Goal: Task Accomplishment & Management: Manage account settings

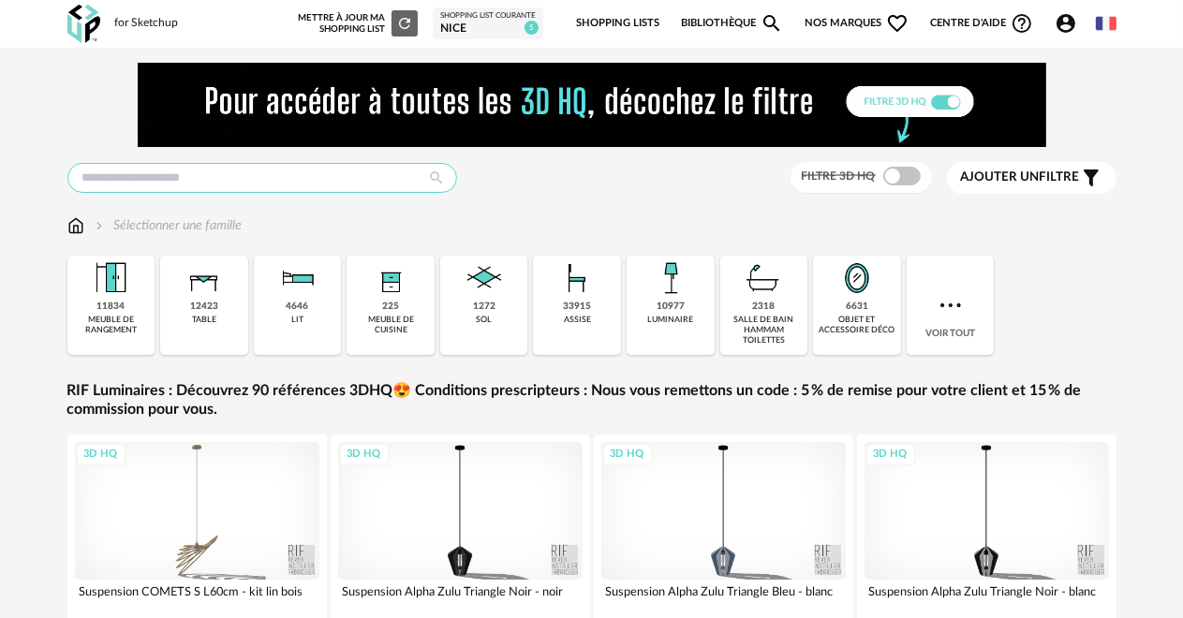
click at [77, 176] on input "text" at bounding box center [262, 178] width 390 height 30
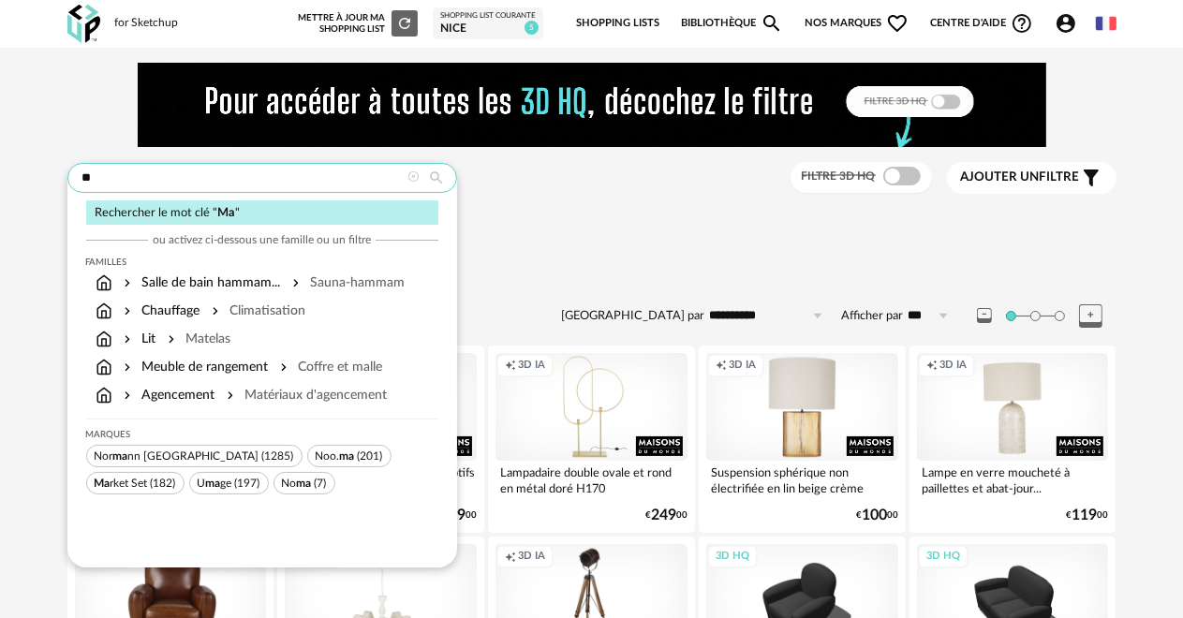
type input "*"
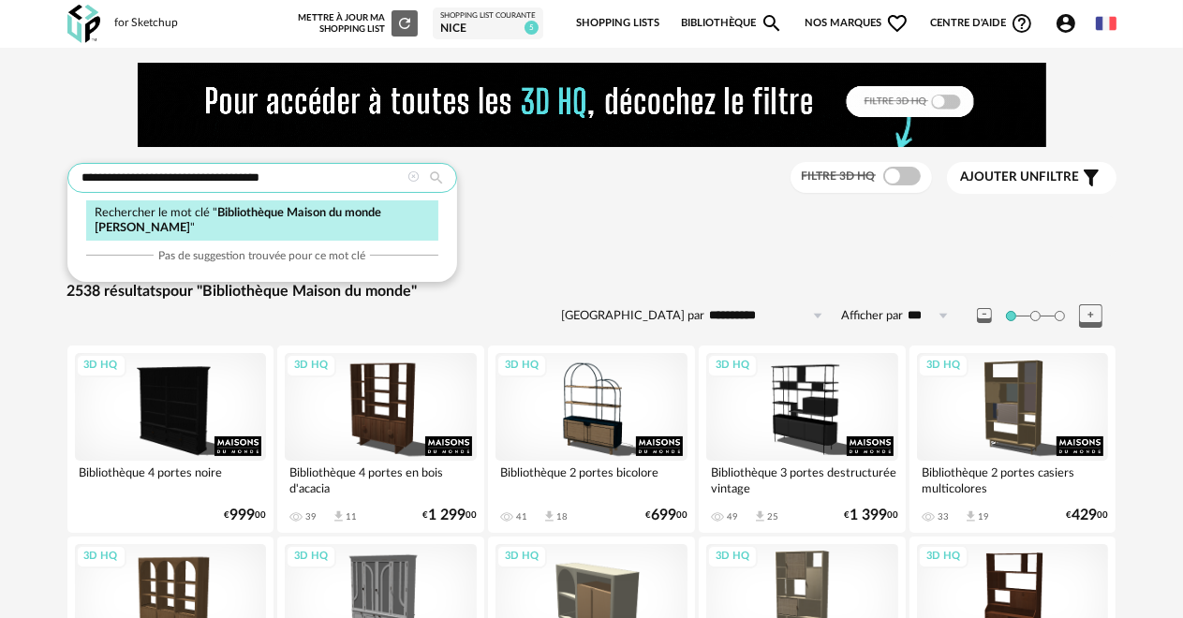
type input "**********"
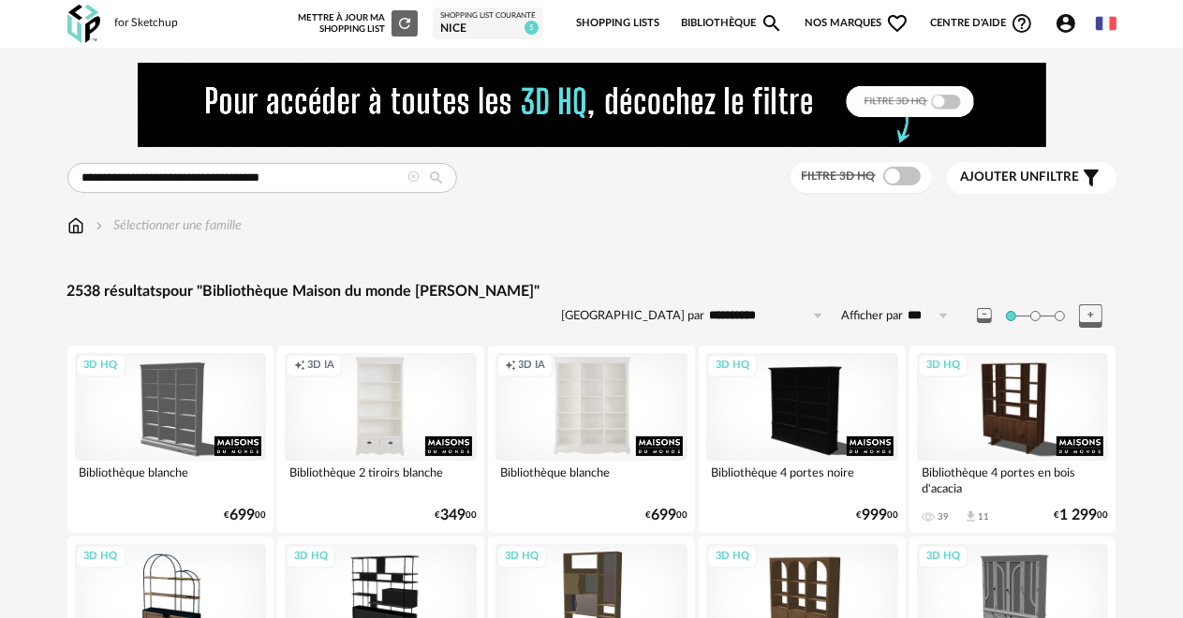
click at [592, 21] on link "Shopping Lists" at bounding box center [617, 23] width 83 height 39
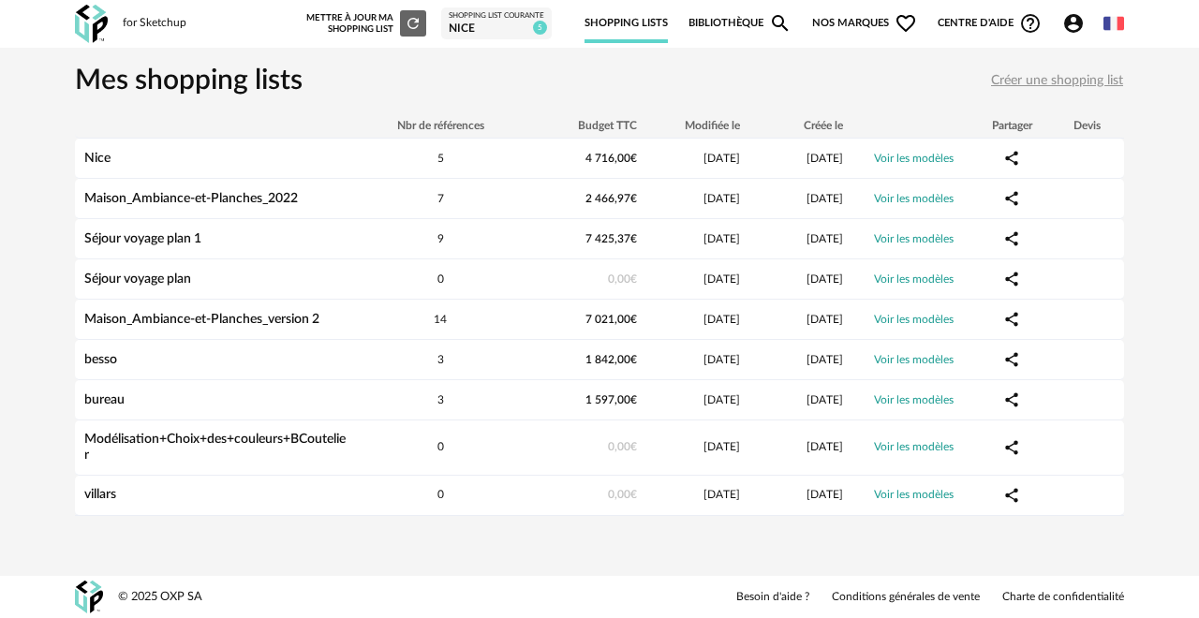
click at [1028, 84] on span "Créer une shopping list" at bounding box center [1057, 80] width 132 height 13
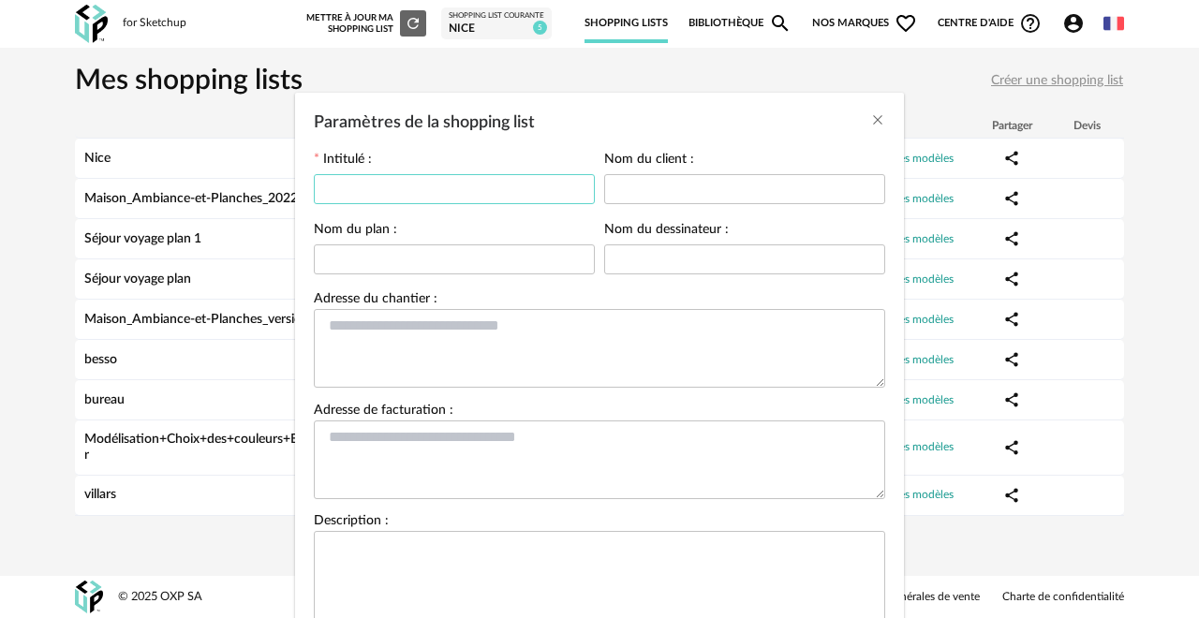
click at [404, 193] on input "Paramètres de la shopping list" at bounding box center [454, 189] width 281 height 30
type input "**********"
click at [625, 186] on input "Paramètres de la shopping list" at bounding box center [744, 189] width 281 height 30
type input "**********"
click at [429, 260] on input "Paramètres de la shopping list" at bounding box center [454, 259] width 281 height 30
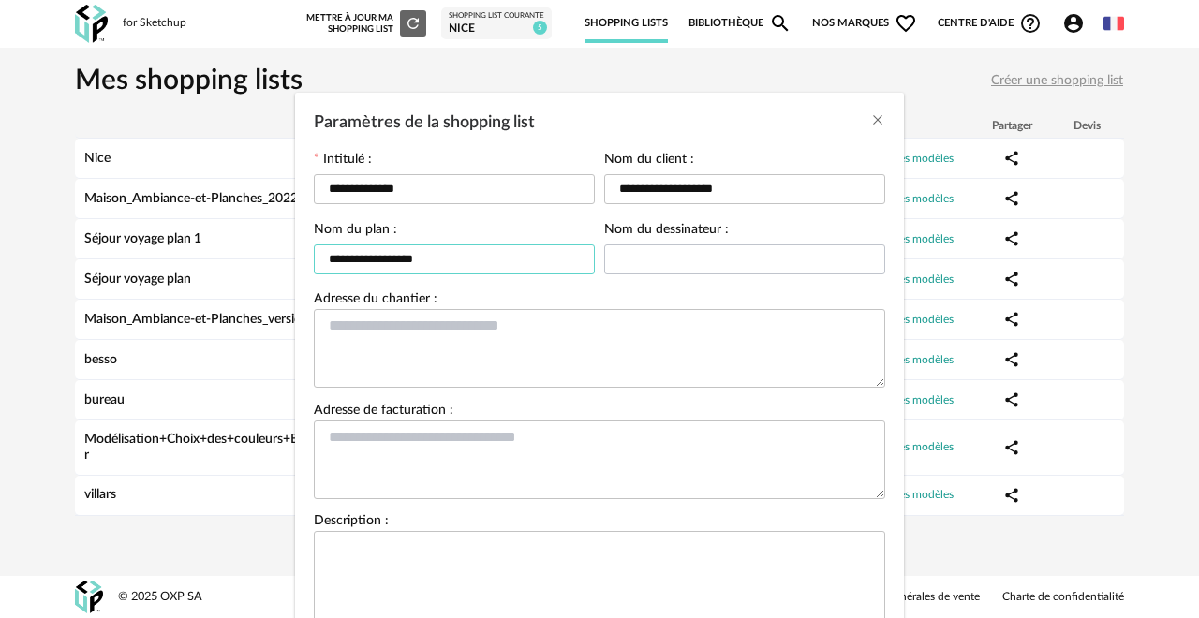
type input "**********"
click at [604, 260] on input "Paramètres de la shopping list" at bounding box center [744, 259] width 281 height 30
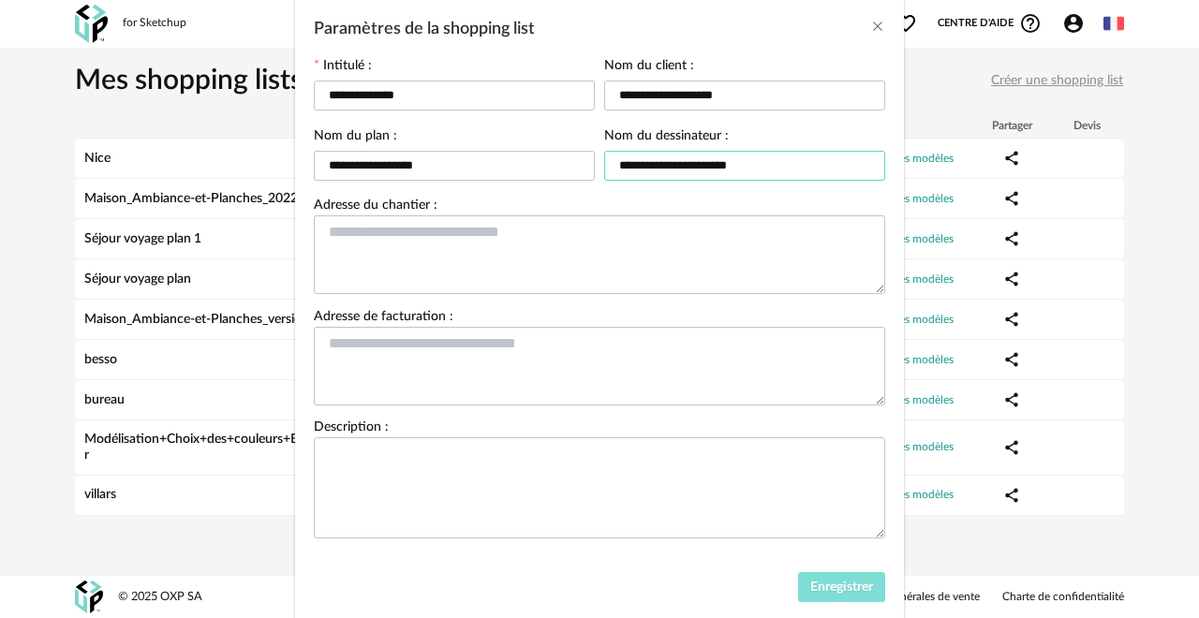
type input "**********"
click at [810, 587] on span "Enregistrer" at bounding box center [841, 587] width 63 height 13
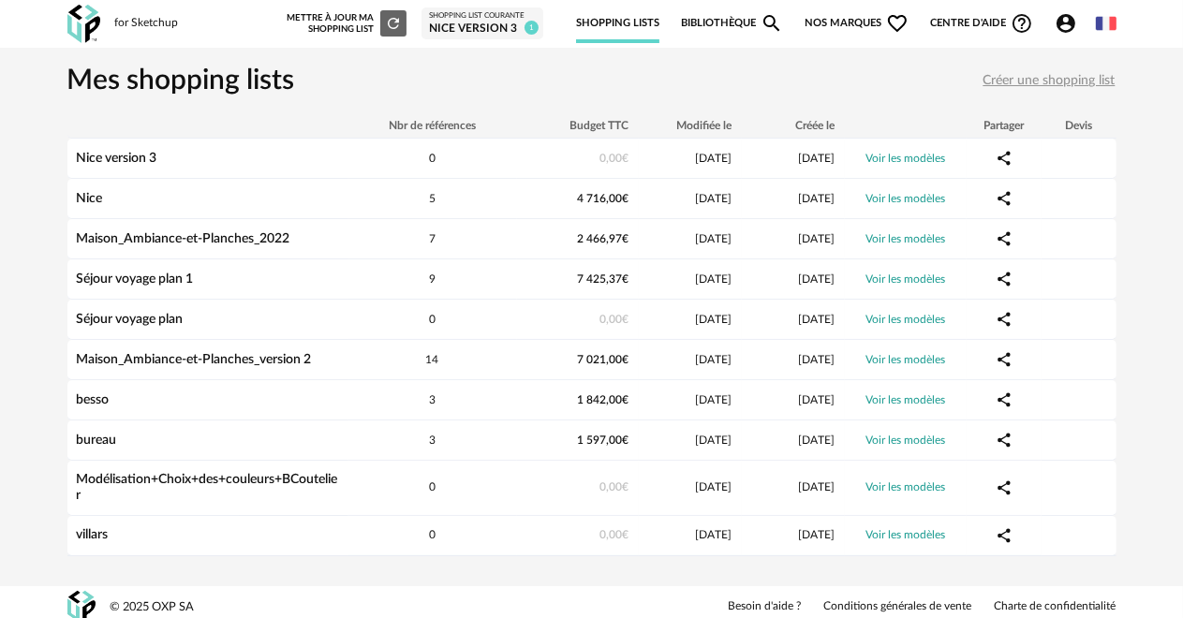
click at [504, 19] on div "Shopping List courante" at bounding box center [482, 15] width 107 height 9
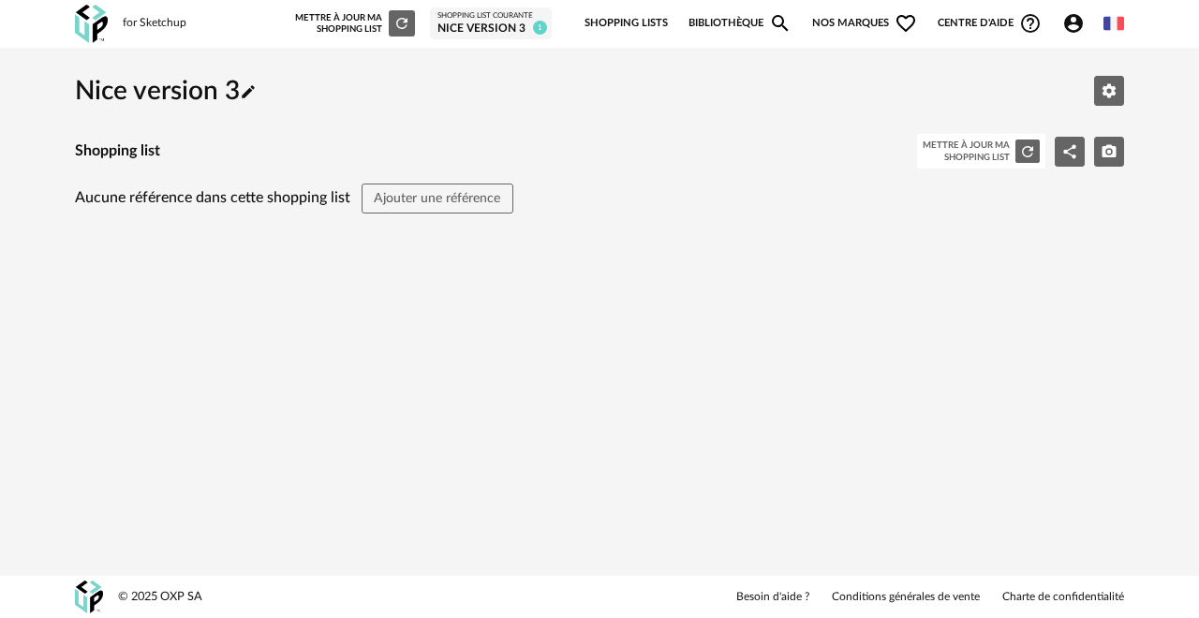
click at [840, 24] on span "Nos marques Heart Outline icon" at bounding box center [864, 23] width 105 height 39
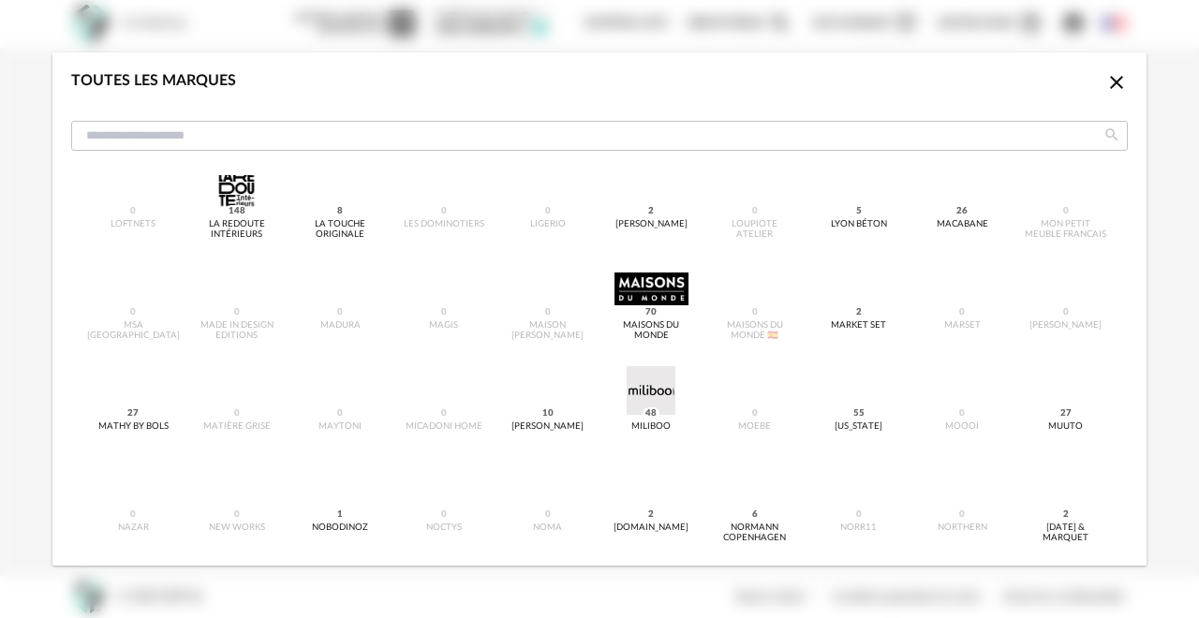
scroll to position [937, 0]
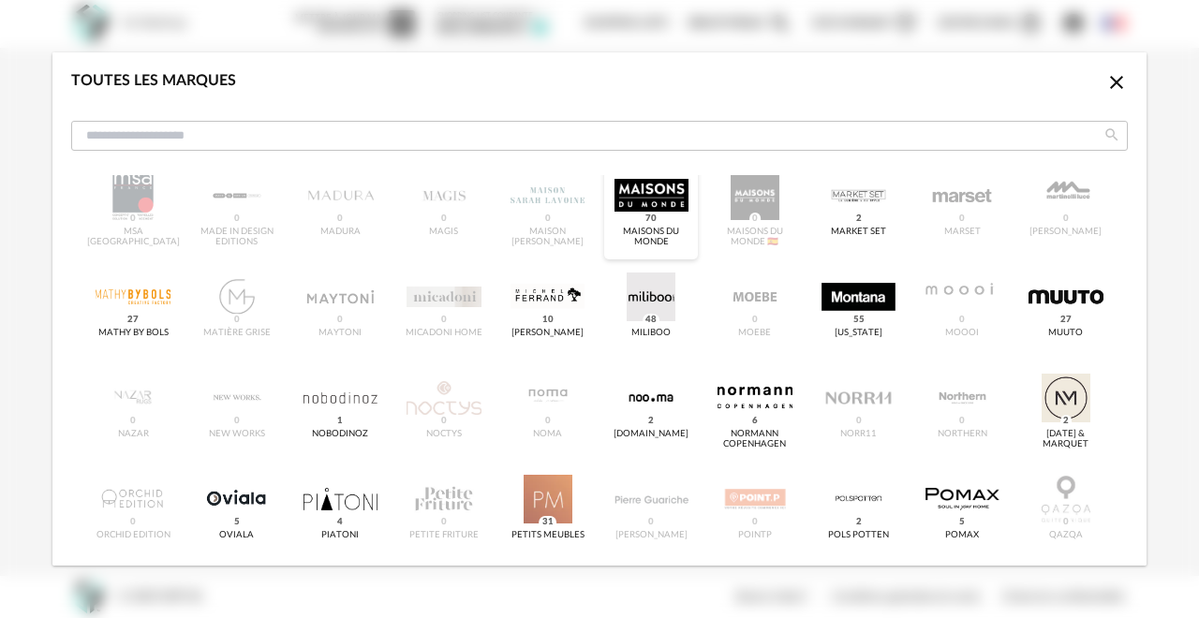
click at [627, 200] on div "dialog" at bounding box center [651, 195] width 74 height 49
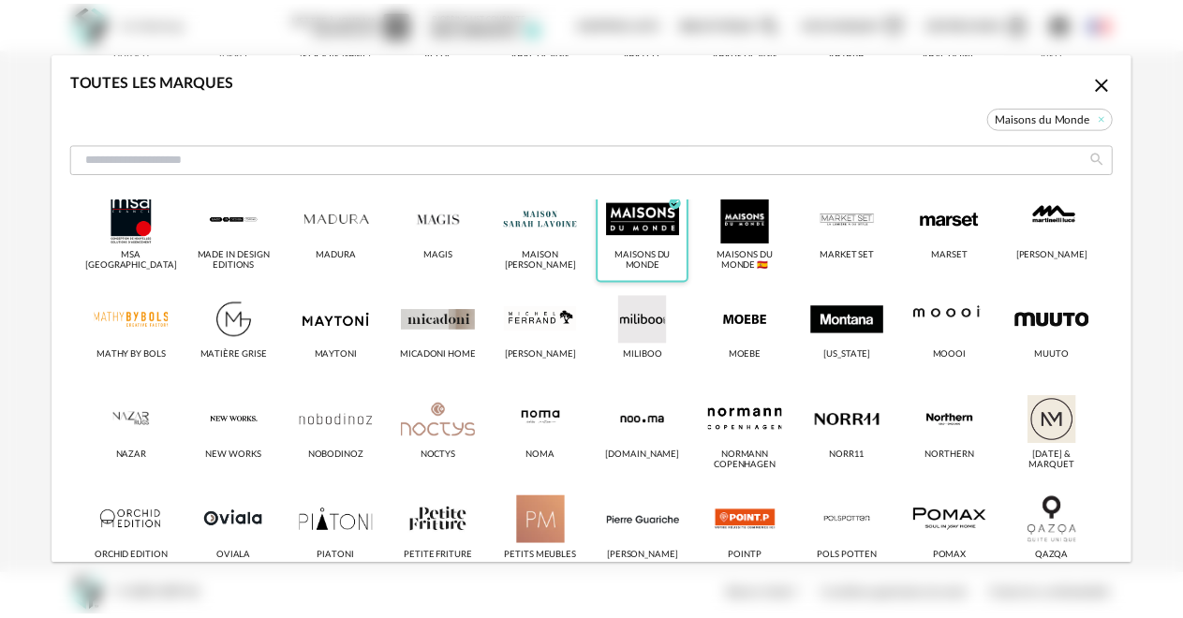
scroll to position [959, 0]
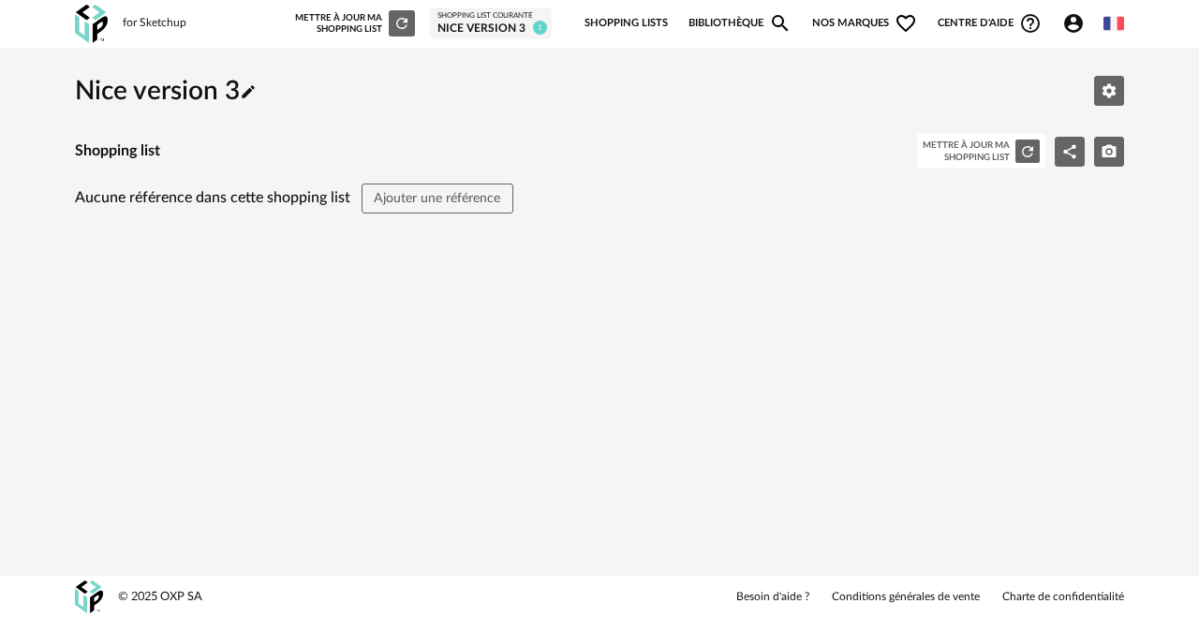
click at [702, 22] on link "Bibliothèque Magnify icon" at bounding box center [739, 23] width 103 height 39
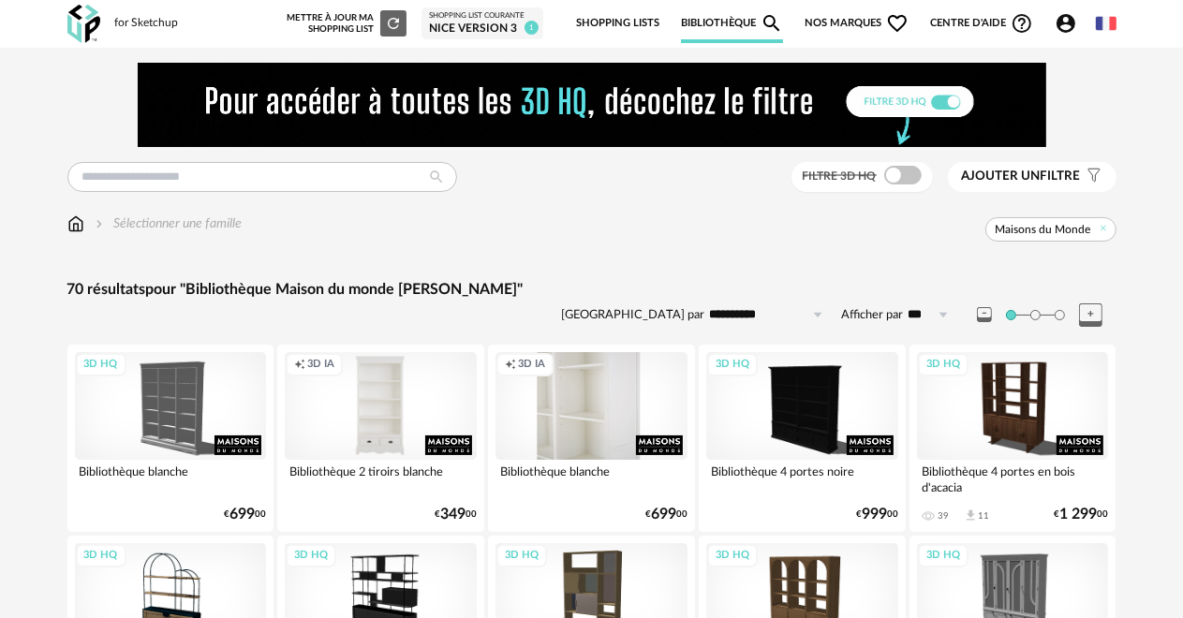
click at [594, 448] on div "Creation icon 3D IA" at bounding box center [591, 406] width 192 height 108
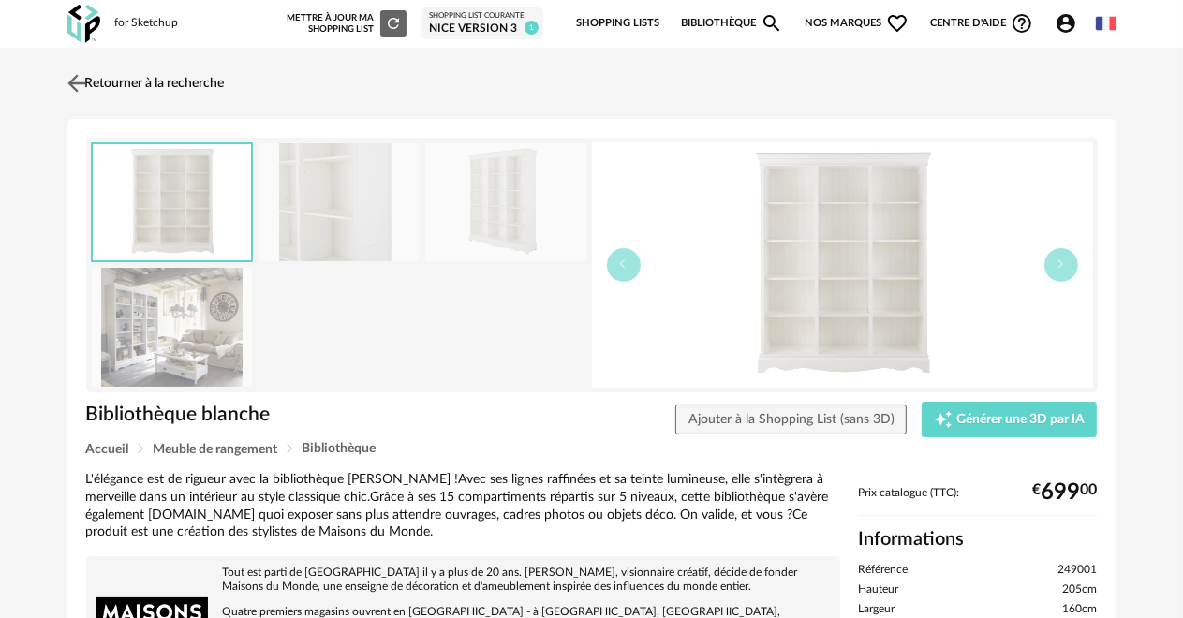
click at [74, 78] on img at bounding box center [76, 82] width 27 height 27
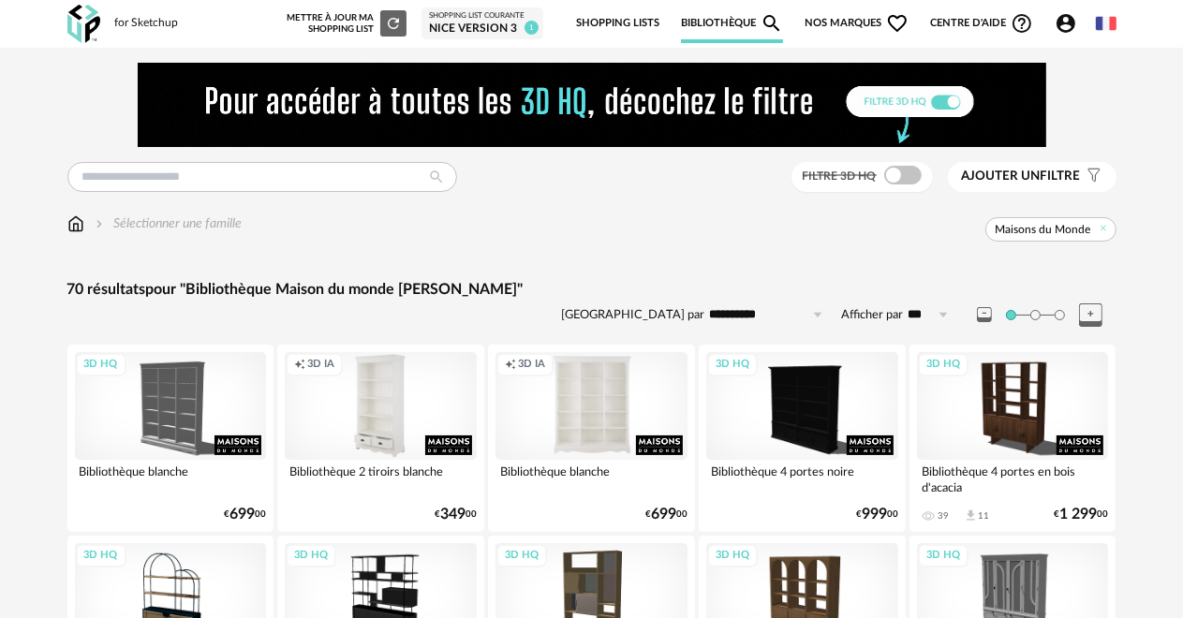
click at [372, 417] on div "Creation icon 3D IA" at bounding box center [381, 406] width 192 height 108
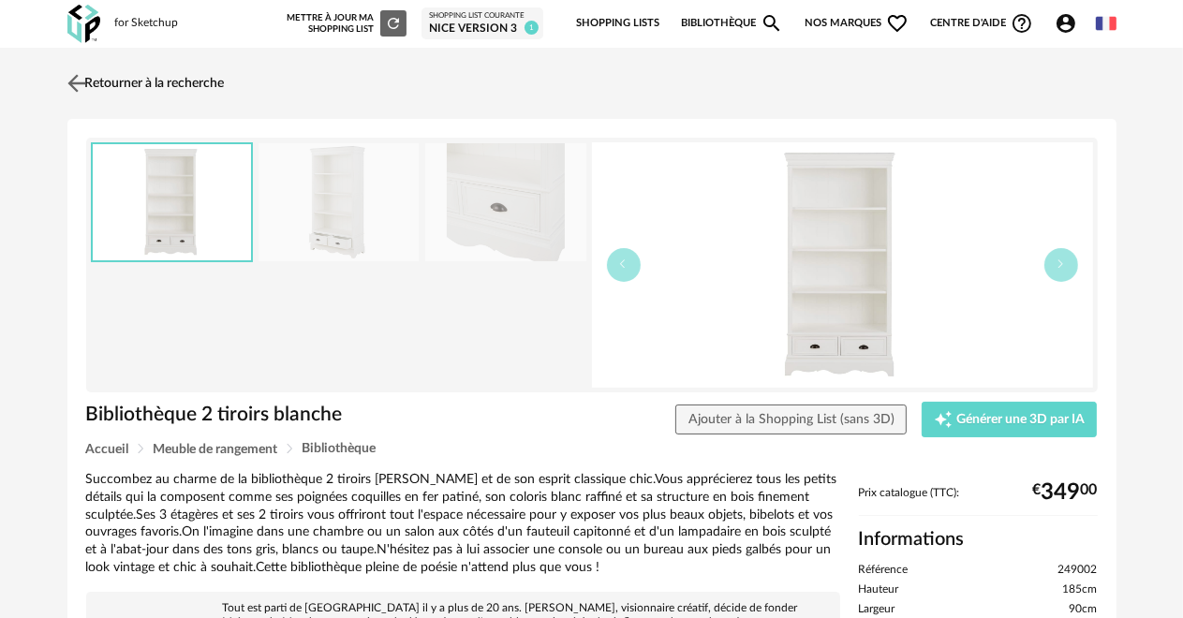
click at [70, 78] on img at bounding box center [76, 82] width 27 height 27
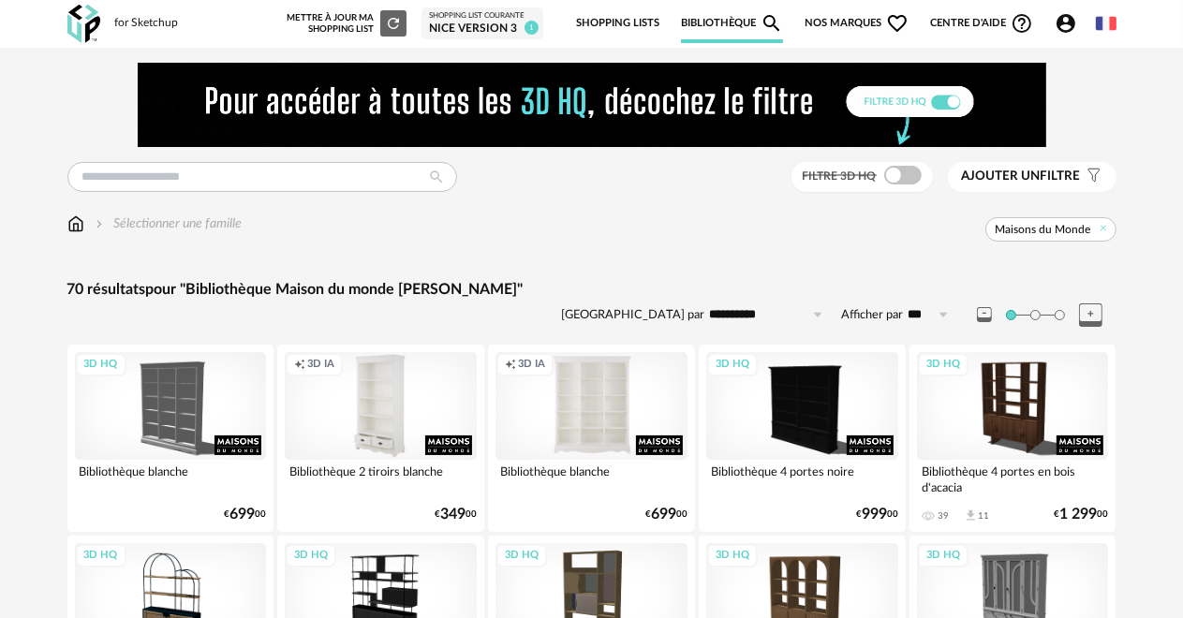
click at [336, 447] on div "Creation icon 3D IA" at bounding box center [381, 406] width 192 height 108
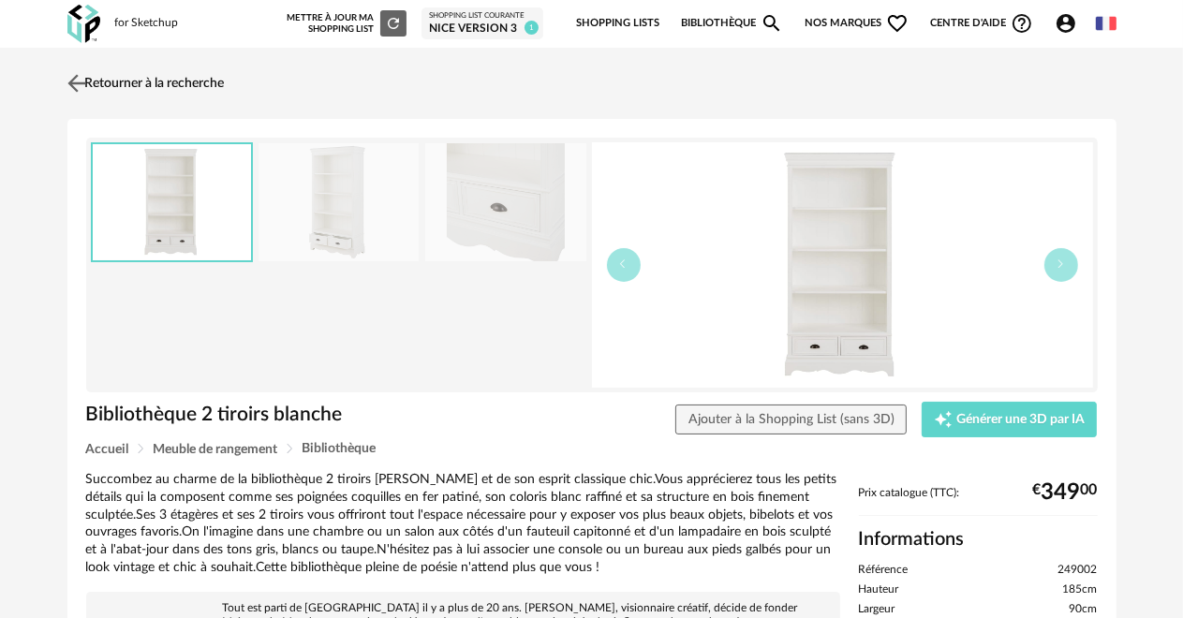
click at [76, 85] on img at bounding box center [76, 82] width 27 height 27
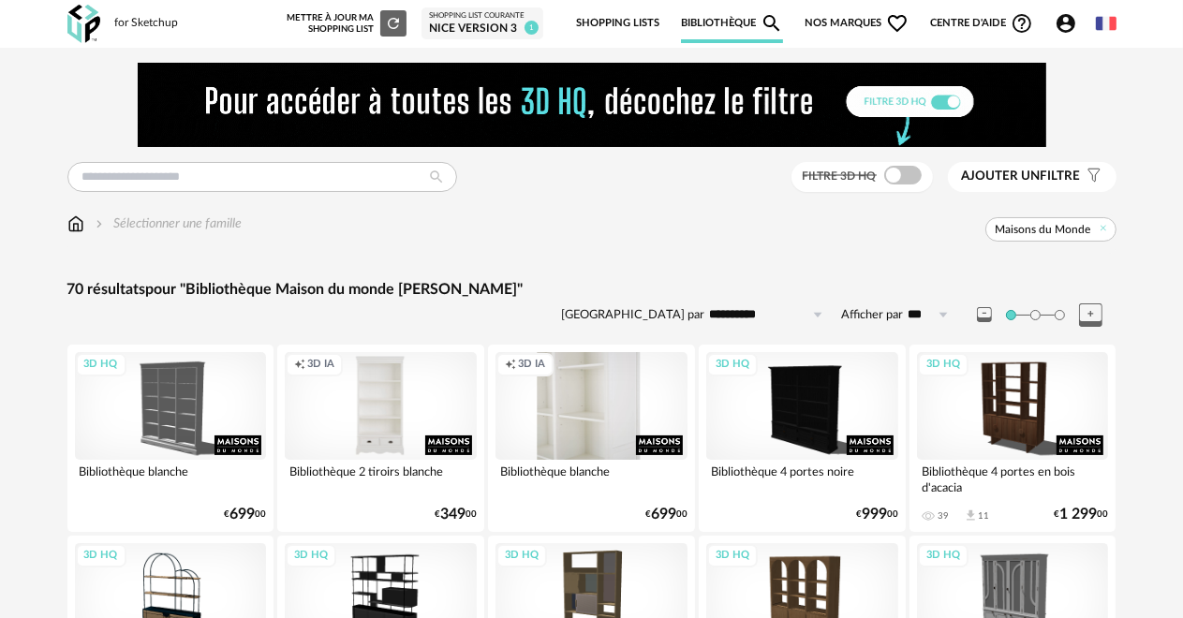
click at [583, 418] on div "Creation icon 3D IA" at bounding box center [591, 406] width 192 height 108
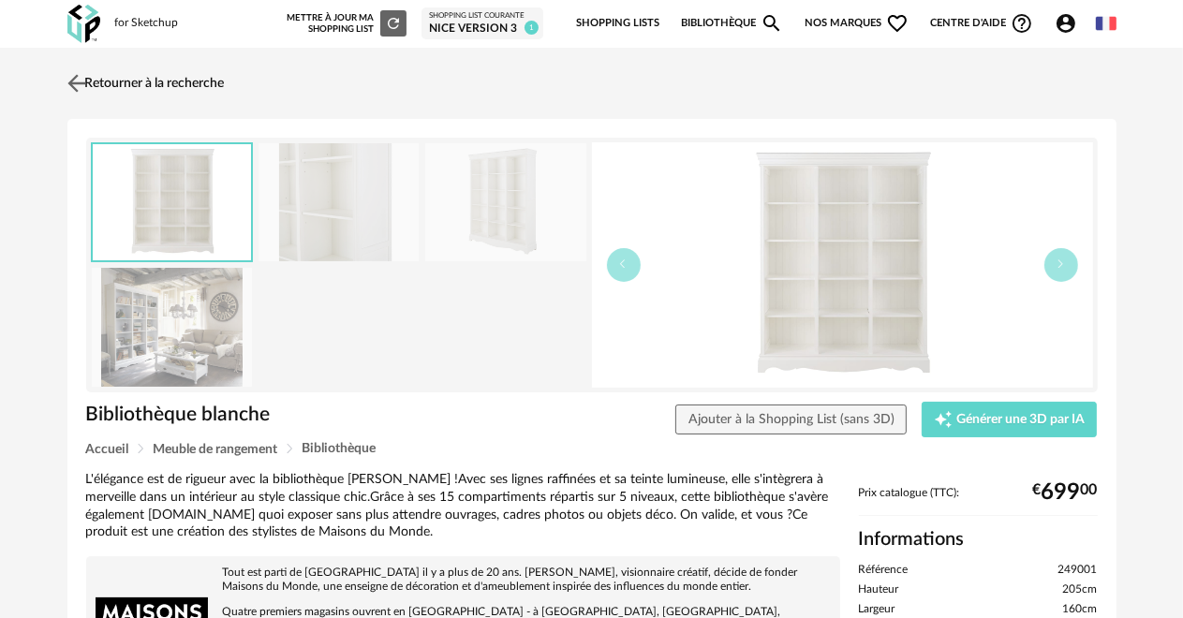
click at [78, 84] on img at bounding box center [76, 82] width 27 height 27
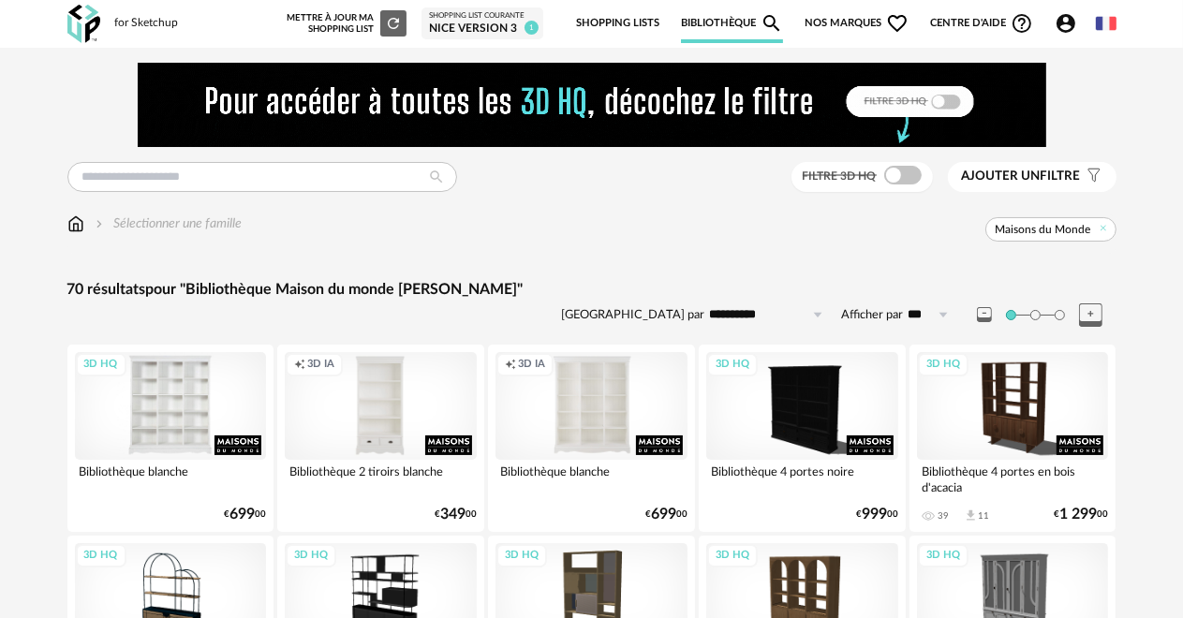
click at [161, 397] on div "3D HQ" at bounding box center [171, 406] width 192 height 108
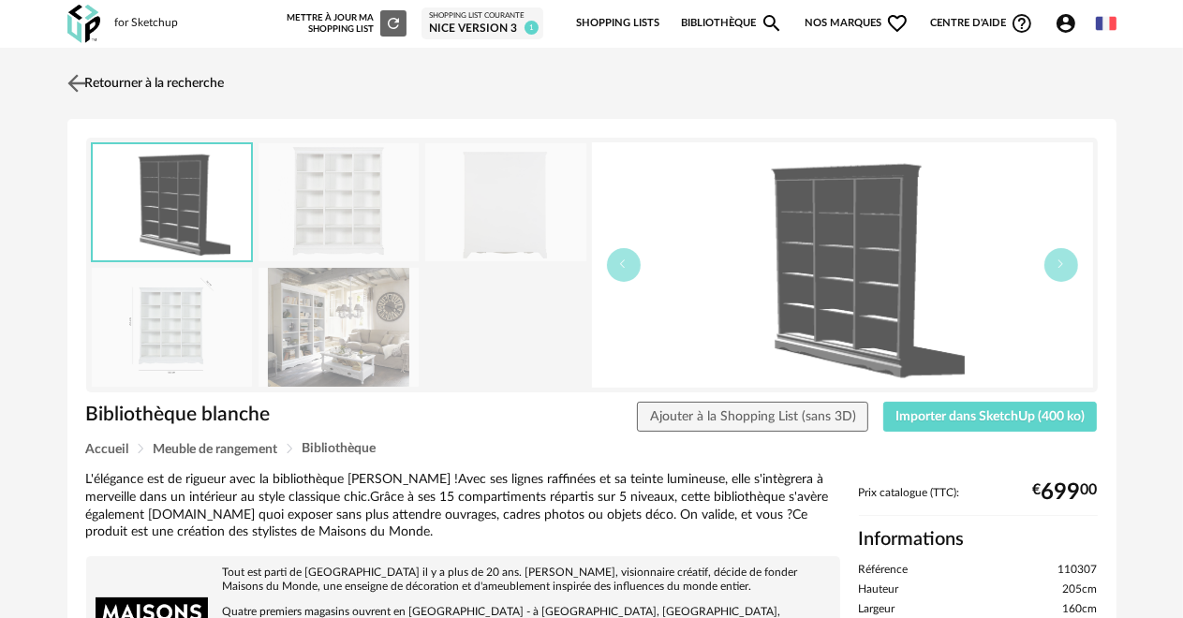
click at [74, 73] on img at bounding box center [76, 82] width 27 height 27
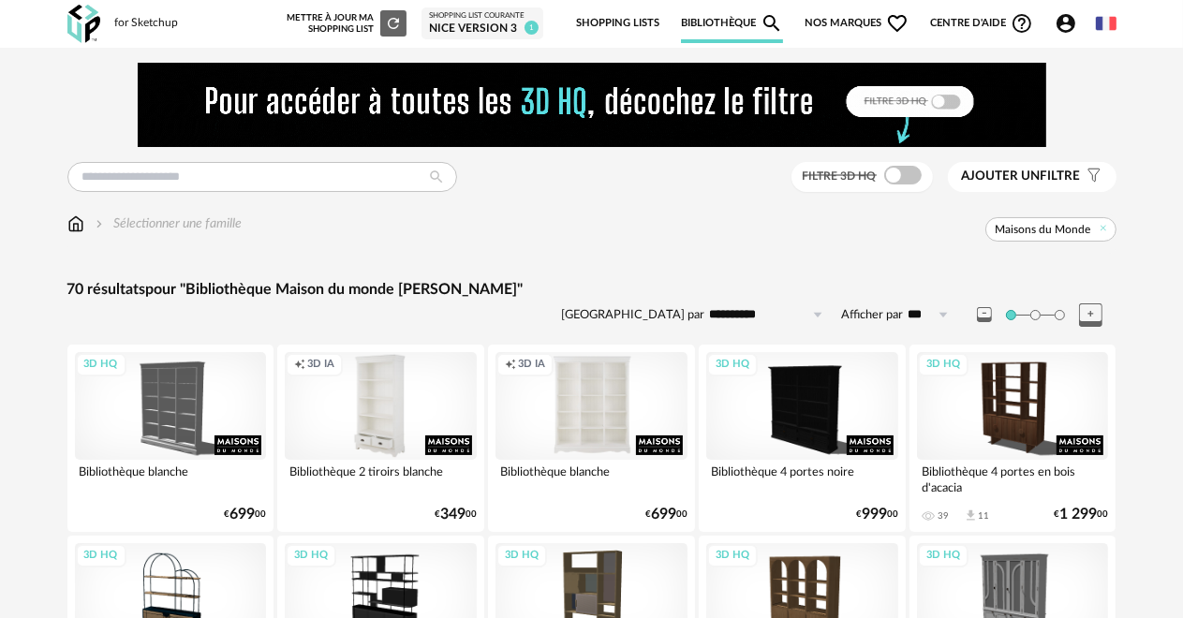
click at [357, 405] on div "Creation icon 3D IA" at bounding box center [381, 406] width 192 height 108
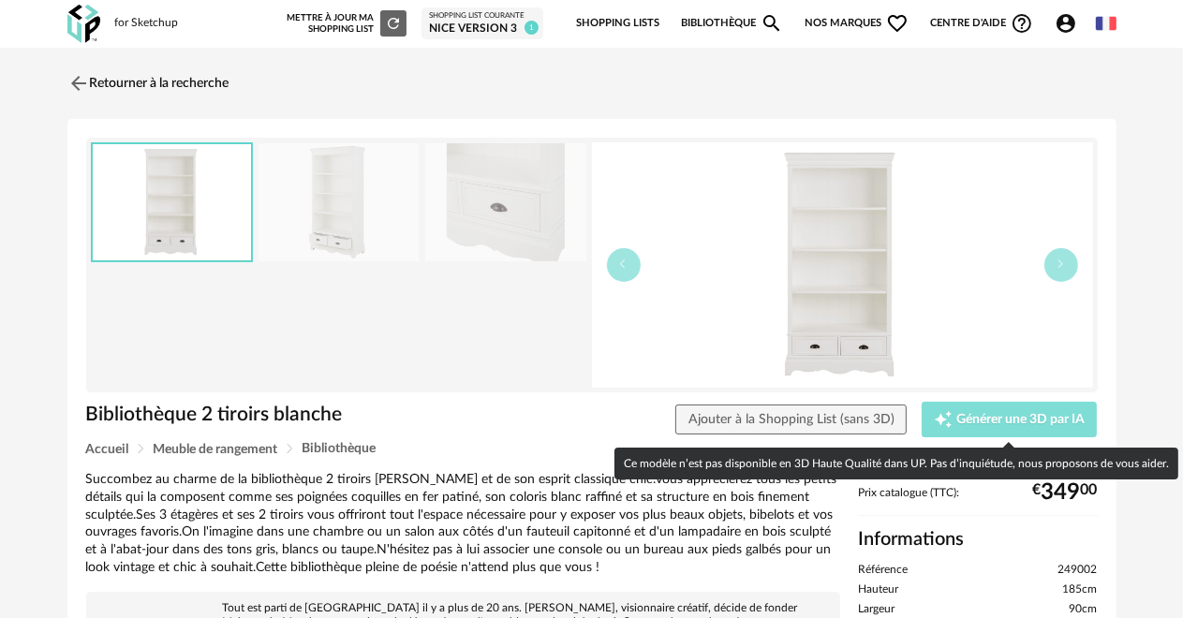
click at [983, 418] on span "Générer une 3D par IA" at bounding box center [1020, 419] width 128 height 13
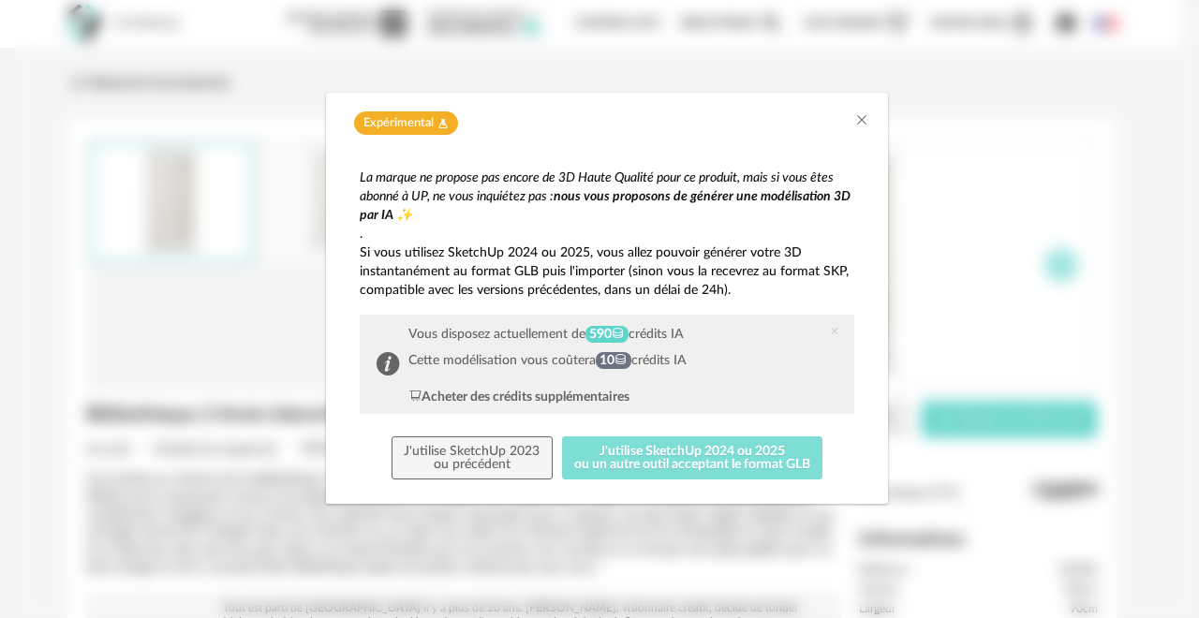
click at [603, 460] on button "J'utilise SketchUp 2024 ou 2025 ou un autre outil acceptant le format GLB" at bounding box center [692, 457] width 261 height 43
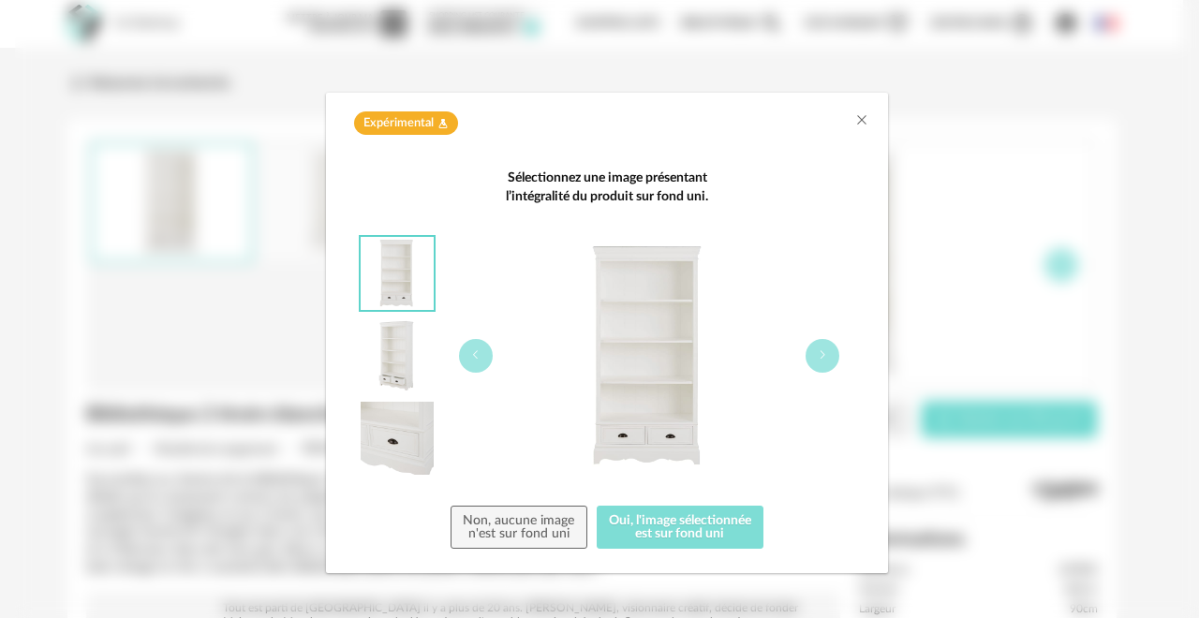
click at [651, 535] on button "Oui, l'image sélectionnée est sur fond uni" at bounding box center [681, 527] width 168 height 43
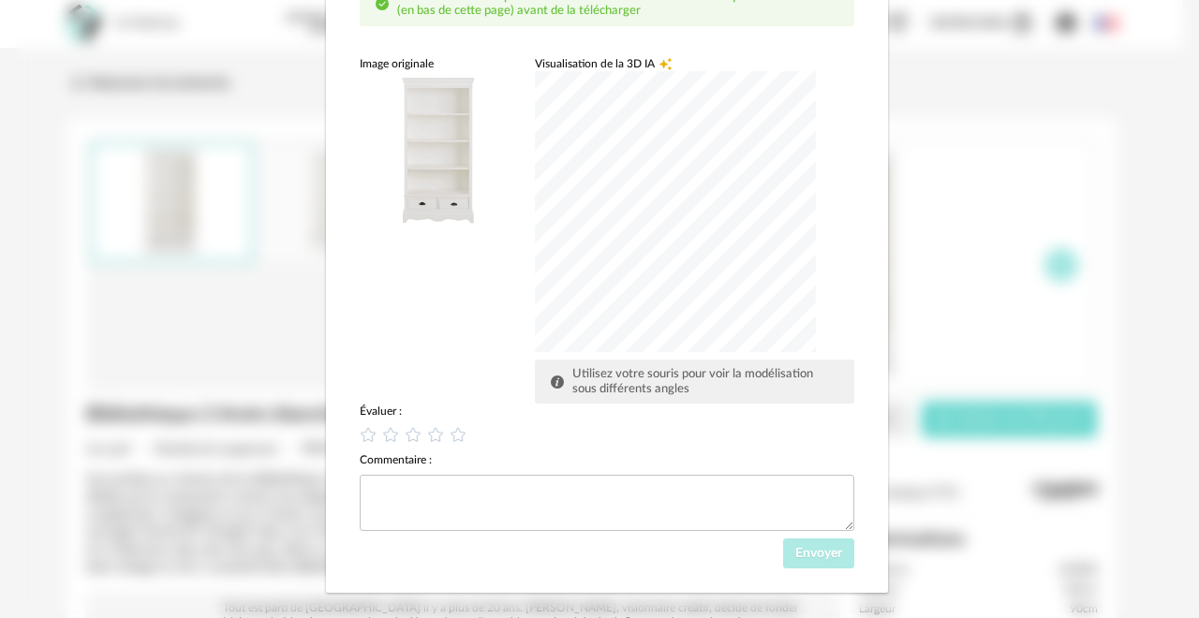
scroll to position [187, 0]
click at [426, 434] on icon "dialog" at bounding box center [436, 434] width 20 height 20
click at [798, 554] on span "Envoyer" at bounding box center [818, 552] width 47 height 13
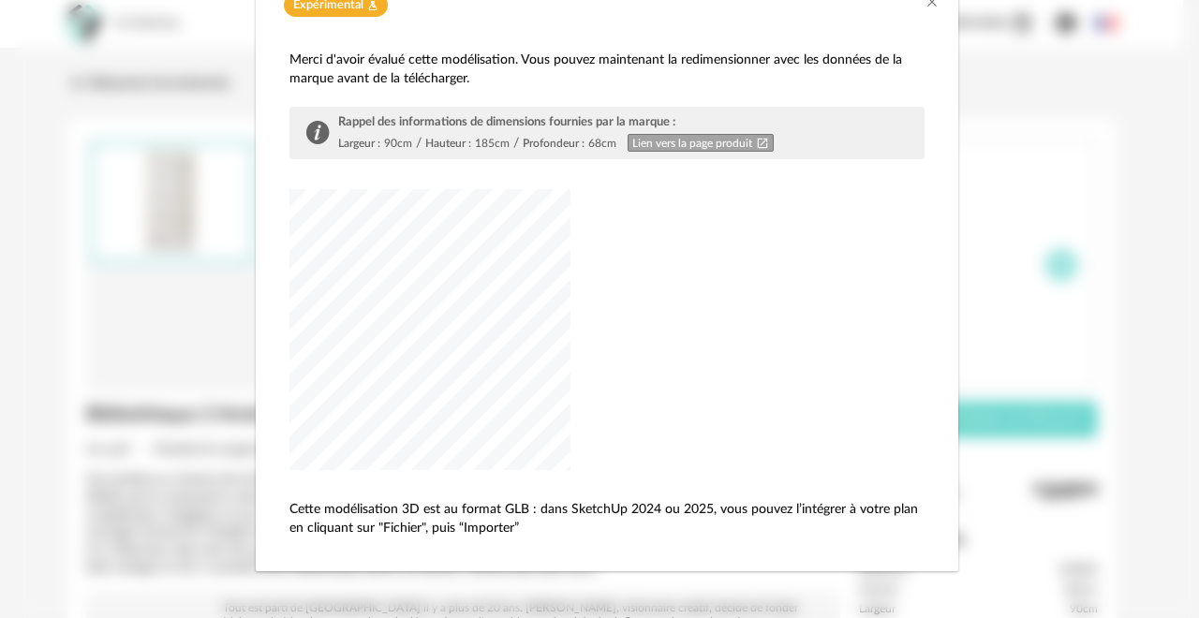
scroll to position [117, 0]
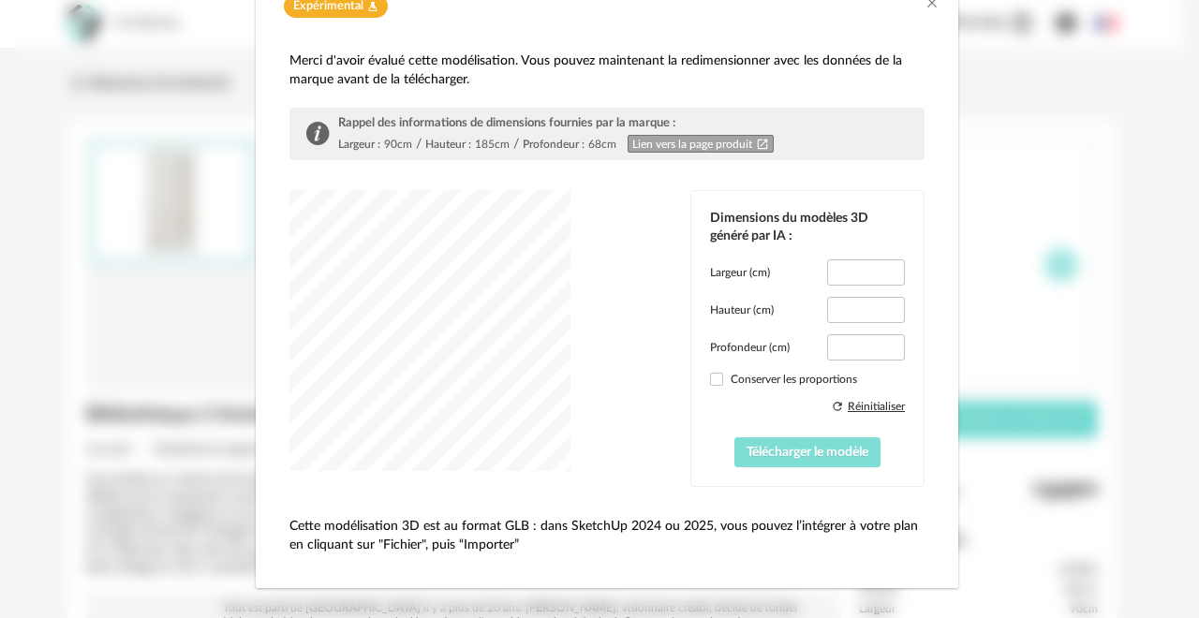
type input "****"
type input "*****"
type input "****"
click at [775, 455] on span "Télécharger le modèle" at bounding box center [807, 452] width 122 height 13
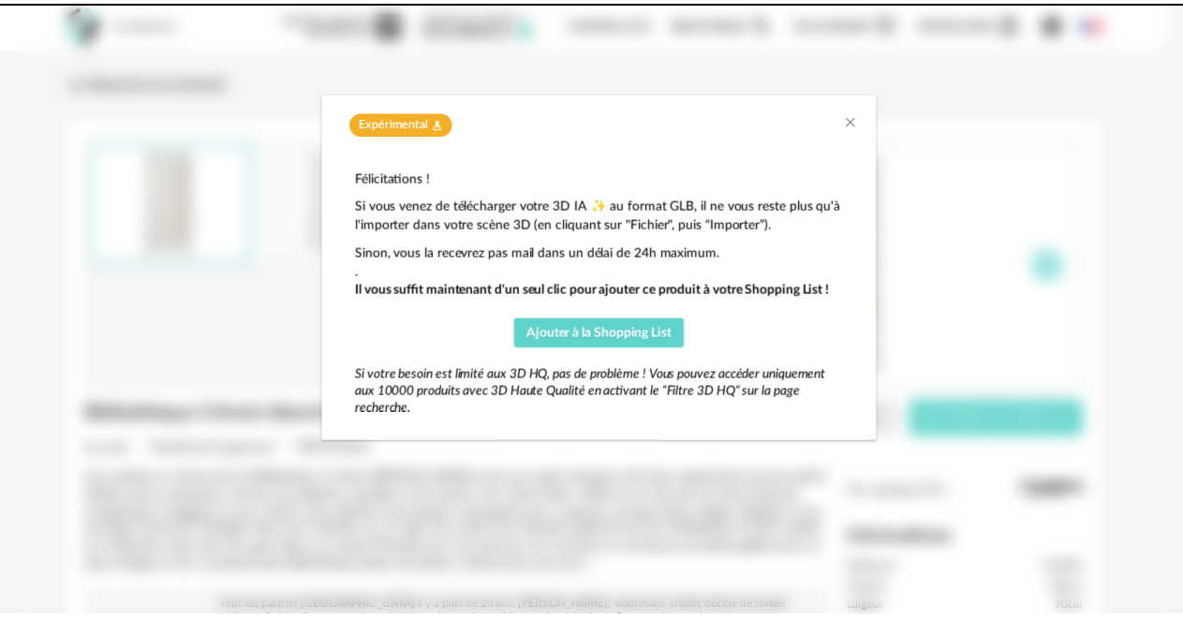
scroll to position [0, 0]
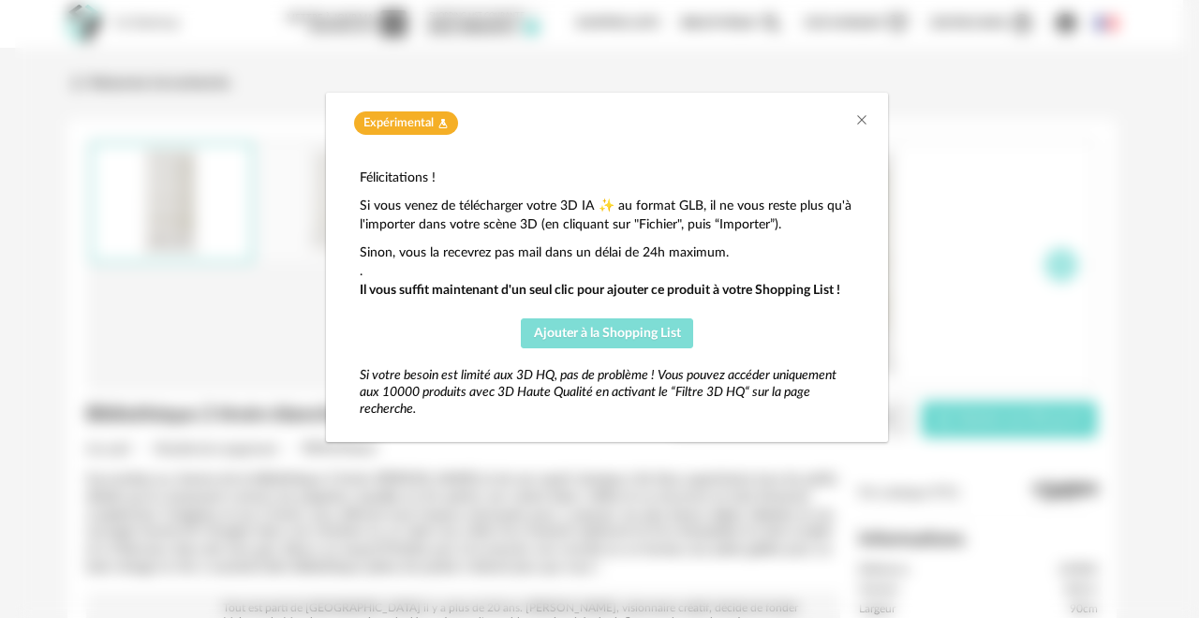
click at [590, 331] on span "Ajouter à la Shopping List" at bounding box center [607, 333] width 147 height 13
click at [856, 113] on icon "Close" at bounding box center [861, 119] width 15 height 15
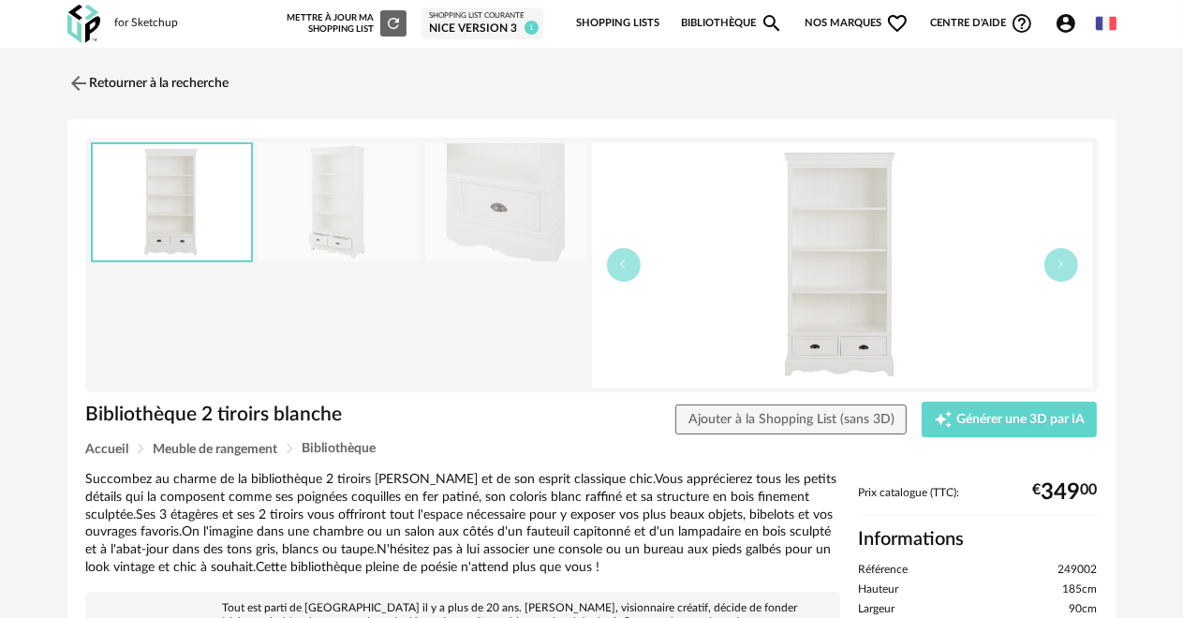
click at [498, 31] on div "Nice version 3" at bounding box center [482, 29] width 107 height 15
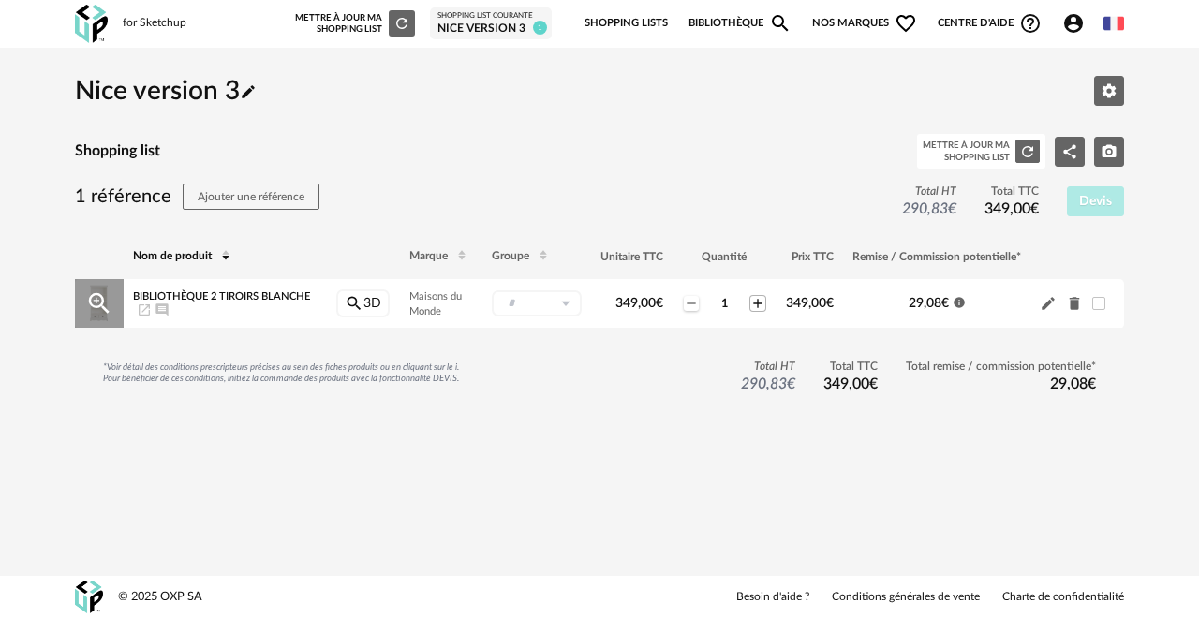
click at [758, 303] on icon "Plus icon" at bounding box center [757, 303] width 15 height 15
click at [710, 21] on link "Bibliothèque Magnify icon" at bounding box center [739, 23] width 103 height 39
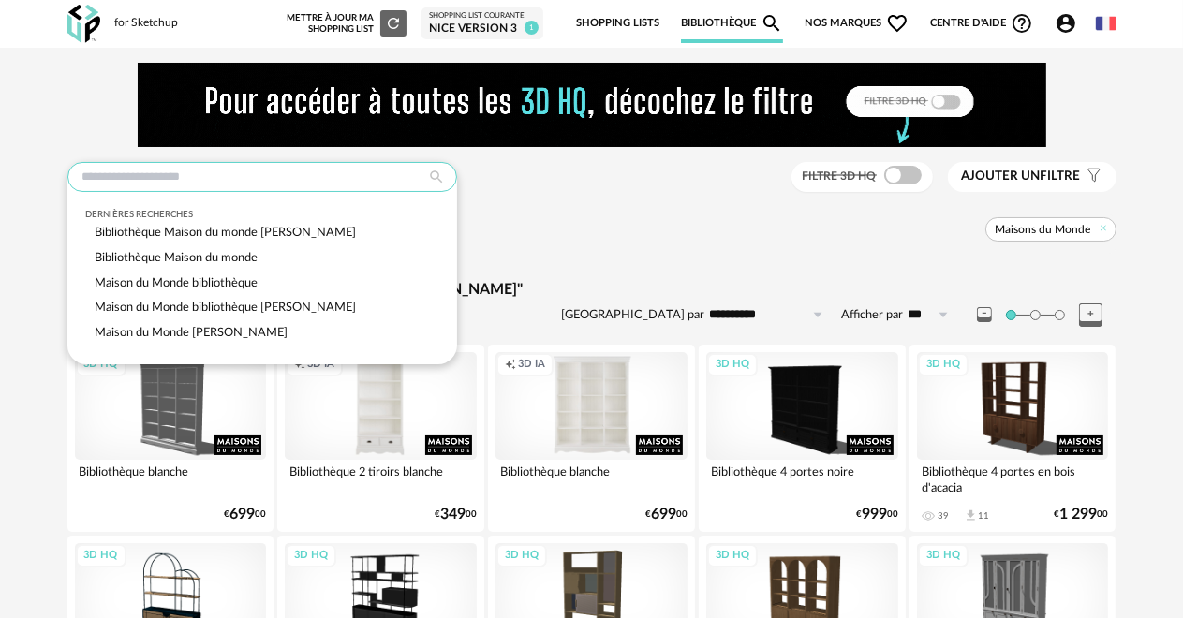
click at [173, 182] on input "text" at bounding box center [262, 177] width 390 height 30
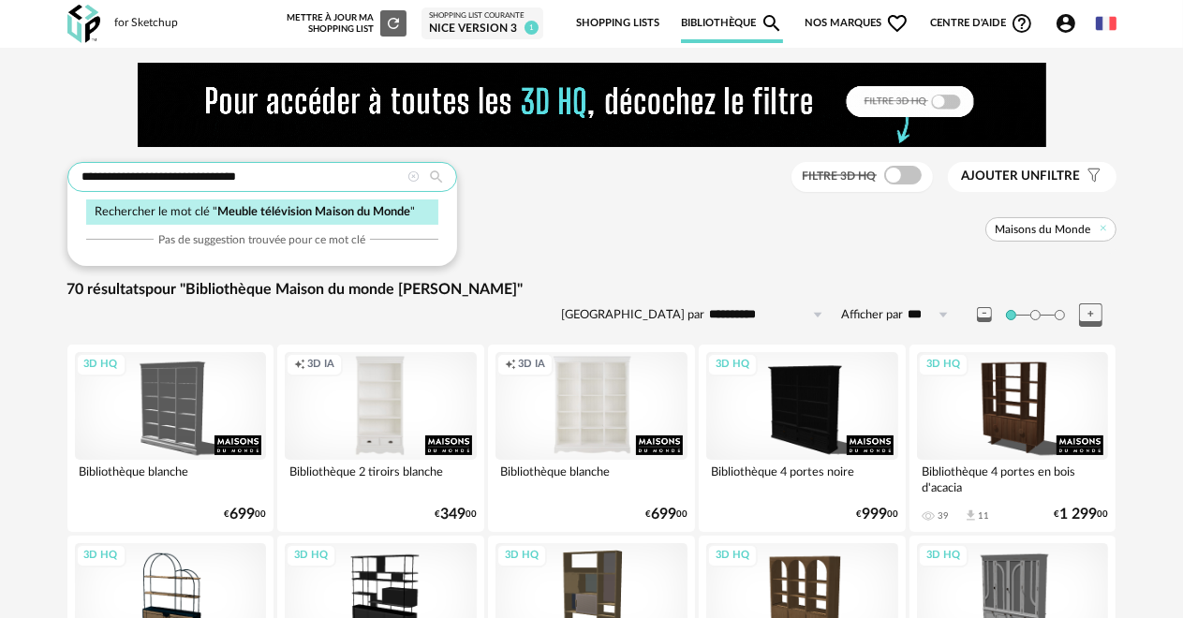
type input "**********"
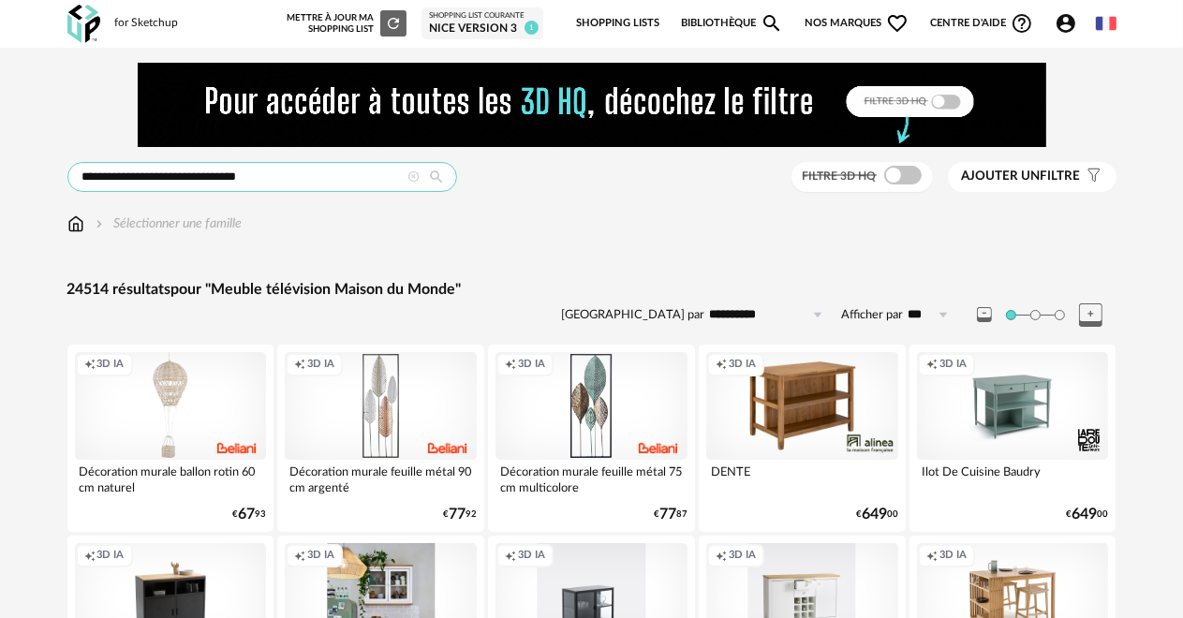
click at [285, 182] on input "**********" at bounding box center [262, 177] width 390 height 30
drag, startPoint x: 277, startPoint y: 180, endPoint x: 8, endPoint y: 159, distance: 269.6
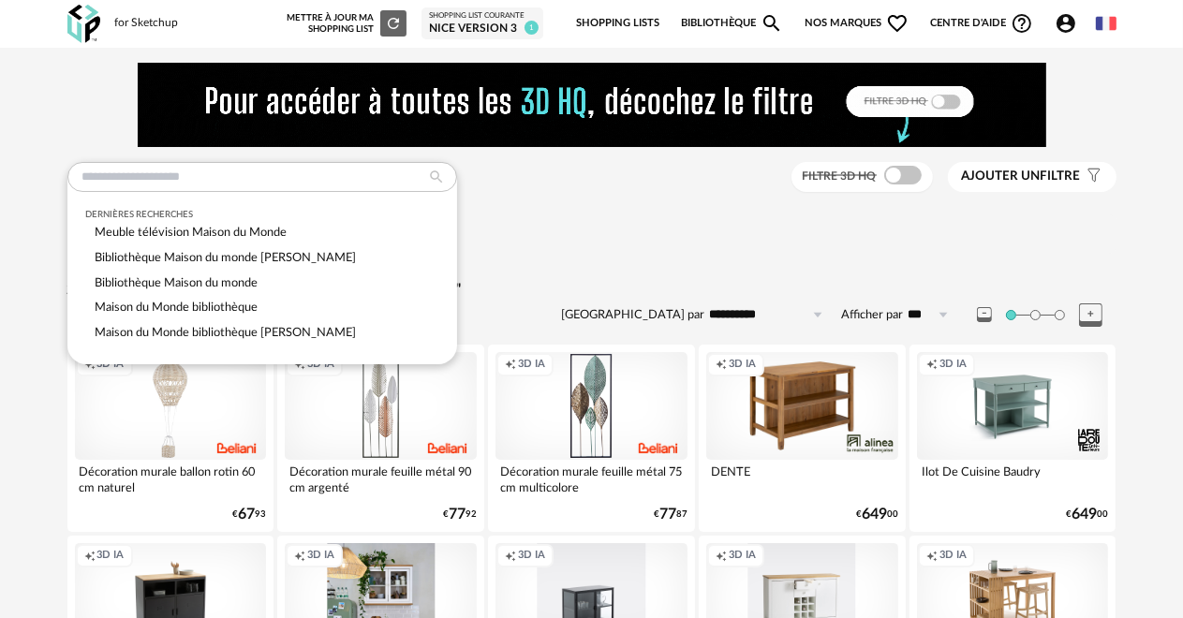
click at [849, 22] on span "Nos marques Heart Outline icon" at bounding box center [857, 23] width 105 height 39
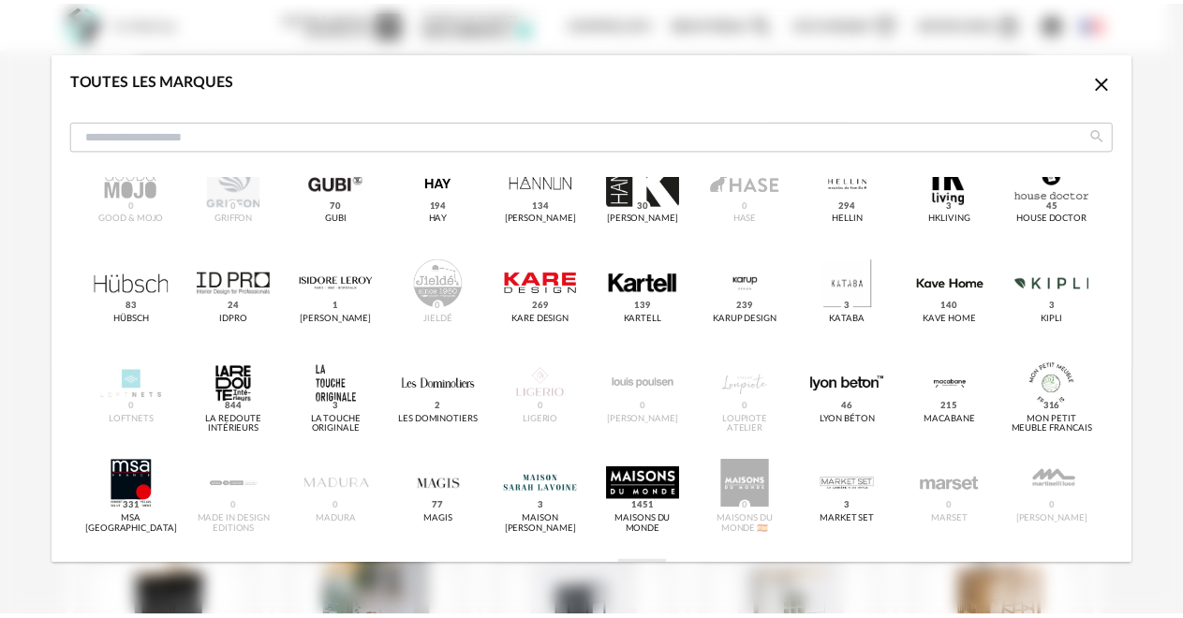
scroll to position [656, 0]
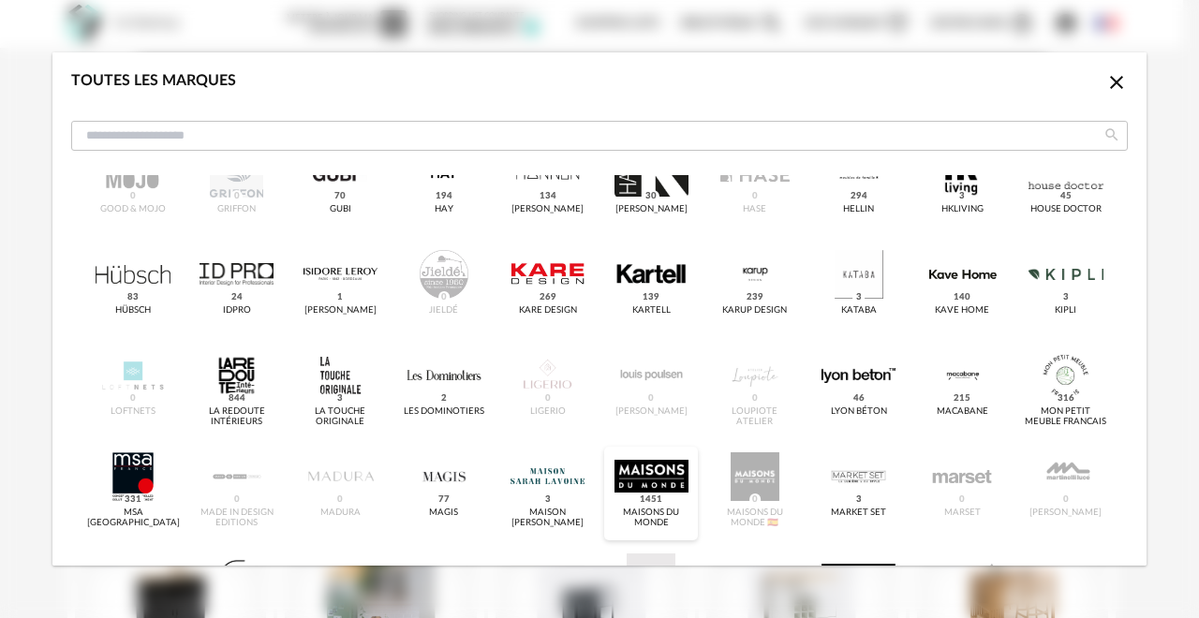
click at [643, 478] on div "dialog" at bounding box center [651, 476] width 74 height 49
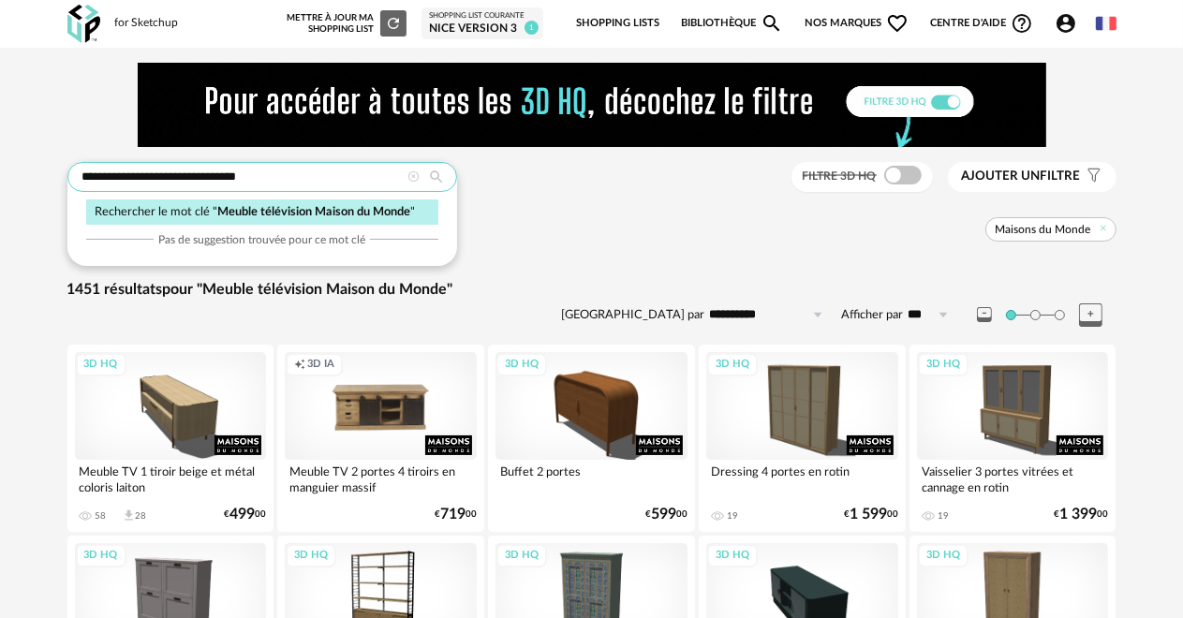
click at [176, 175] on input "**********" at bounding box center [262, 177] width 390 height 30
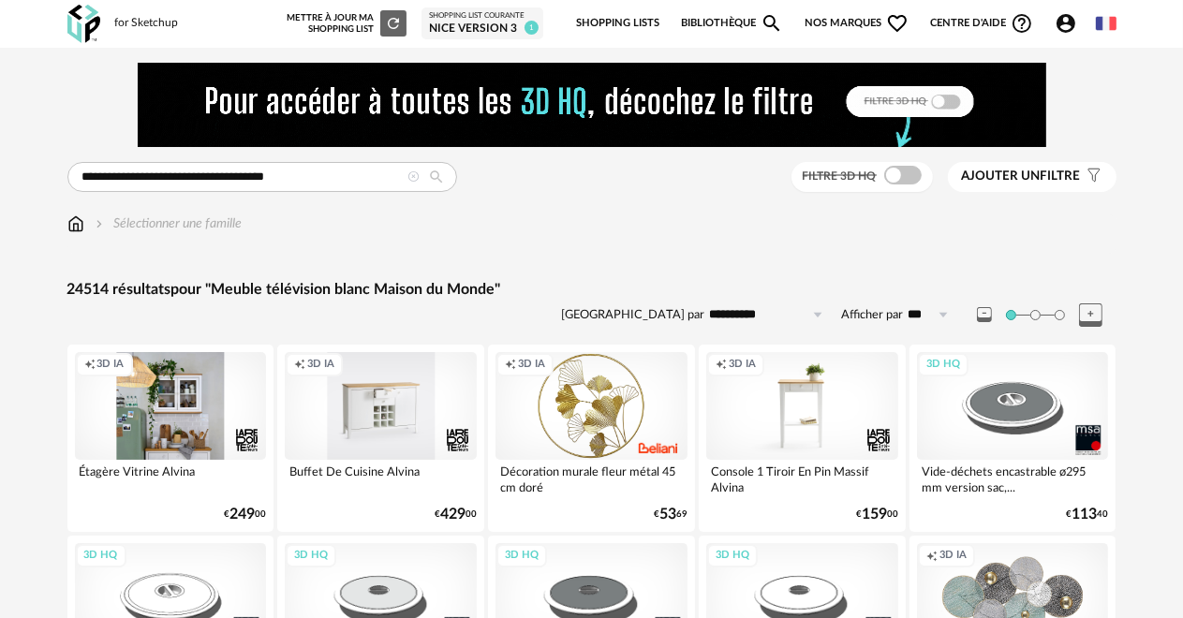
click at [832, 23] on span "Nos marques Heart Outline icon" at bounding box center [857, 23] width 105 height 39
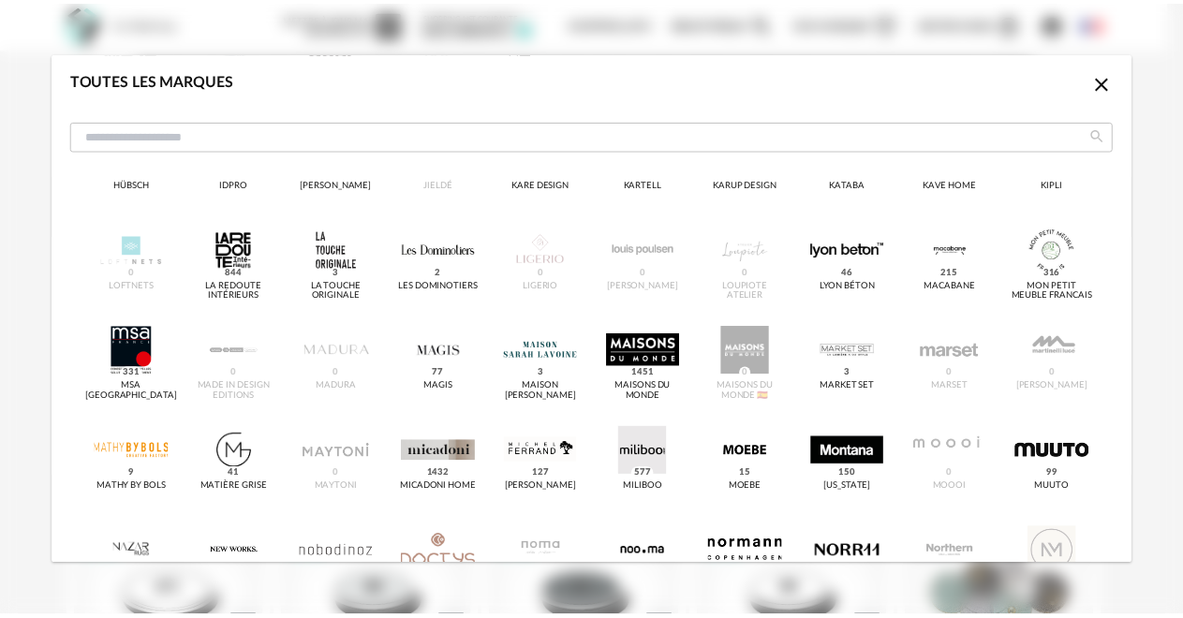
scroll to position [843, 0]
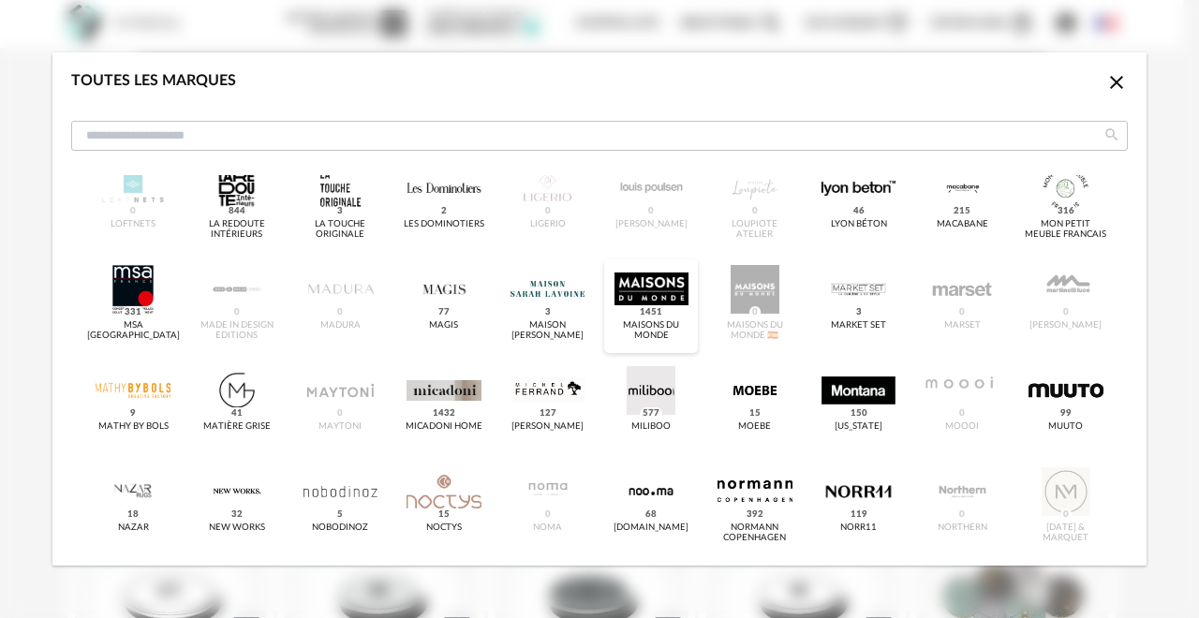
click at [643, 292] on div "dialog" at bounding box center [651, 289] width 74 height 49
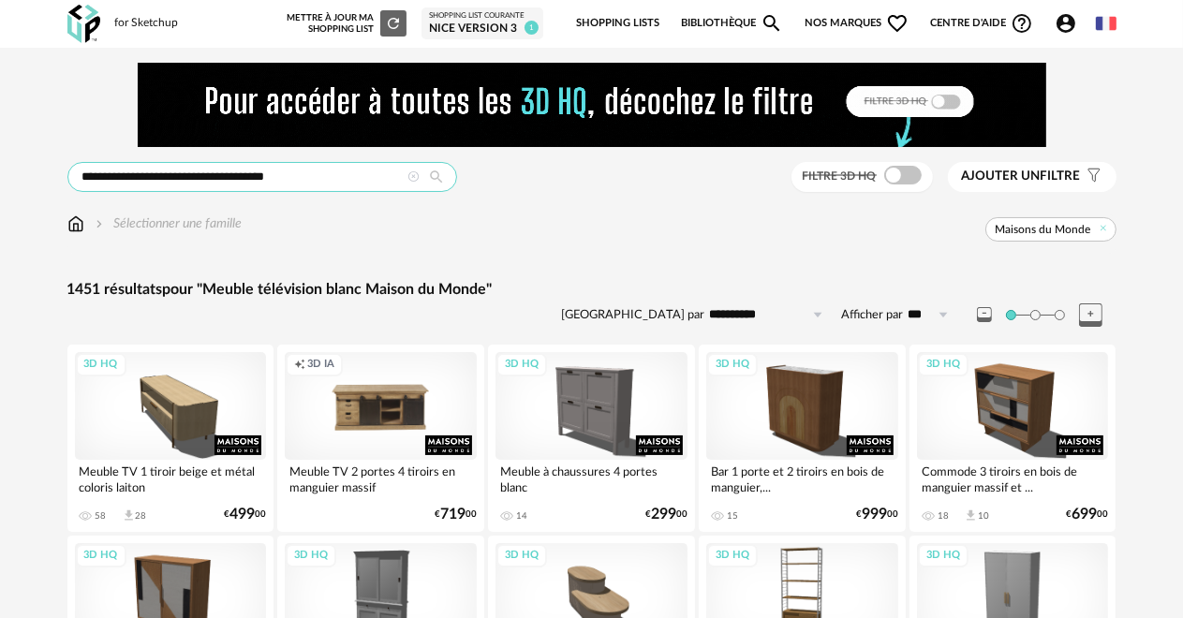
click at [174, 173] on input "**********" at bounding box center [262, 177] width 390 height 30
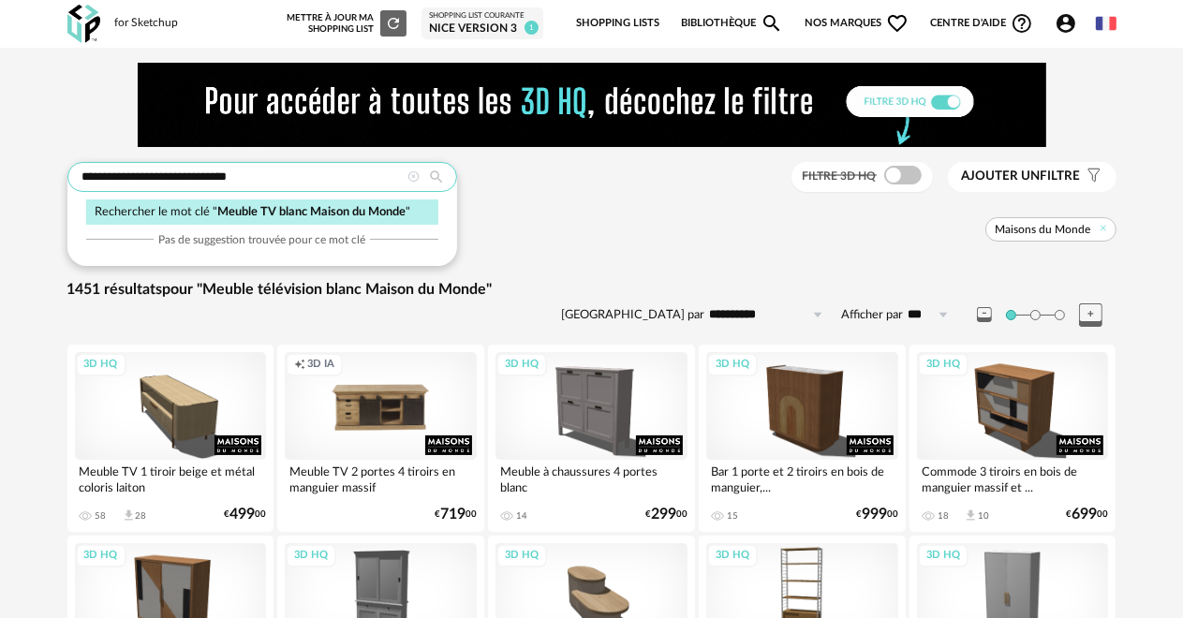
click at [297, 172] on input "**********" at bounding box center [262, 177] width 390 height 30
type input "**********"
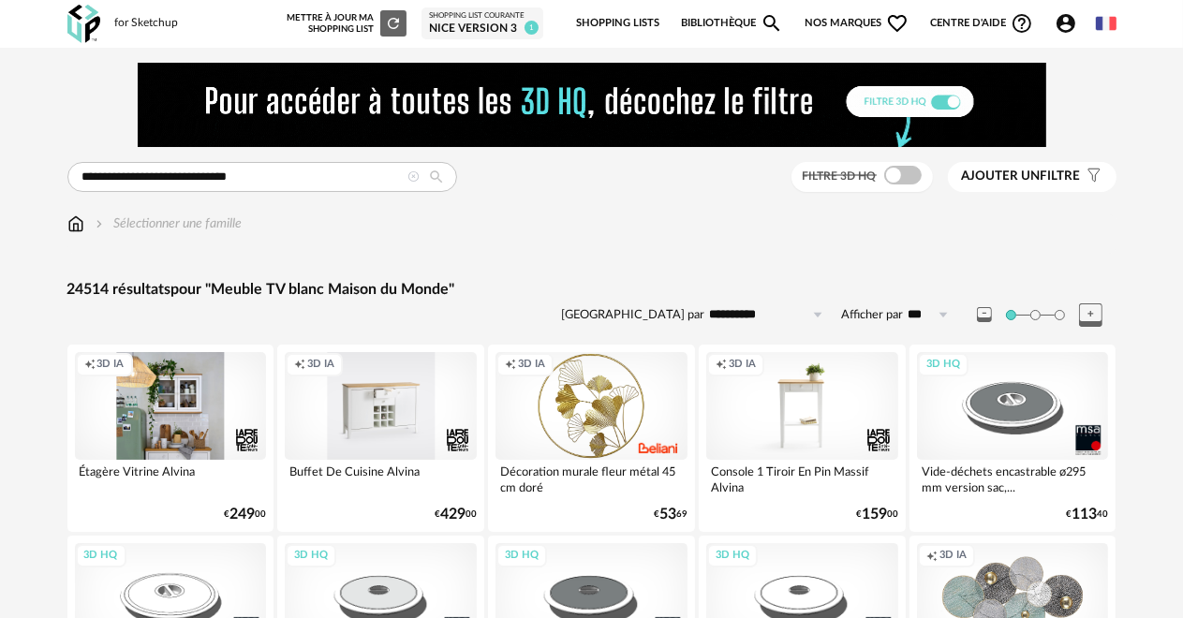
click at [819, 20] on span "Nos marques Heart Outline icon" at bounding box center [857, 23] width 105 height 39
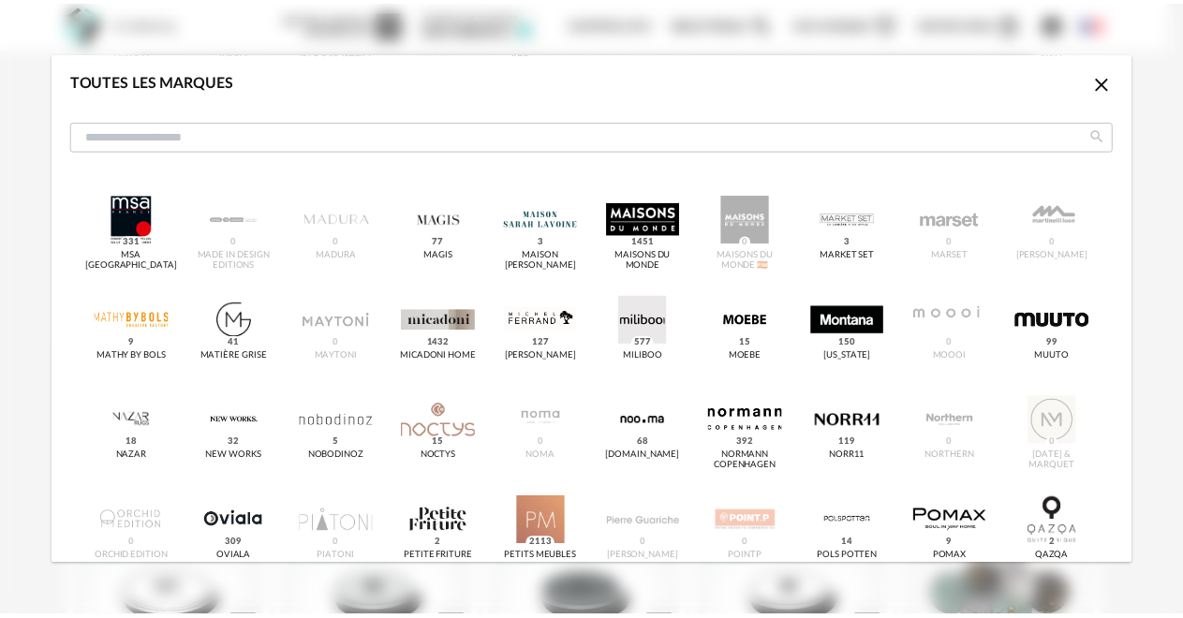
scroll to position [937, 0]
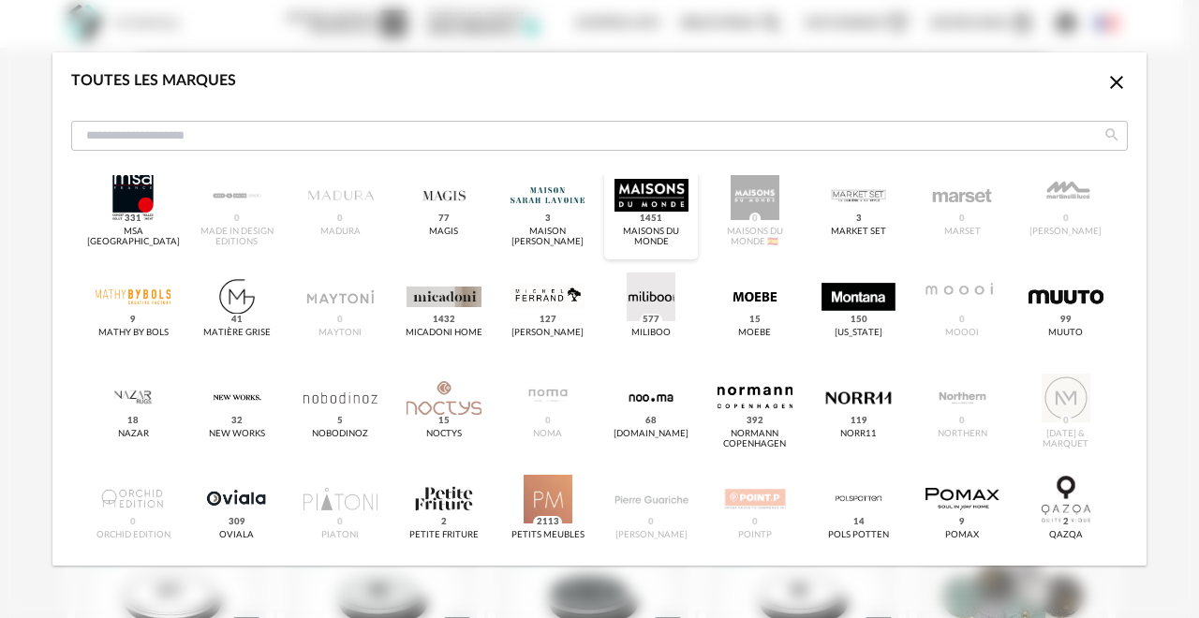
click at [644, 232] on div "Maisons du Monde 1451" at bounding box center [651, 238] width 82 height 22
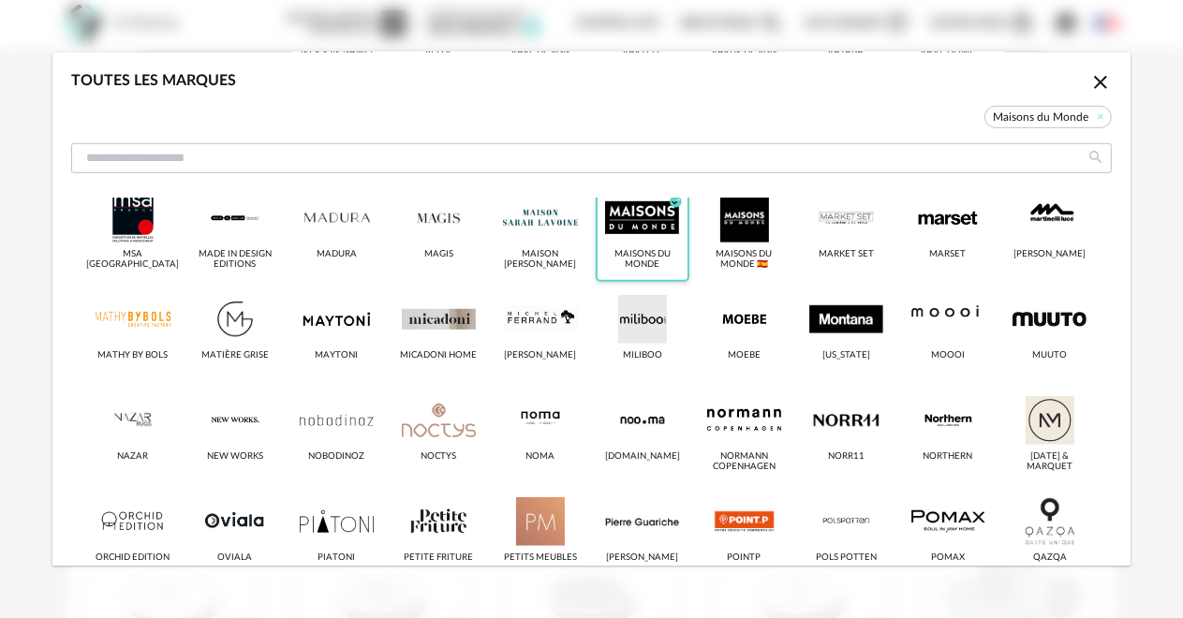
scroll to position [959, 0]
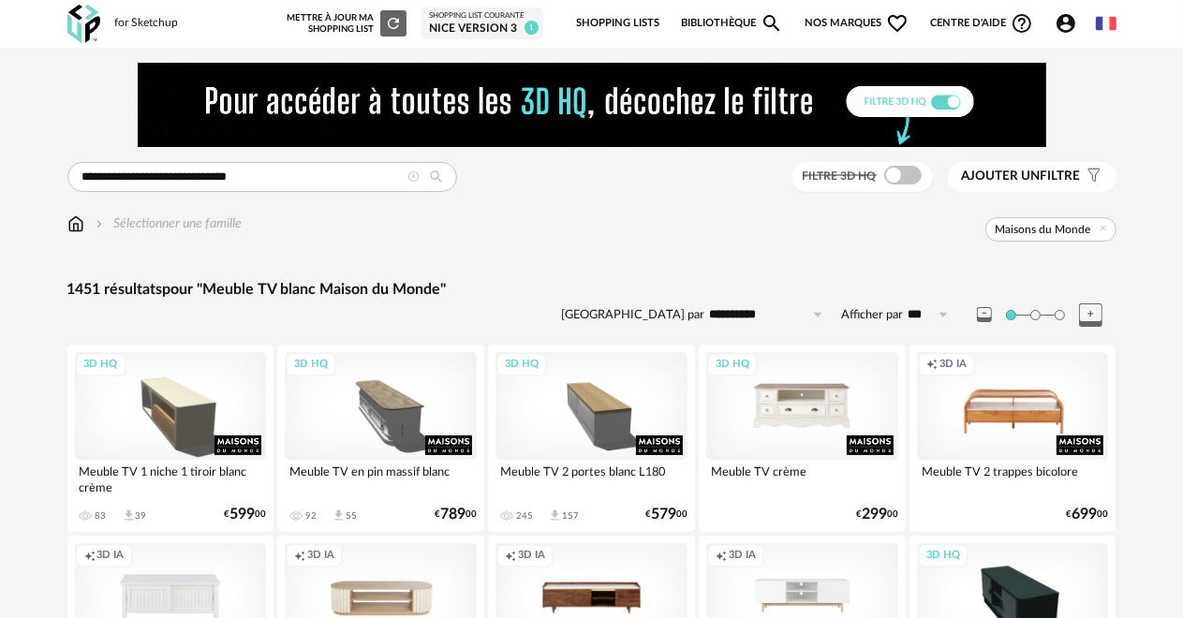
click at [757, 423] on div "3D HQ" at bounding box center [802, 406] width 192 height 108
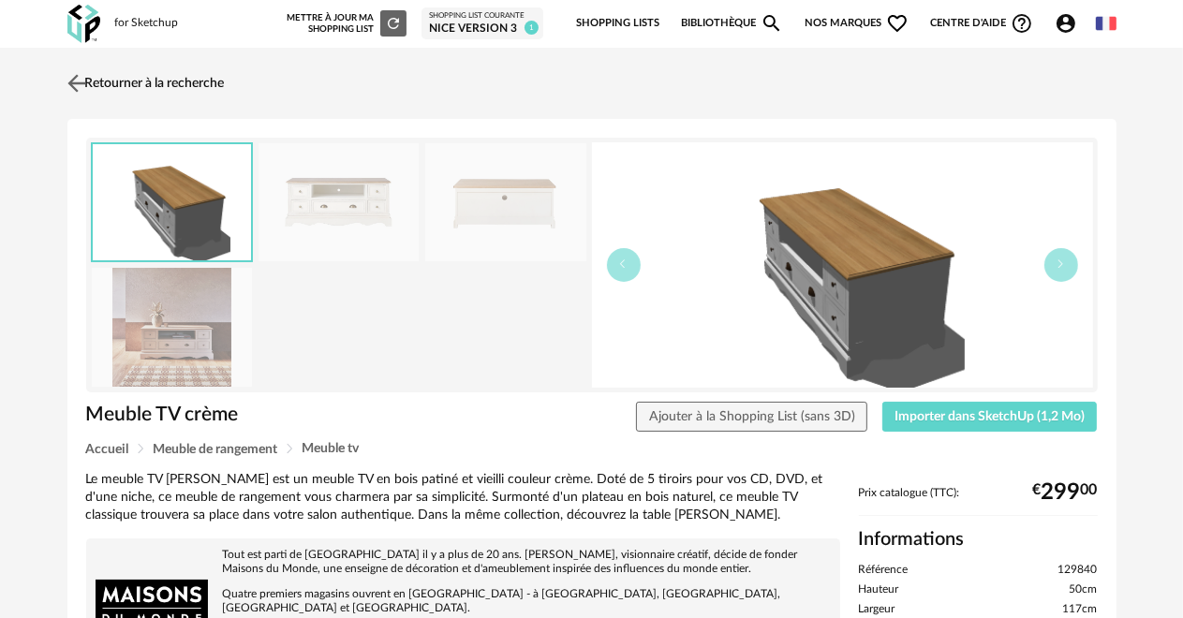
click at [83, 79] on img at bounding box center [76, 82] width 27 height 27
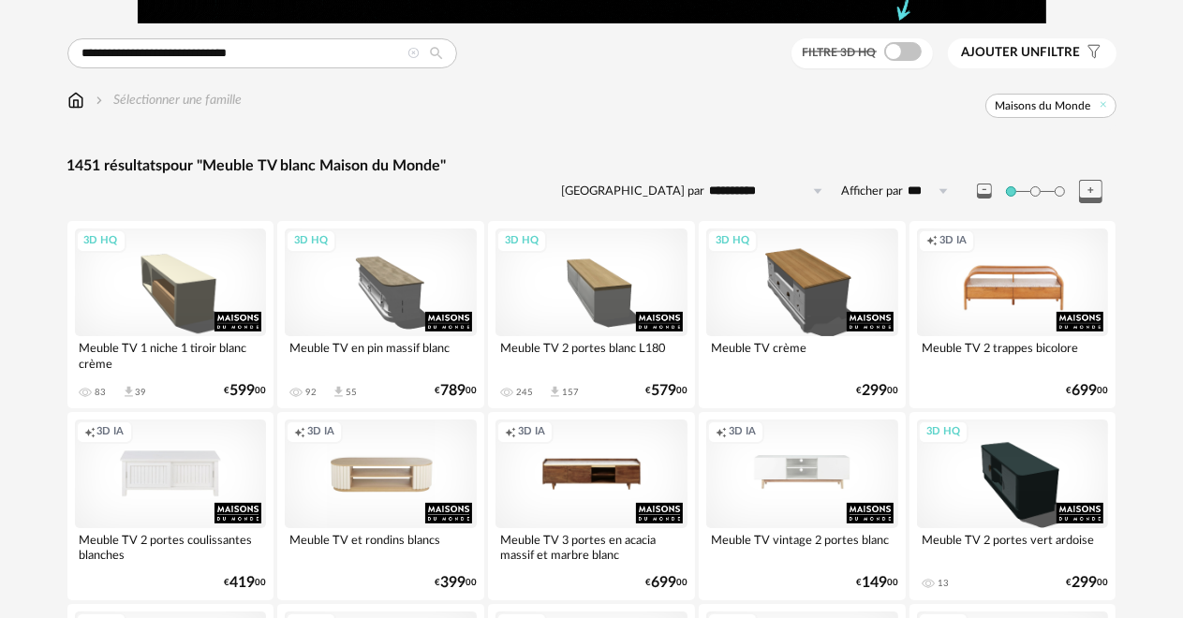
scroll to position [110, 0]
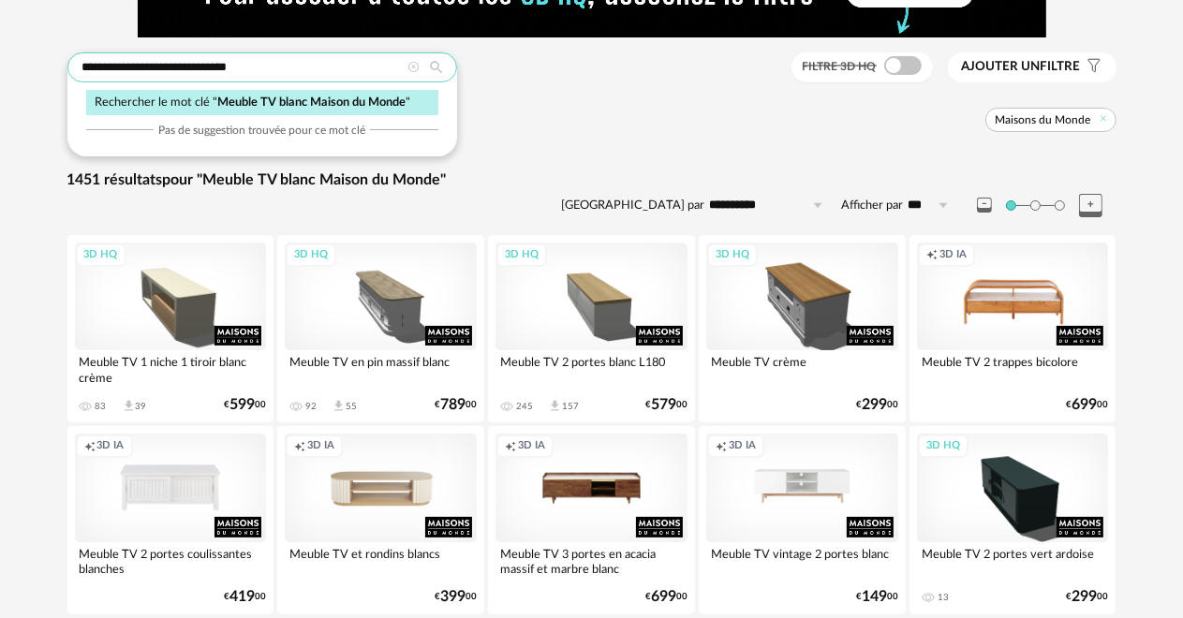
drag, startPoint x: 268, startPoint y: 69, endPoint x: 71, endPoint y: 66, distance: 196.7
click at [71, 66] on input "**********" at bounding box center [262, 67] width 390 height 30
click at [436, 67] on icon at bounding box center [437, 67] width 32 height 17
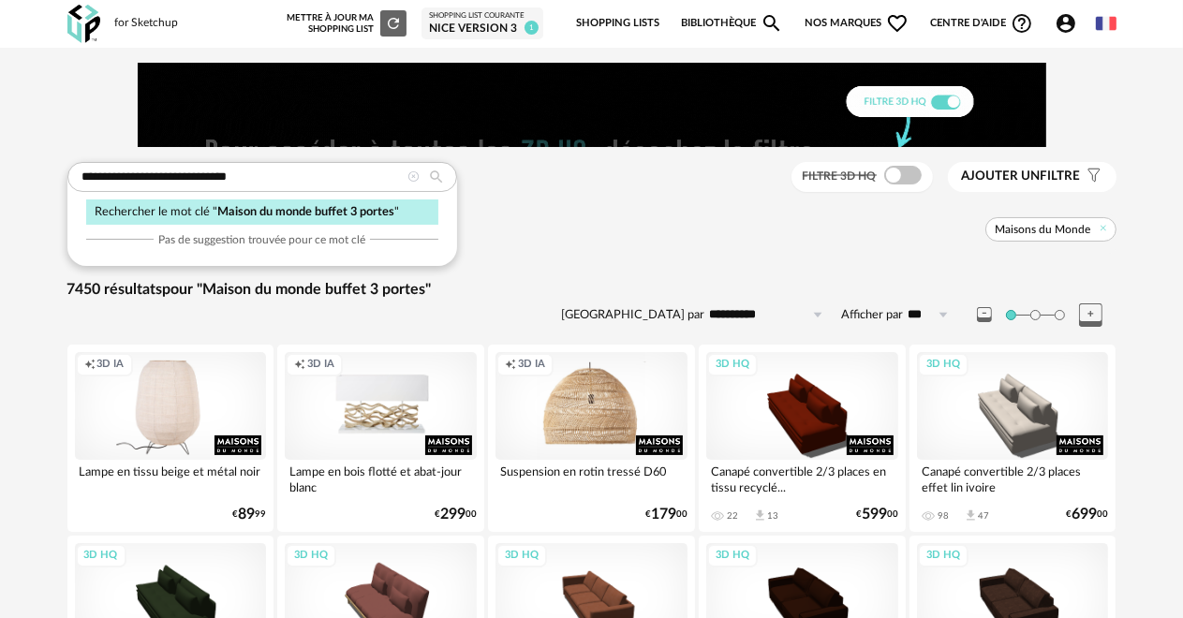
click at [820, 21] on span "Nos marques Heart Outline icon" at bounding box center [857, 23] width 105 height 39
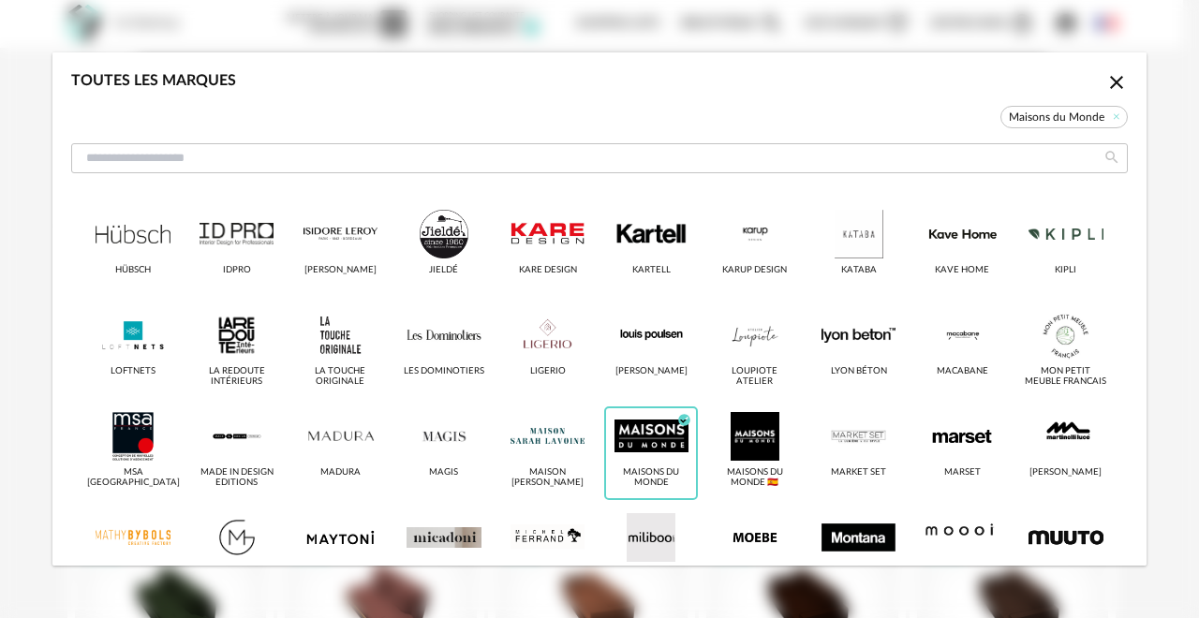
scroll to position [937, 0]
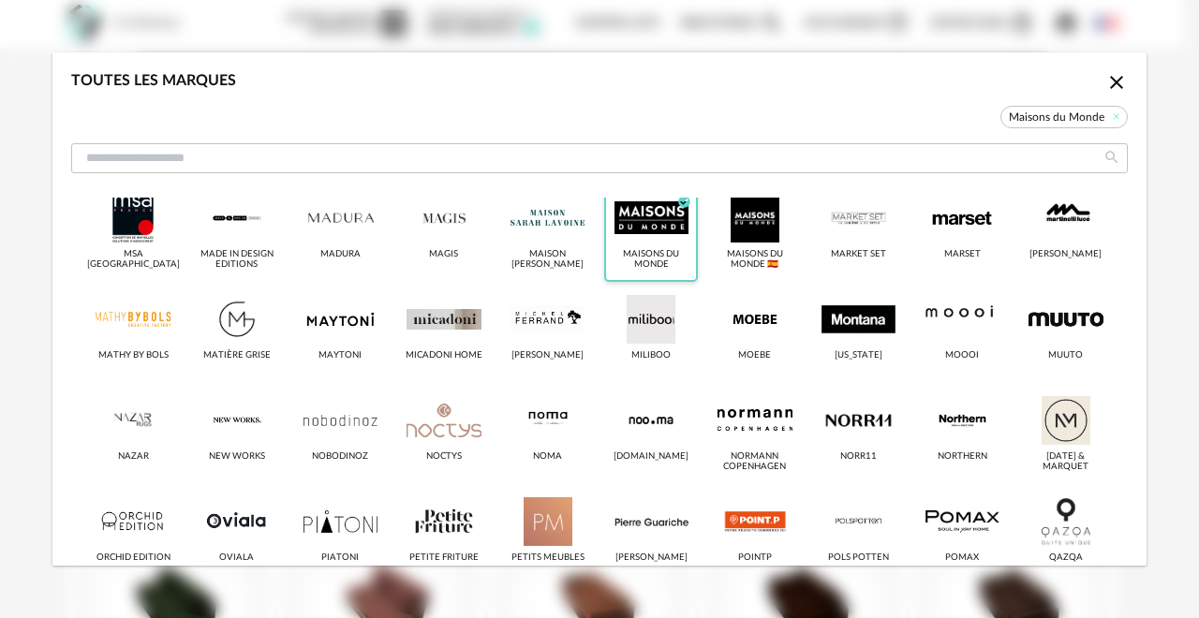
click at [616, 259] on div "Maisons du Monde" at bounding box center [651, 260] width 82 height 22
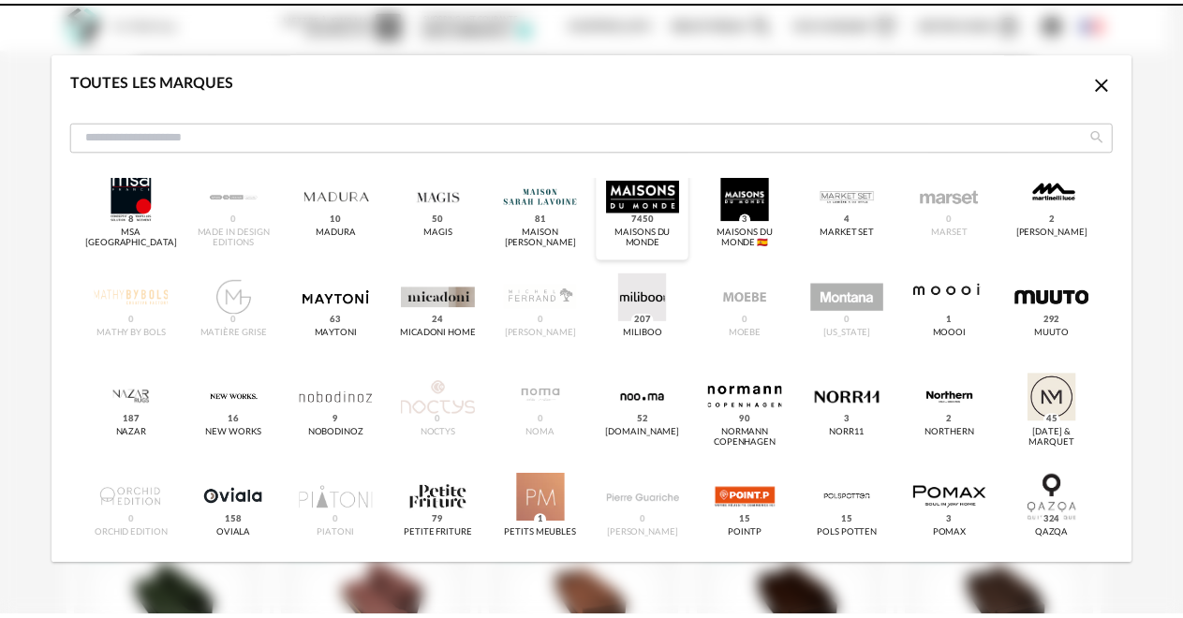
scroll to position [914, 0]
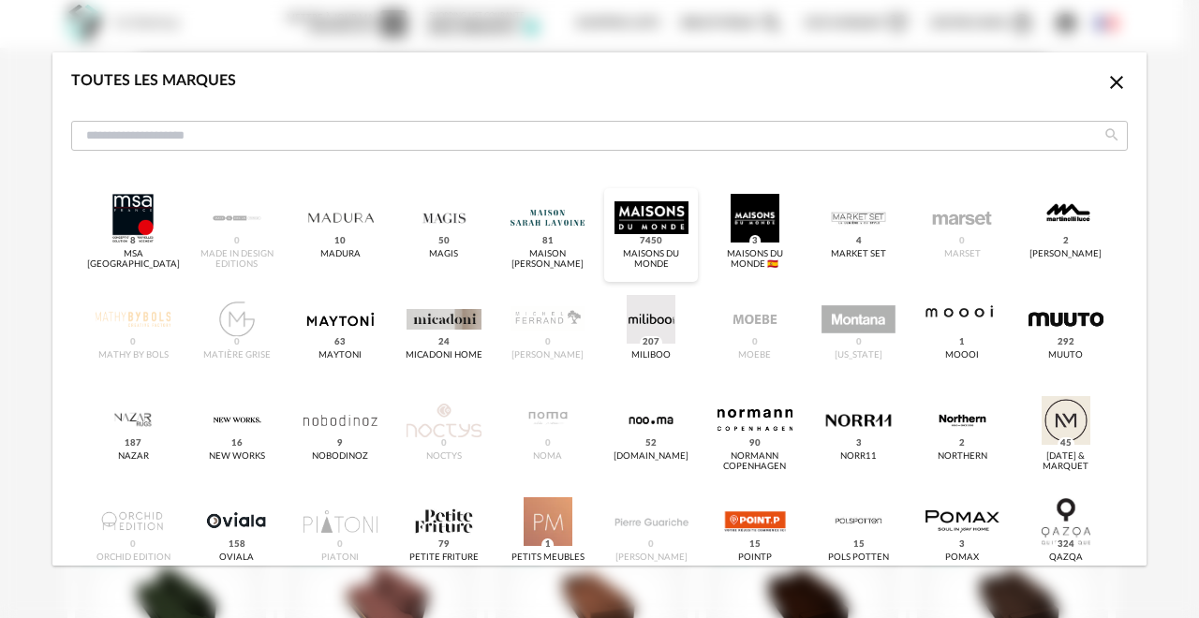
click at [647, 258] on div "Maisons du Monde 7450" at bounding box center [651, 260] width 82 height 22
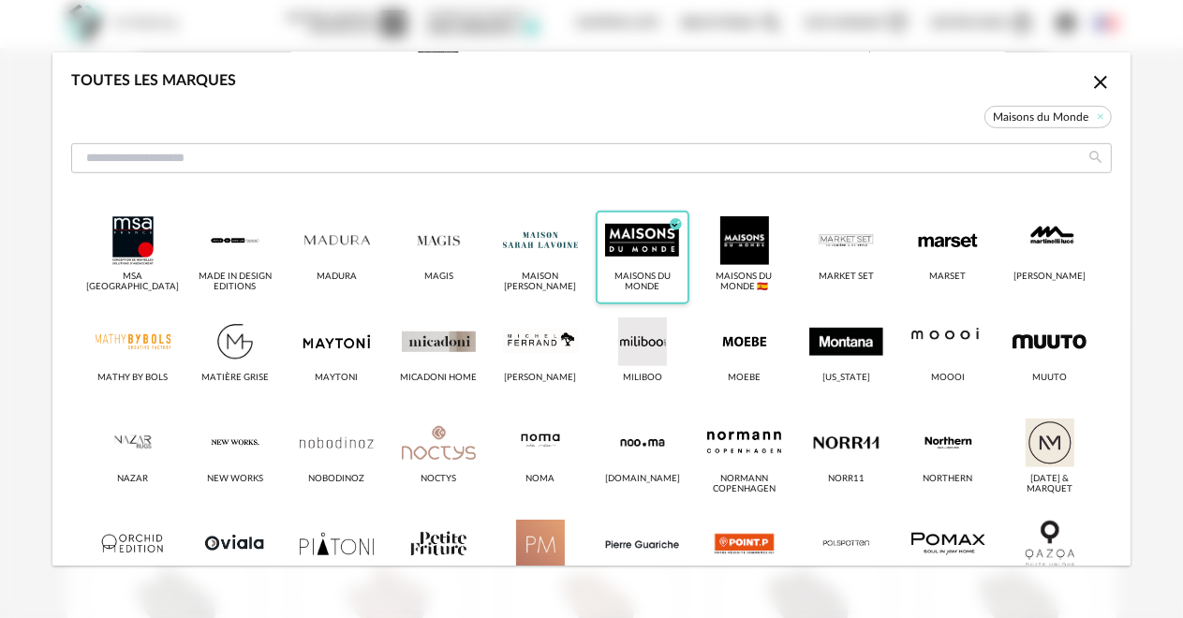
scroll to position [937, 0]
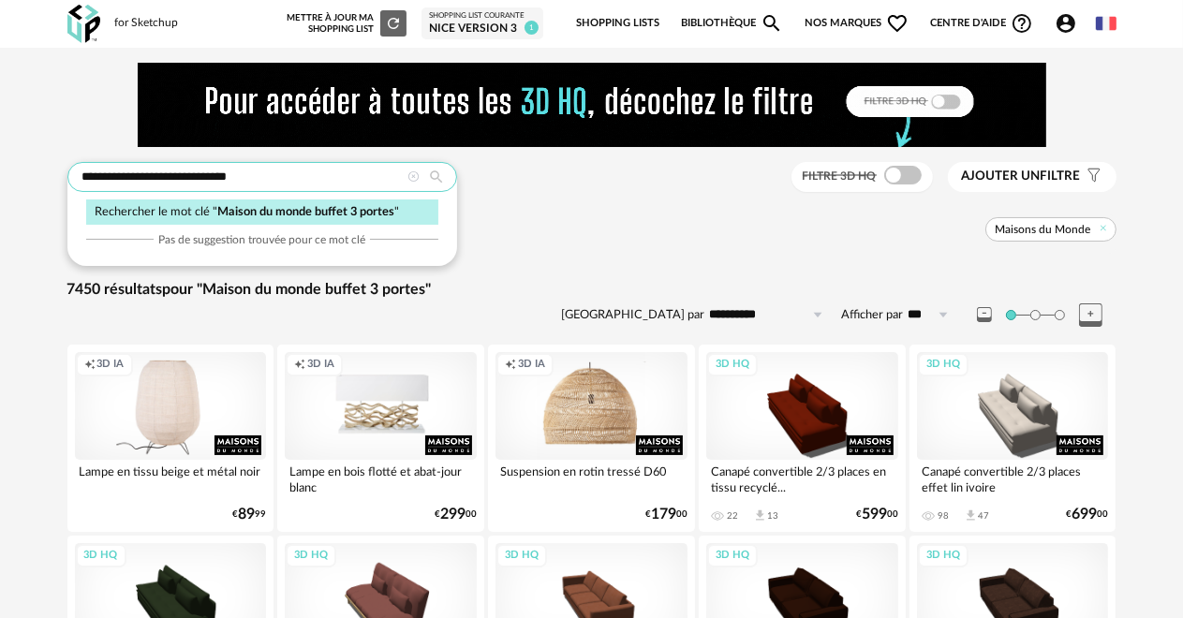
drag, startPoint x: 261, startPoint y: 179, endPoint x: 178, endPoint y: 175, distance: 83.4
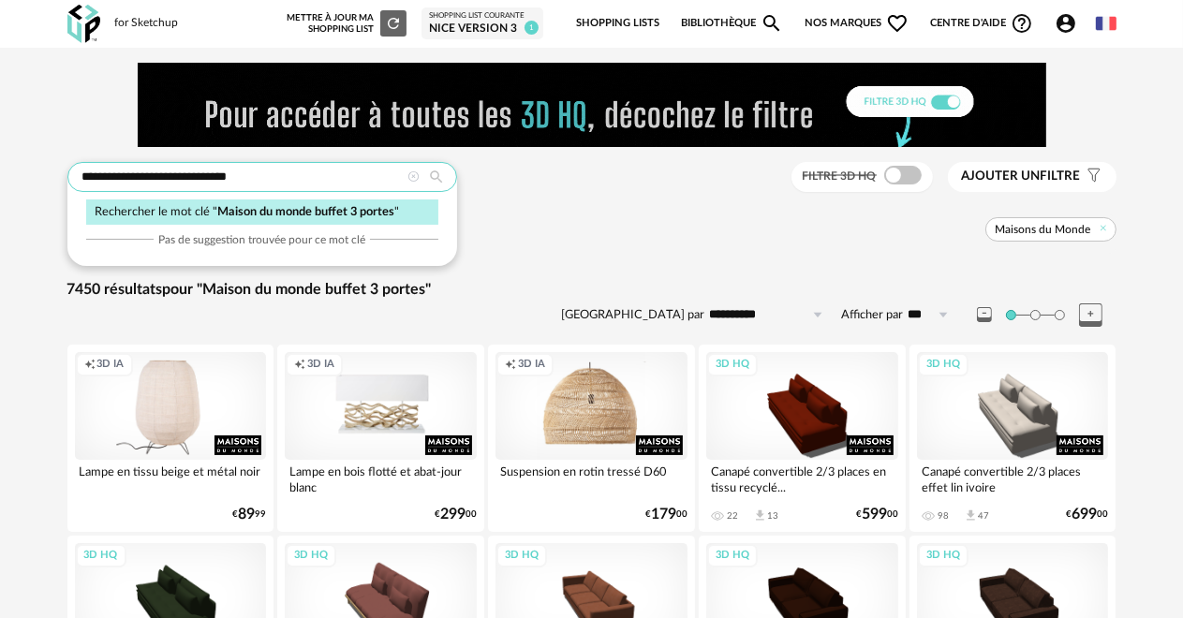
click at [178, 175] on input "**********" at bounding box center [262, 177] width 390 height 30
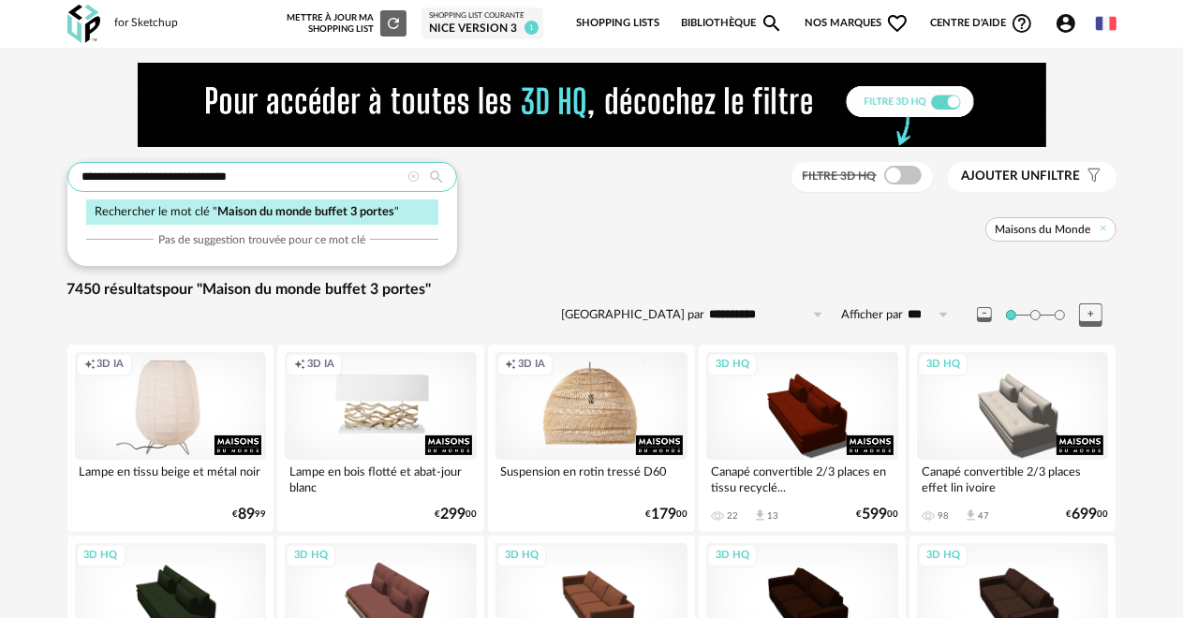
click at [147, 178] on input "**********" at bounding box center [262, 177] width 390 height 30
type input "**********"
click at [434, 174] on icon at bounding box center [437, 177] width 32 height 17
drag, startPoint x: 263, startPoint y: 176, endPoint x: 79, endPoint y: 177, distance: 184.5
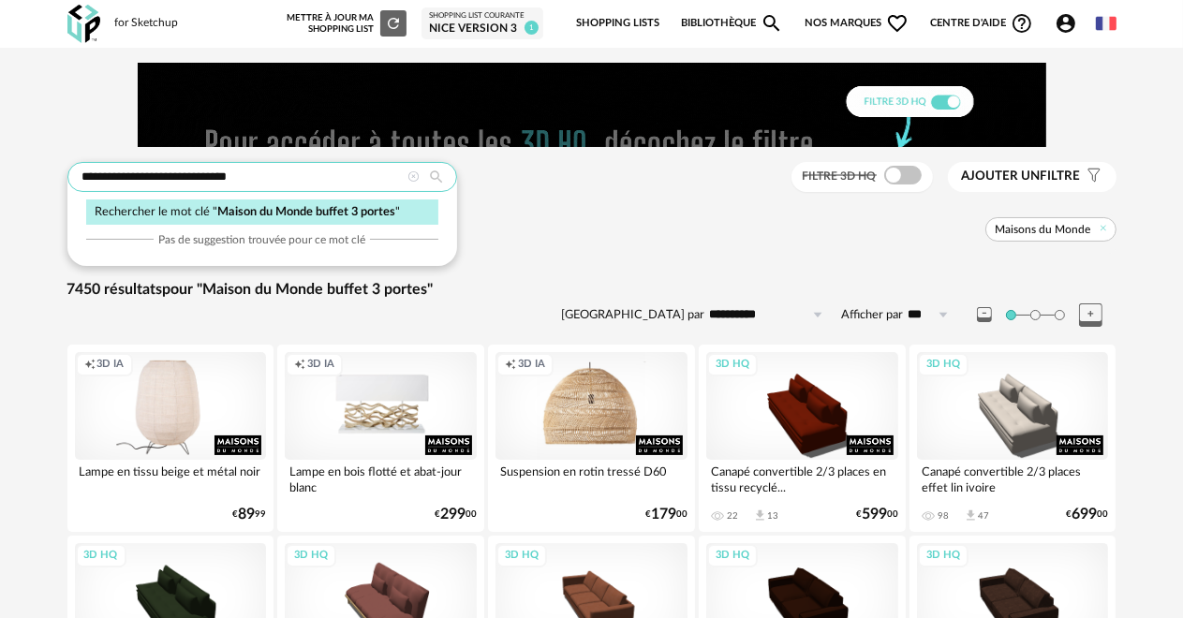
click at [79, 177] on input "**********" at bounding box center [262, 177] width 390 height 30
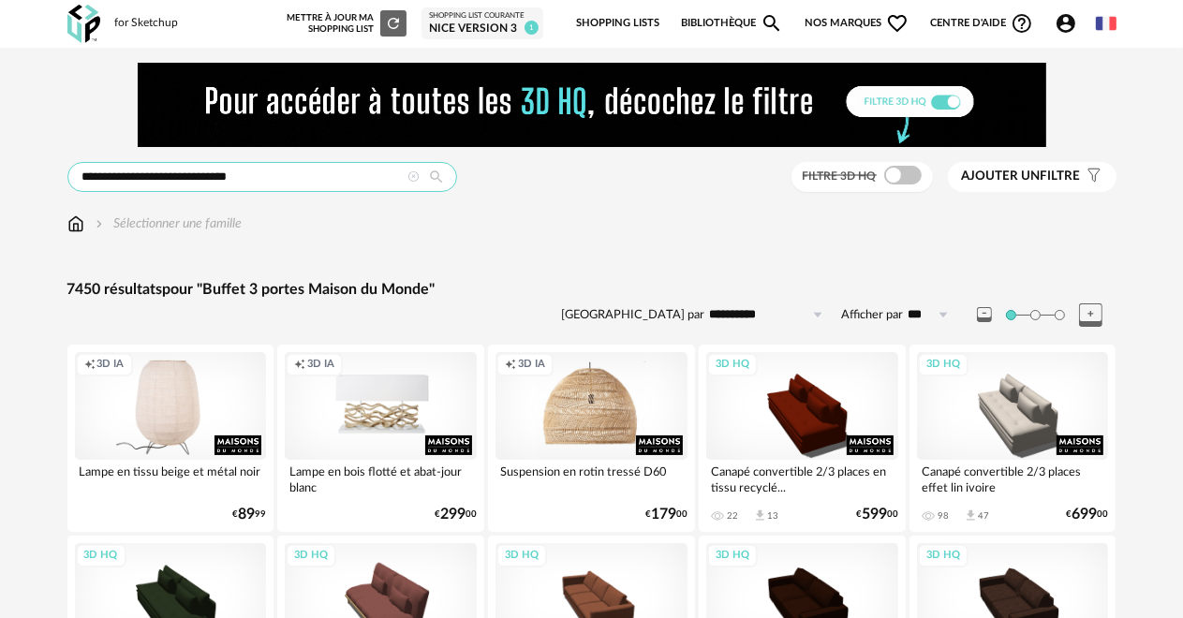
type input "**********"
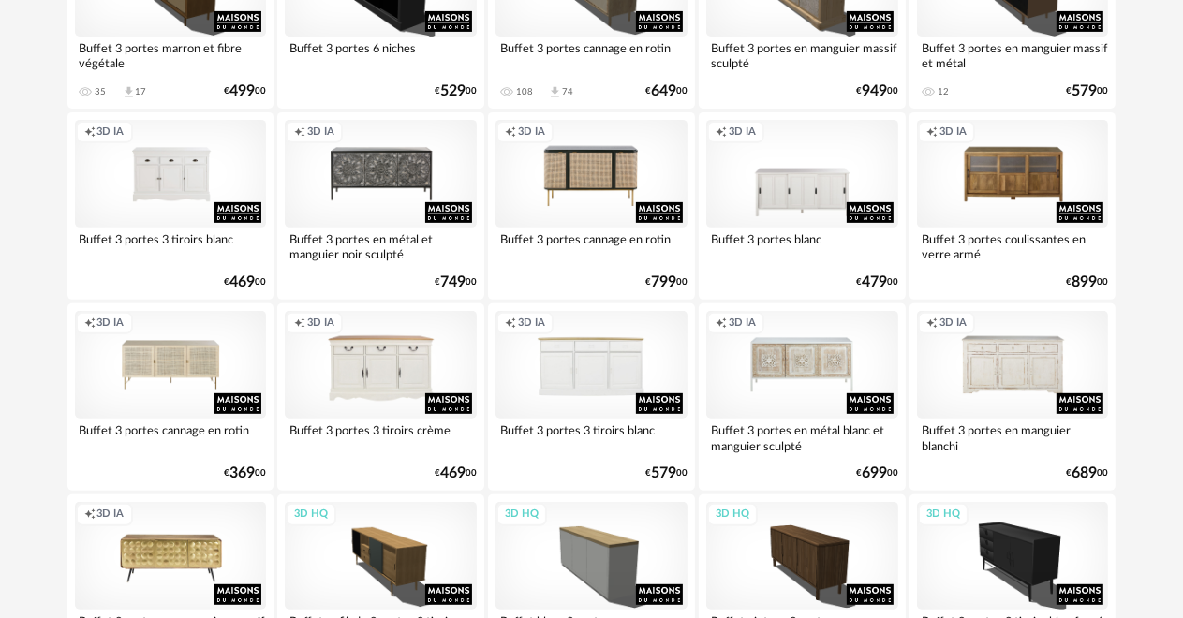
scroll to position [578, 0]
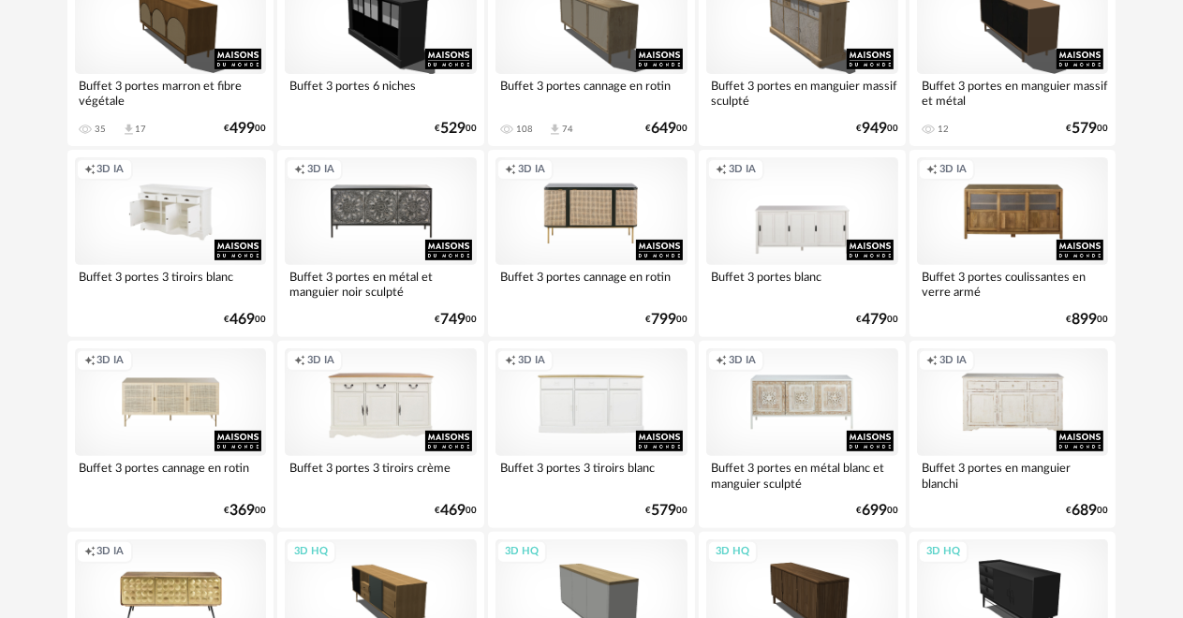
click at [205, 234] on div "Creation icon 3D IA" at bounding box center [171, 211] width 192 height 108
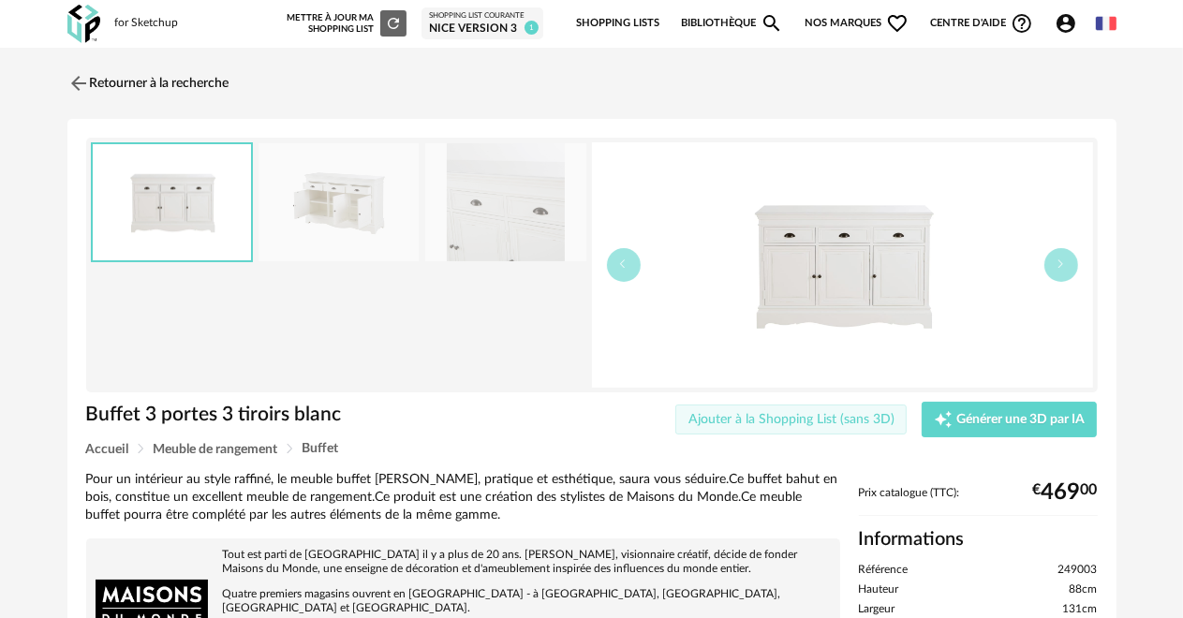
click at [681, 418] on button "Ajouter à la Shopping List (sans 3D)" at bounding box center [790, 420] width 231 height 30
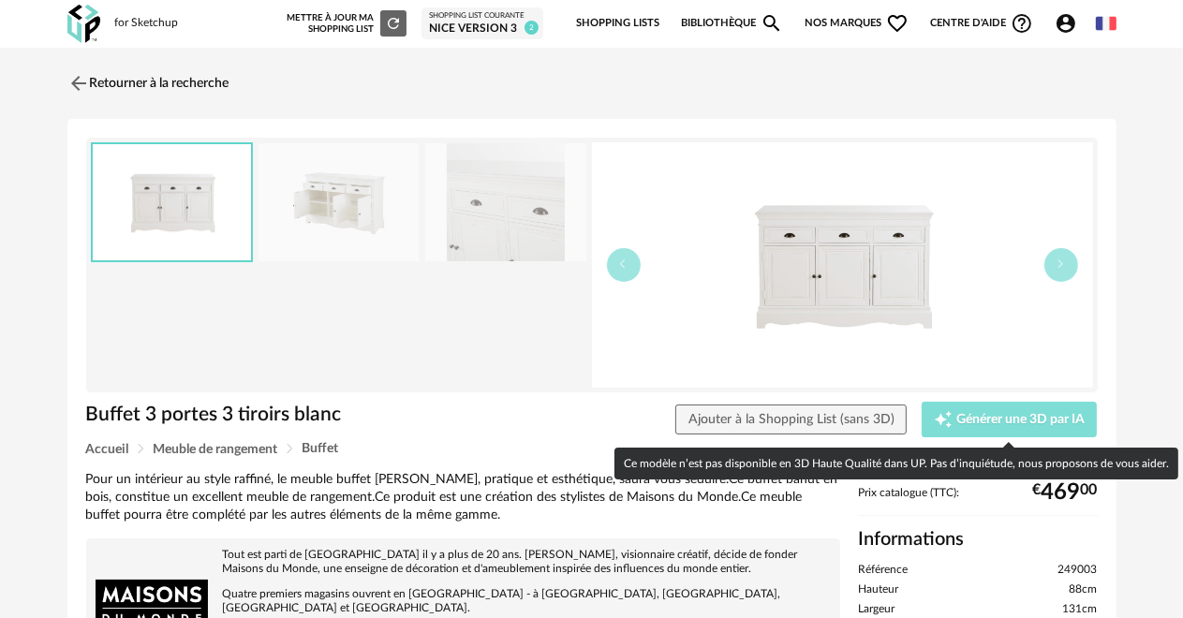
click at [947, 412] on icon "Creation icon" at bounding box center [943, 418] width 17 height 17
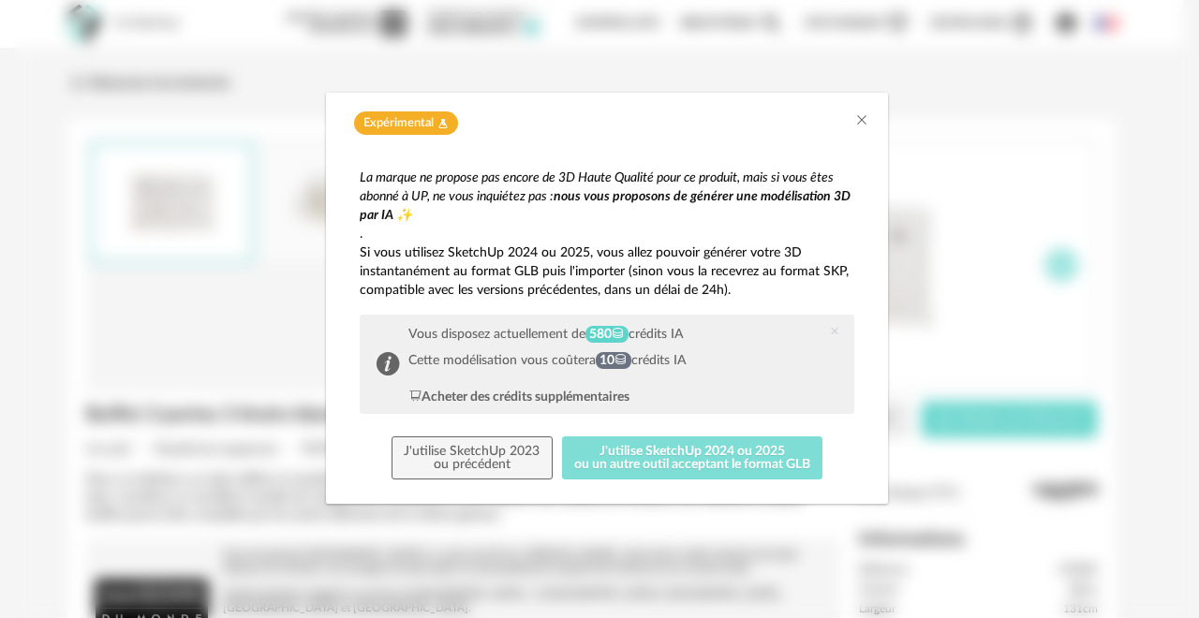
click at [688, 450] on button "J'utilise SketchUp 2024 ou 2025 ou un autre outil acceptant le format GLB" at bounding box center [692, 457] width 261 height 43
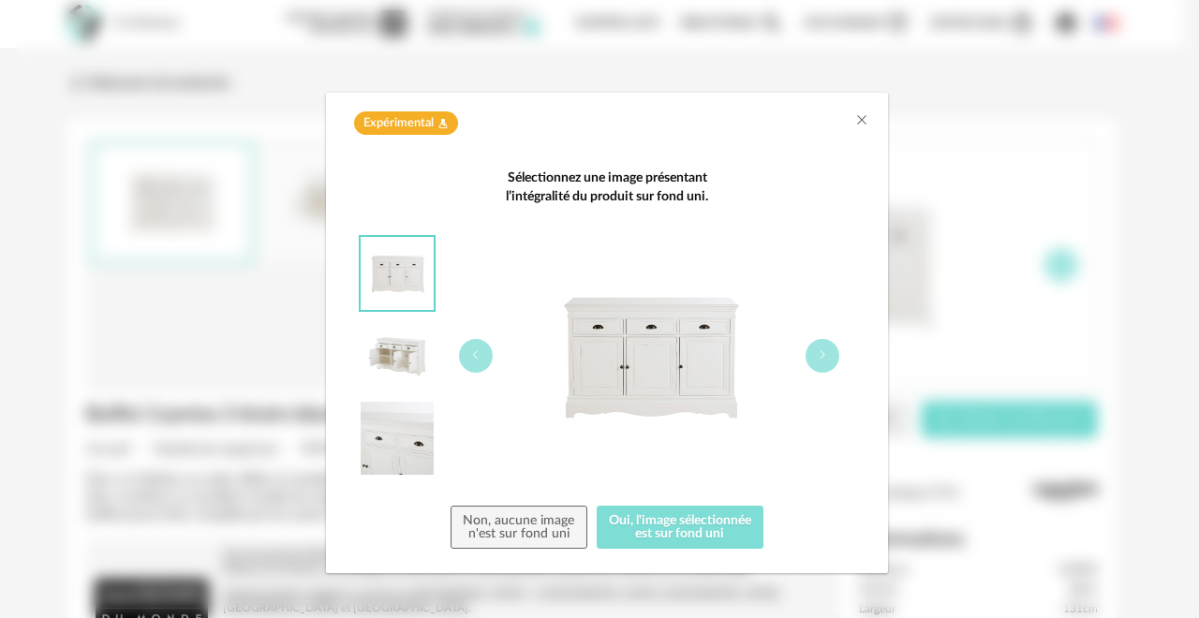
click at [685, 519] on button "Oui, l'image sélectionnée est sur fond uni" at bounding box center [681, 527] width 168 height 43
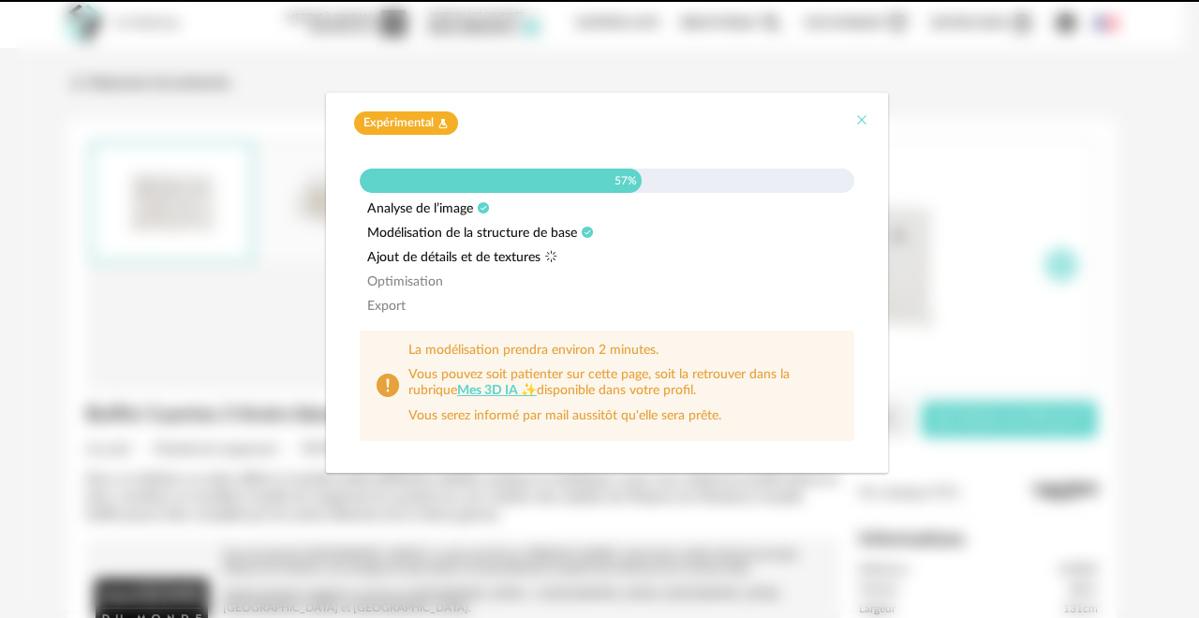
click at [864, 116] on icon "Close" at bounding box center [861, 119] width 15 height 15
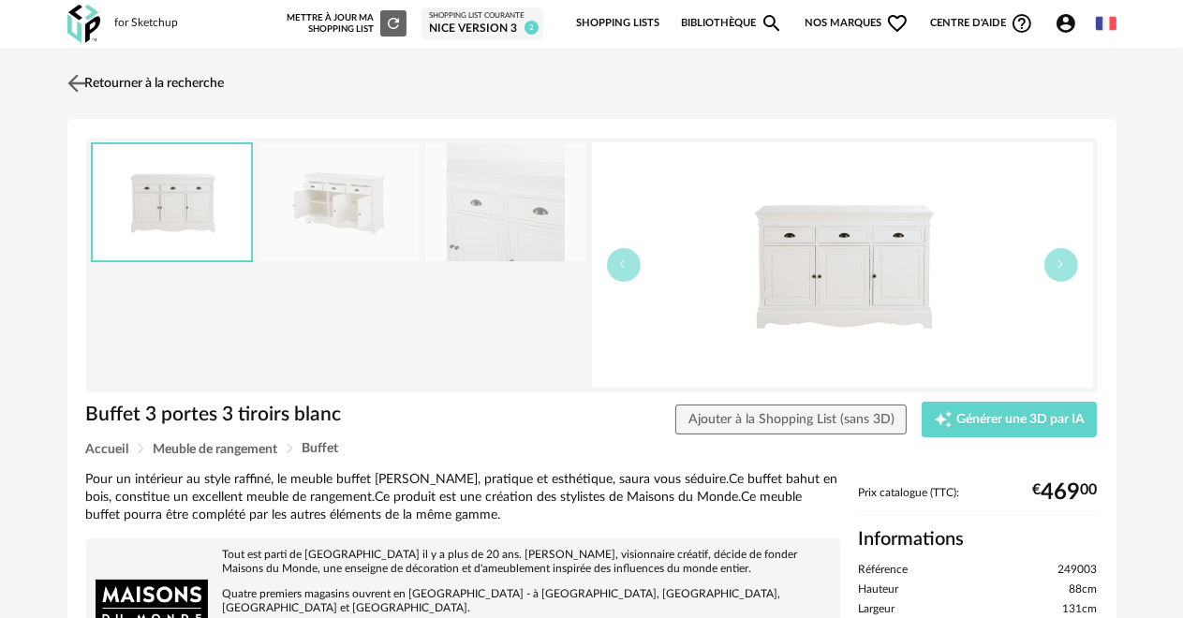
click at [153, 82] on link "Retourner à la recherche" at bounding box center [144, 83] width 162 height 41
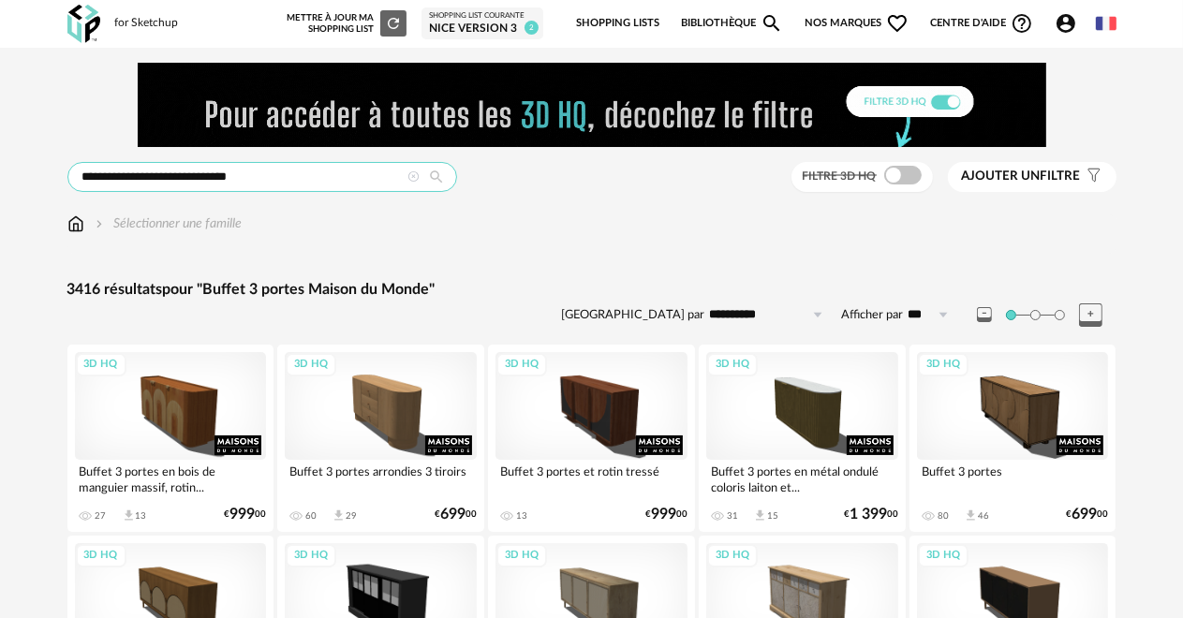
click at [160, 179] on input "**********" at bounding box center [262, 177] width 390 height 30
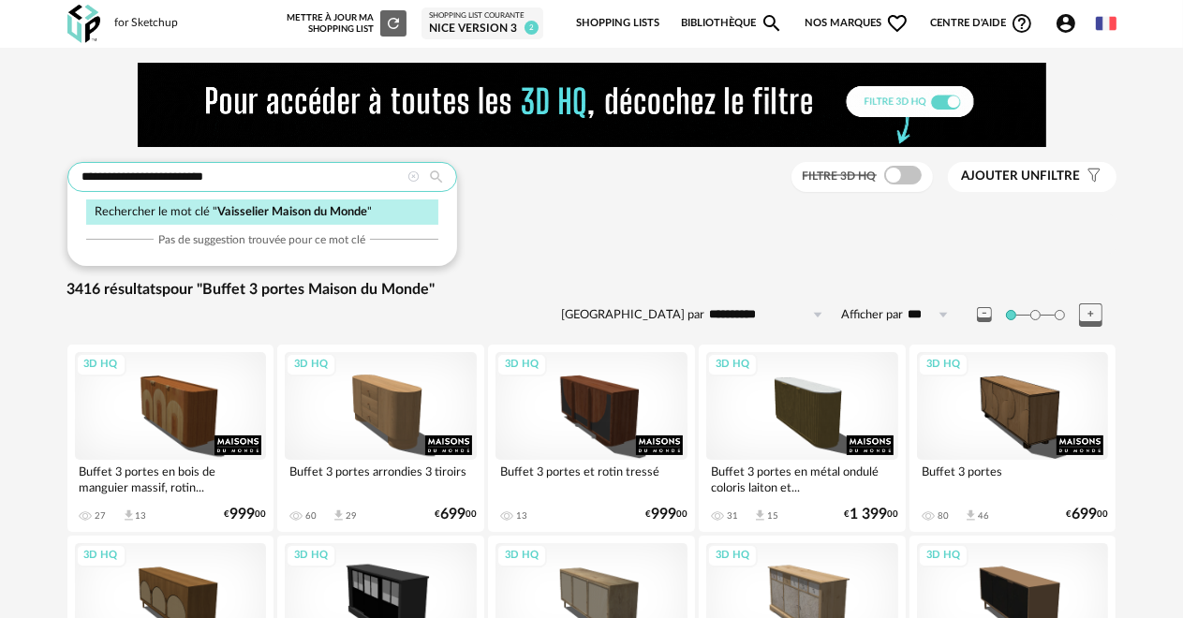
type input "**********"
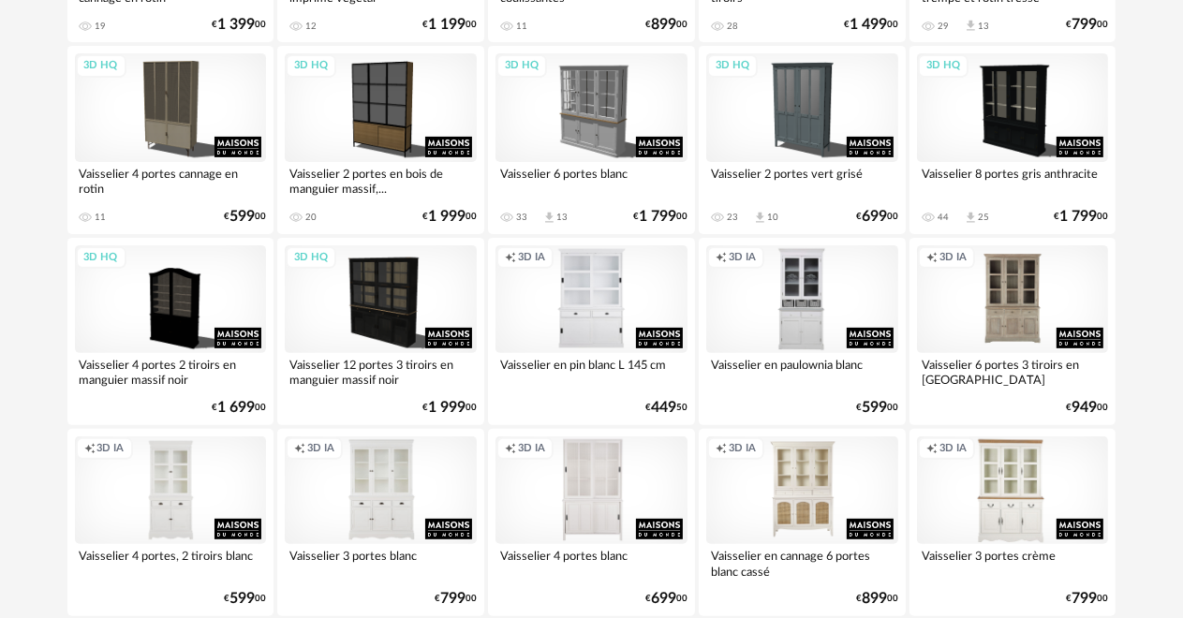
scroll to position [562, 0]
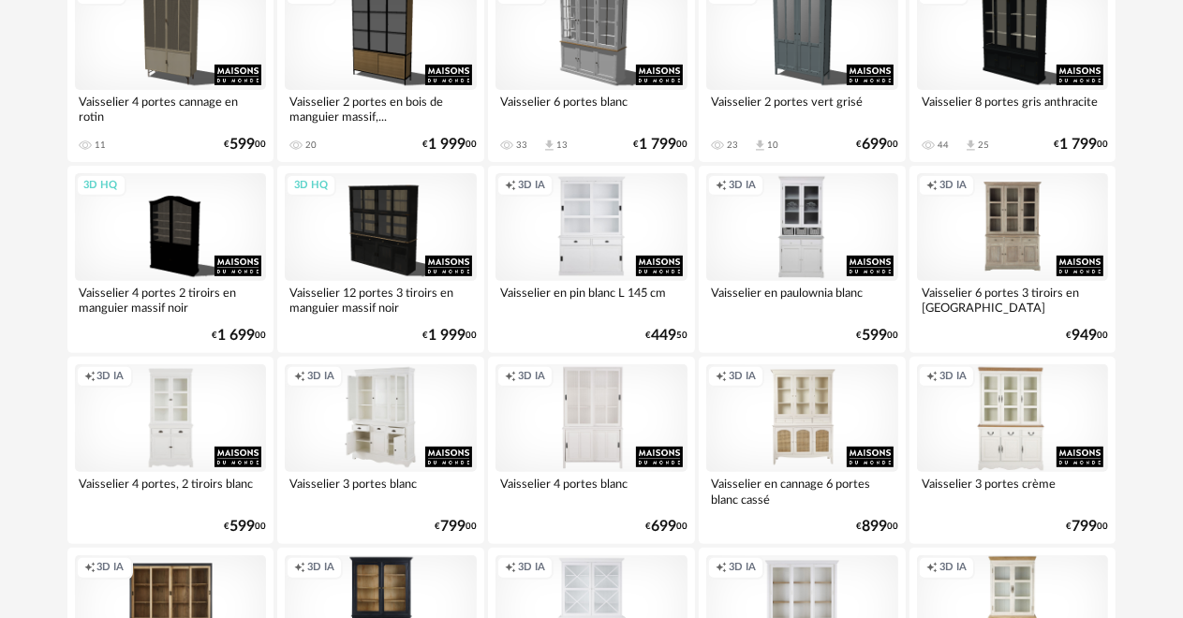
click at [357, 427] on div "Creation icon 3D IA" at bounding box center [381, 418] width 192 height 108
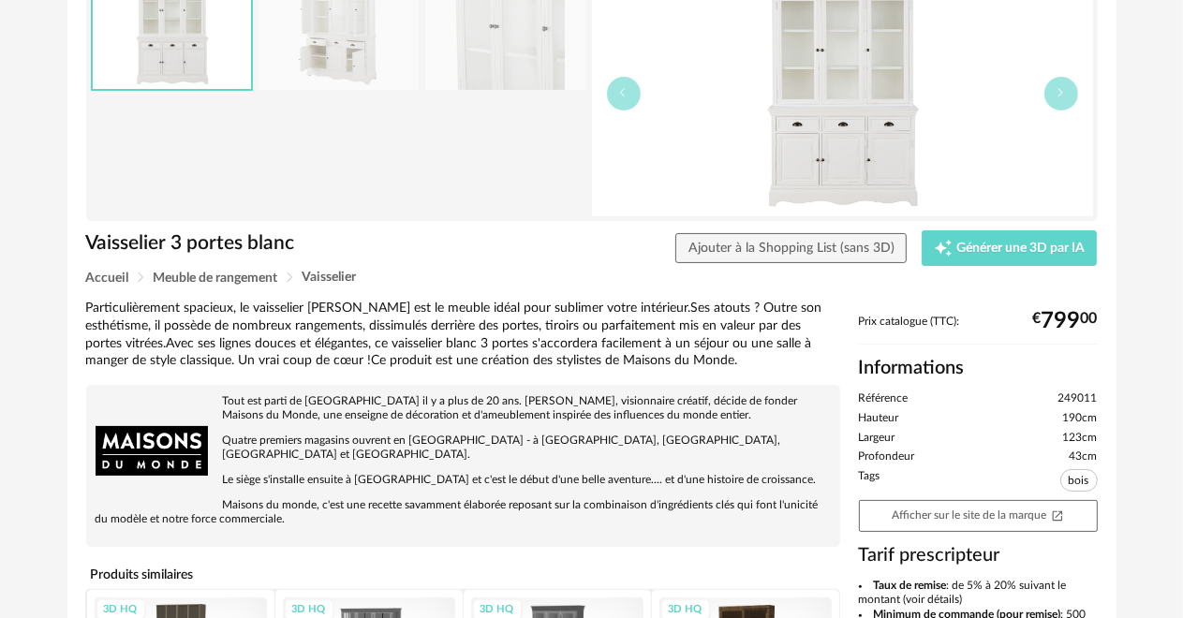
scroll to position [187, 0]
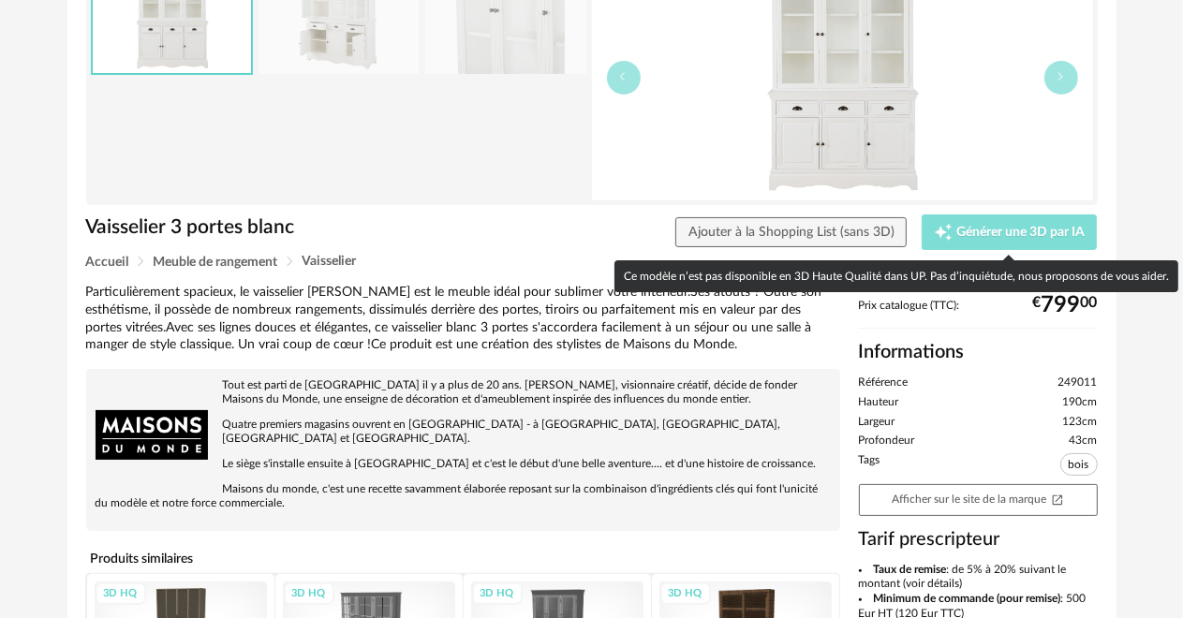
click at [1000, 234] on span "Générer une 3D par IA" at bounding box center [1020, 232] width 128 height 13
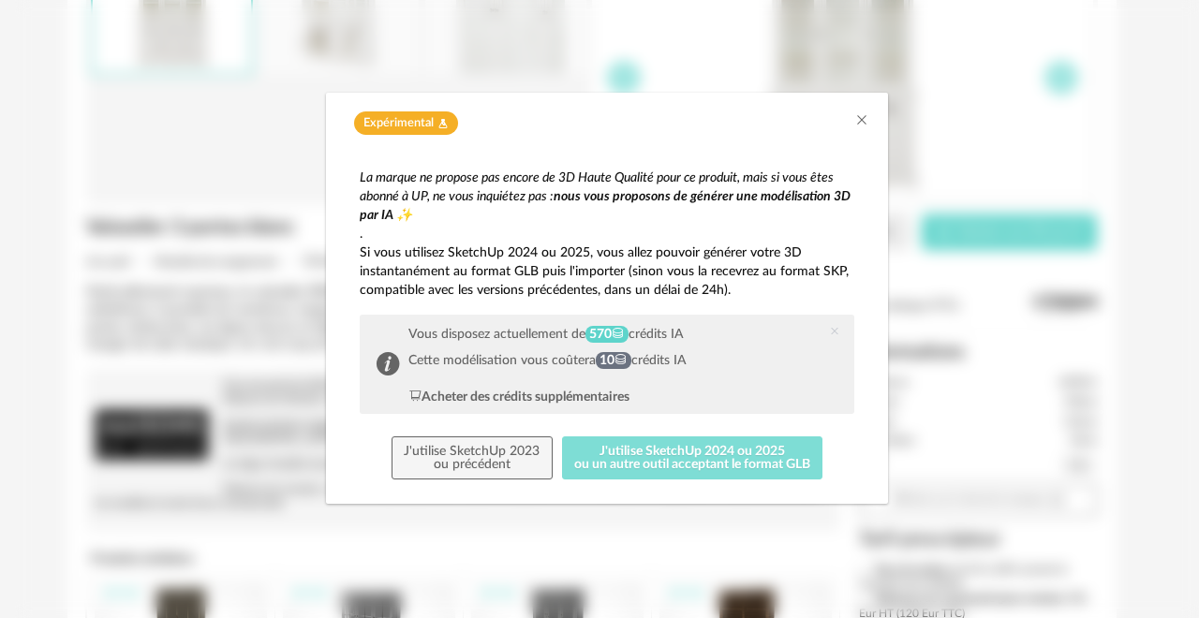
click at [720, 462] on button "J'utilise SketchUp 2024 ou 2025 ou un autre outil acceptant le format GLB" at bounding box center [692, 457] width 261 height 43
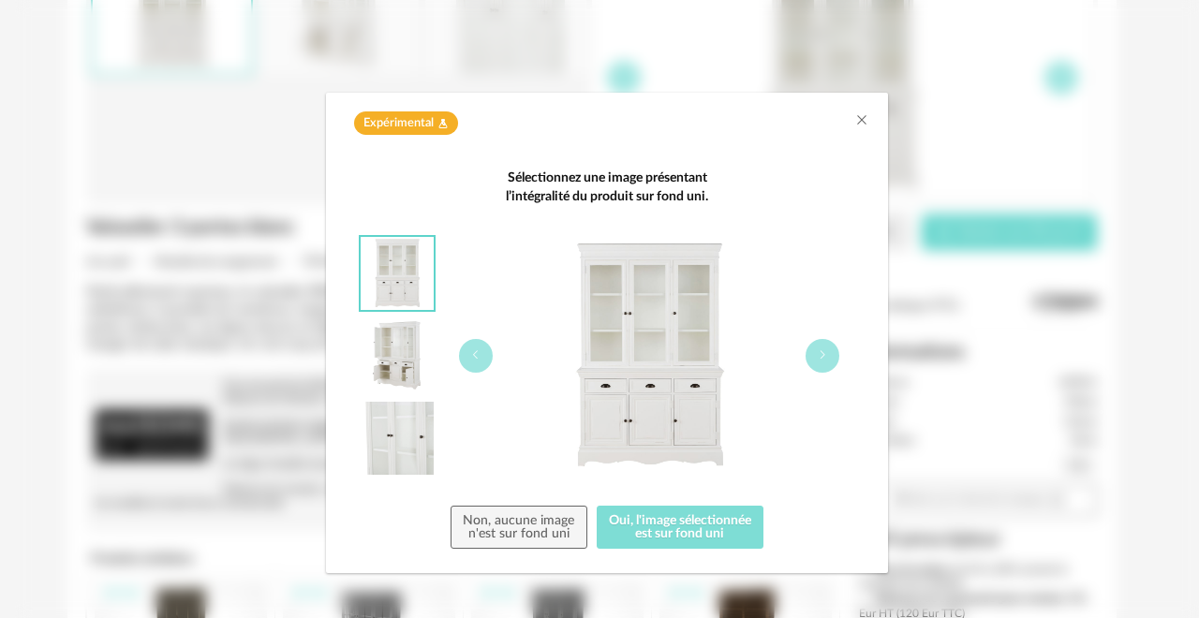
click at [710, 525] on button "Oui, l'image sélectionnée est sur fond uni" at bounding box center [681, 527] width 168 height 43
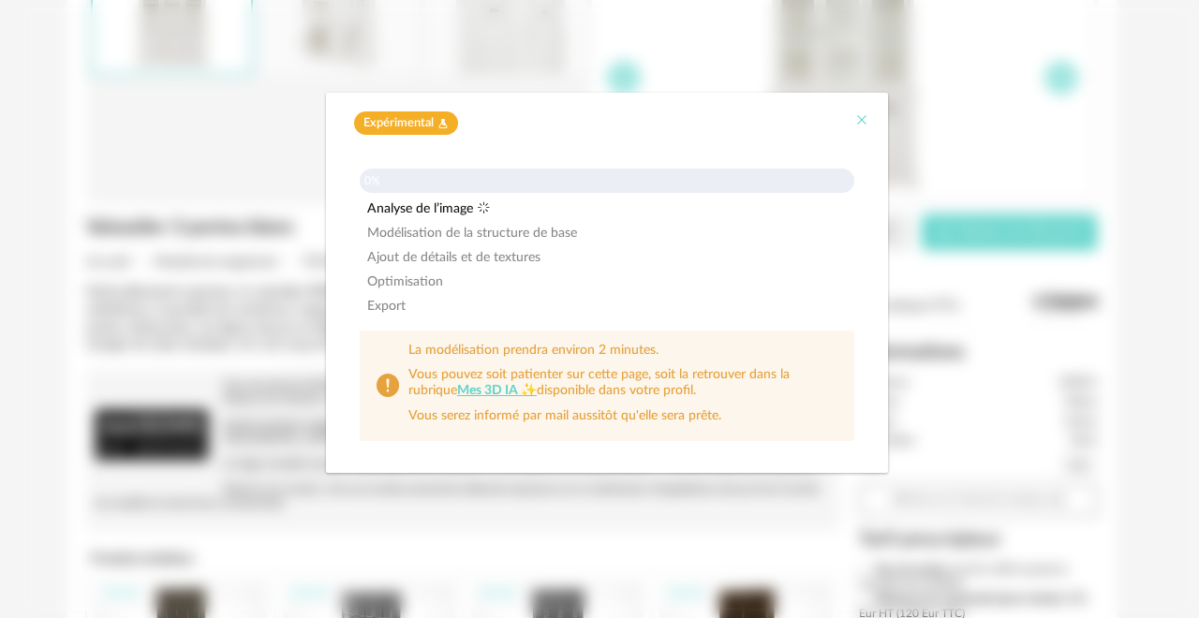
click at [860, 113] on icon "Close" at bounding box center [861, 119] width 15 height 15
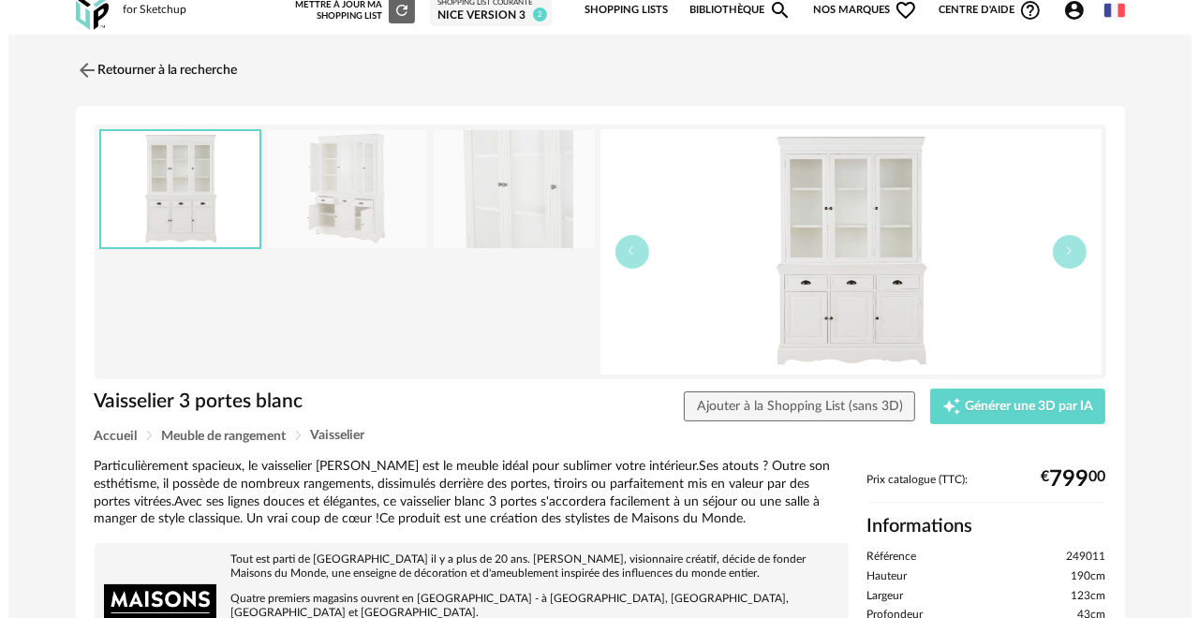
scroll to position [0, 0]
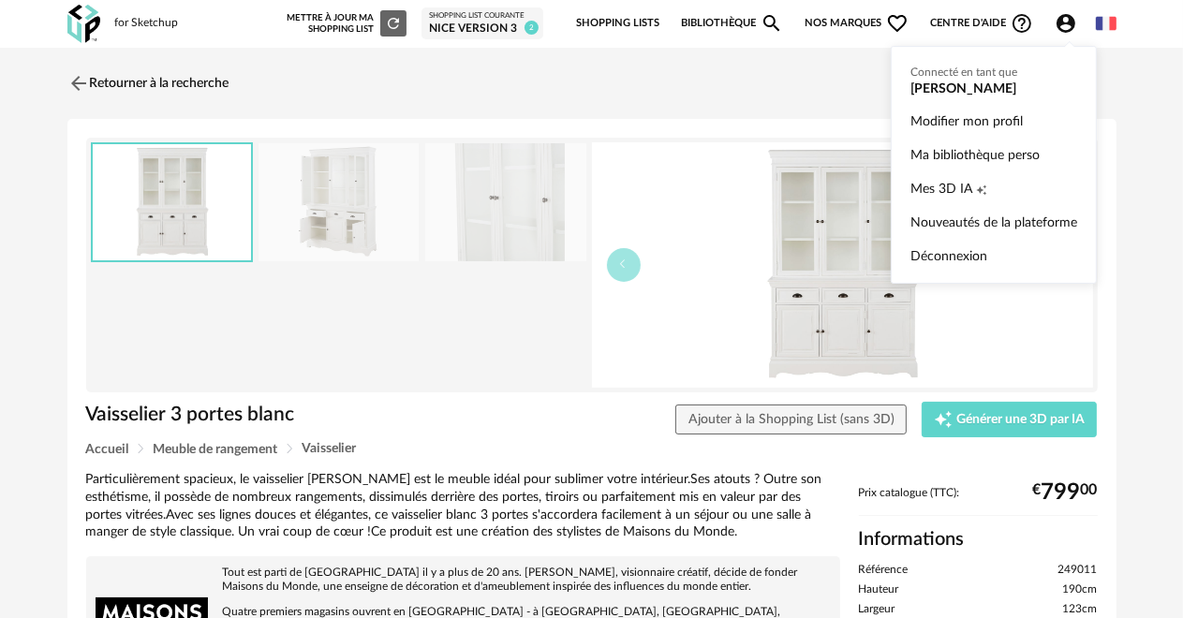
click at [1064, 20] on icon "Account Circle icon" at bounding box center [1066, 23] width 22 height 22
click at [954, 193] on span "Mes 3D IA" at bounding box center [941, 189] width 62 height 34
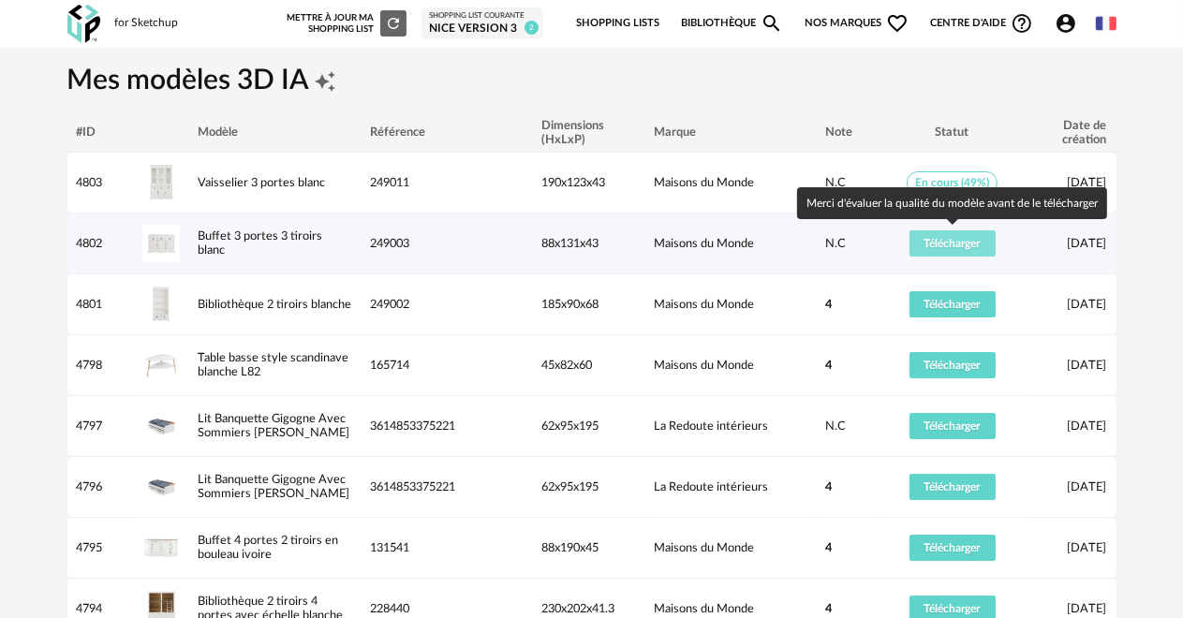
click at [936, 244] on span "Télécharger" at bounding box center [952, 243] width 56 height 11
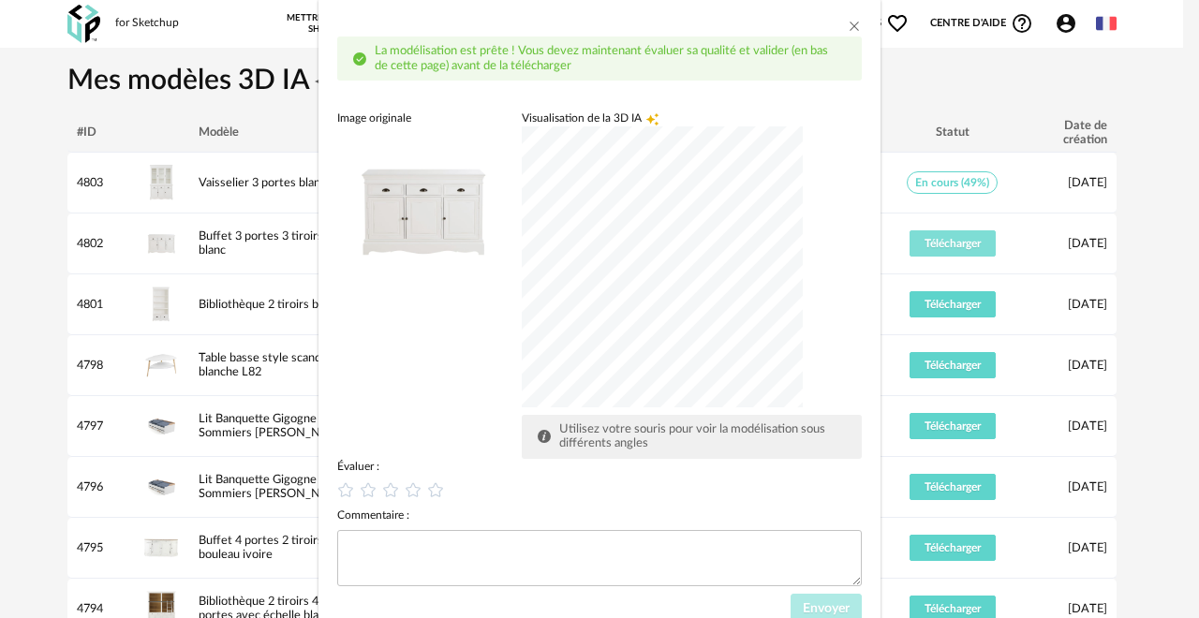
scroll to position [154, 0]
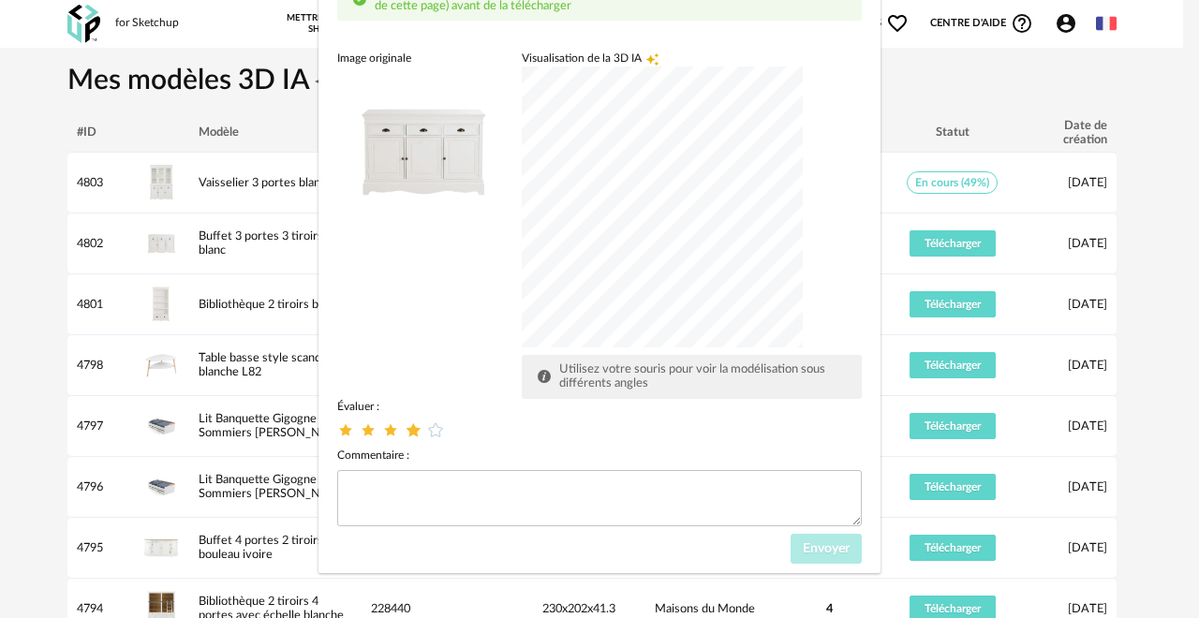
click at [405, 428] on icon "dialog" at bounding box center [414, 430] width 20 height 20
click at [835, 542] on span "Envoyer" at bounding box center [826, 548] width 47 height 13
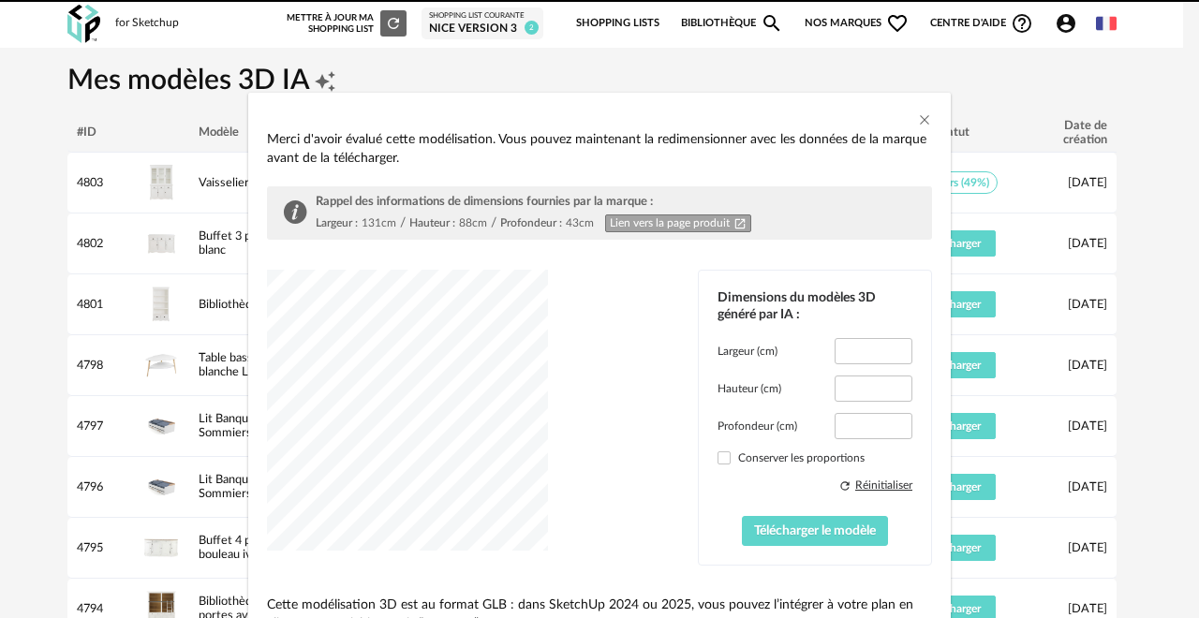
type input "*****"
type input "****"
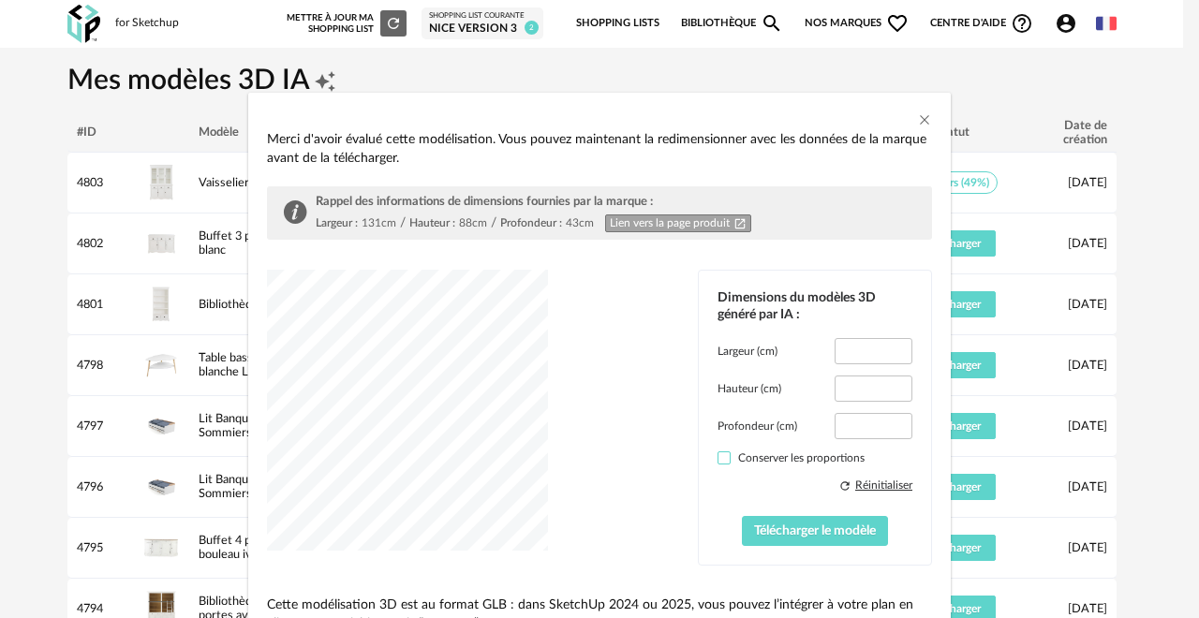
click at [717, 458] on span "dialog" at bounding box center [723, 457] width 13 height 13
click at [796, 533] on span "Télécharger le modèle" at bounding box center [815, 530] width 122 height 13
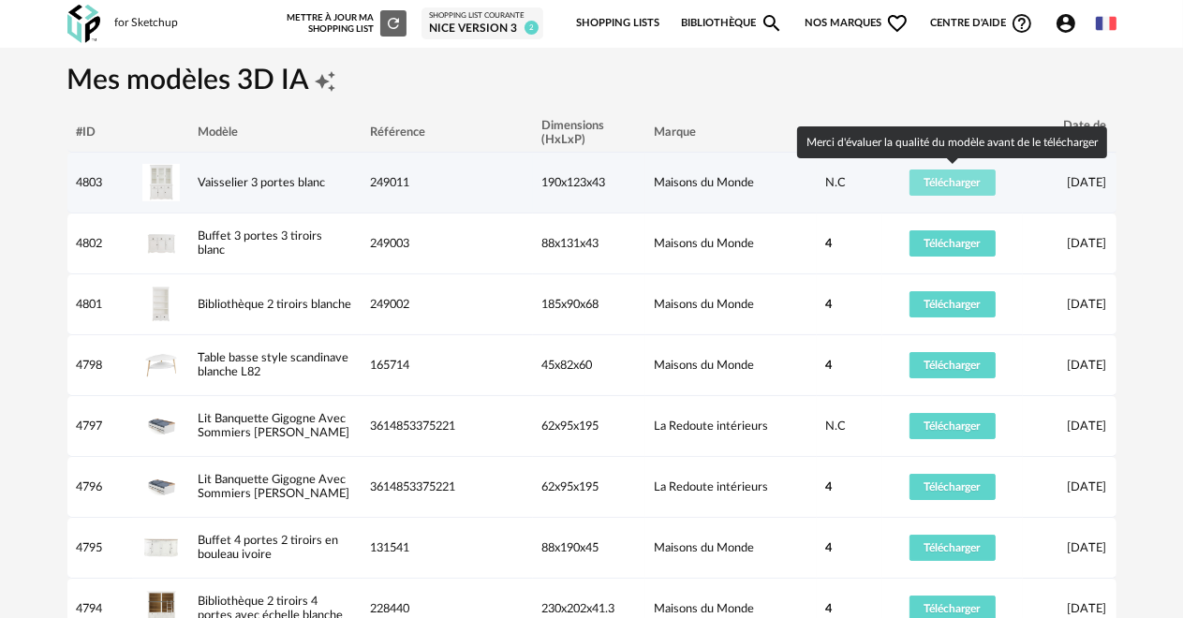
click at [946, 184] on span "Télécharger" at bounding box center [952, 182] width 56 height 11
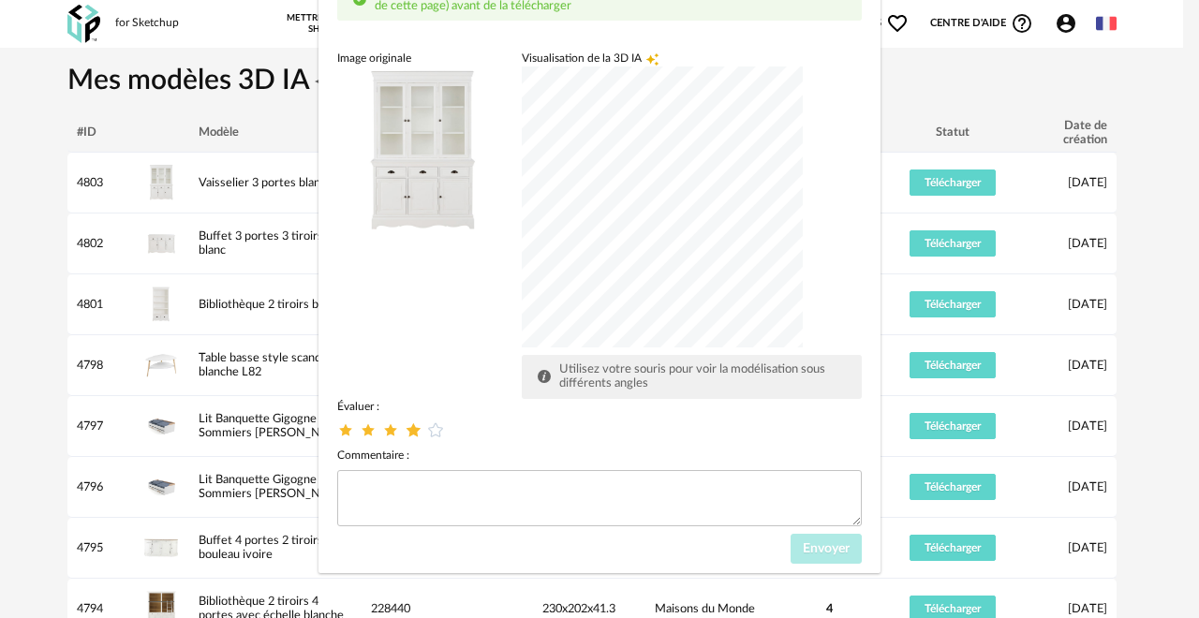
click at [406, 424] on icon "dialog" at bounding box center [414, 430] width 20 height 20
click at [825, 547] on span "Envoyer" at bounding box center [826, 548] width 47 height 13
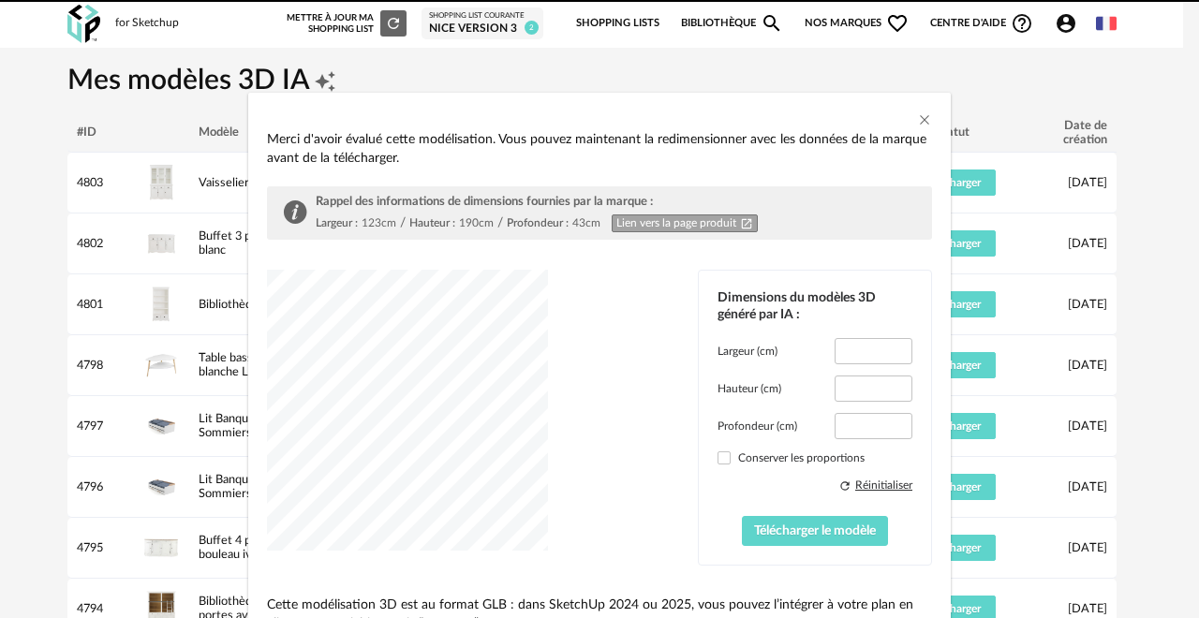
type input "*****"
type input "****"
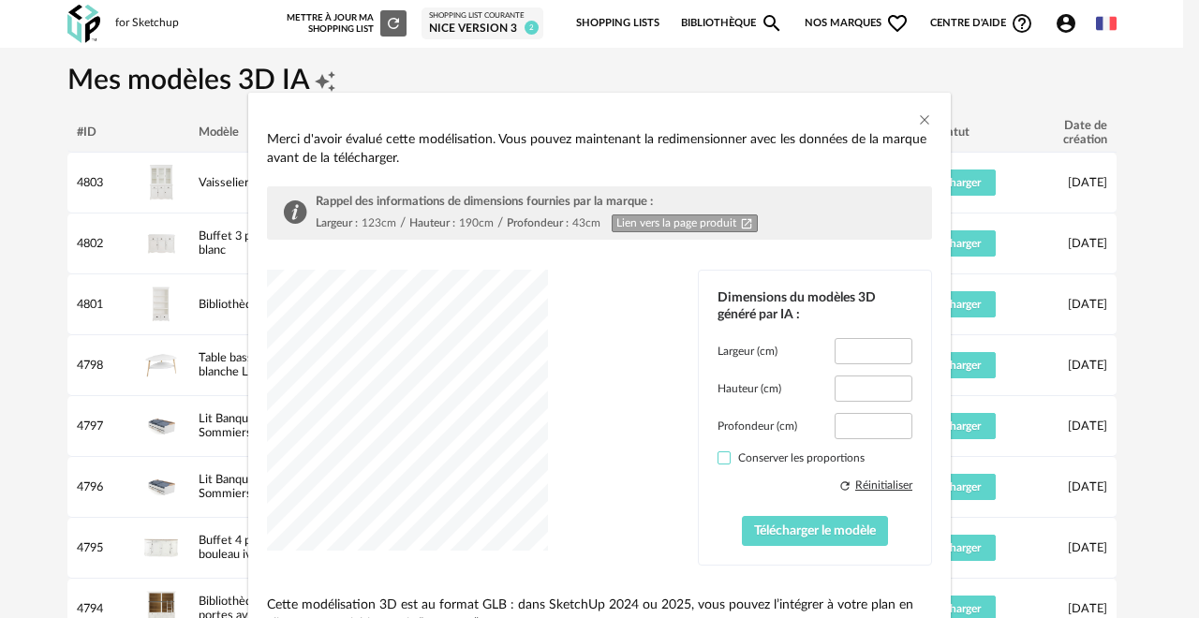
click at [718, 454] on span "dialog" at bounding box center [723, 457] width 13 height 13
click at [762, 528] on span "Télécharger le modèle" at bounding box center [815, 530] width 122 height 13
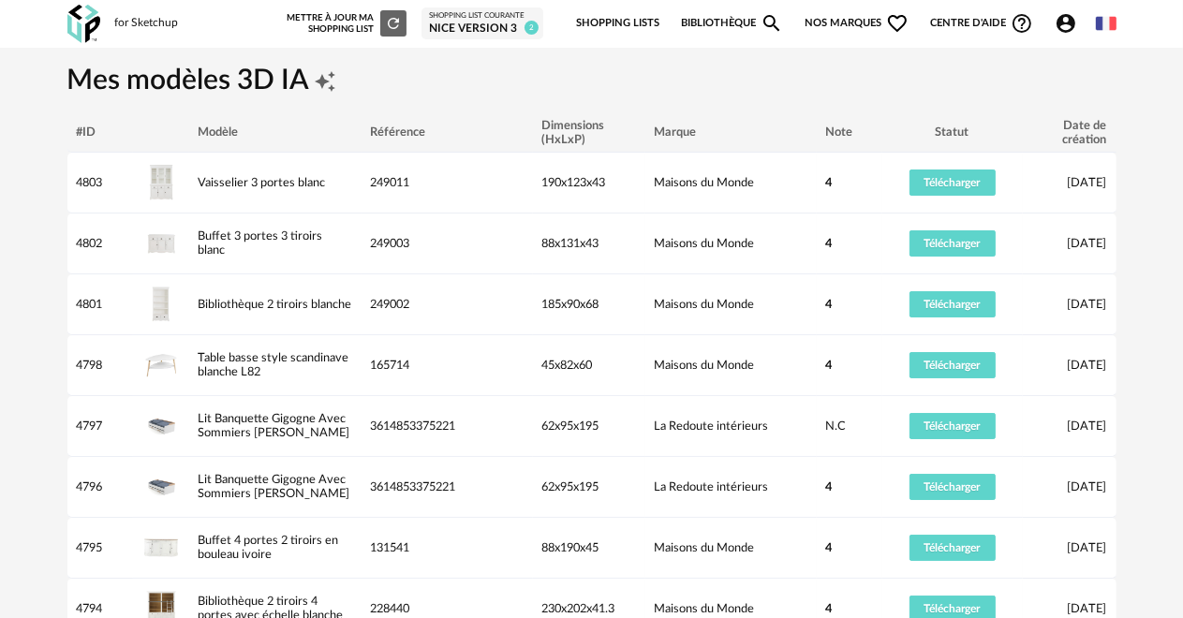
click at [441, 25] on div "Nice version 3" at bounding box center [482, 29] width 107 height 15
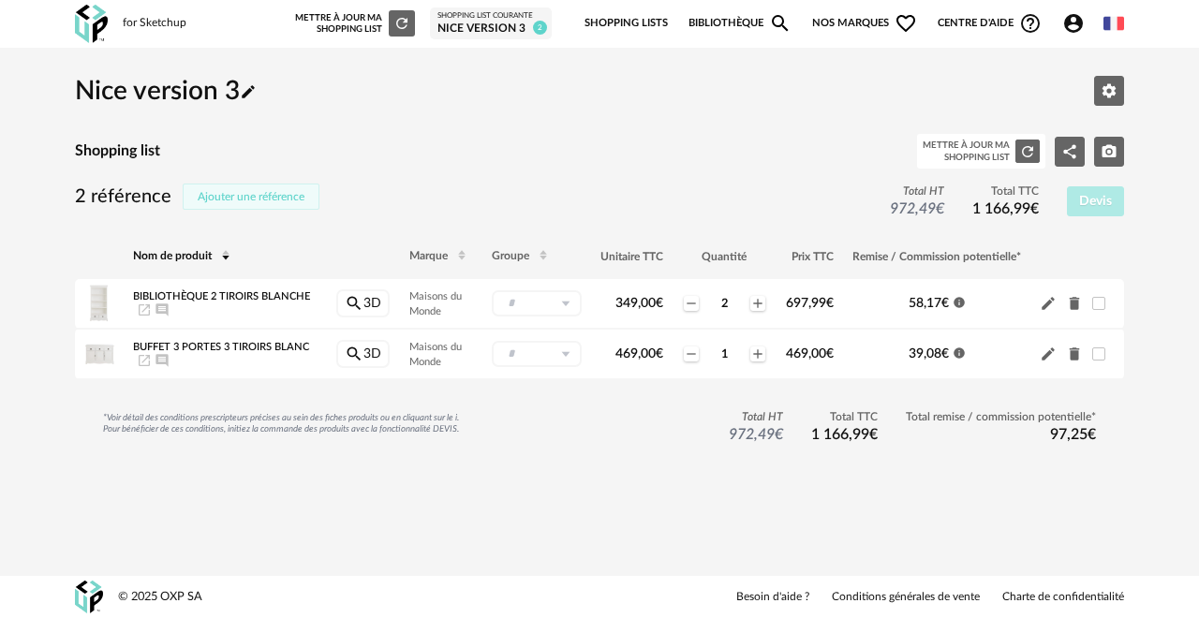
click at [258, 195] on span "Ajouter une référence" at bounding box center [251, 196] width 107 height 11
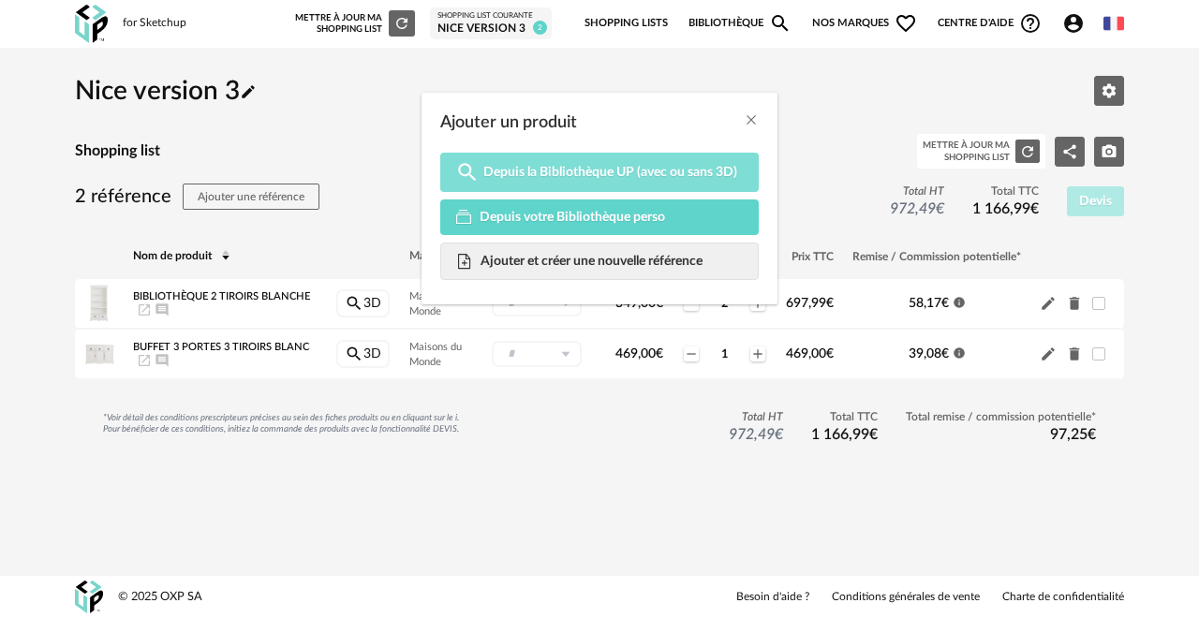
click at [589, 173] on span "Depuis la Bibliothèque UP (avec ou sans 3D)" at bounding box center [610, 172] width 254 height 17
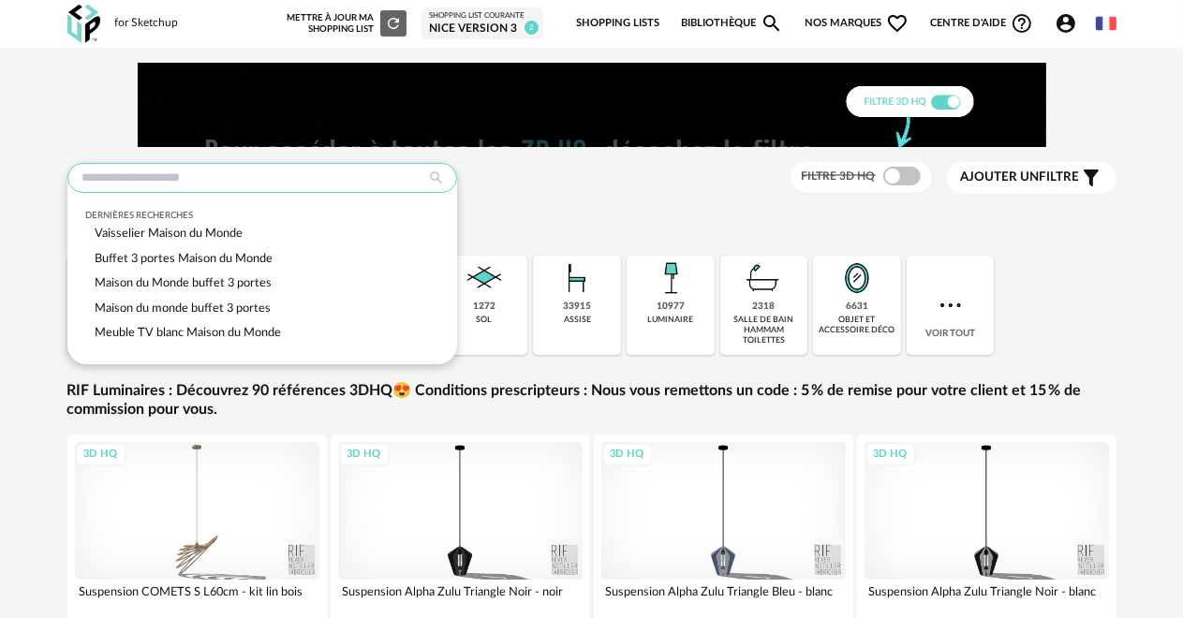
click at [82, 179] on input "text" at bounding box center [262, 178] width 390 height 30
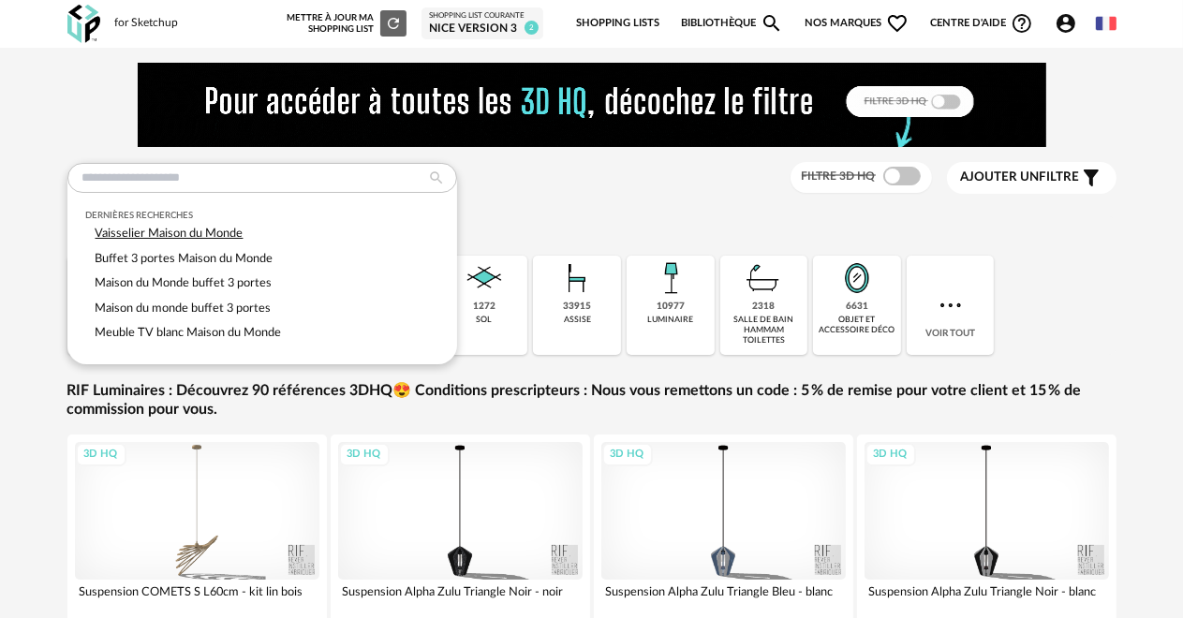
click at [121, 232] on span "Vaisselier Maison du Monde" at bounding box center [170, 233] width 148 height 11
type input "**********"
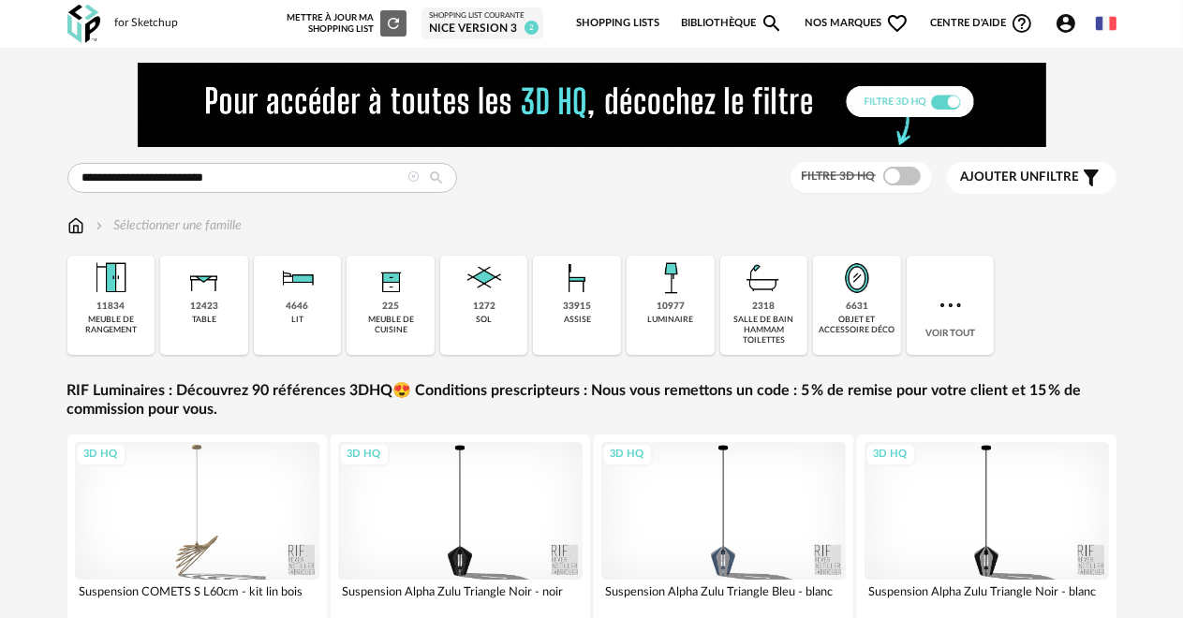
click at [436, 175] on icon at bounding box center [437, 178] width 32 height 17
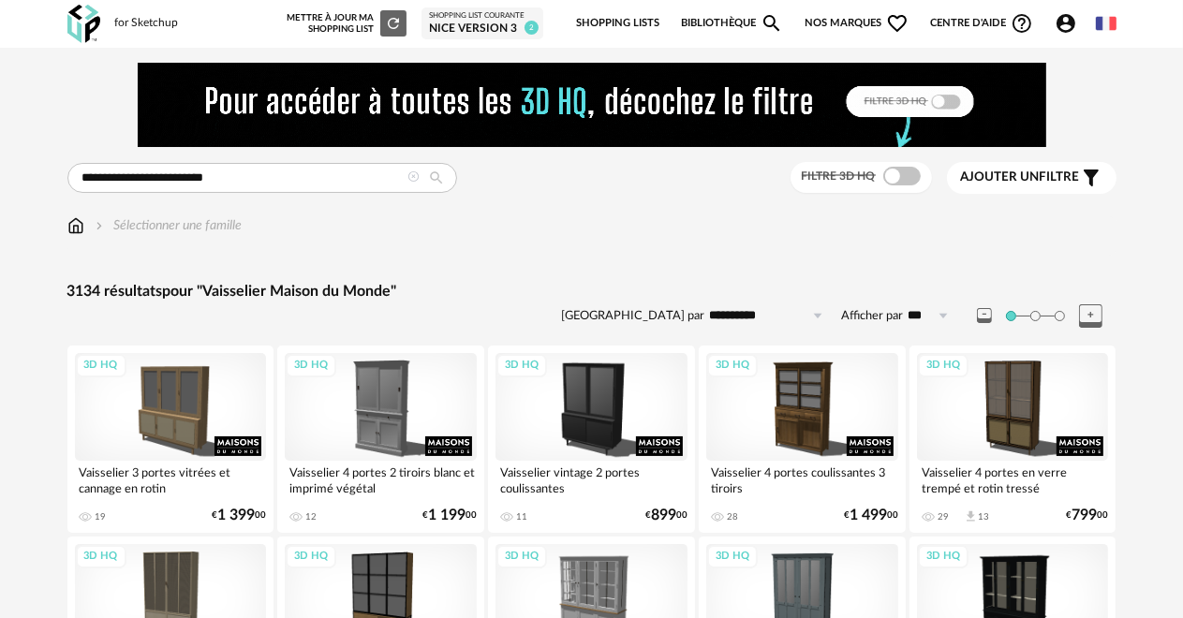
click at [433, 20] on div "Shopping List courante" at bounding box center [482, 15] width 107 height 9
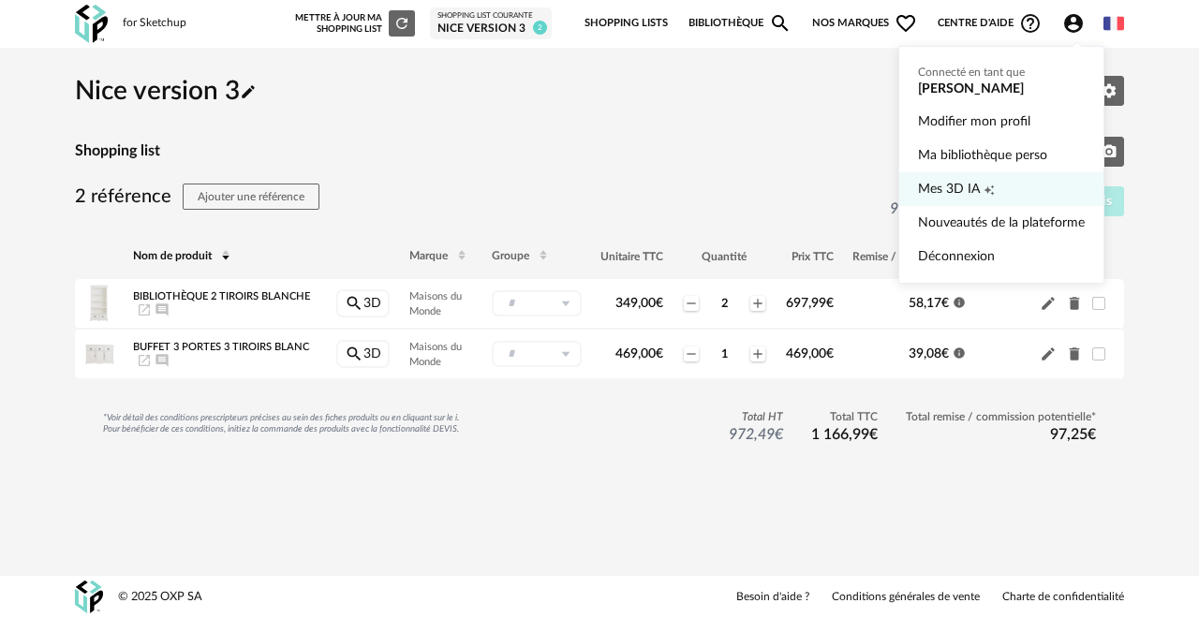
click at [965, 192] on span "Mes 3D IA" at bounding box center [949, 189] width 62 height 34
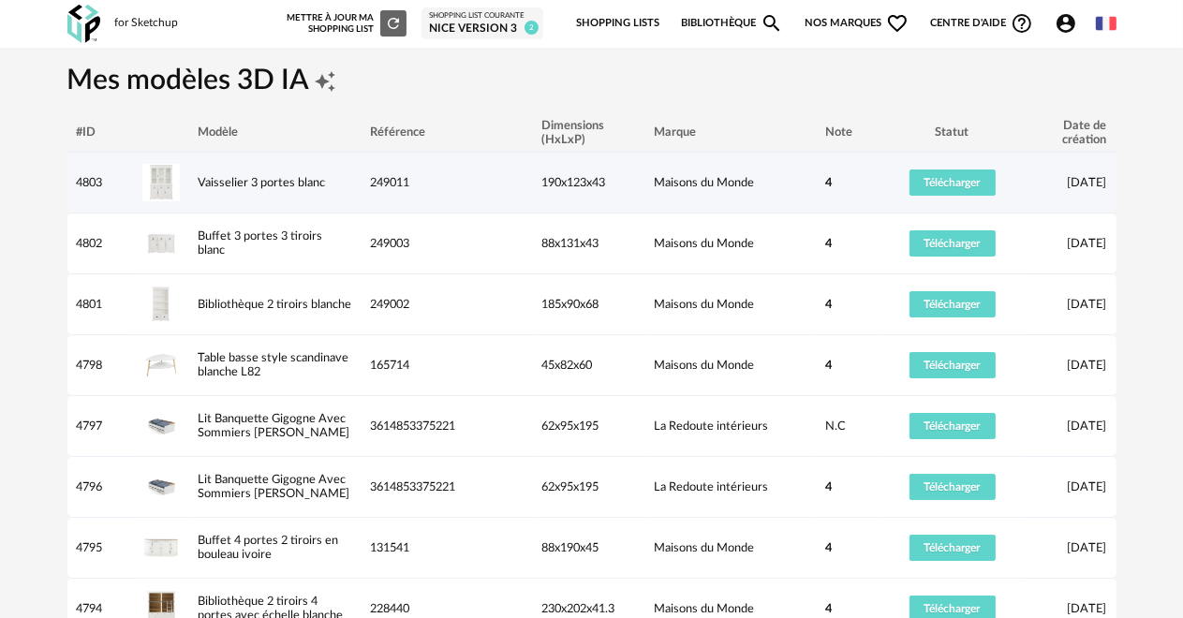
click at [500, 196] on td "249011" at bounding box center [447, 183] width 171 height 61
click at [227, 179] on link "Vaisselier 3 portes blanc" at bounding box center [262, 182] width 127 height 11
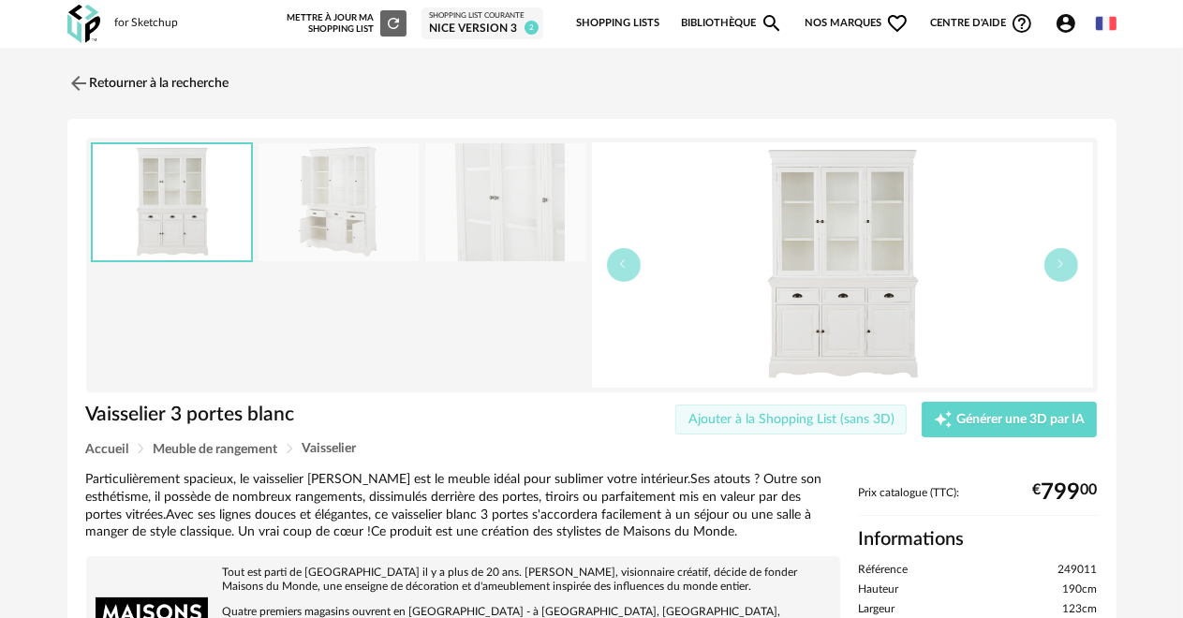
click at [749, 417] on span "Ajouter à la Shopping List (sans 3D)" at bounding box center [791, 419] width 206 height 13
click at [75, 78] on img at bounding box center [76, 82] width 27 height 27
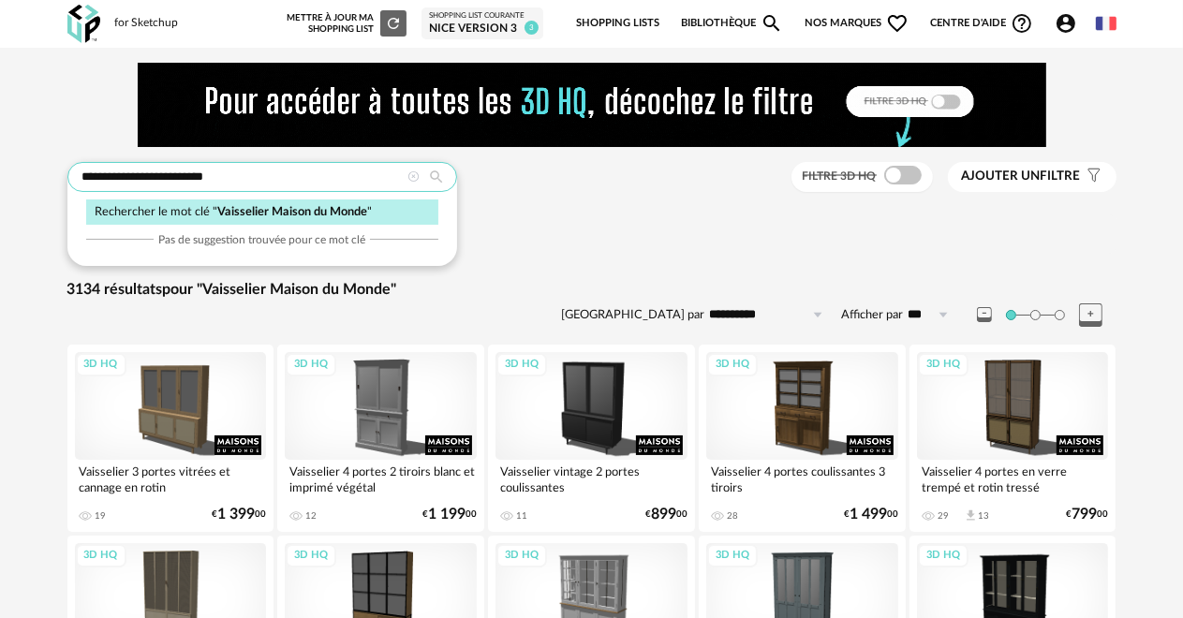
drag, startPoint x: 233, startPoint y: 174, endPoint x: 49, endPoint y: 173, distance: 184.5
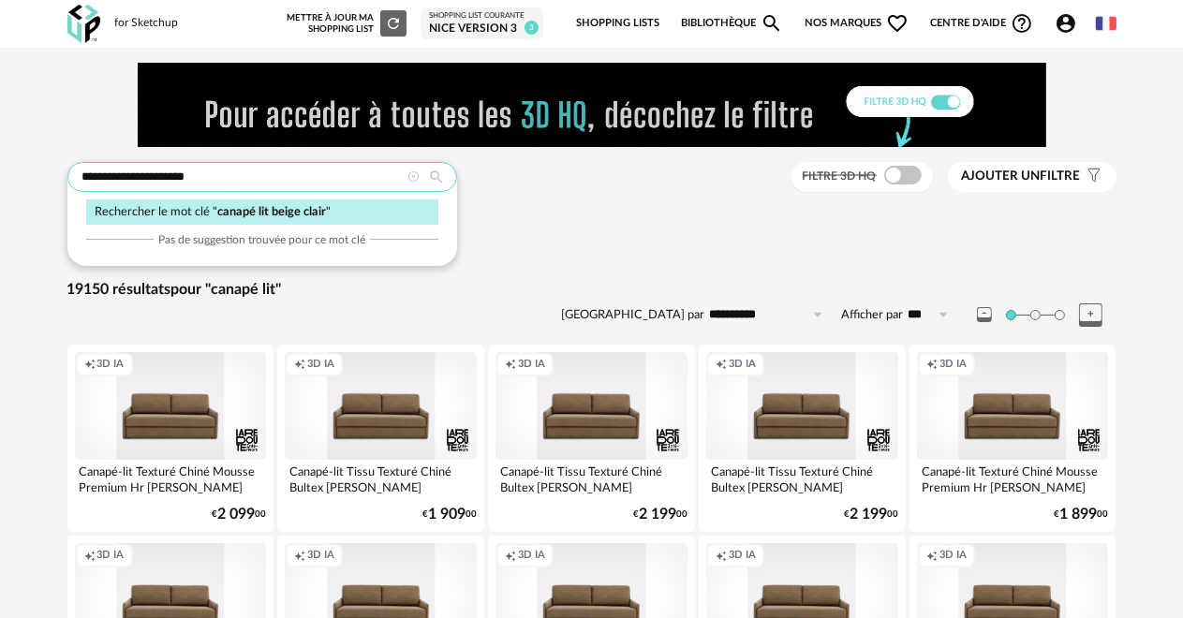
type input "**********"
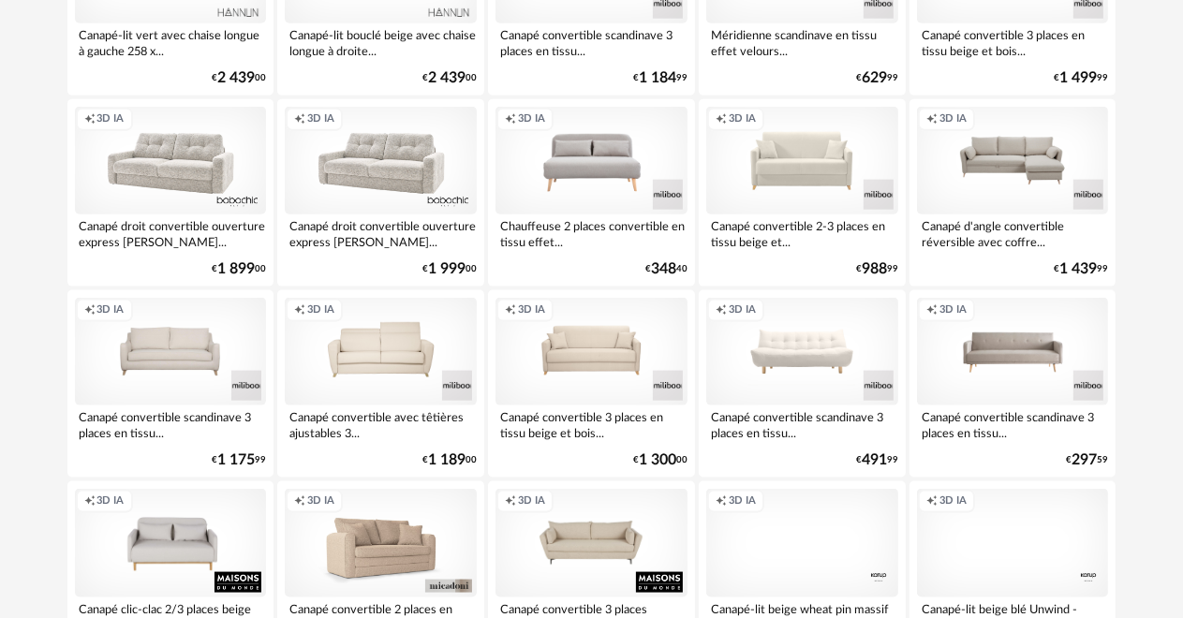
scroll to position [2060, 0]
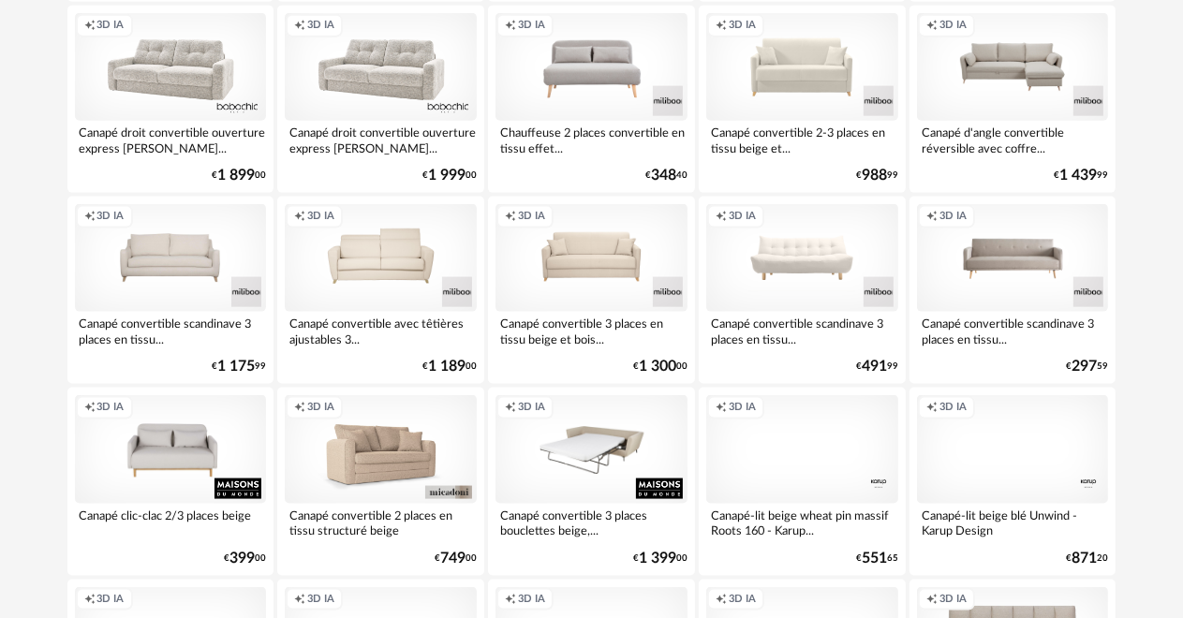
click at [540, 454] on div "Creation icon 3D IA" at bounding box center [591, 449] width 192 height 108
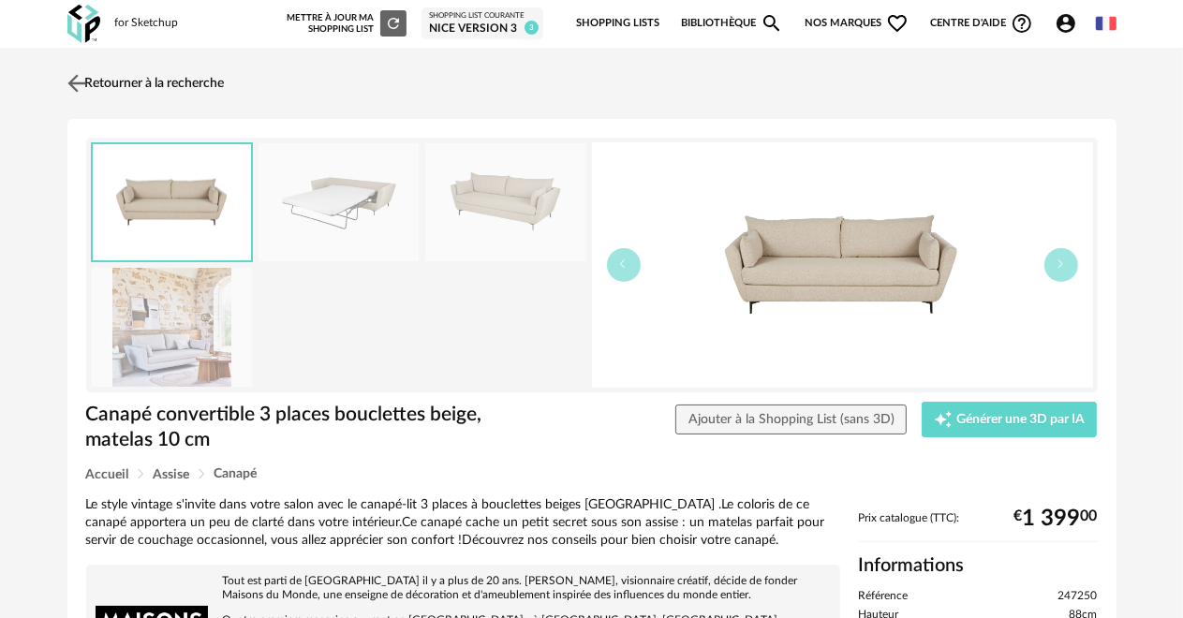
click at [76, 83] on img at bounding box center [76, 82] width 27 height 27
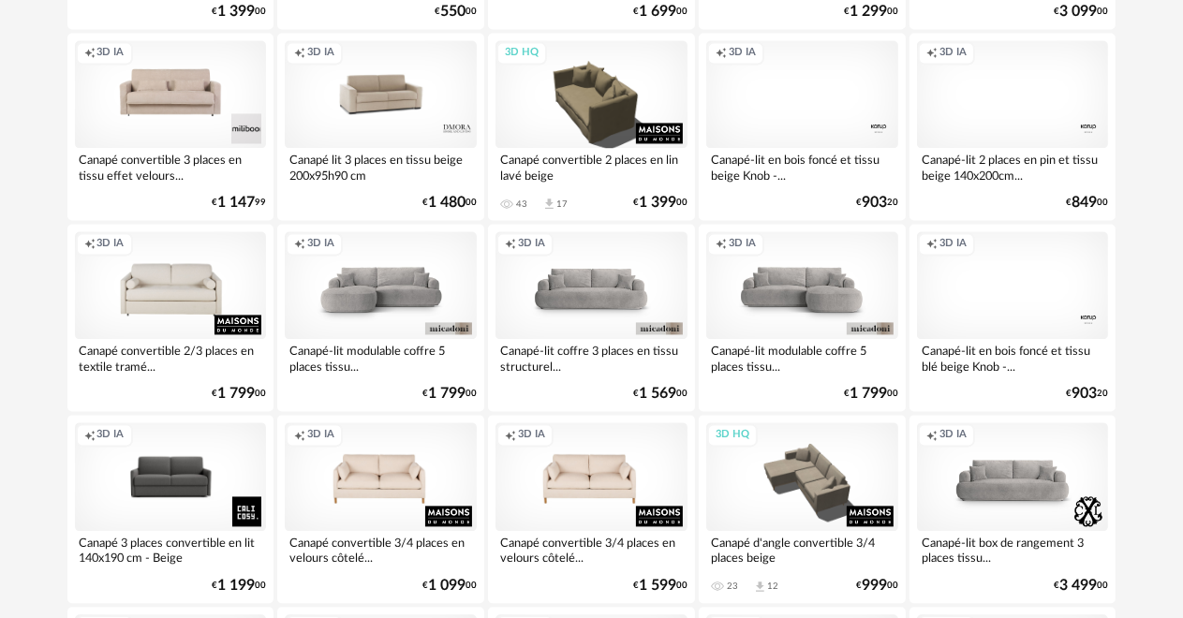
scroll to position [3184, 0]
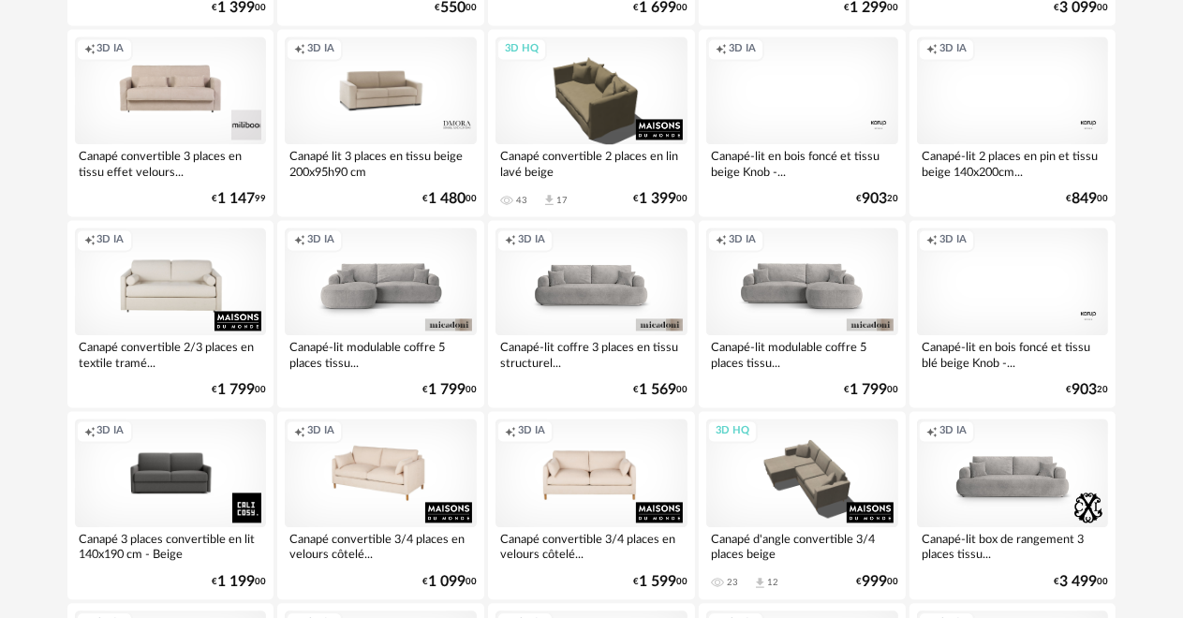
click at [342, 478] on div "Creation icon 3D IA" at bounding box center [381, 473] width 192 height 108
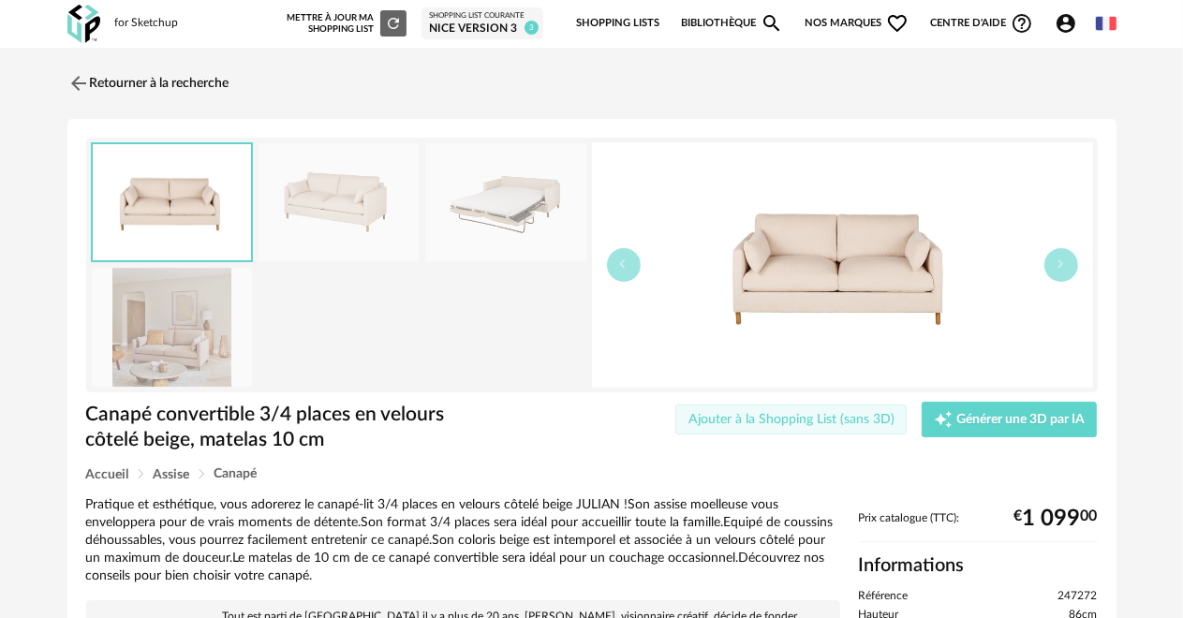
click at [687, 413] on button "Ajouter à la Shopping List (sans 3D)" at bounding box center [790, 420] width 231 height 30
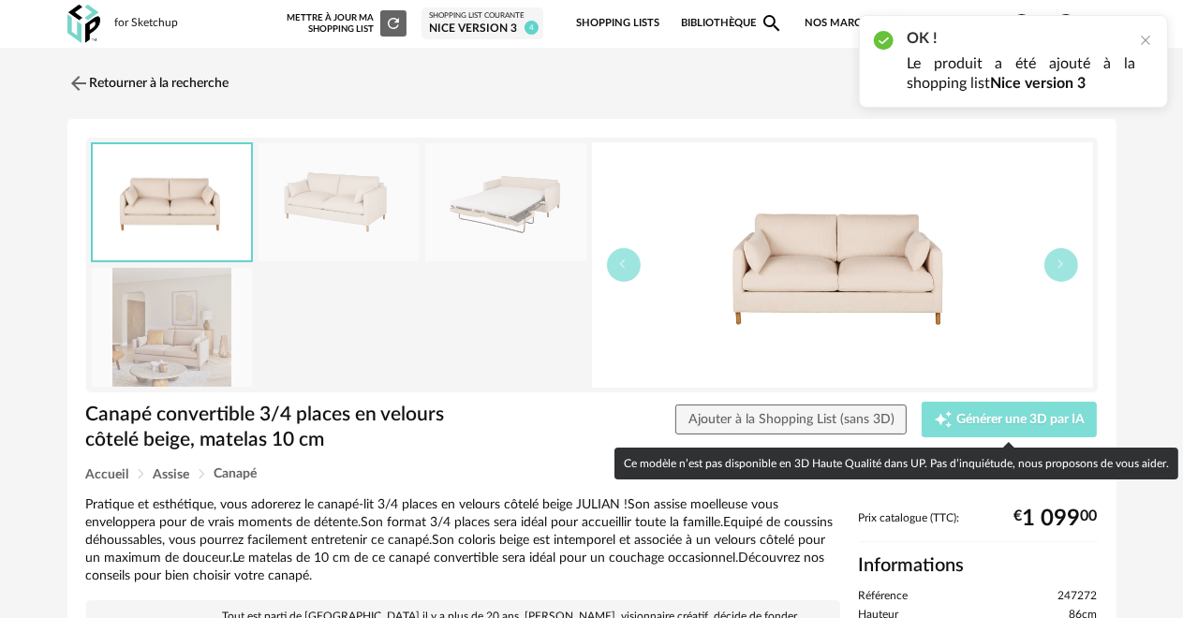
click at [991, 423] on span "Générer une 3D par IA" at bounding box center [1020, 419] width 128 height 13
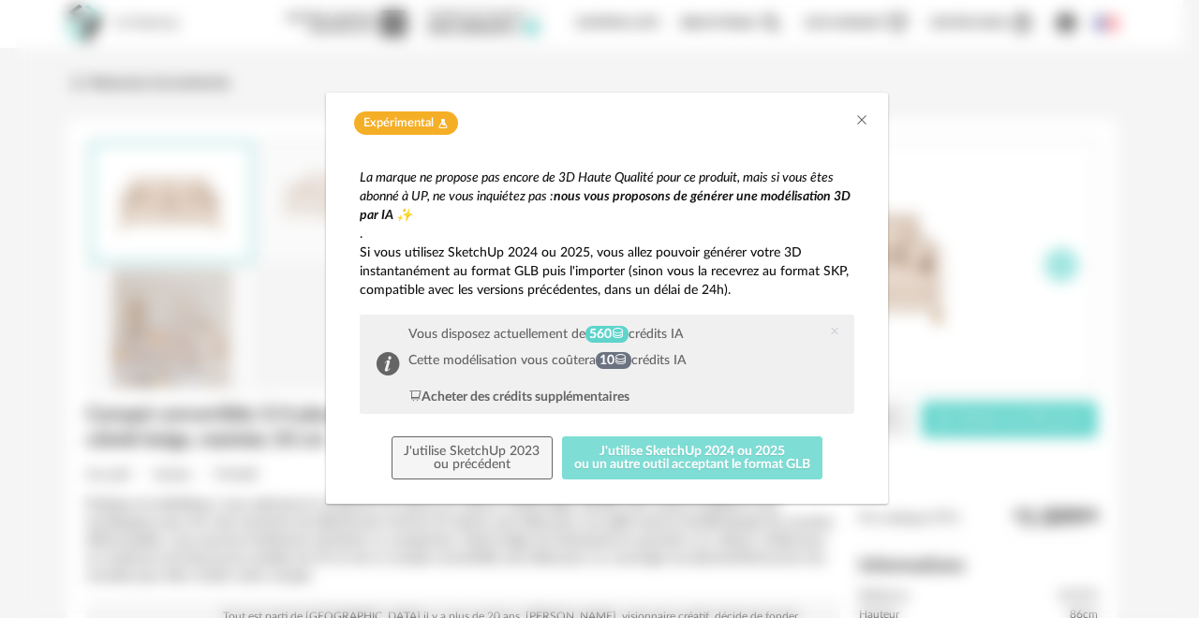
click at [664, 459] on button "J'utilise SketchUp 2024 ou 2025 ou un autre outil acceptant le format GLB" at bounding box center [692, 457] width 261 height 43
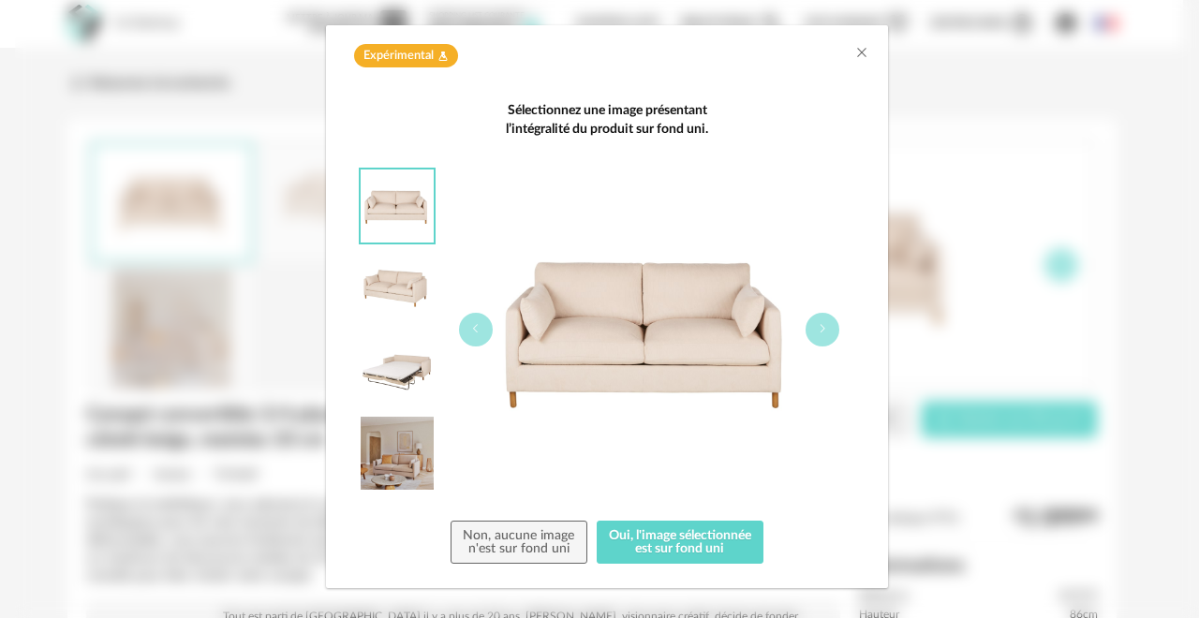
scroll to position [84, 0]
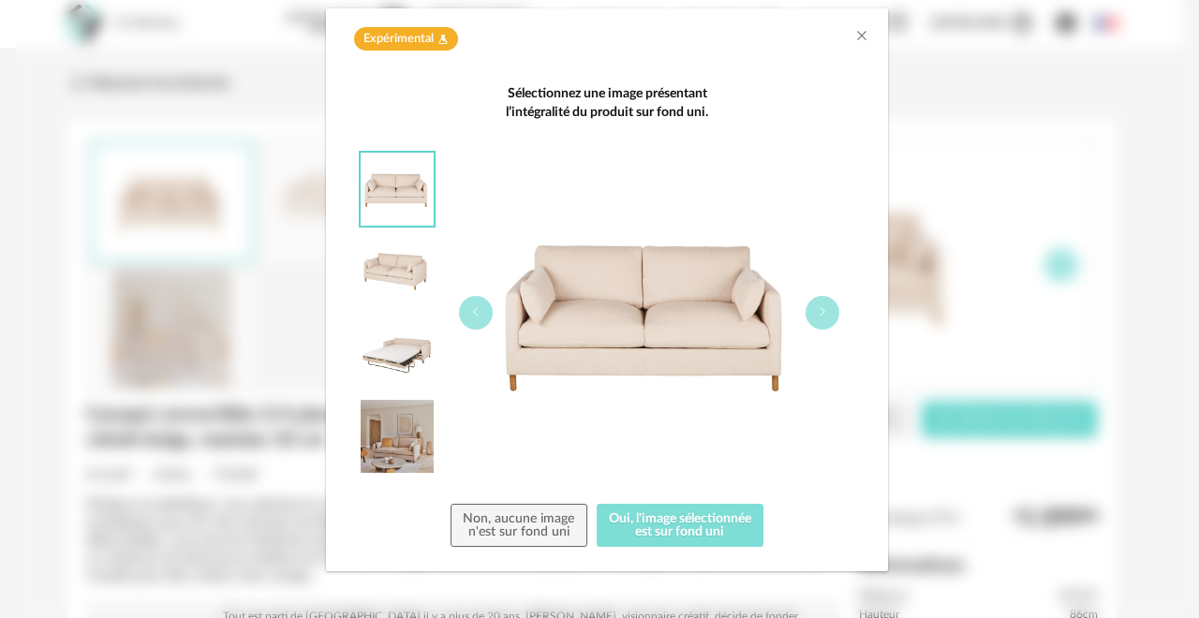
click at [678, 529] on button "Oui, l'image sélectionnée est sur fond uni" at bounding box center [681, 525] width 168 height 43
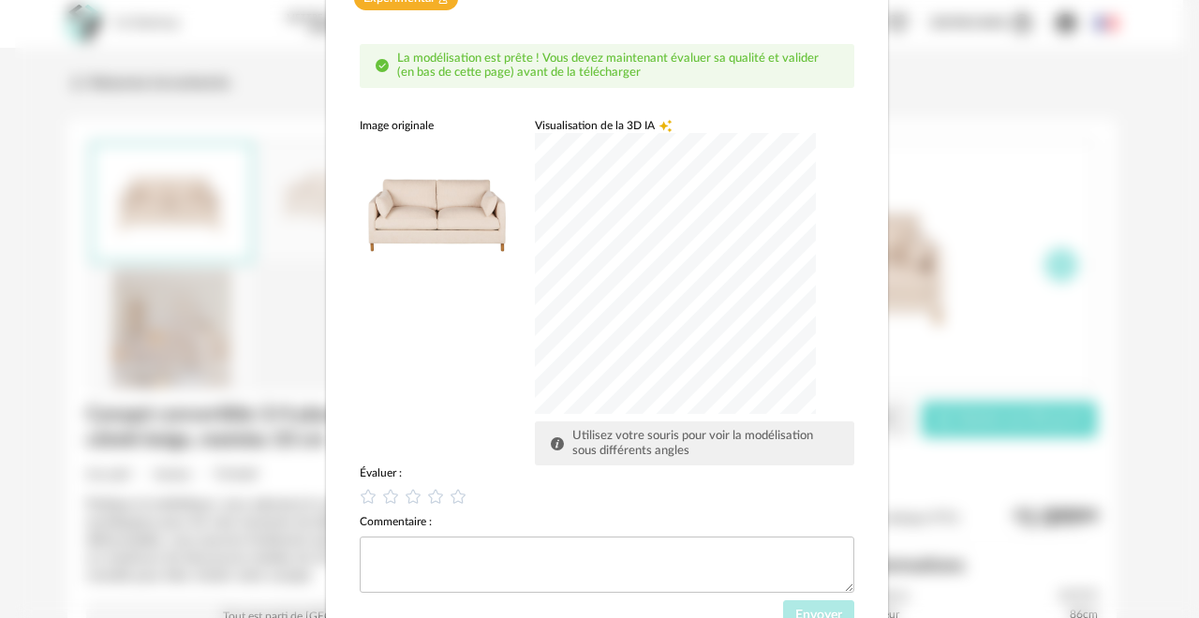
scroll to position [207, 0]
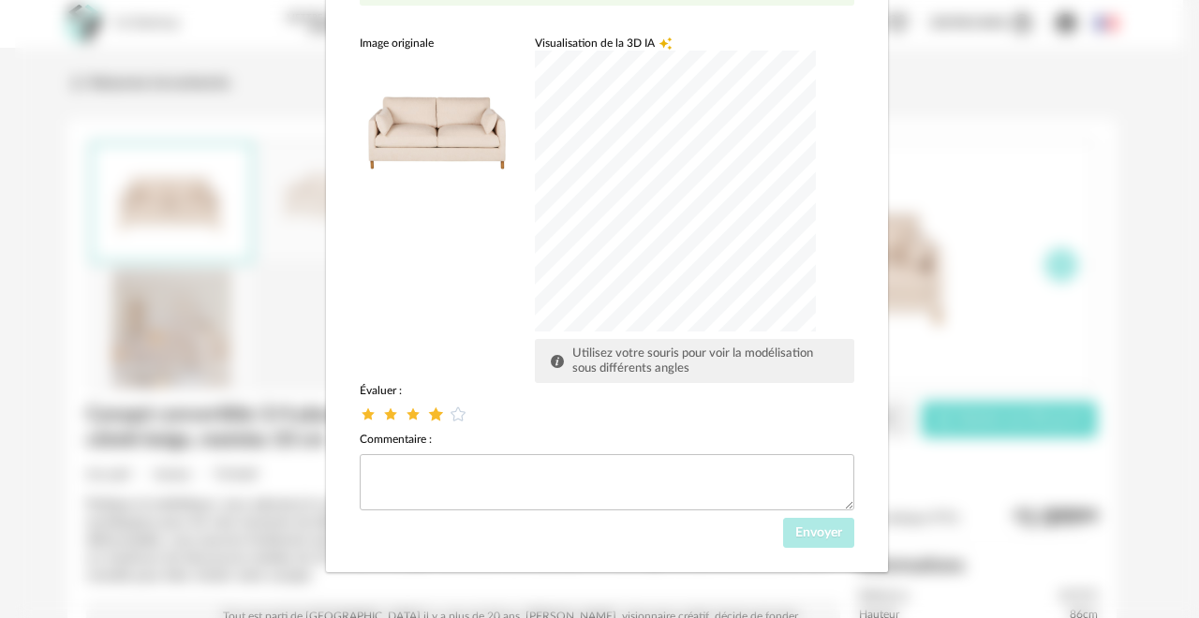
click at [426, 410] on icon "dialog" at bounding box center [436, 415] width 20 height 20
click at [819, 530] on span "Envoyer" at bounding box center [818, 532] width 47 height 13
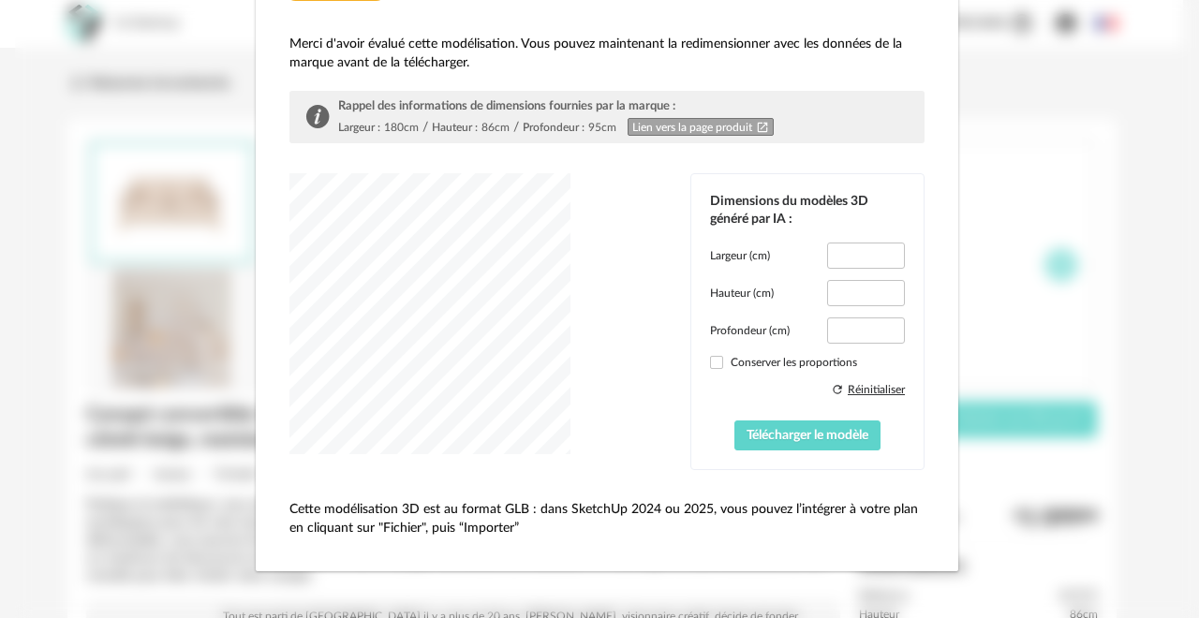
scroll to position [117, 0]
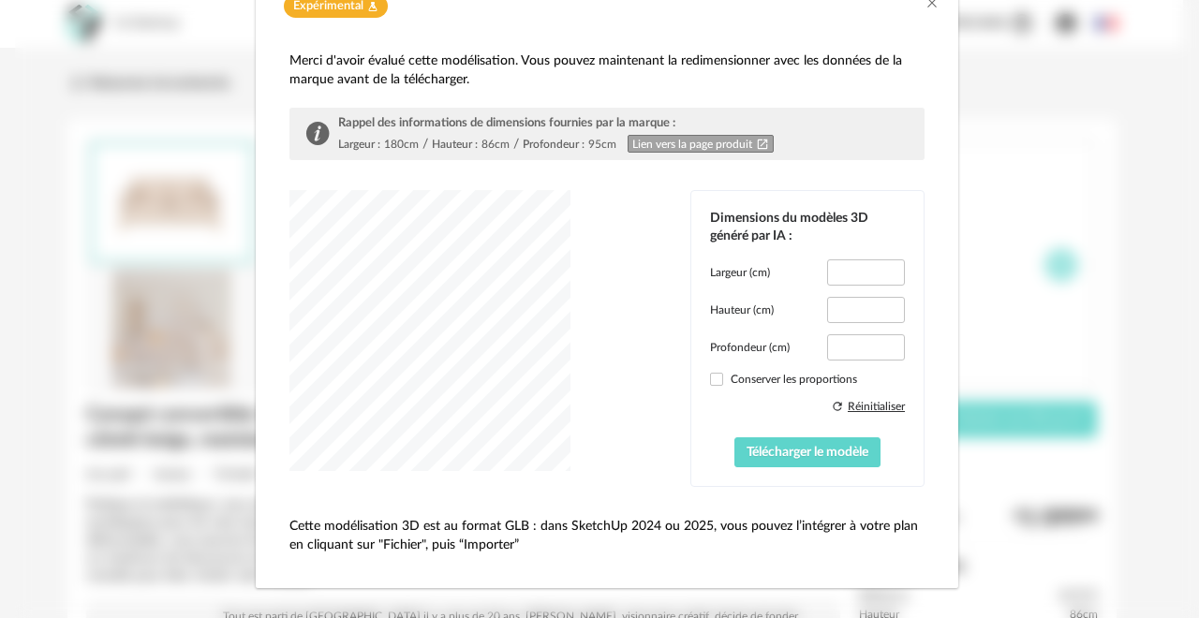
type input "*****"
type input "****"
click at [710, 373] on span "dialog" at bounding box center [716, 379] width 13 height 13
click at [746, 450] on span "Télécharger le modèle" at bounding box center [807, 452] width 122 height 13
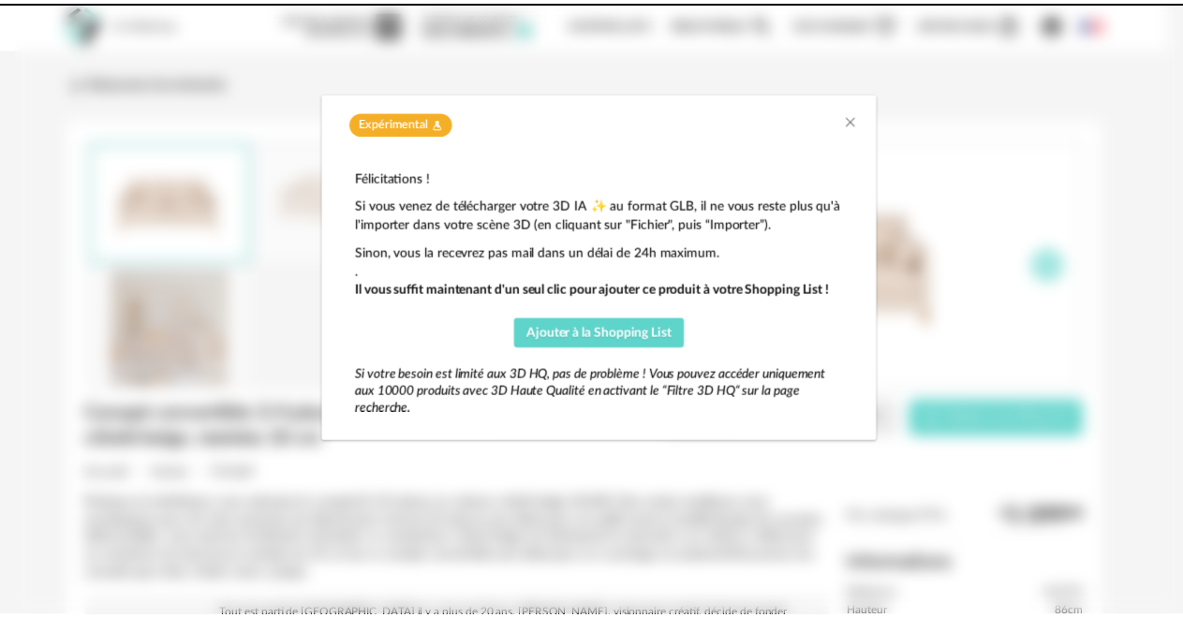
scroll to position [0, 0]
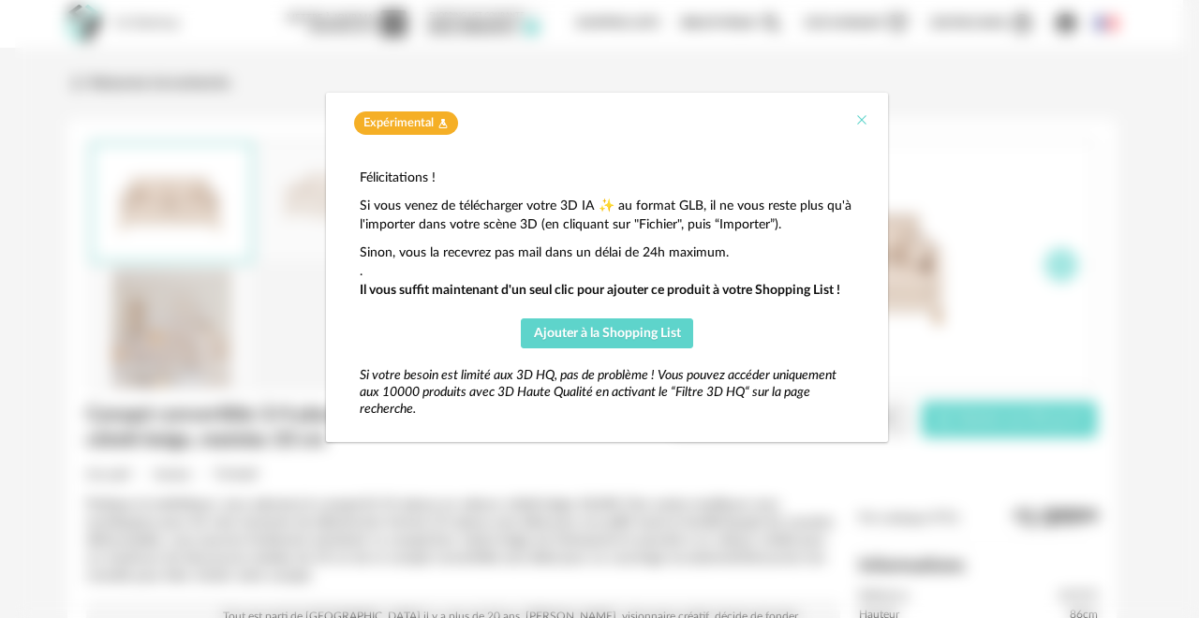
click at [859, 116] on icon "Close" at bounding box center [861, 119] width 15 height 15
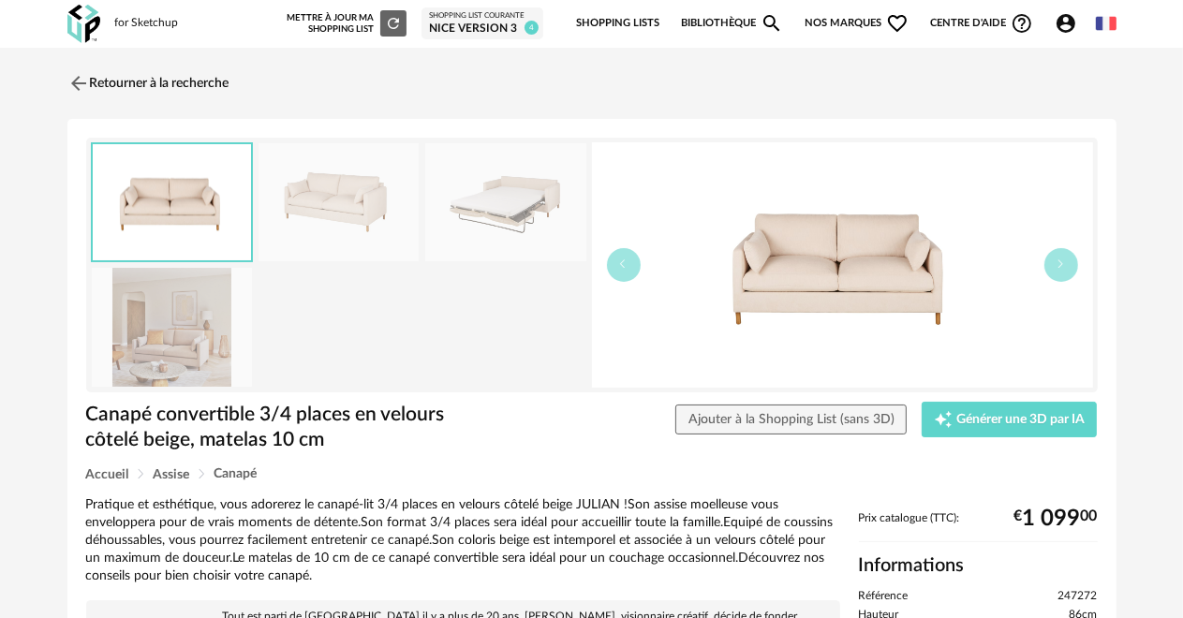
click at [458, 27] on div "Nice version 3" at bounding box center [482, 29] width 107 height 15
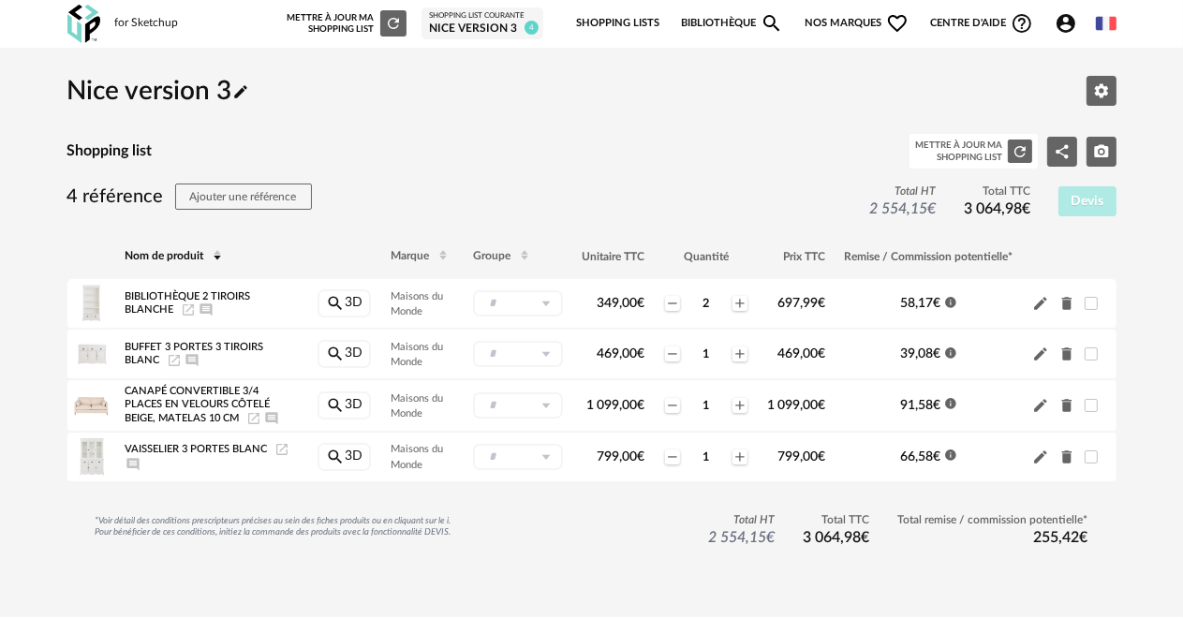
click at [832, 24] on span "Nos marques Heart Outline icon" at bounding box center [857, 23] width 105 height 39
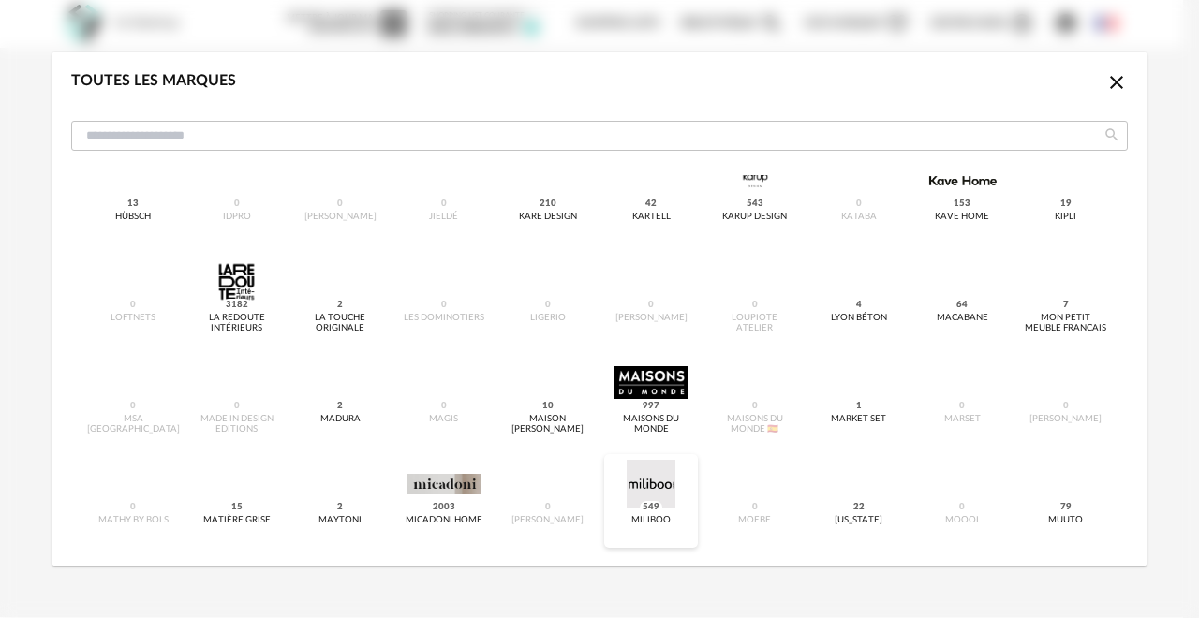
scroll to position [937, 0]
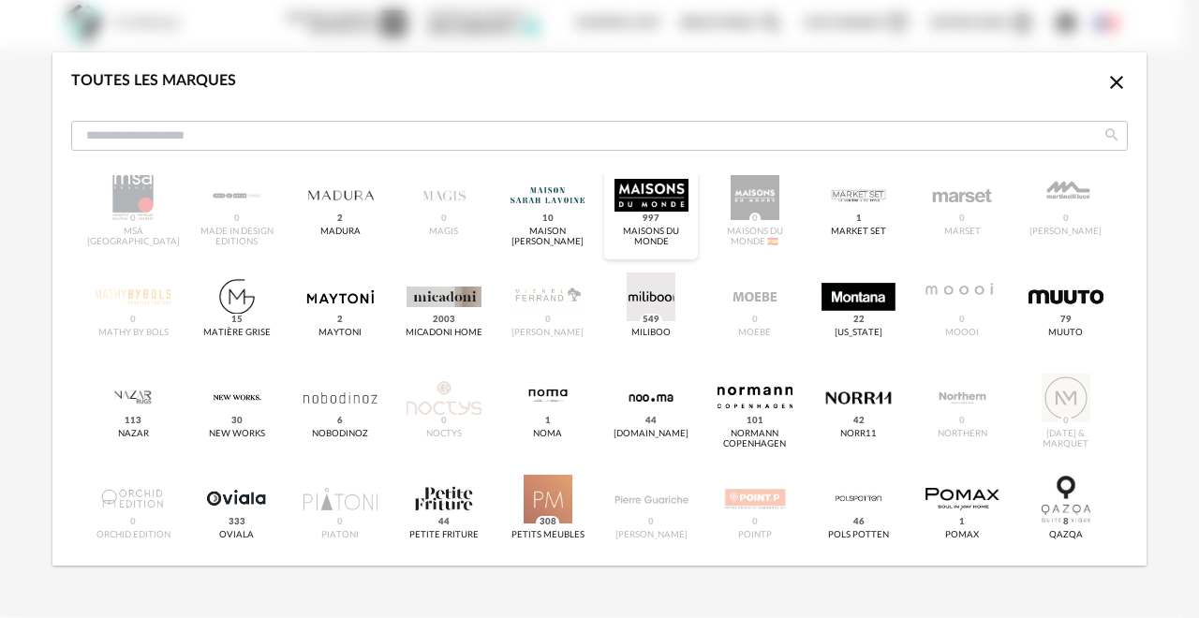
click at [640, 188] on div "dialog" at bounding box center [651, 195] width 74 height 49
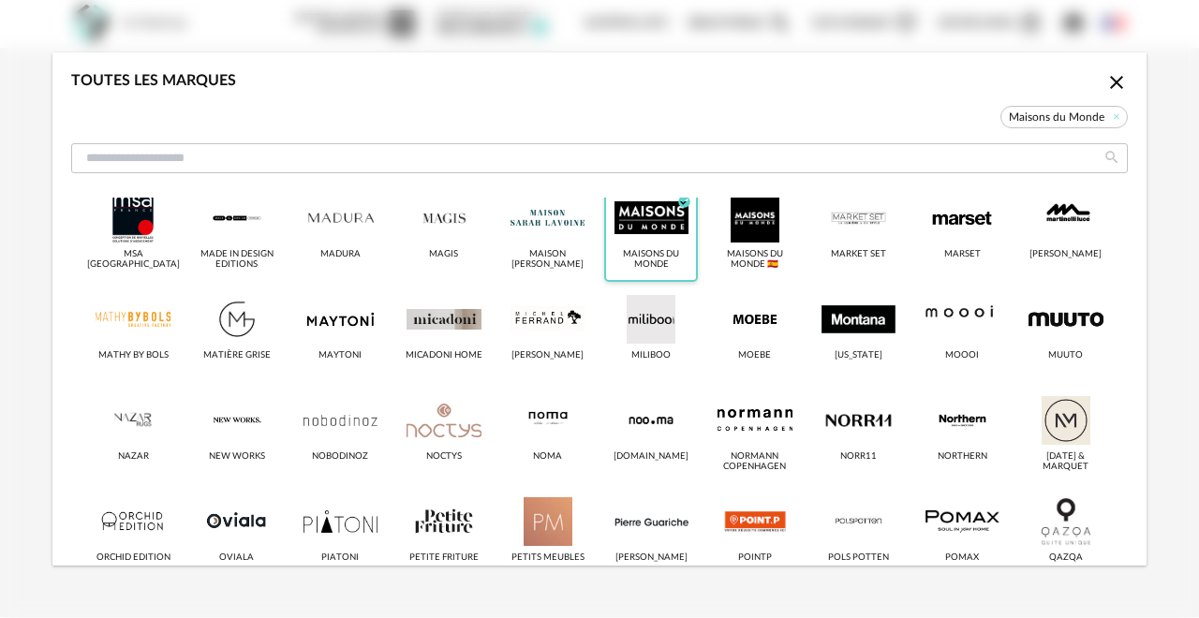
scroll to position [0, 0]
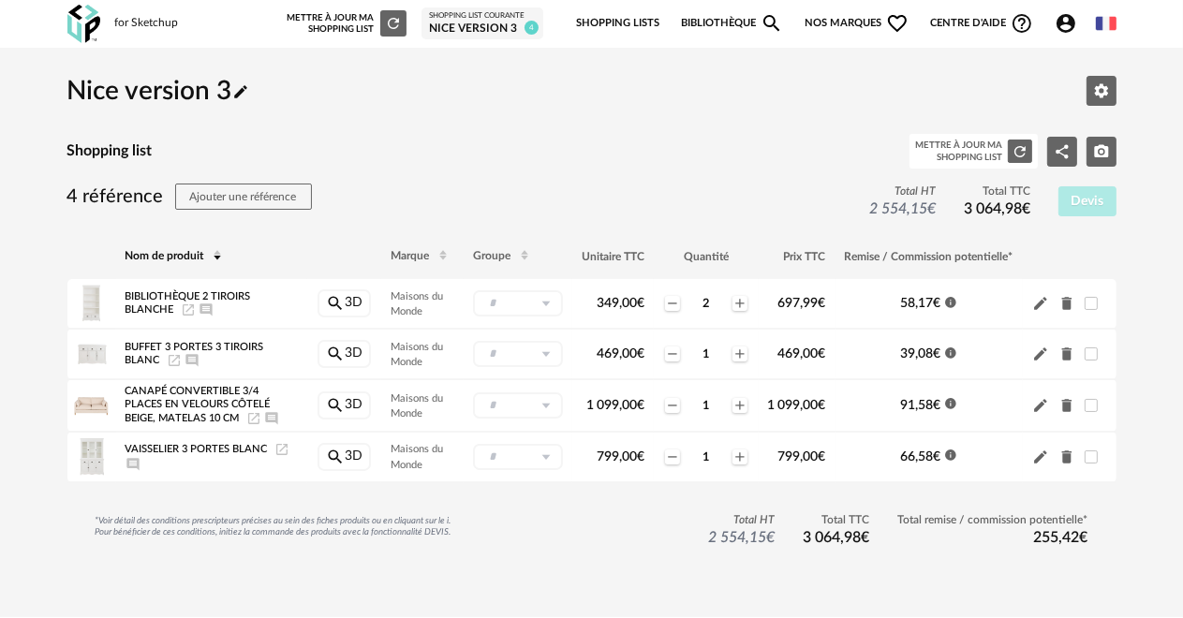
click at [842, 22] on span "Nos marques Heart Outline icon" at bounding box center [857, 23] width 105 height 39
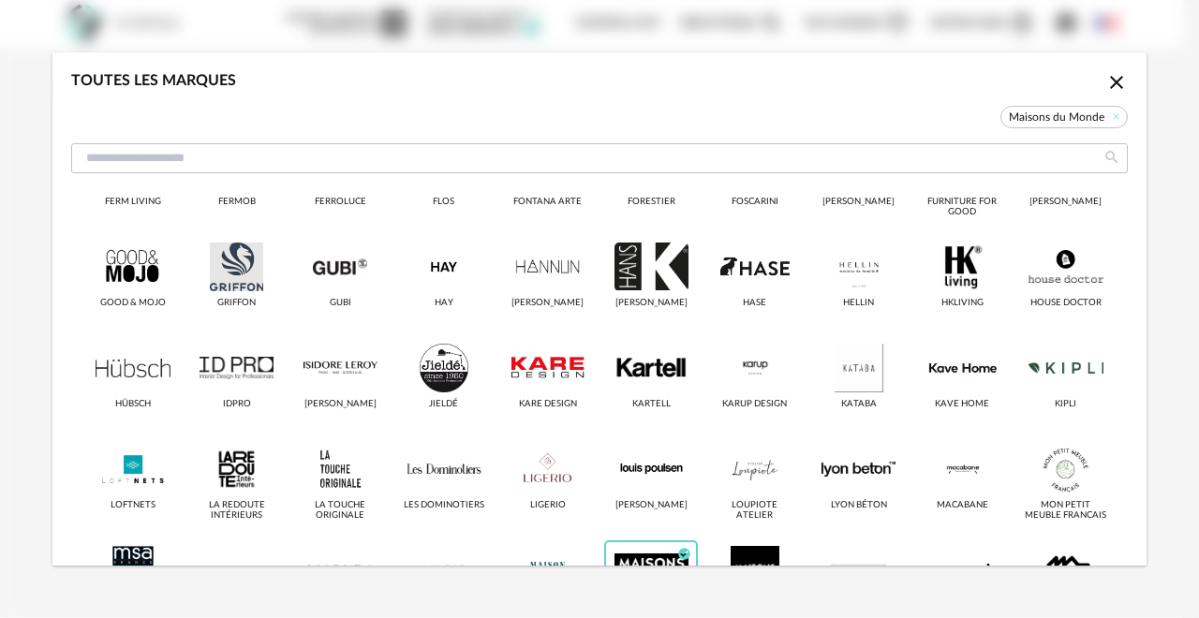
scroll to position [656, 0]
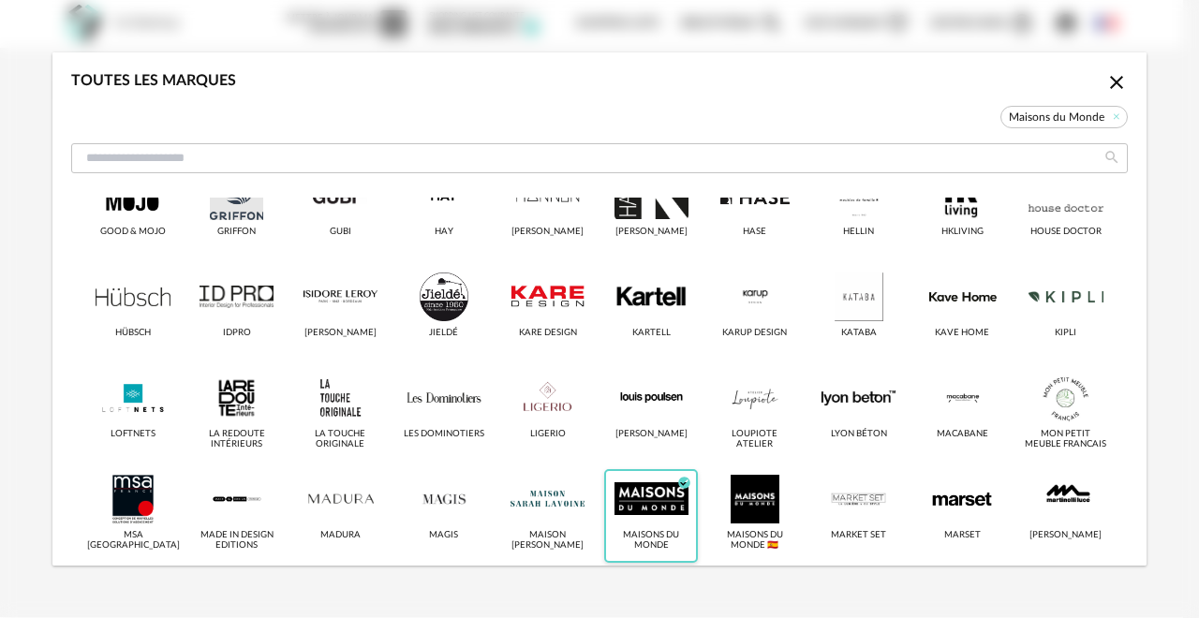
click at [614, 507] on div "dialog" at bounding box center [651, 499] width 74 height 49
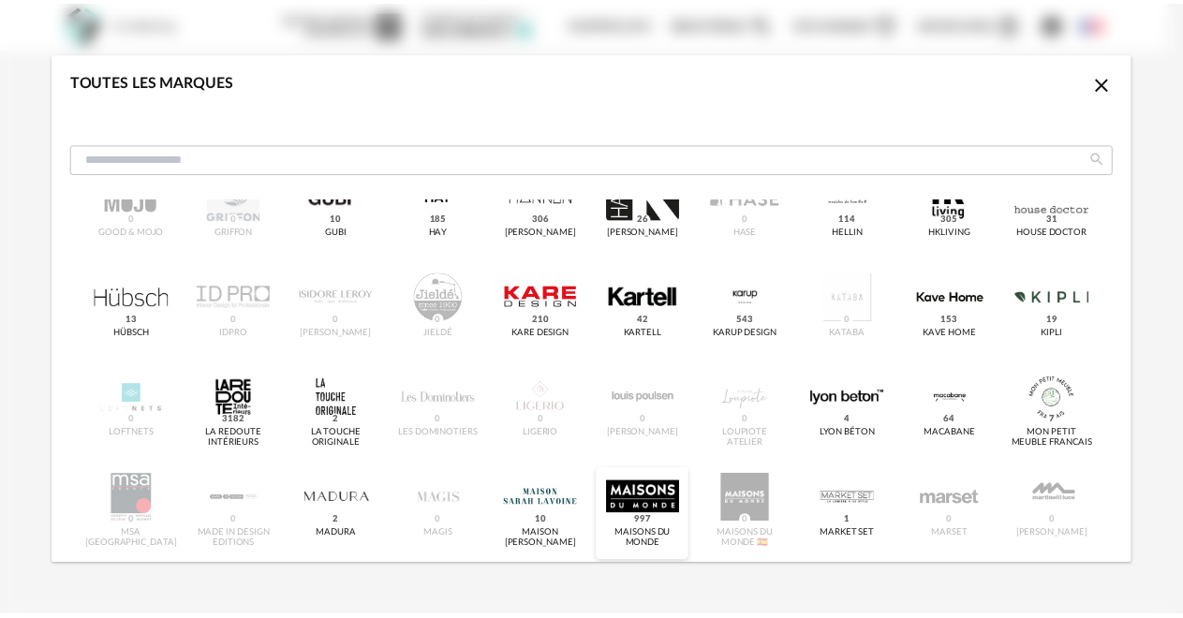
scroll to position [633, 0]
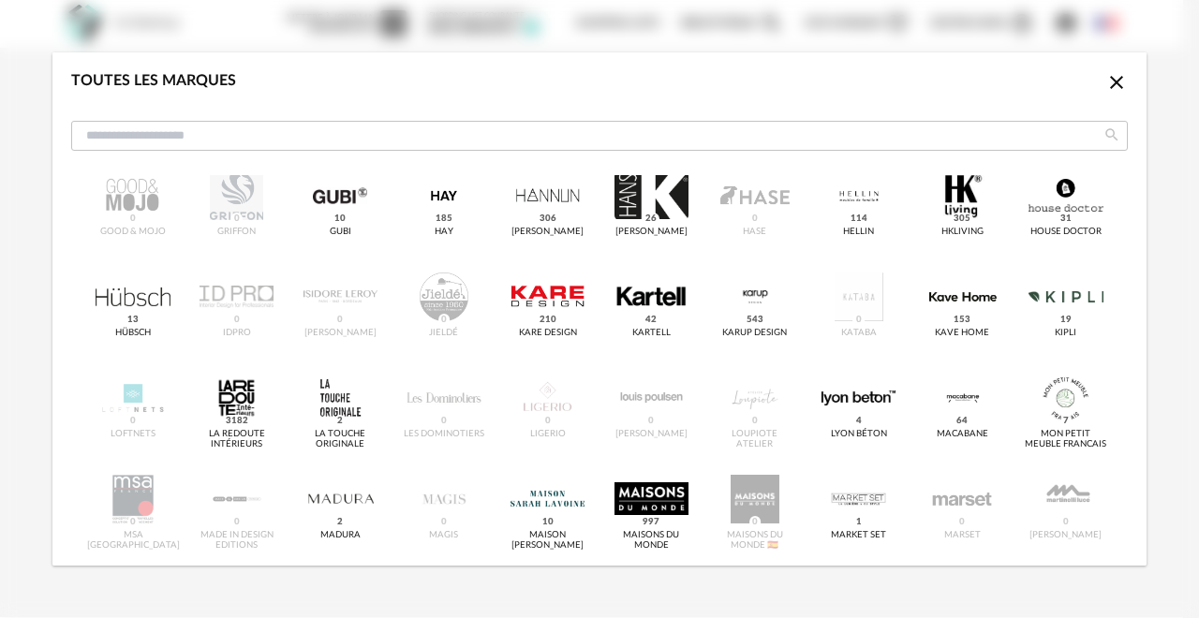
click at [1105, 79] on icon "Close icon" at bounding box center [1116, 82] width 22 height 22
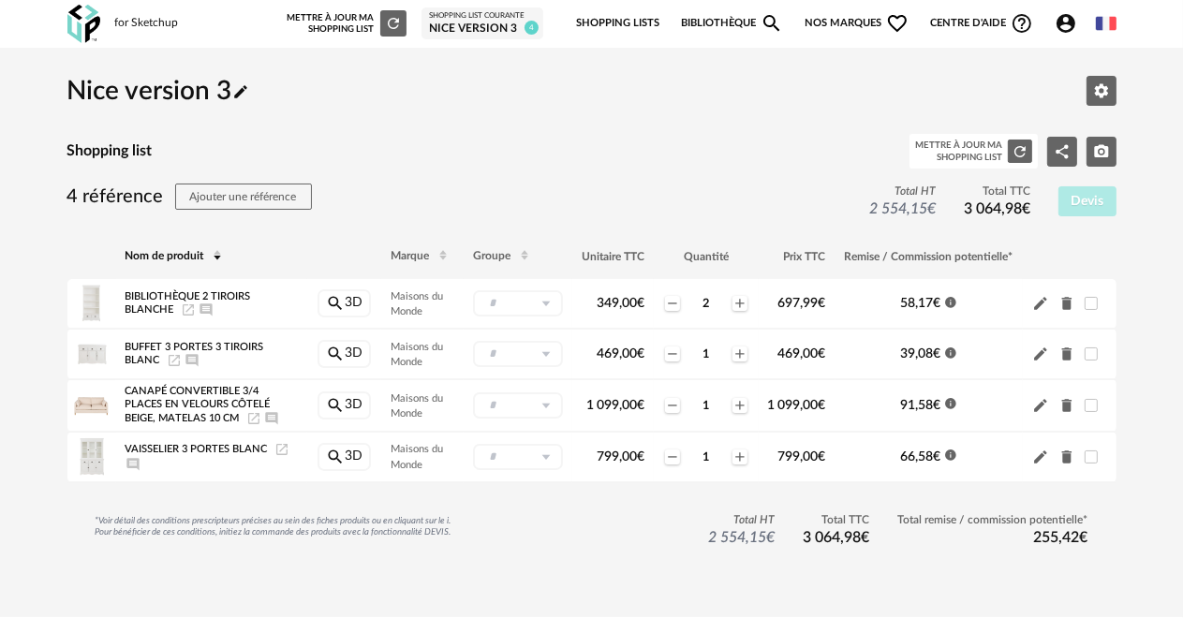
click at [699, 20] on link "Bibliothèque Magnify icon" at bounding box center [732, 23] width 103 height 39
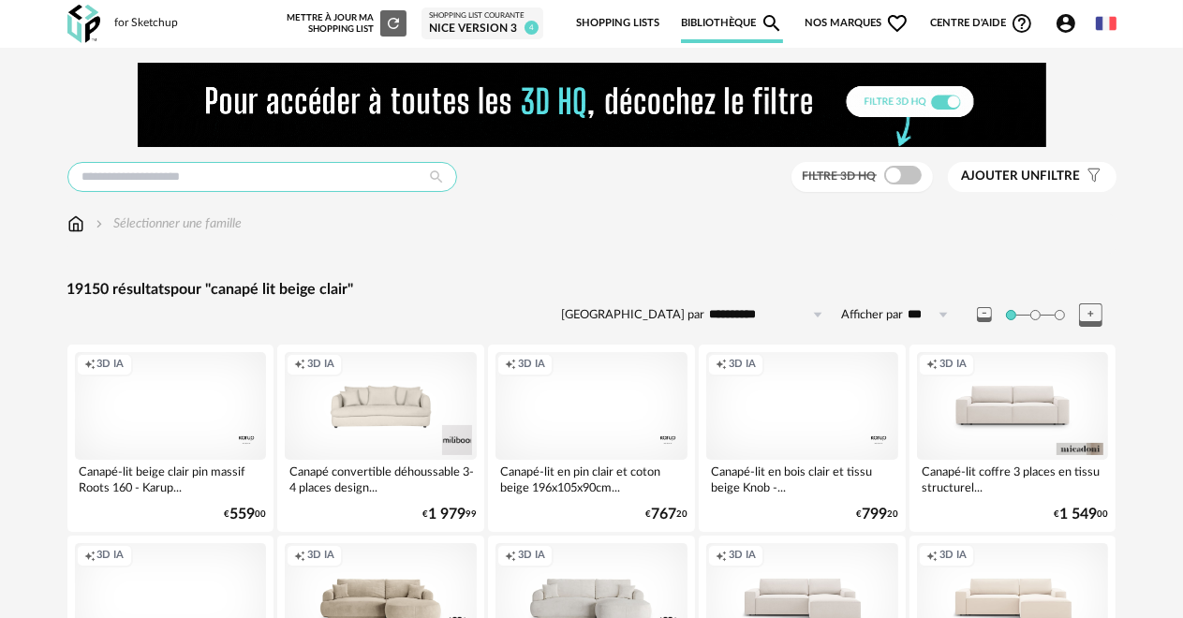
click at [84, 177] on input "text" at bounding box center [262, 177] width 390 height 30
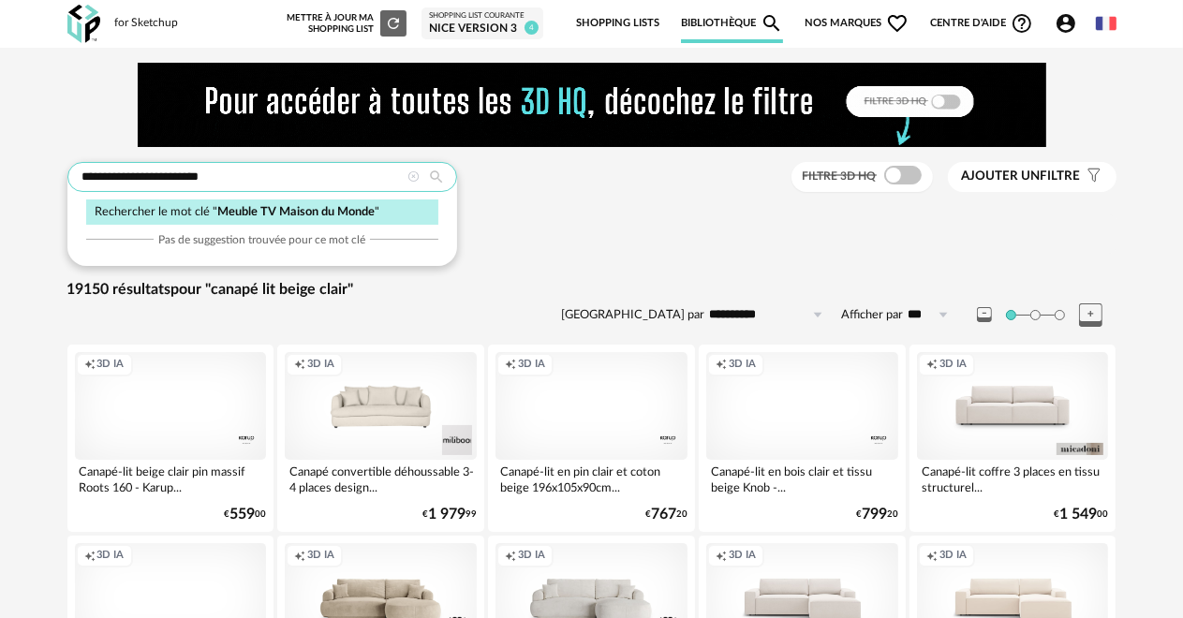
type input "**********"
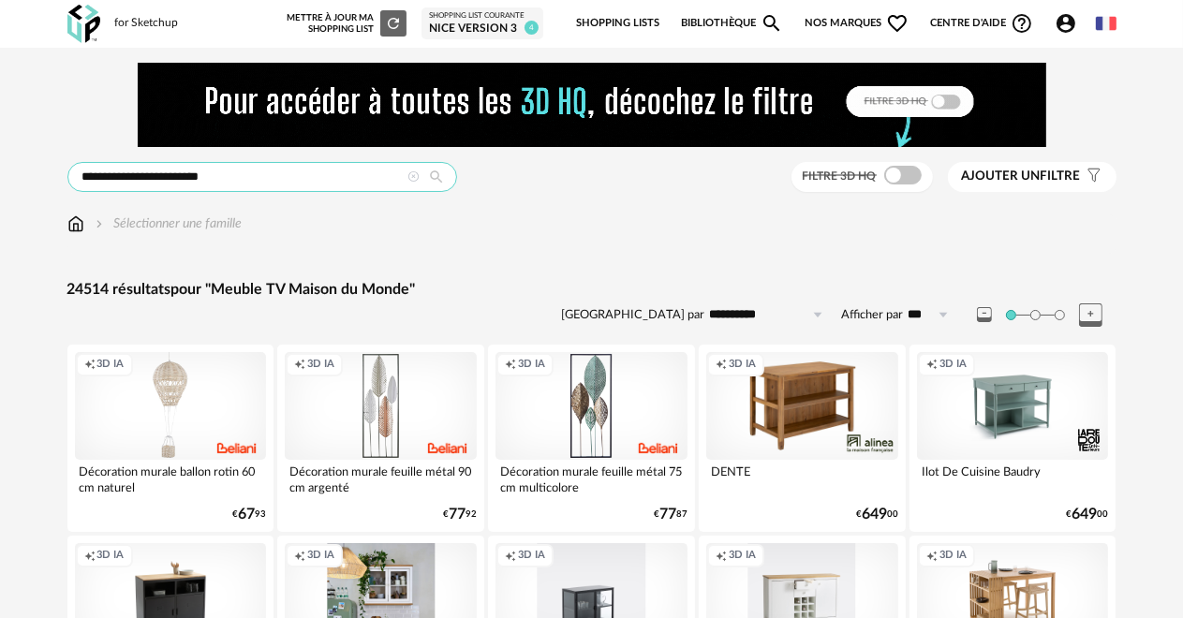
drag, startPoint x: 240, startPoint y: 176, endPoint x: 71, endPoint y: 176, distance: 168.6
click at [71, 176] on input "**********" at bounding box center [262, 177] width 390 height 30
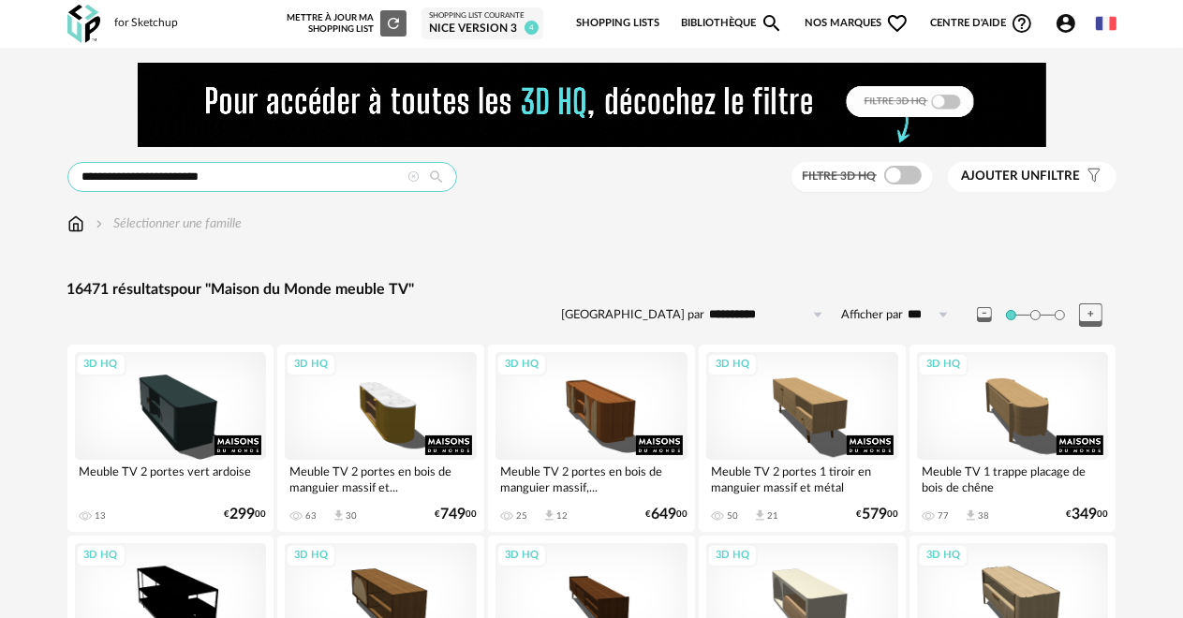
click at [260, 181] on input "**********" at bounding box center [262, 177] width 390 height 30
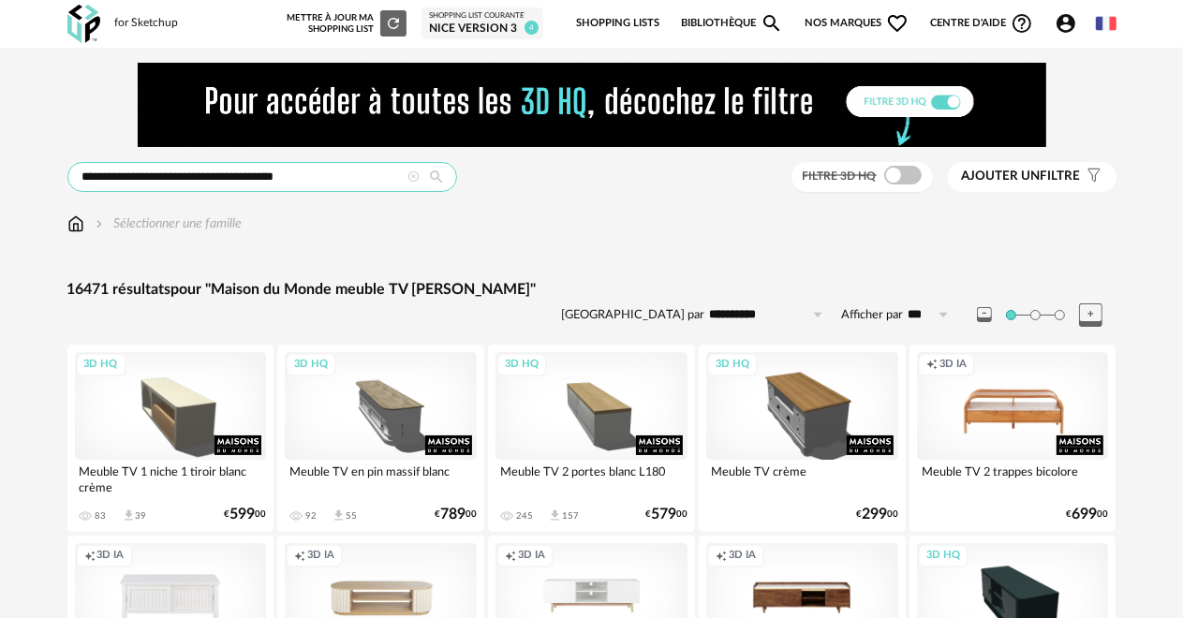
click at [266, 178] on input "**********" at bounding box center [262, 177] width 390 height 30
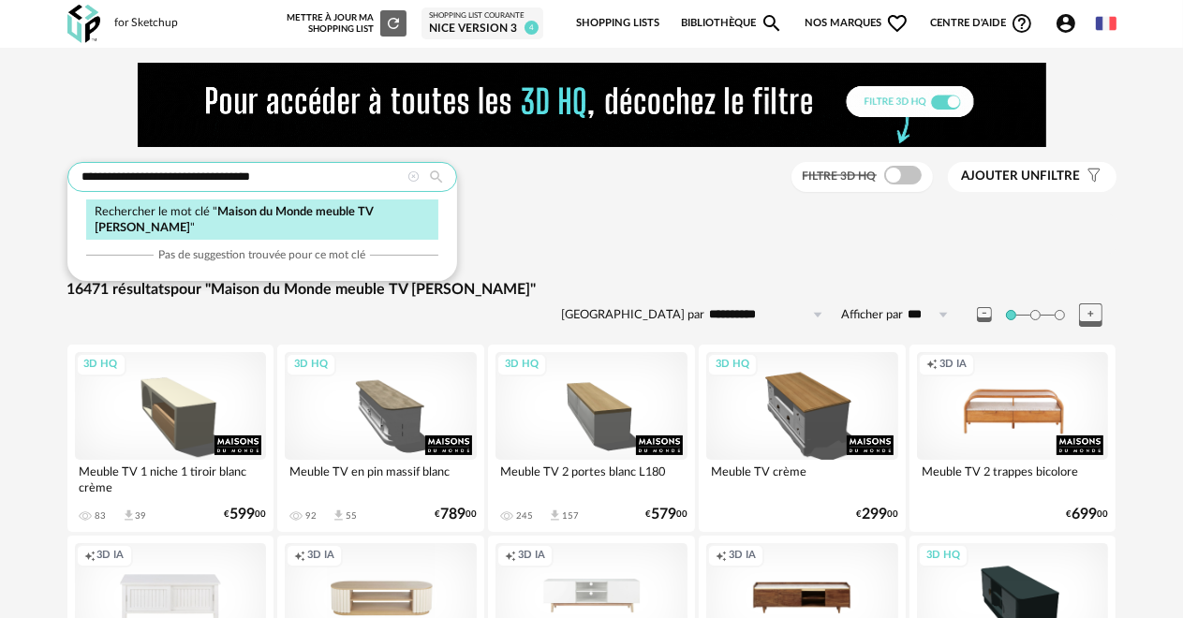
type input "**********"
click at [436, 175] on icon at bounding box center [437, 177] width 32 height 17
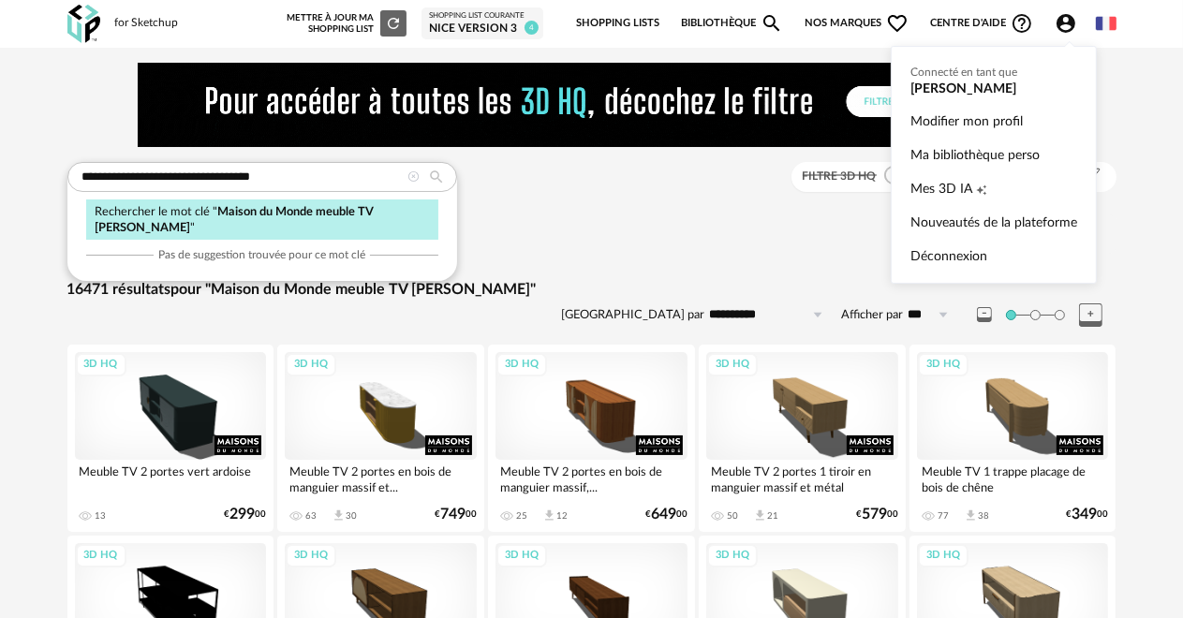
click at [1055, 17] on icon "Account Circle icon" at bounding box center [1066, 23] width 22 height 22
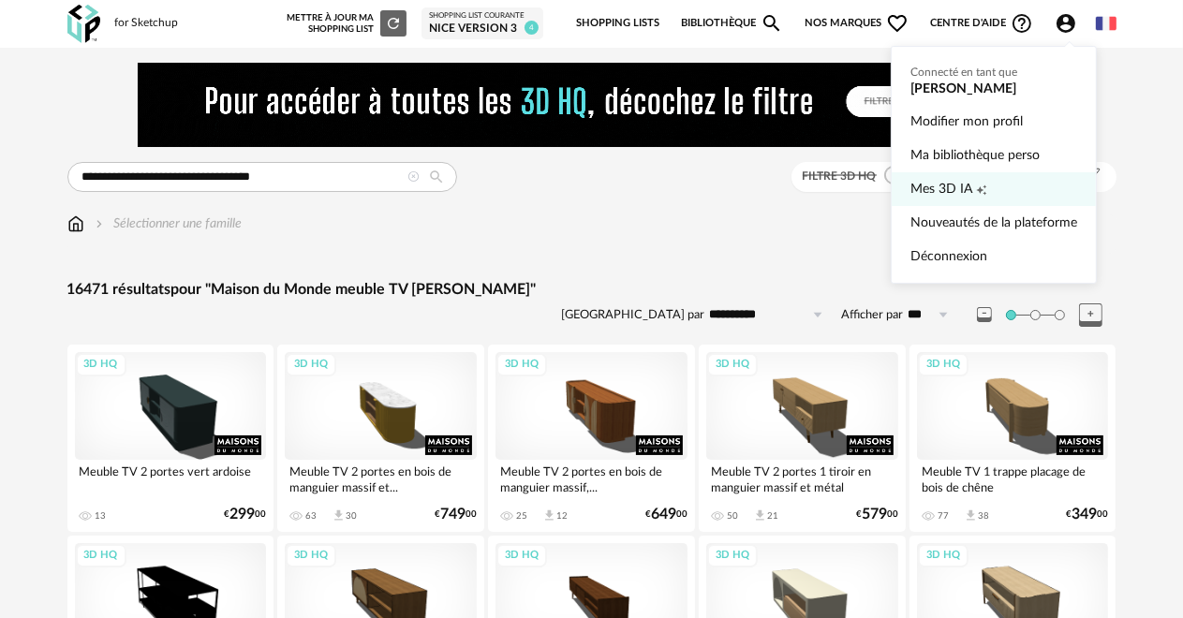
click at [939, 192] on span "Mes 3D IA" at bounding box center [941, 189] width 62 height 34
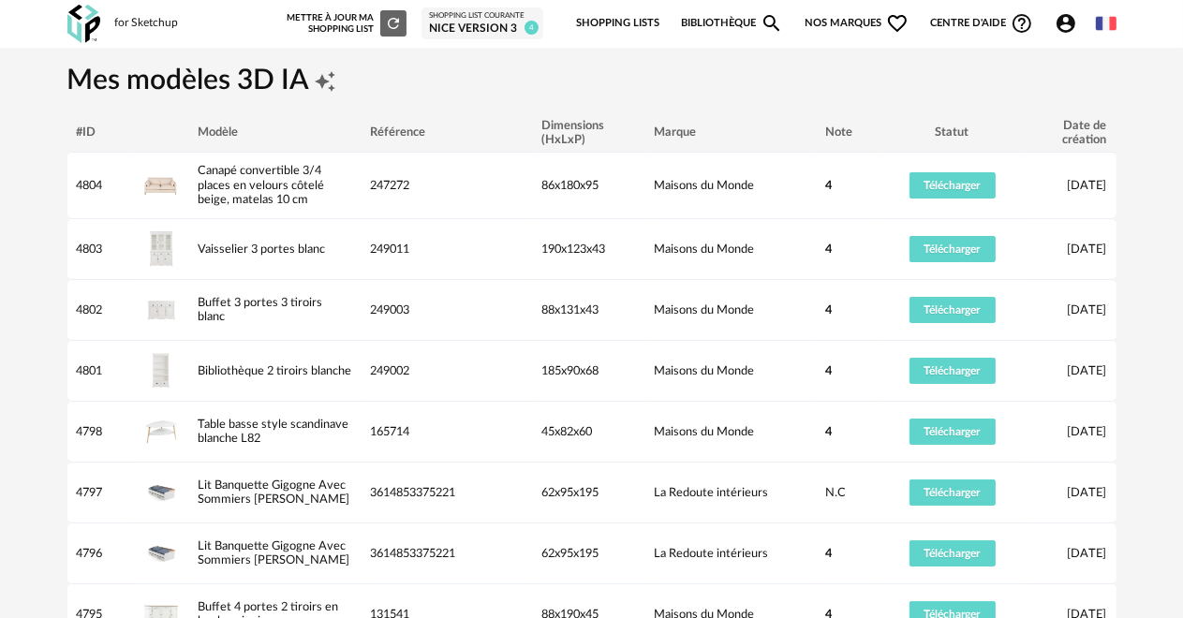
click at [709, 21] on link "Bibliothèque Magnify icon" at bounding box center [732, 23] width 103 height 39
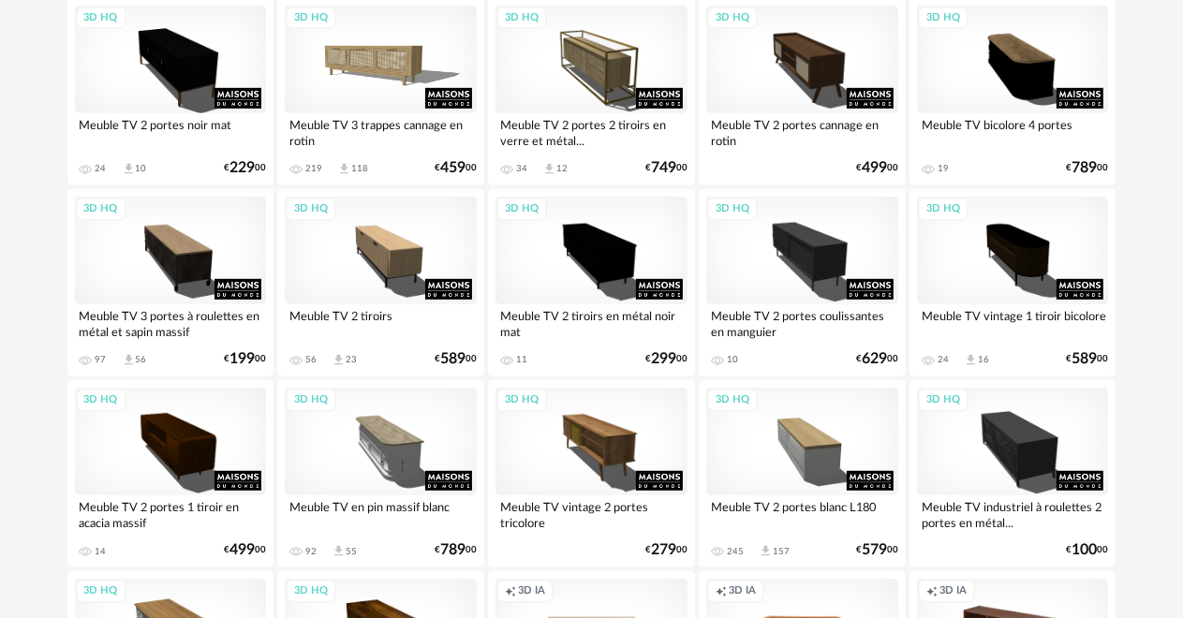
scroll to position [937, 0]
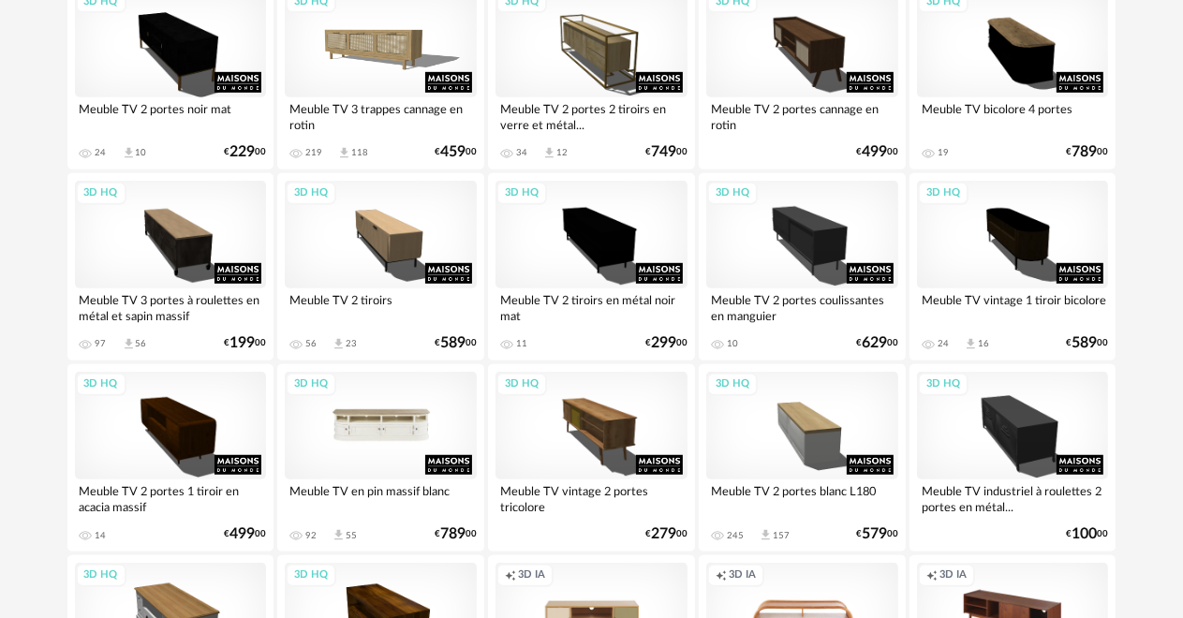
click at [367, 458] on div "3D HQ" at bounding box center [381, 426] width 192 height 108
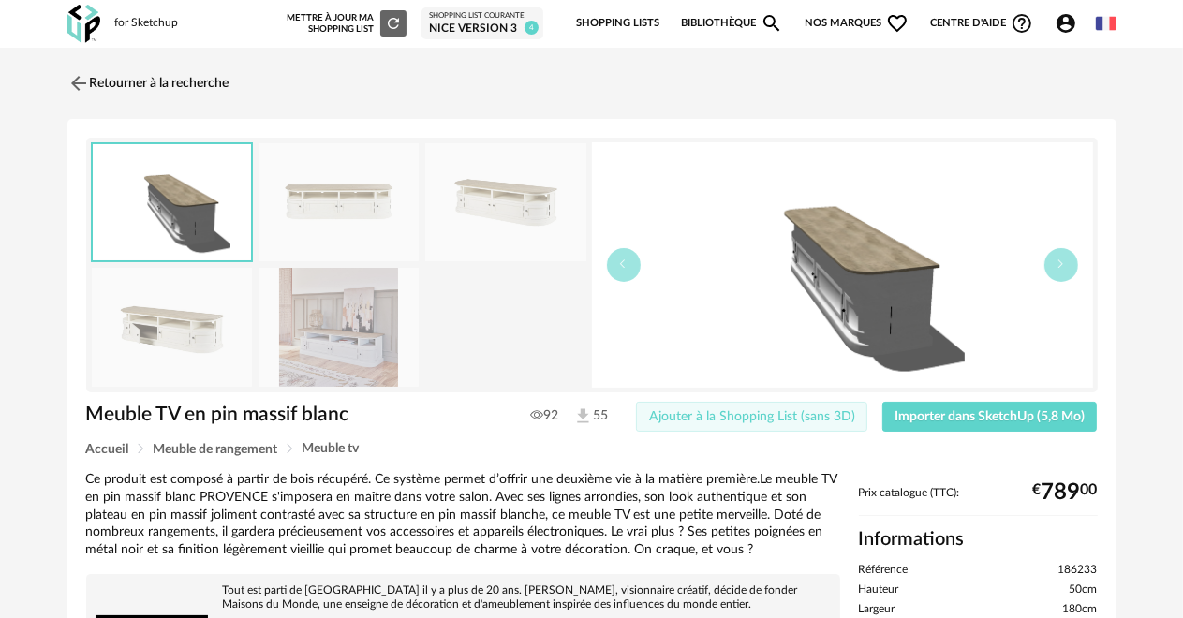
click at [792, 412] on span "Ajouter à la Shopping List (sans 3D)" at bounding box center [752, 416] width 206 height 13
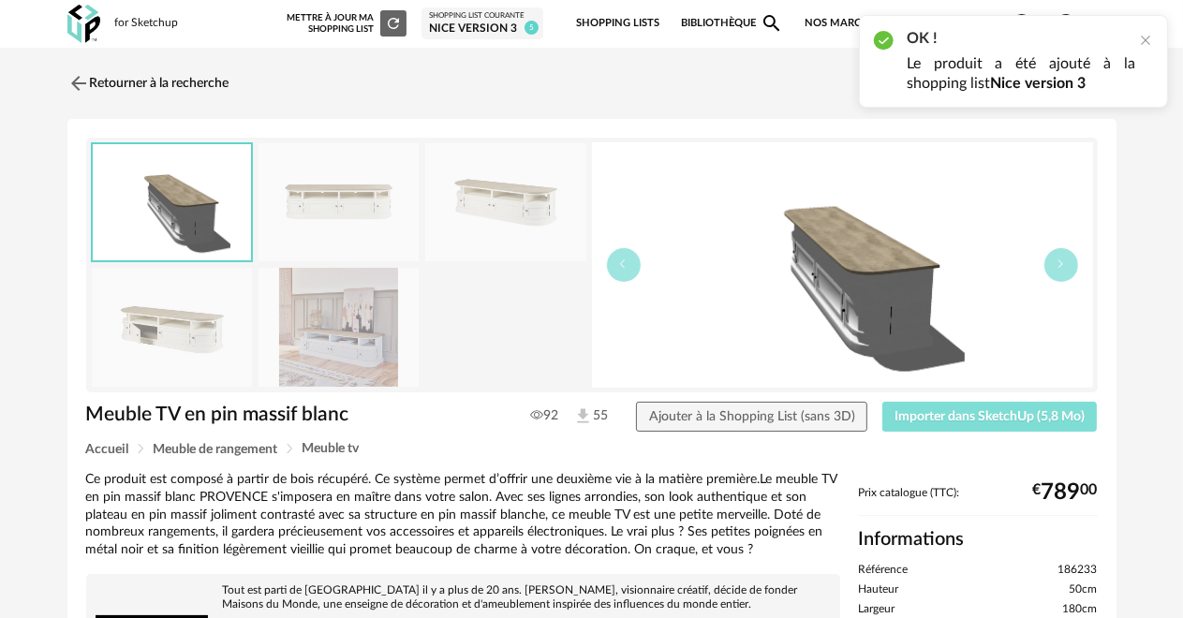
click at [967, 417] on span "Importer dans SketchUp (5,8 Mo)" at bounding box center [989, 416] width 190 height 13
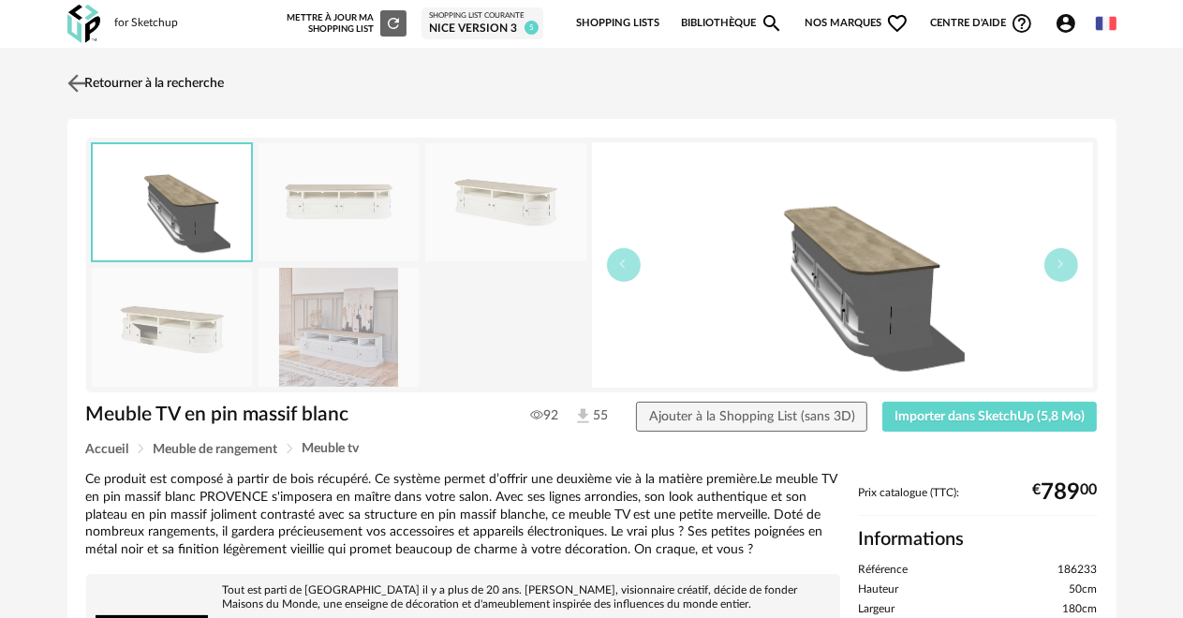
click at [186, 82] on link "Retourner à la recherche" at bounding box center [144, 83] width 162 height 41
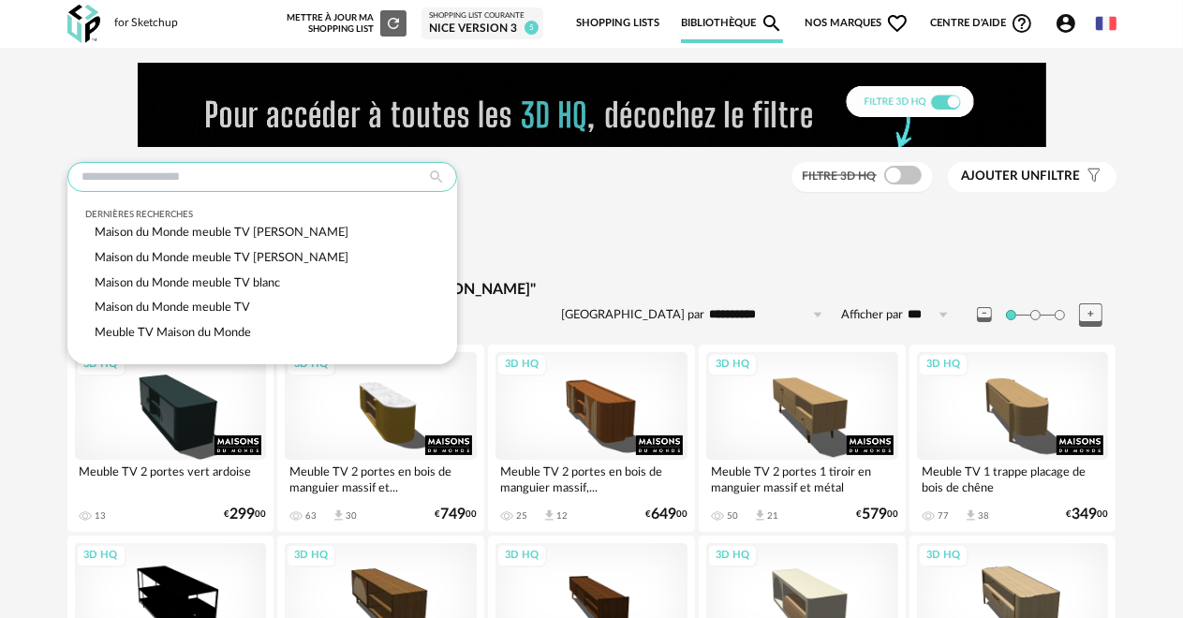
click at [81, 174] on input "text" at bounding box center [262, 177] width 390 height 30
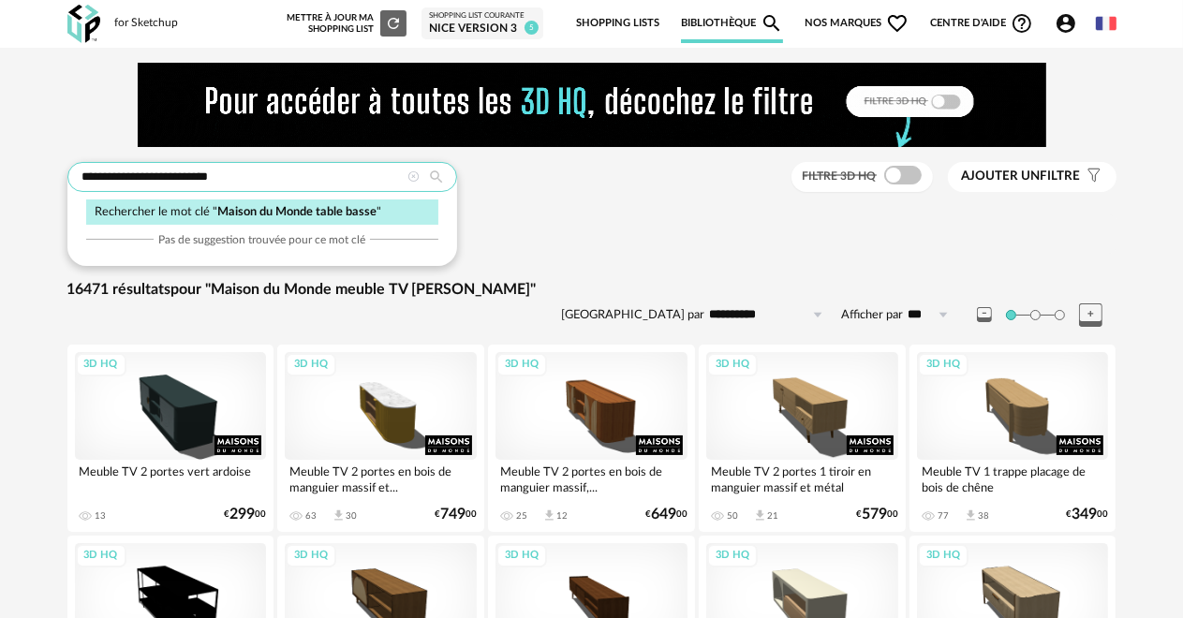
type input "**********"
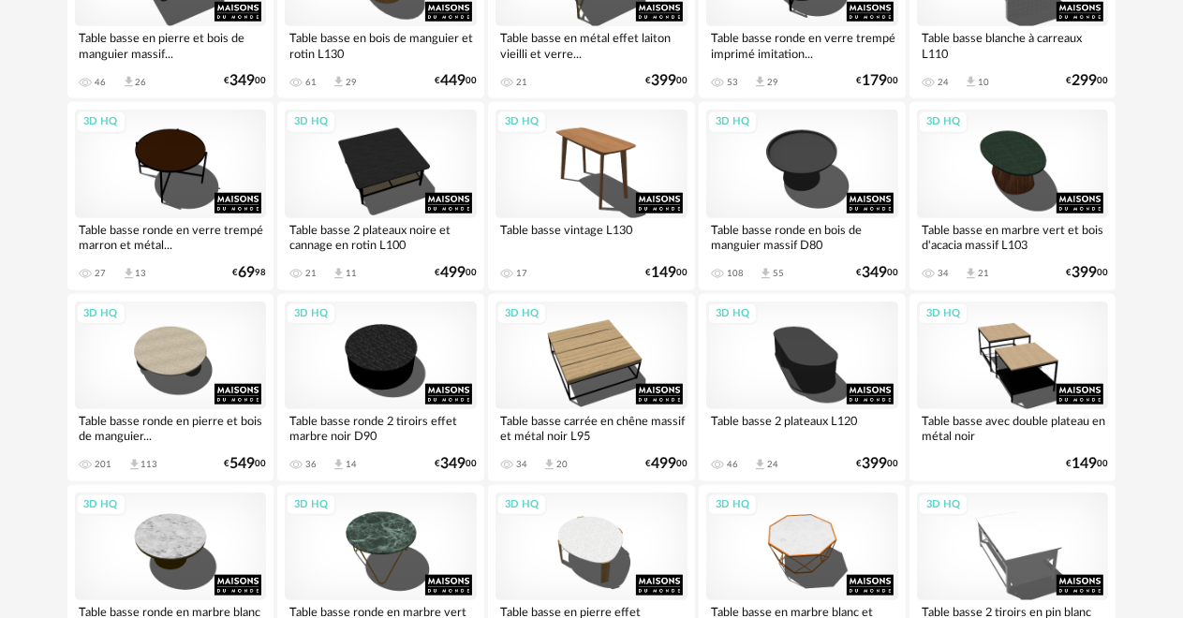
scroll to position [1405, 0]
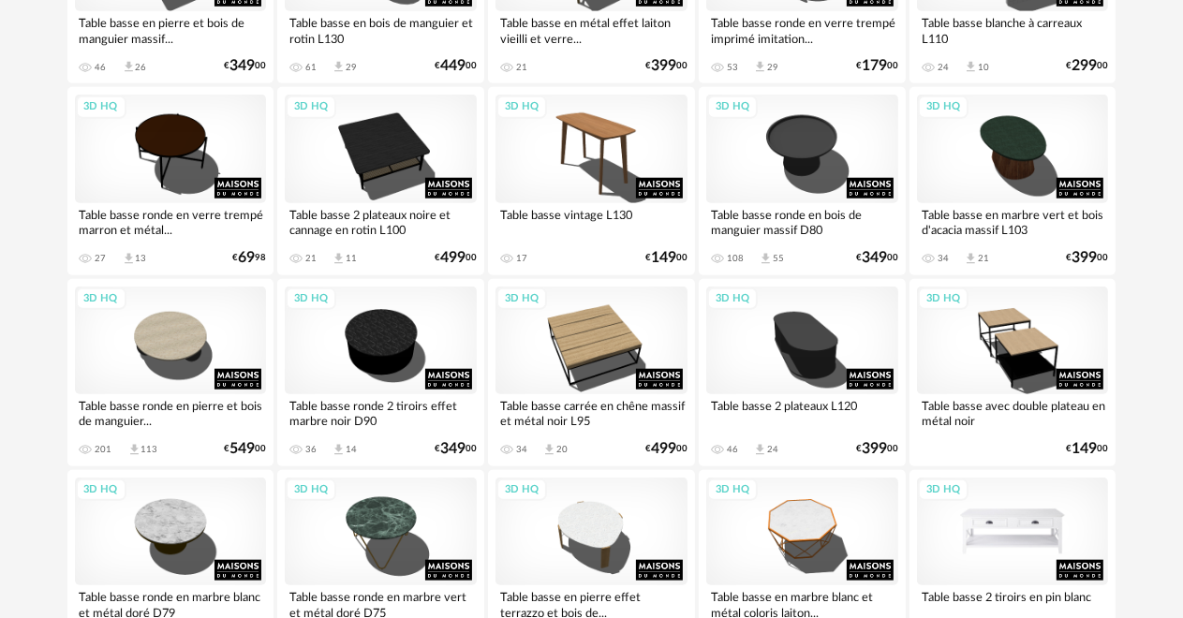
click at [980, 536] on div "3D HQ" at bounding box center [1013, 532] width 192 height 108
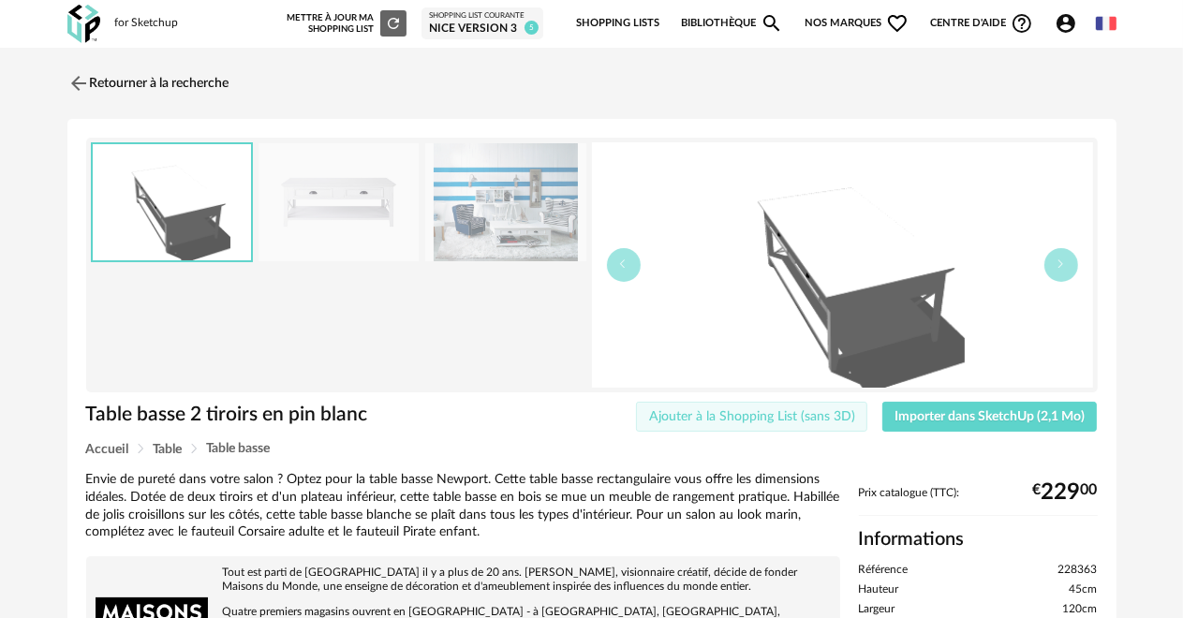
click at [712, 413] on span "Ajouter à la Shopping List (sans 3D)" at bounding box center [752, 416] width 206 height 13
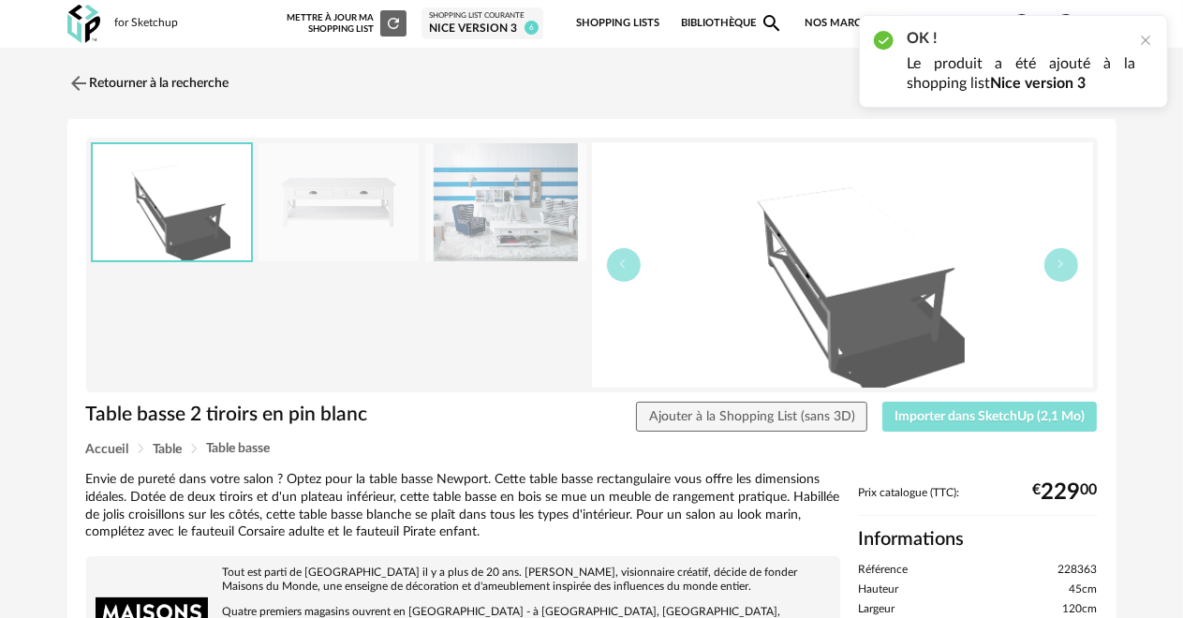
click at [901, 410] on span "Importer dans SketchUp (2,1 Mo)" at bounding box center [989, 416] width 190 height 13
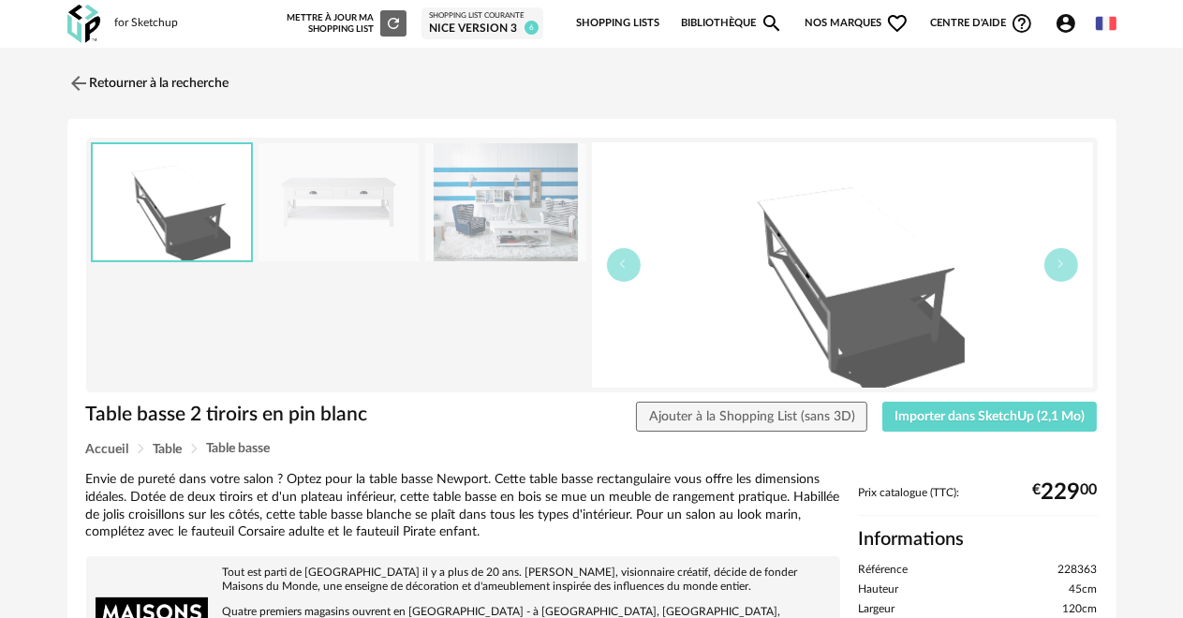
click at [453, 25] on div "Nice version 3" at bounding box center [482, 29] width 107 height 15
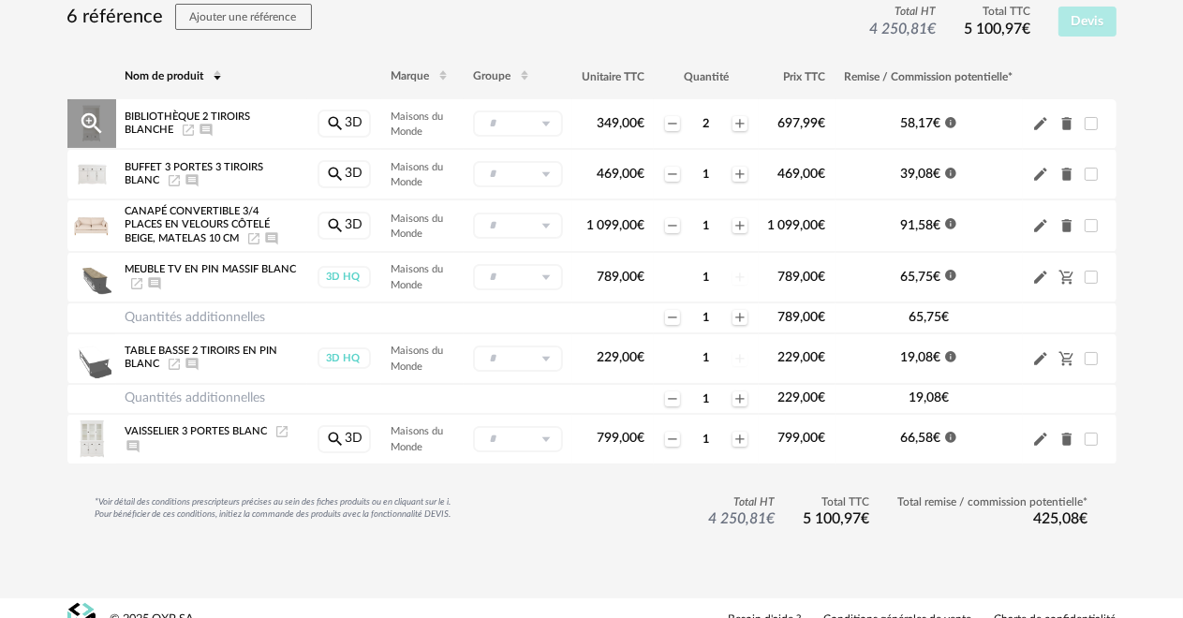
scroll to position [187, 0]
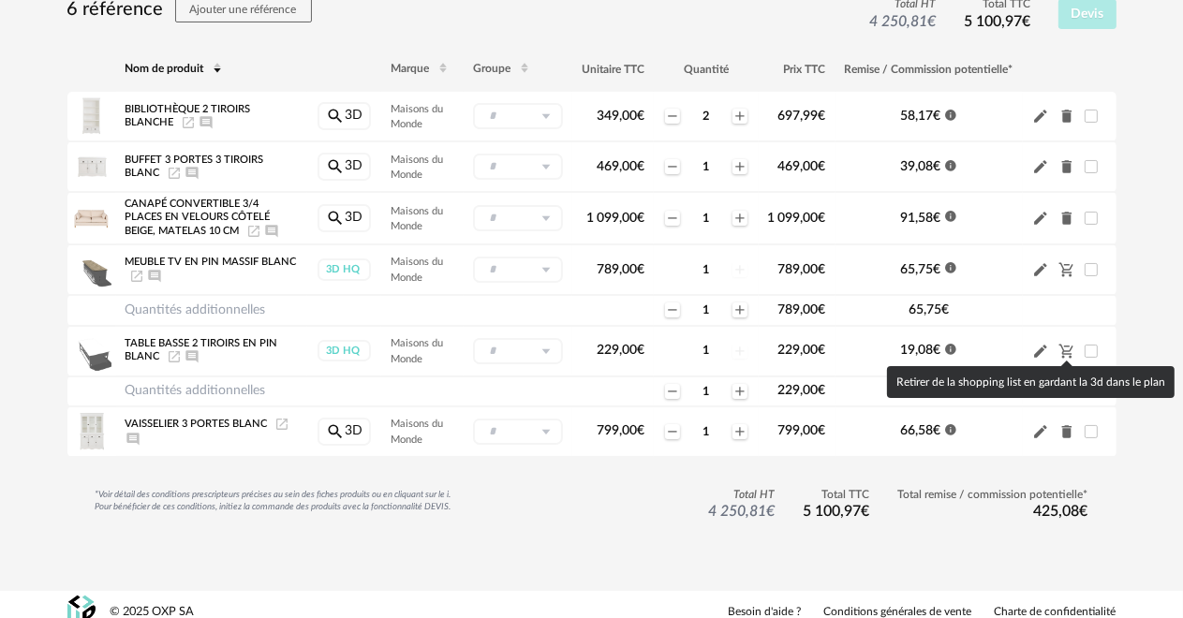
click at [1044, 376] on div "Retirer de la shopping list en gardant la 3d dans le plan" at bounding box center [1031, 382] width 288 height 32
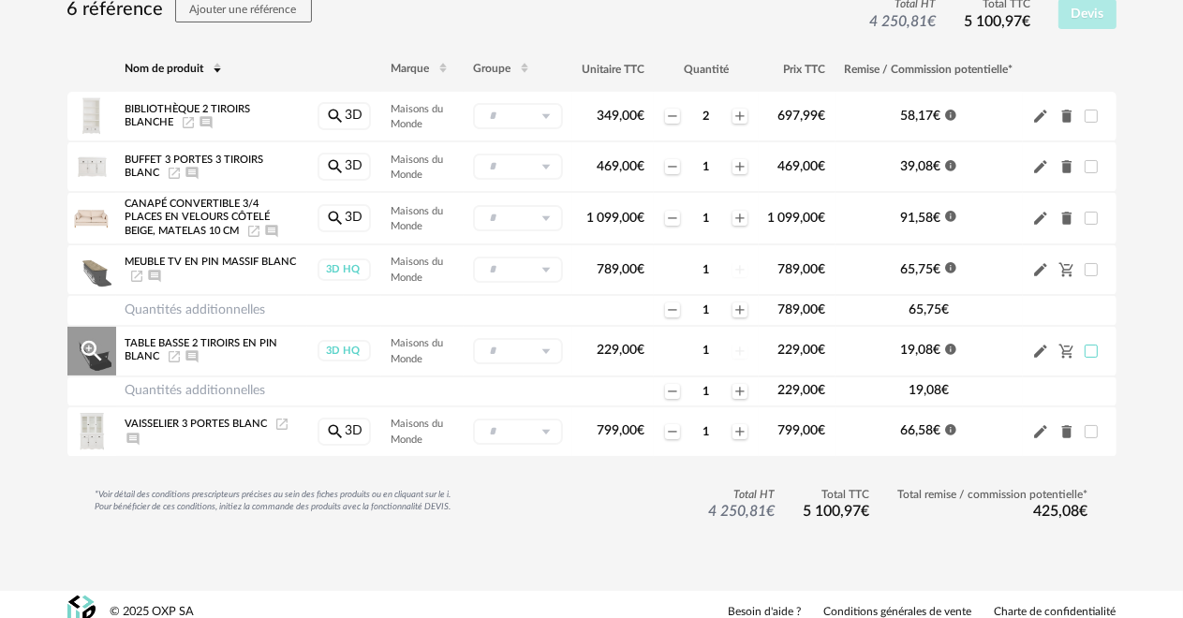
click at [1086, 347] on span at bounding box center [1091, 351] width 13 height 13
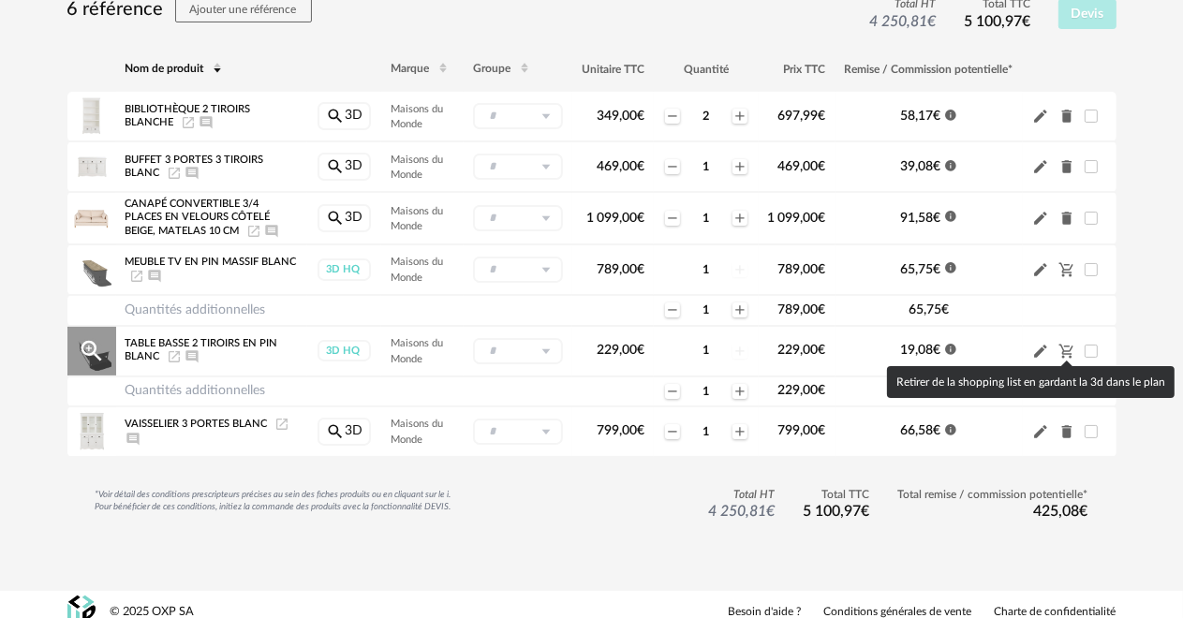
click at [1067, 347] on icon "Cart Minus icon" at bounding box center [1066, 351] width 17 height 17
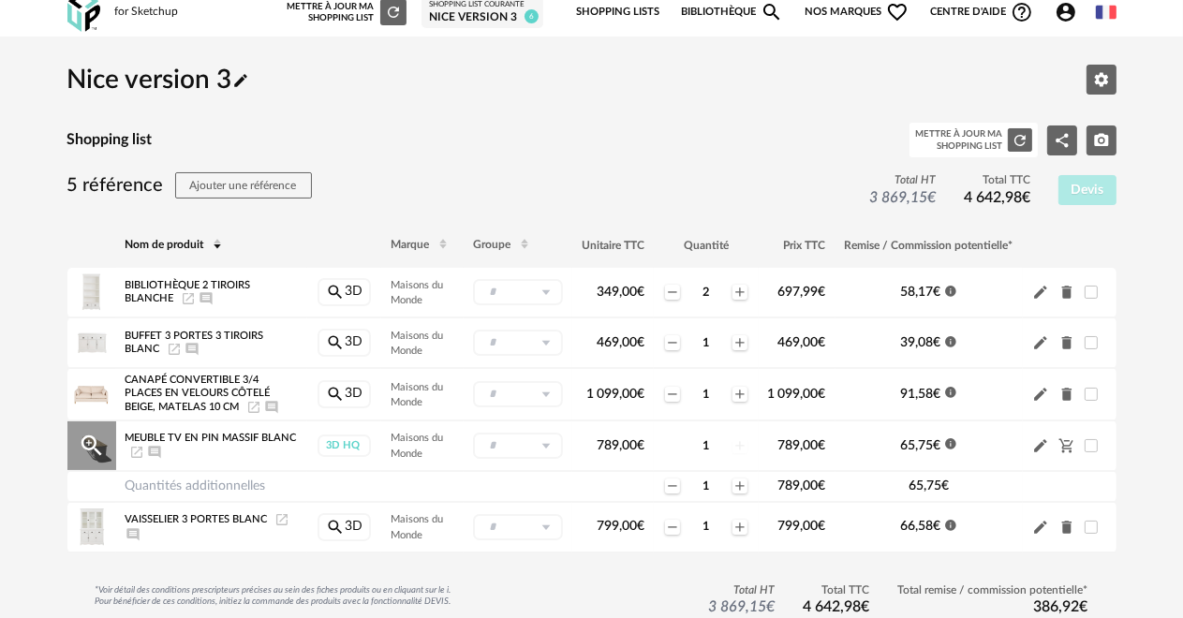
scroll to position [0, 0]
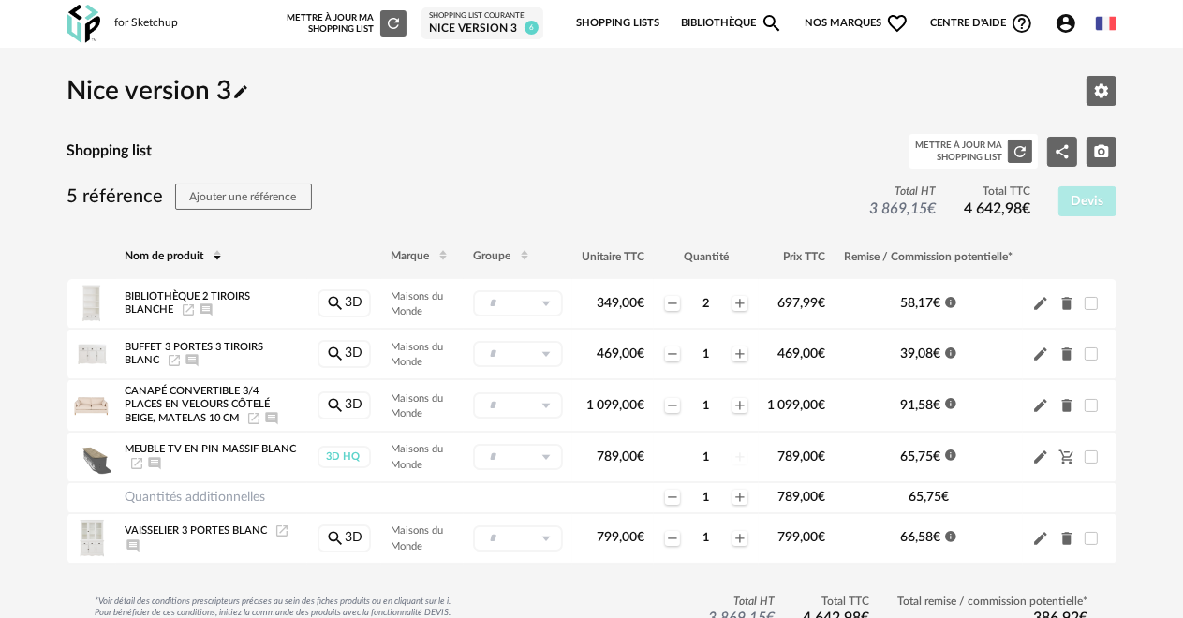
click at [698, 21] on link "Bibliothèque Magnify icon" at bounding box center [732, 23] width 103 height 39
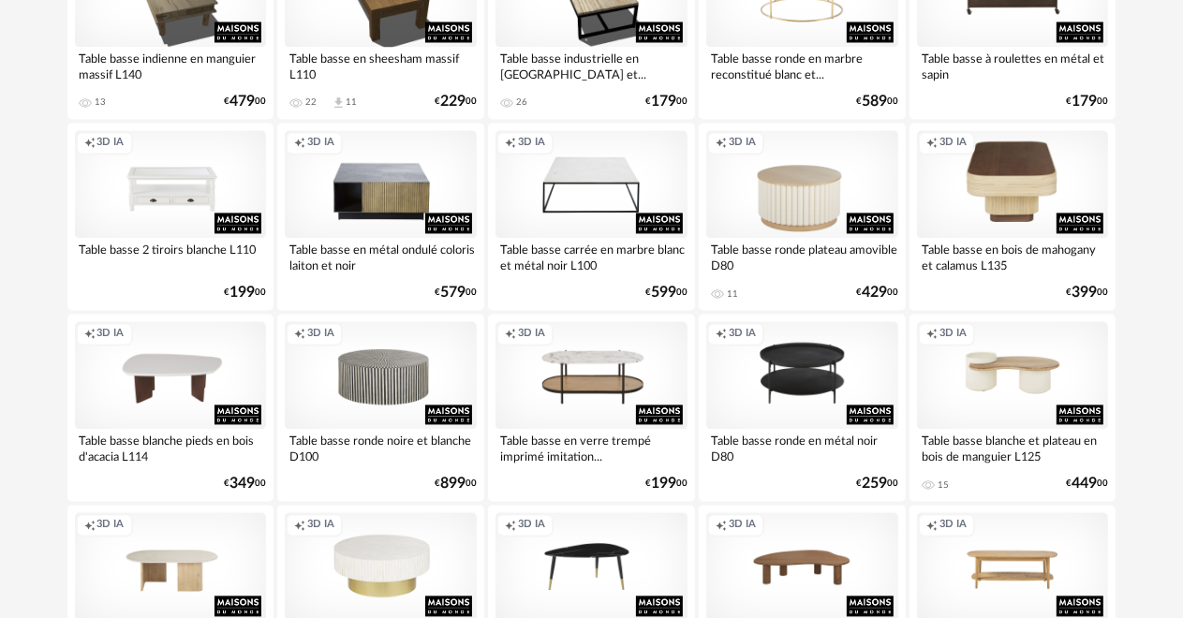
scroll to position [3184, 0]
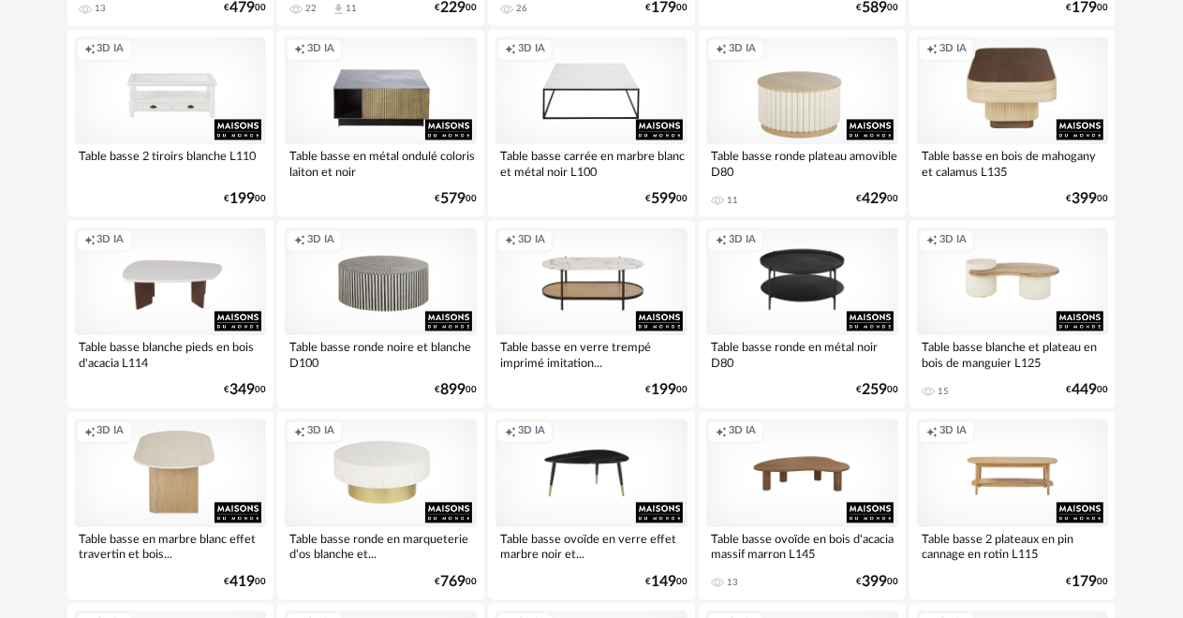
click at [144, 485] on div "Creation icon 3D IA" at bounding box center [171, 473] width 192 height 108
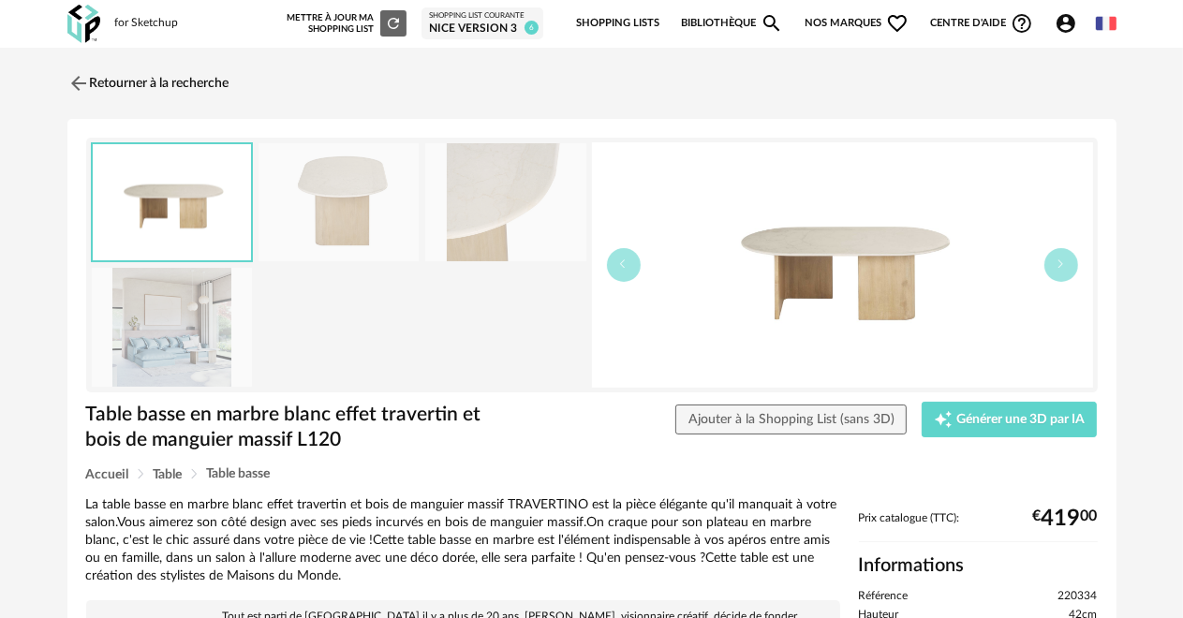
click at [510, 197] on img at bounding box center [505, 202] width 161 height 119
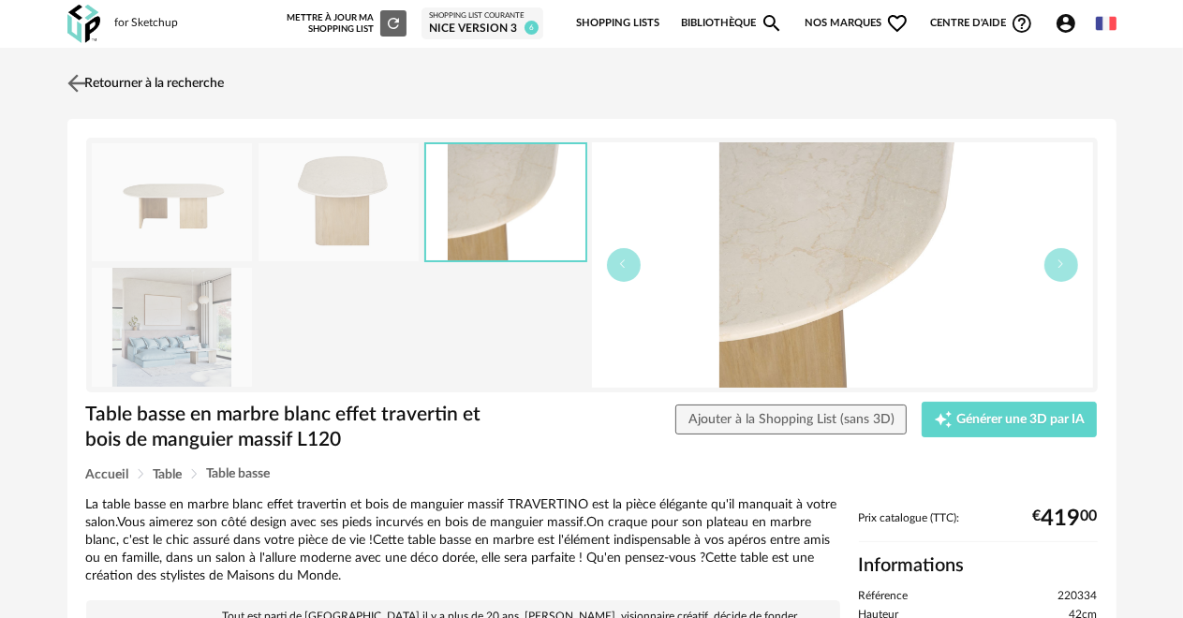
click at [82, 79] on img at bounding box center [76, 82] width 27 height 27
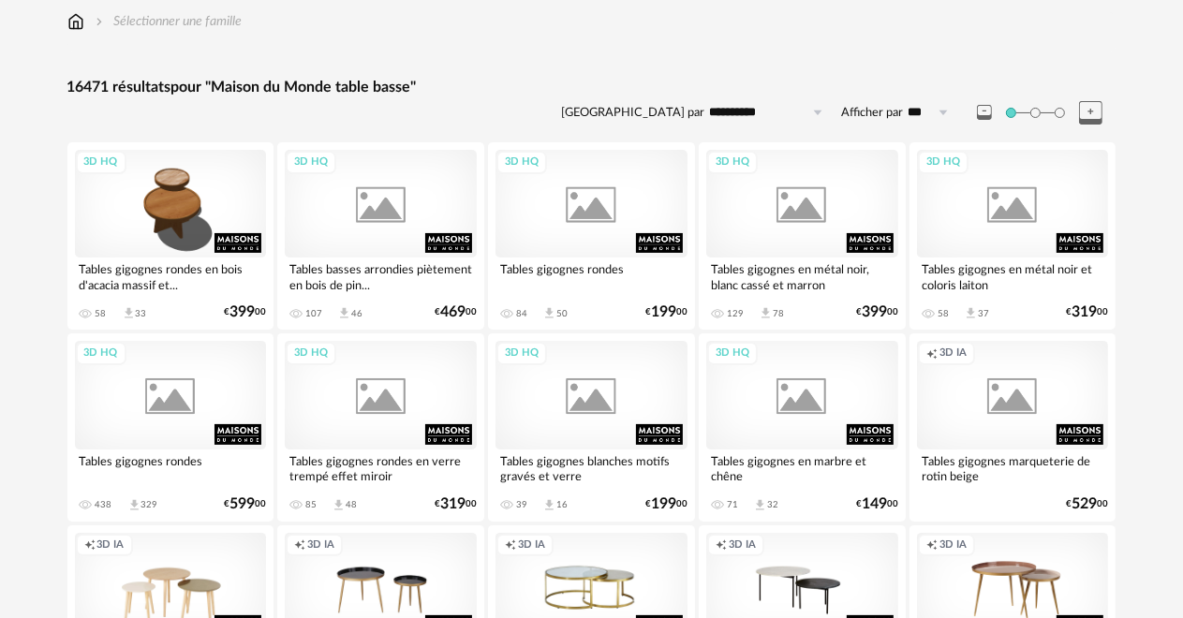
scroll to position [94, 0]
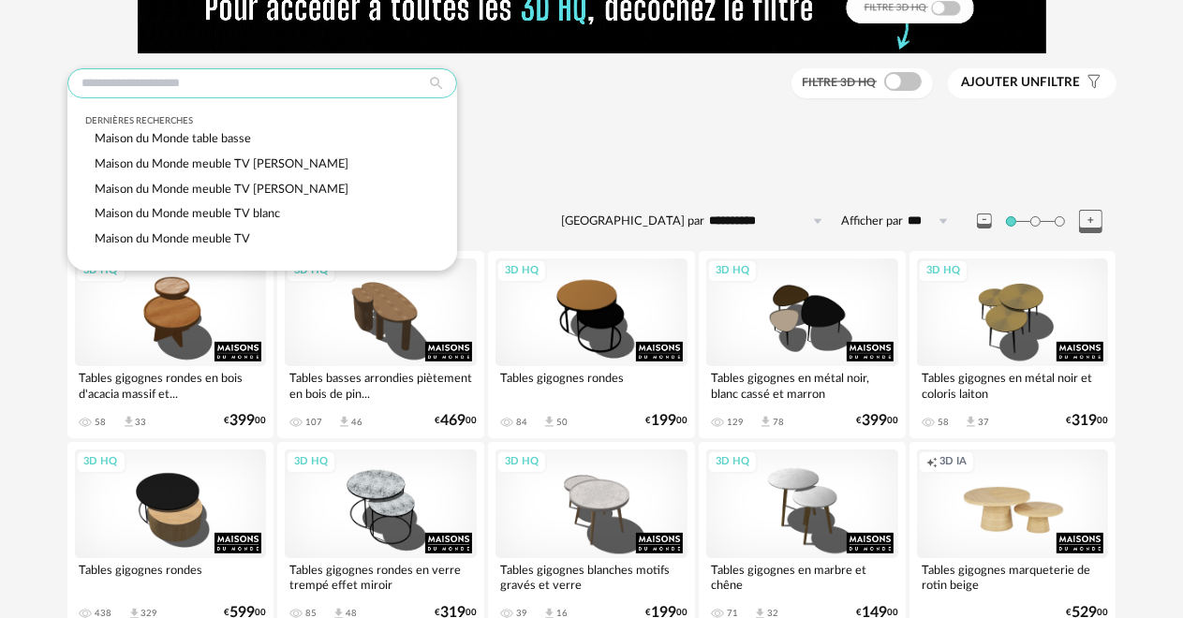
click at [88, 82] on input "text" at bounding box center [262, 83] width 390 height 30
click at [127, 141] on span "Maison du Monde table basse" at bounding box center [174, 138] width 156 height 11
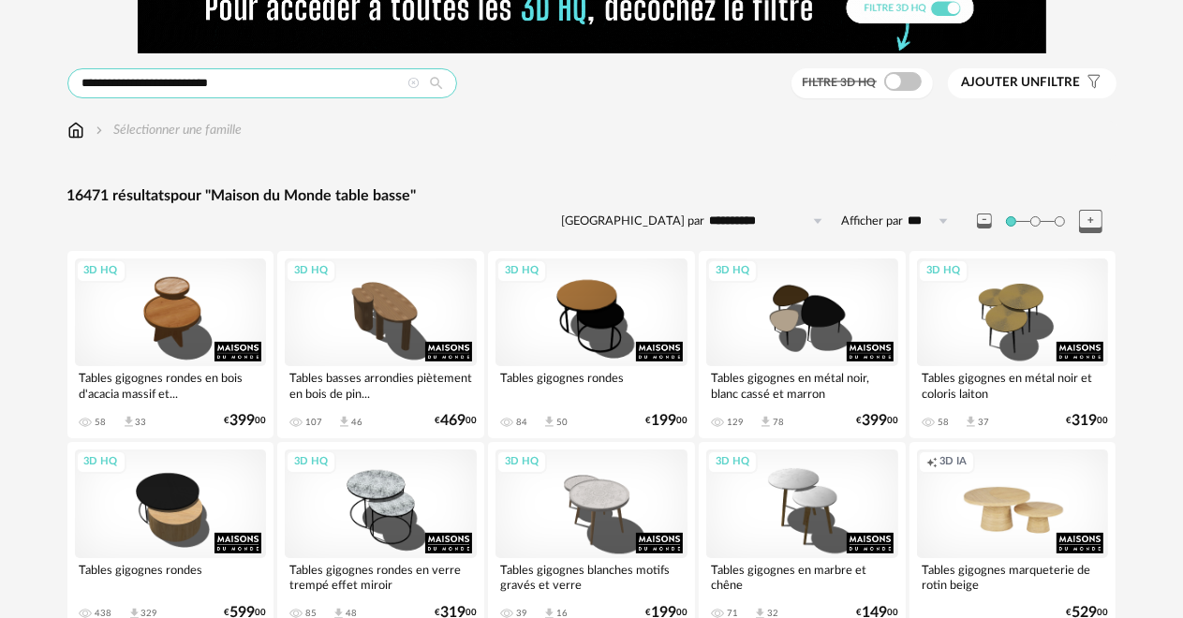
click at [262, 85] on input "**********" at bounding box center [262, 83] width 390 height 30
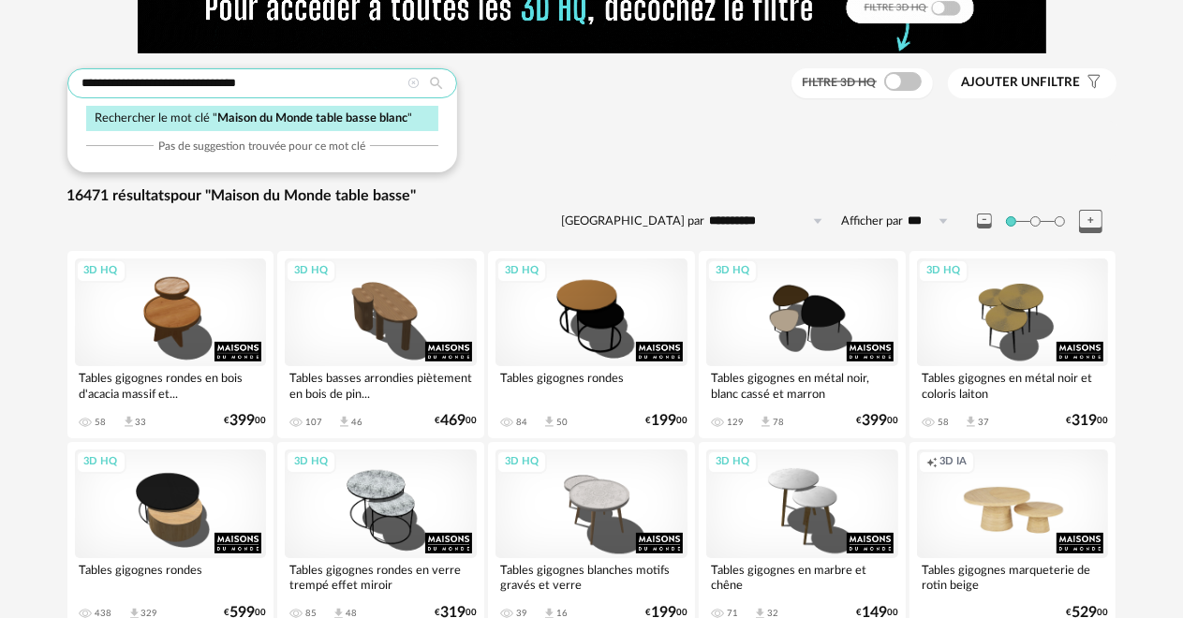
type input "**********"
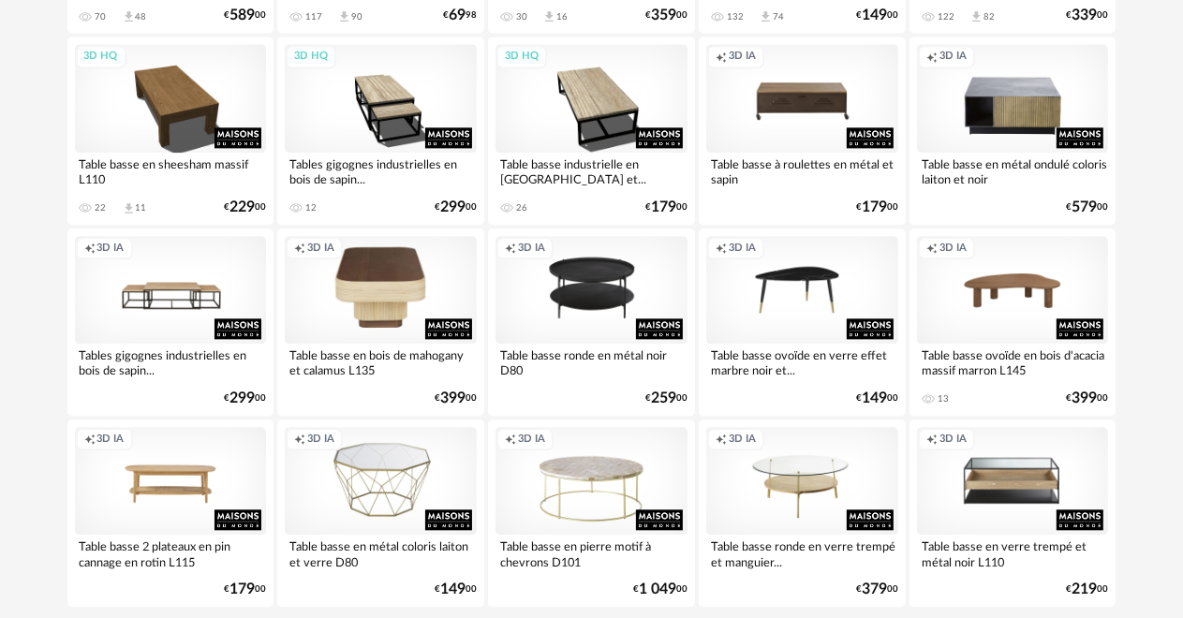
scroll to position [3653, 0]
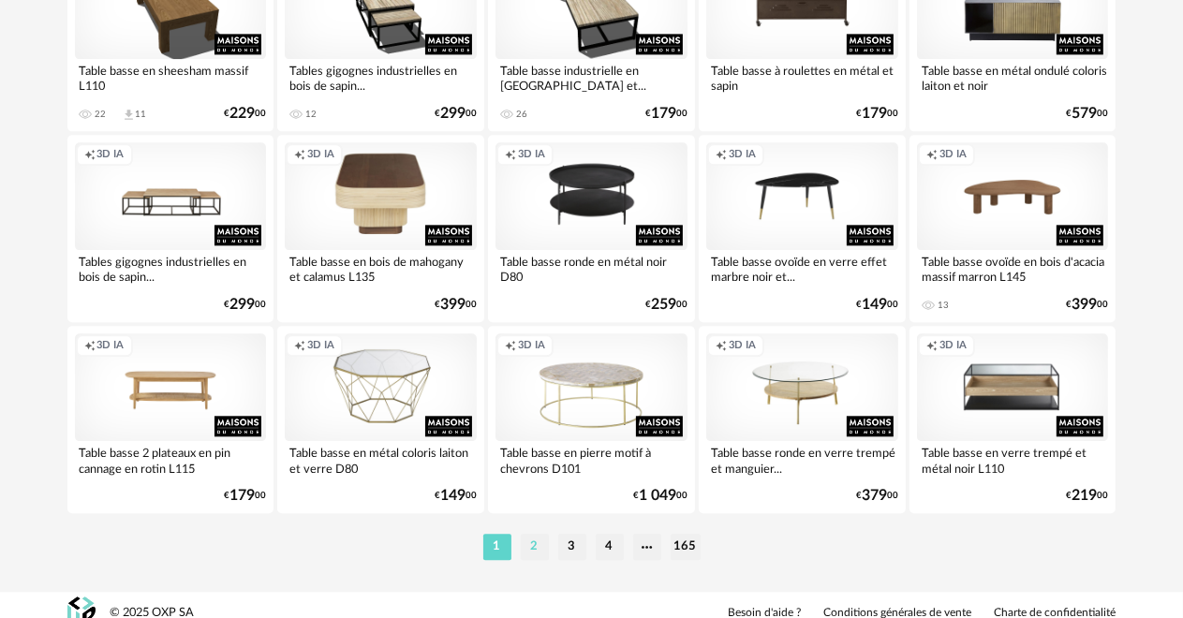
click at [532, 543] on li "2" at bounding box center [535, 547] width 28 height 26
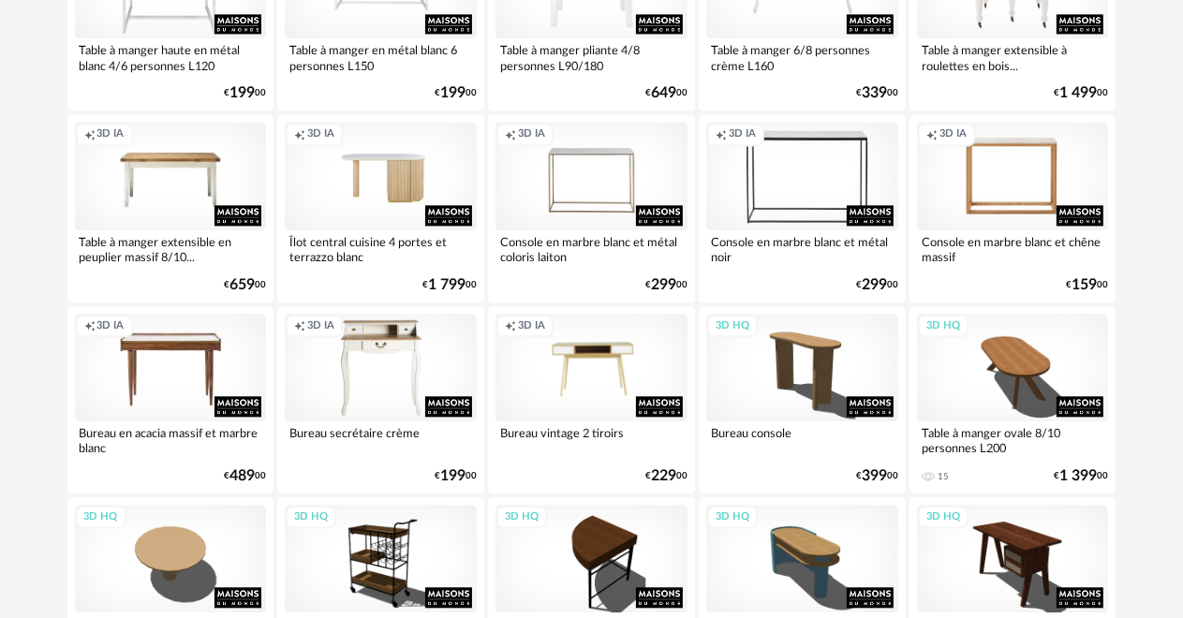
scroll to position [3669, 0]
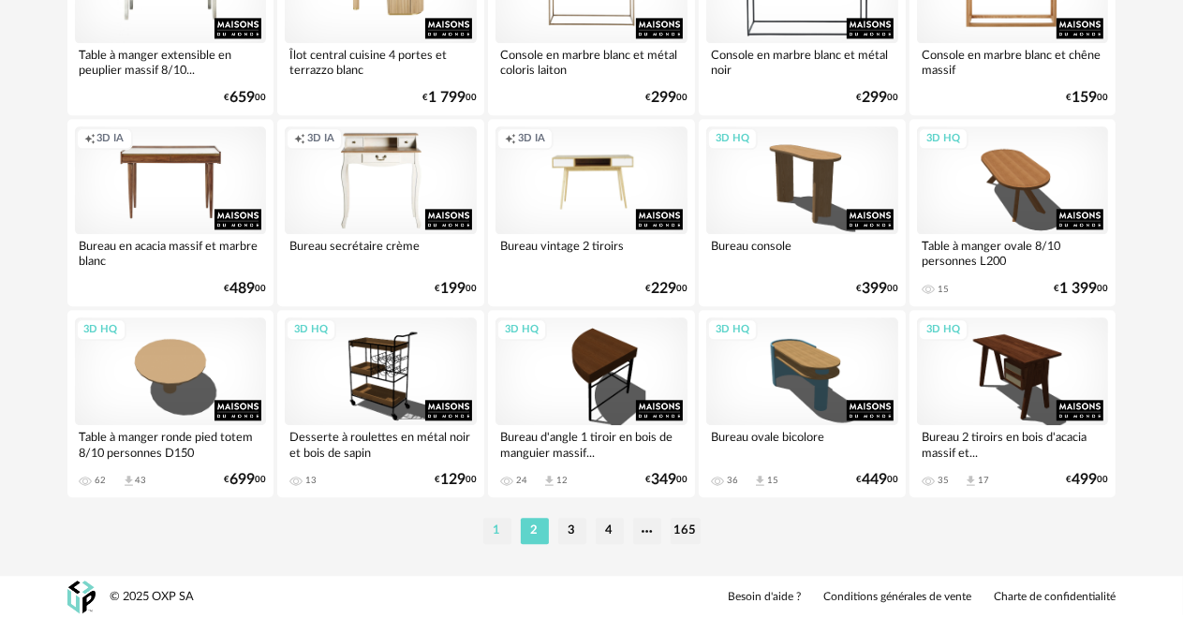
click at [489, 529] on li "1" at bounding box center [497, 531] width 28 height 26
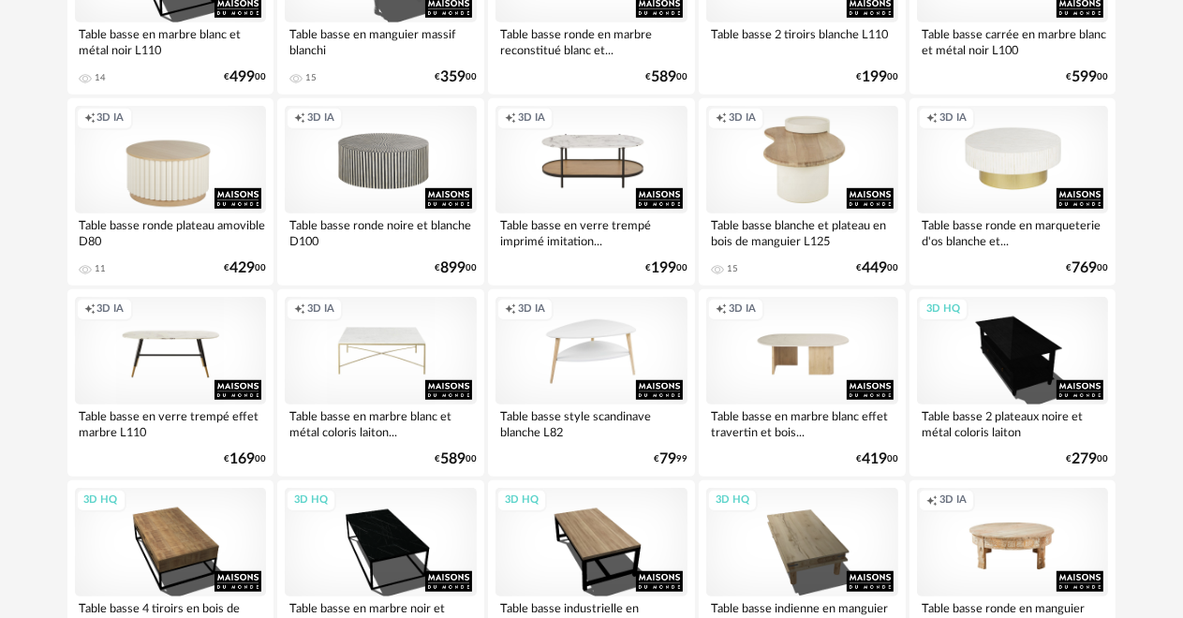
scroll to position [1030, 0]
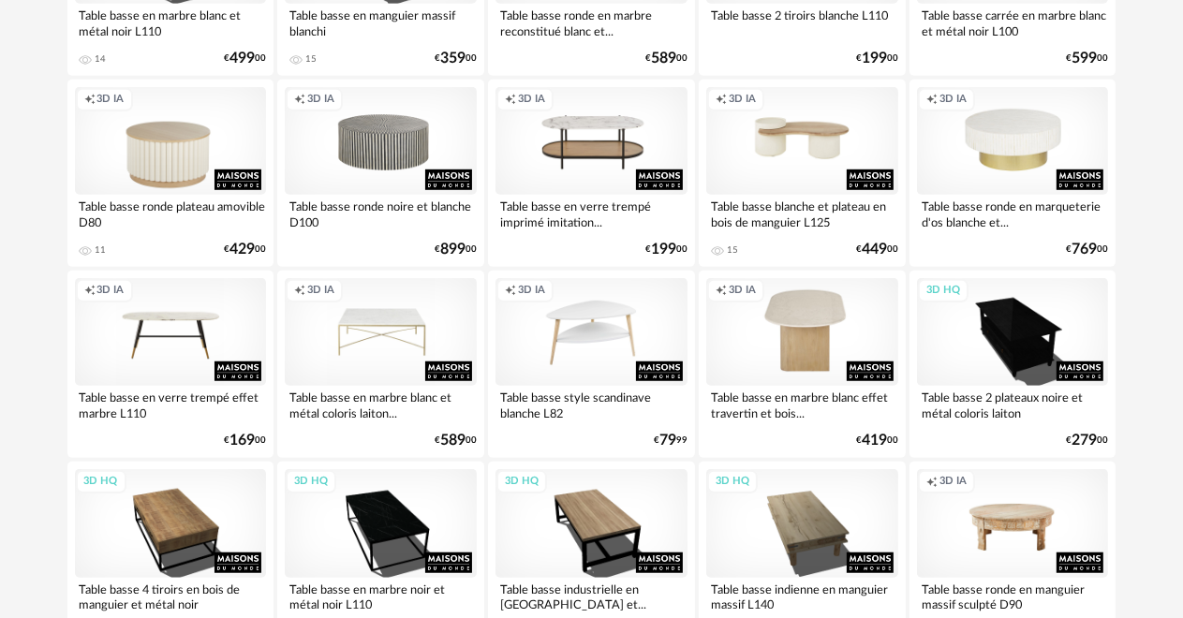
click at [761, 356] on div "Creation icon 3D IA" at bounding box center [802, 332] width 192 height 108
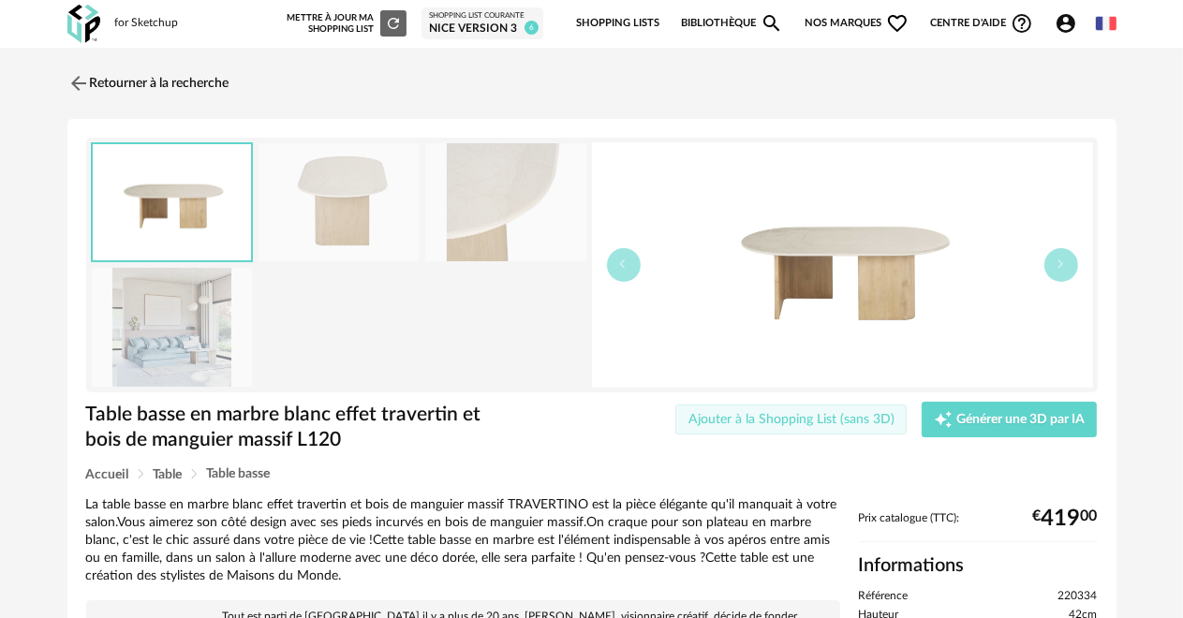
click at [762, 419] on span "Ajouter à la Shopping List (sans 3D)" at bounding box center [791, 419] width 206 height 13
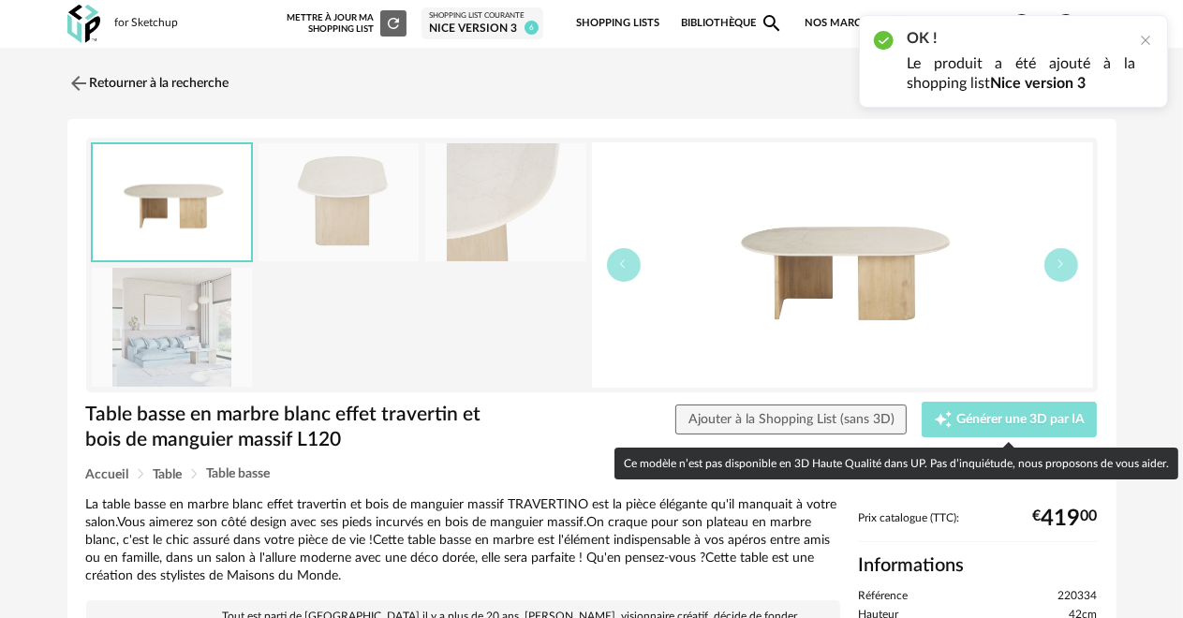
click at [956, 420] on span "Générer une 3D par IA" at bounding box center [1020, 419] width 128 height 13
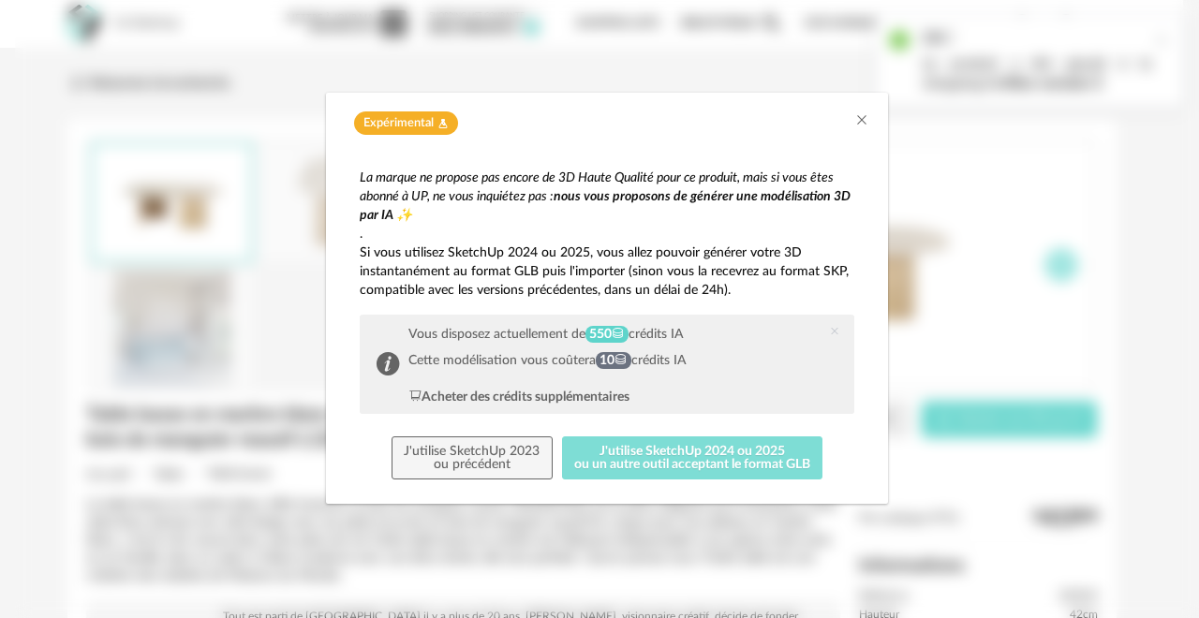
click at [706, 459] on button "J'utilise SketchUp 2024 ou 2025 ou un autre outil acceptant le format GLB" at bounding box center [692, 457] width 261 height 43
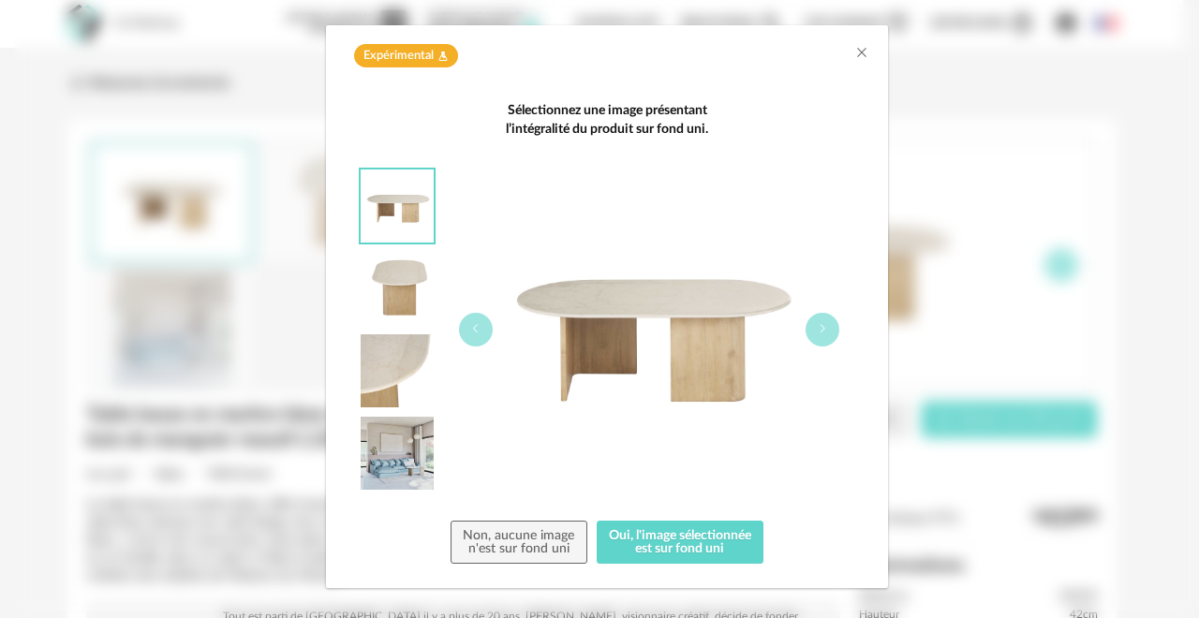
scroll to position [84, 0]
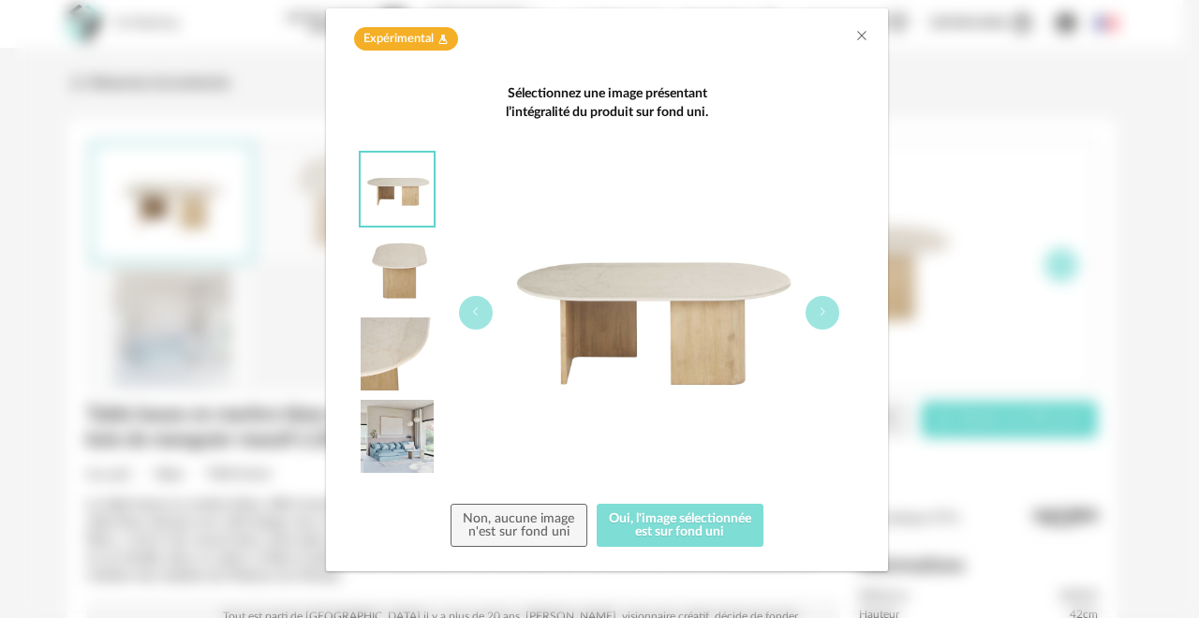
click at [672, 523] on button "Oui, l'image sélectionnée est sur fond uni" at bounding box center [681, 525] width 168 height 43
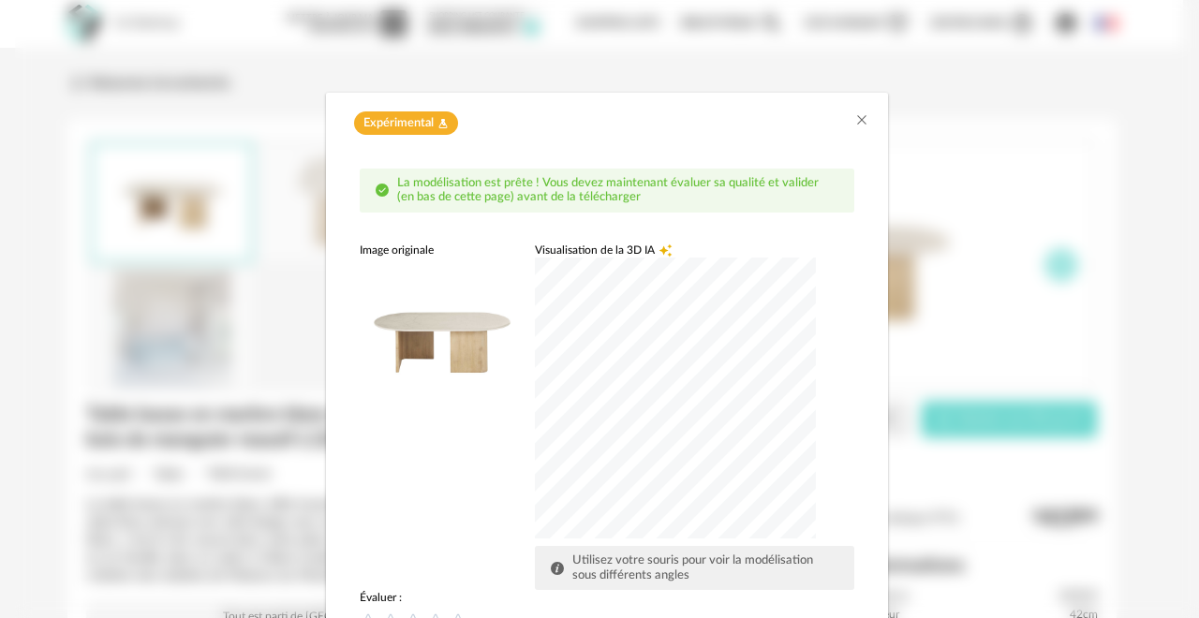
scroll to position [207, 0]
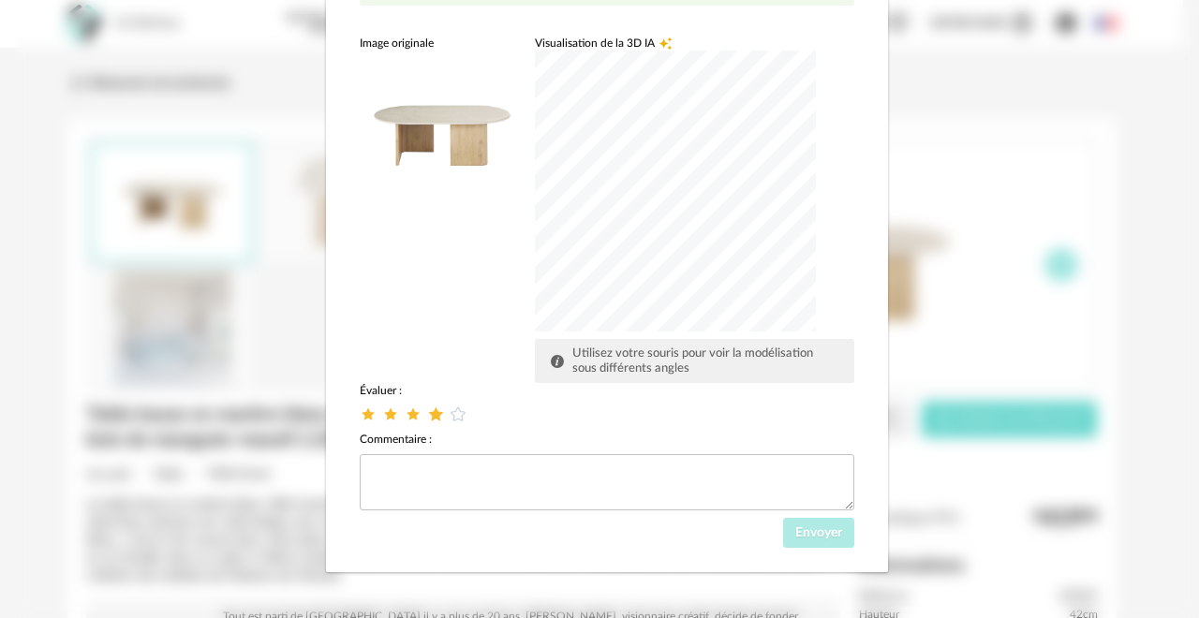
click at [431, 415] on icon "dialog" at bounding box center [436, 415] width 20 height 20
click at [795, 535] on span "Envoyer" at bounding box center [818, 532] width 47 height 13
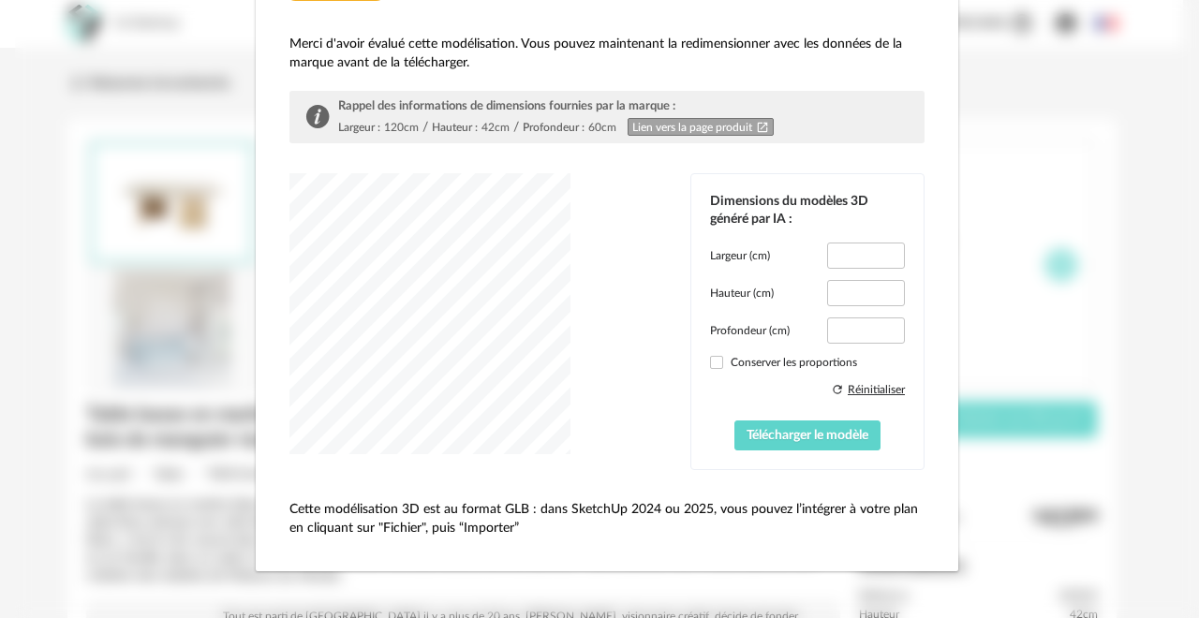
scroll to position [132, 0]
click at [710, 364] on span "dialog" at bounding box center [716, 364] width 13 height 13
type input "*****"
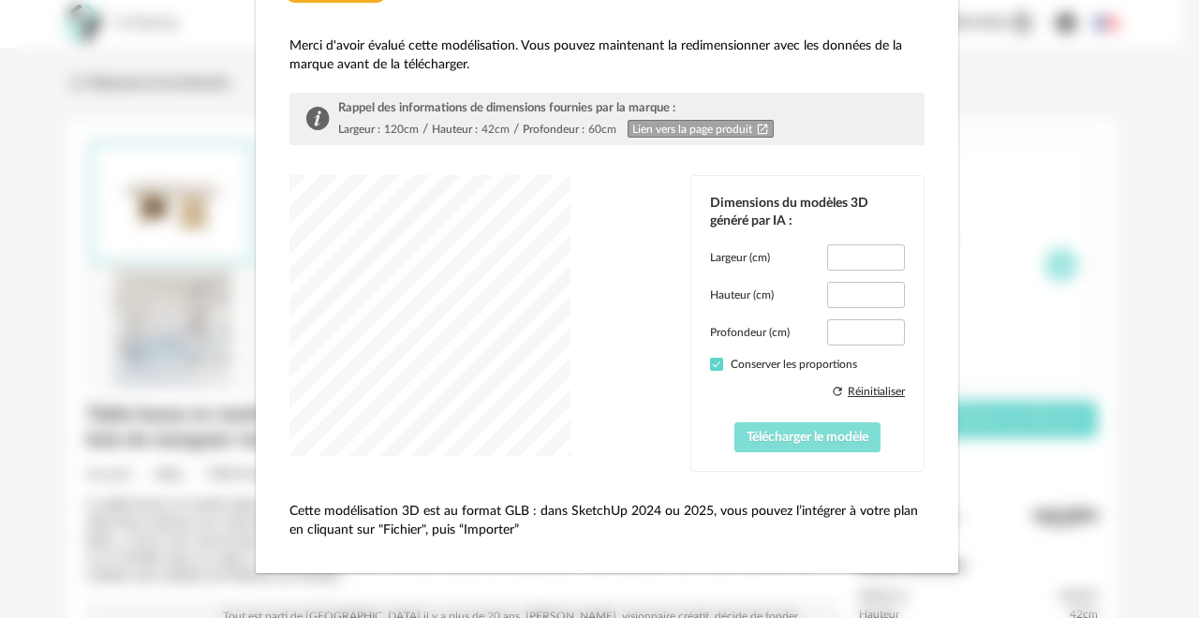
click at [764, 436] on span "Télécharger le modèle" at bounding box center [807, 437] width 122 height 13
type input "*****"
type input "****"
click at [754, 436] on span "Télécharger le modèle" at bounding box center [807, 437] width 122 height 13
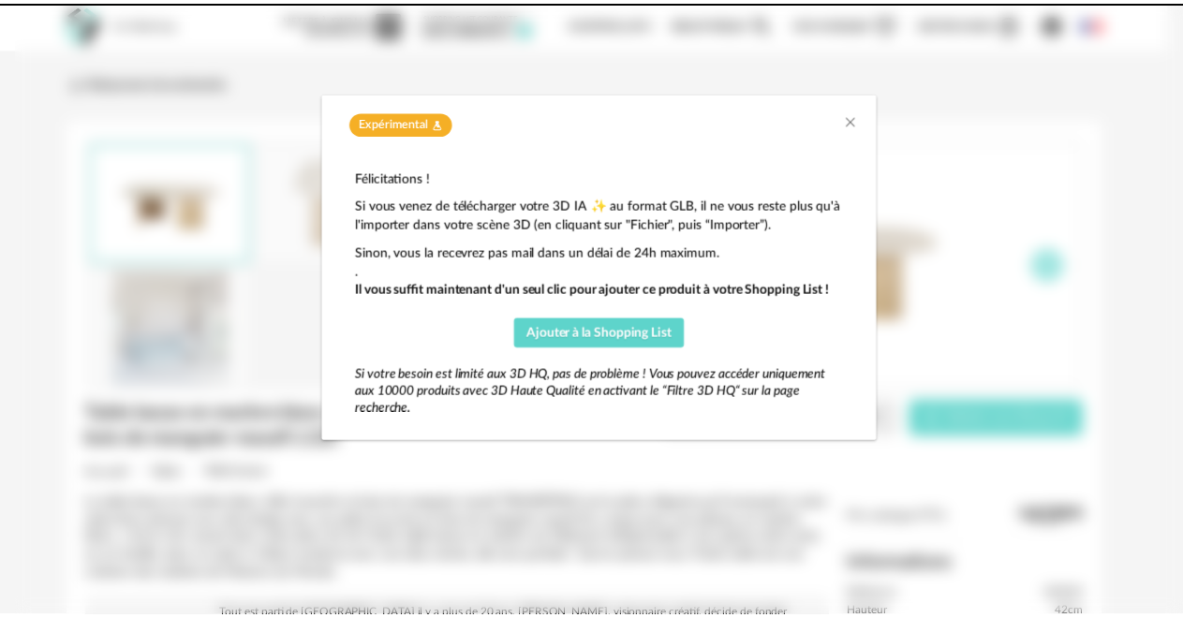
scroll to position [0, 0]
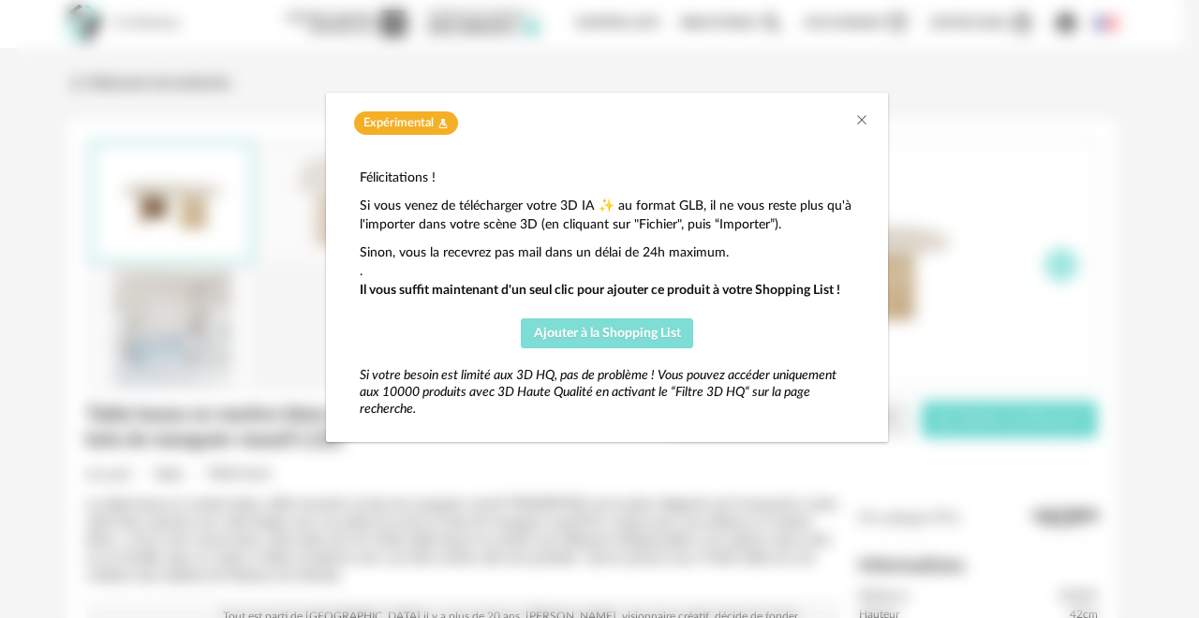
click at [551, 329] on span "Ajouter à la Shopping List" at bounding box center [607, 333] width 147 height 13
click at [856, 114] on icon "Close" at bounding box center [861, 119] width 15 height 15
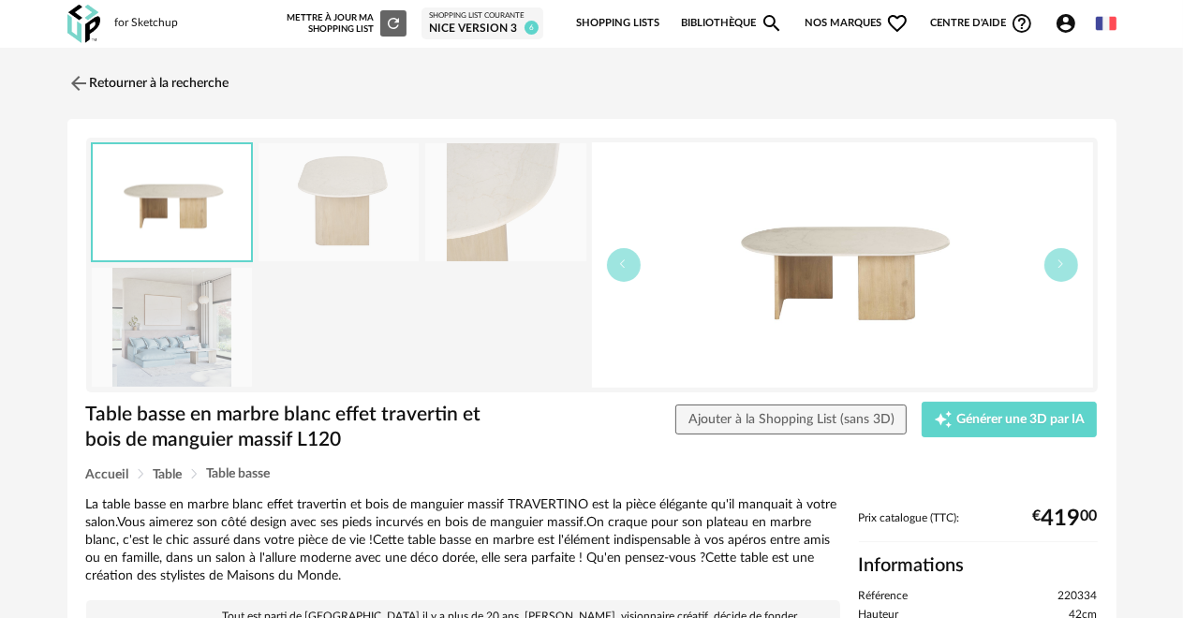
click at [461, 26] on div "Nice version 3" at bounding box center [482, 29] width 107 height 15
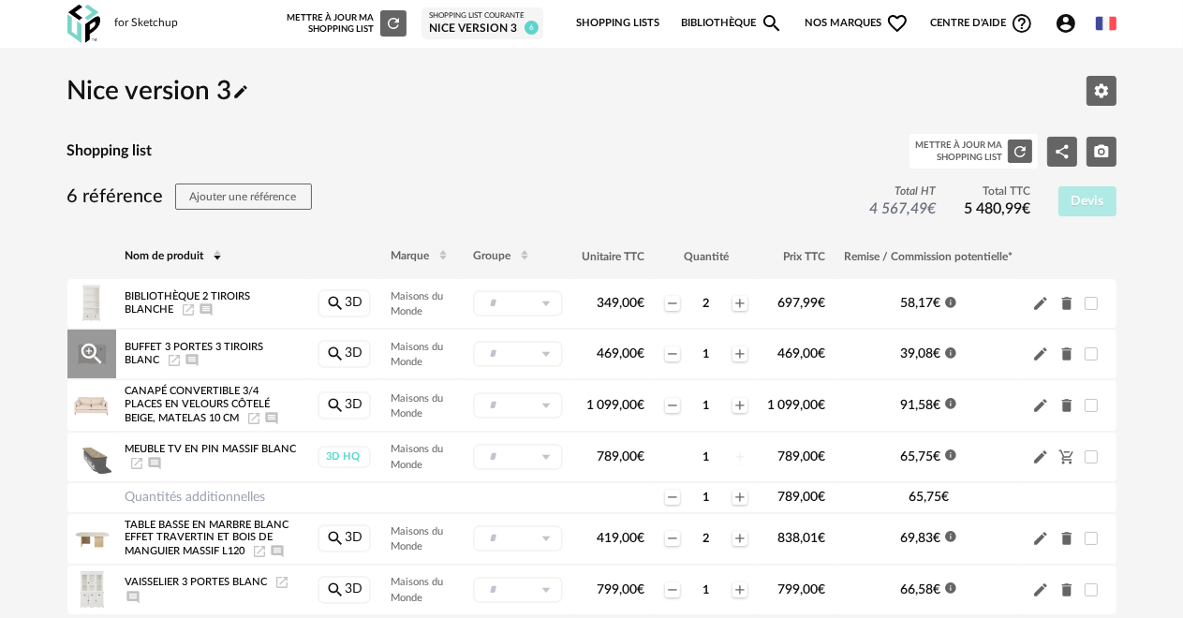
click at [1061, 355] on icon "Delete icon" at bounding box center [1066, 354] width 17 height 17
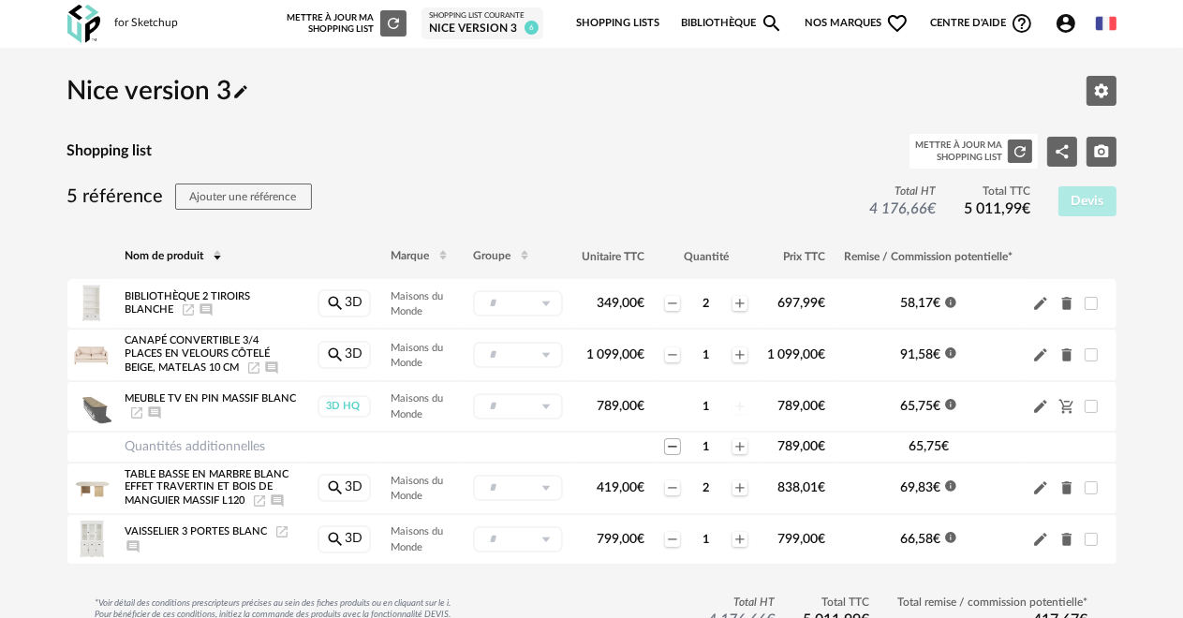
click at [673, 444] on icon "Minus icon" at bounding box center [672, 446] width 15 height 15
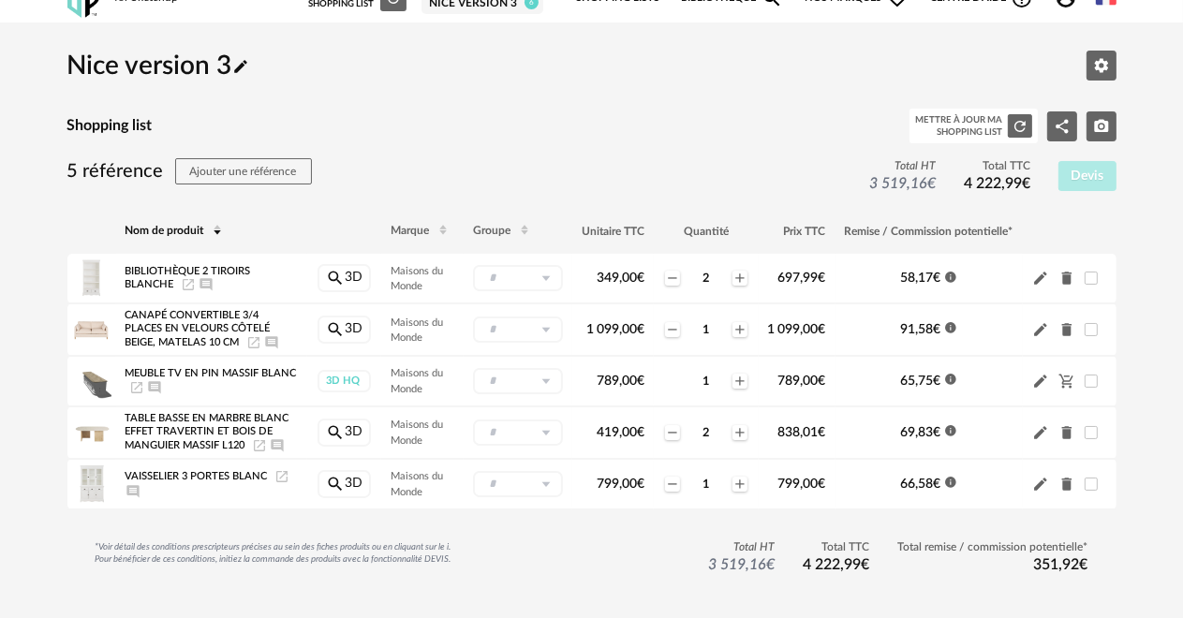
drag, startPoint x: 677, startPoint y: 122, endPoint x: 510, endPoint y: 197, distance: 182.8
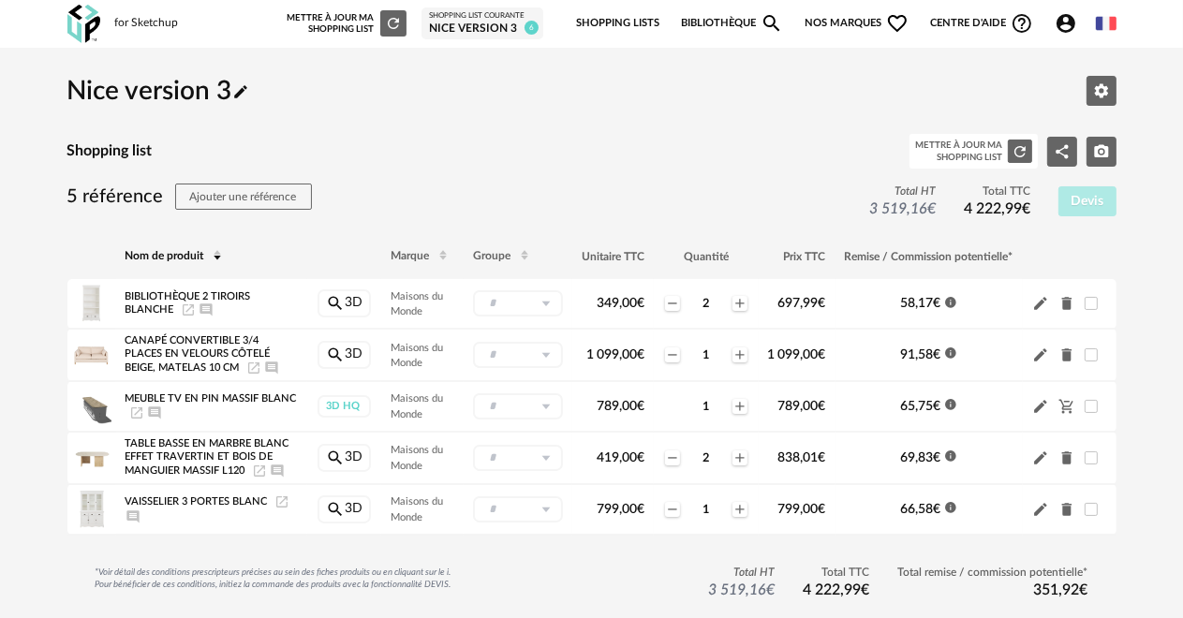
click at [697, 22] on link "Bibliothèque Magnify icon" at bounding box center [732, 23] width 103 height 39
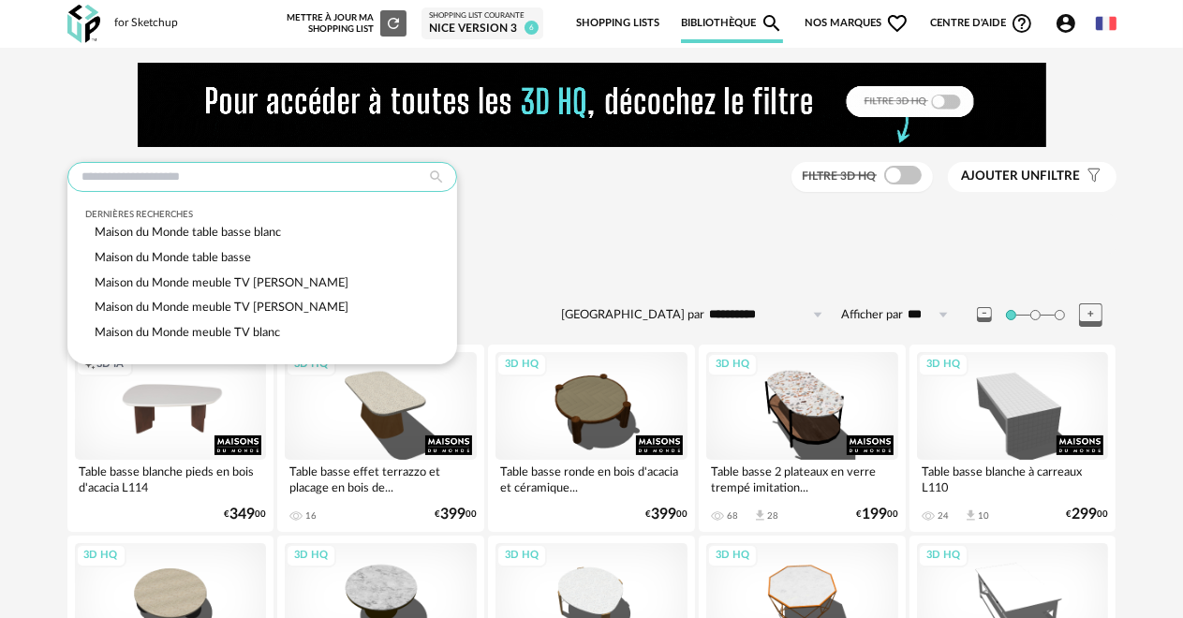
click at [96, 182] on input "text" at bounding box center [262, 177] width 390 height 30
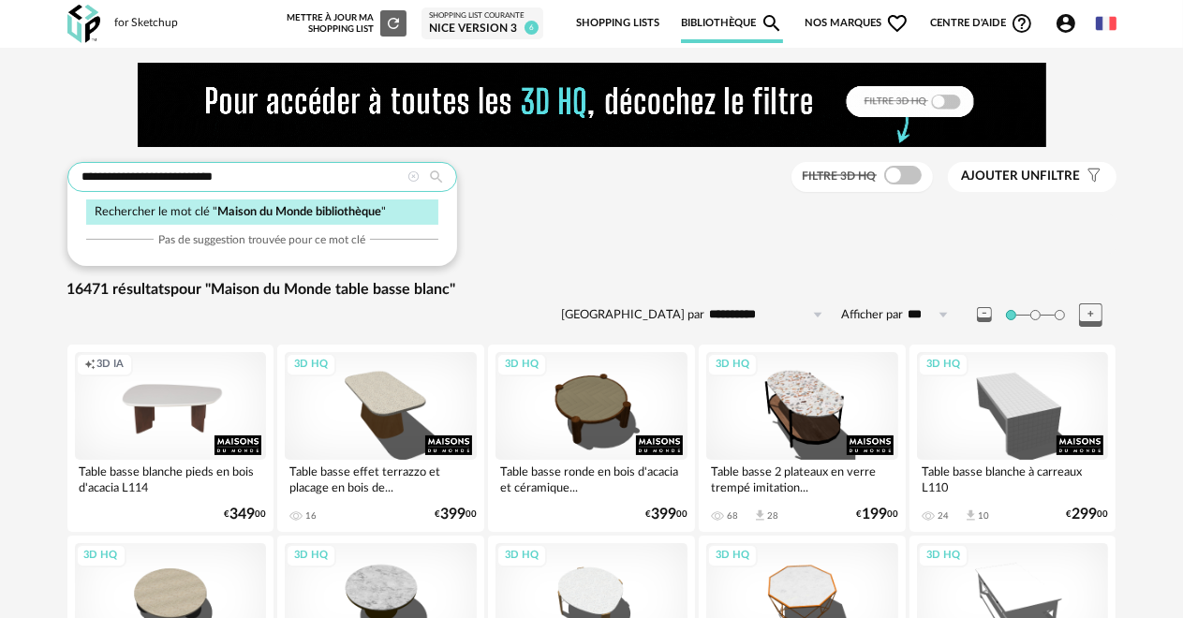
type input "**********"
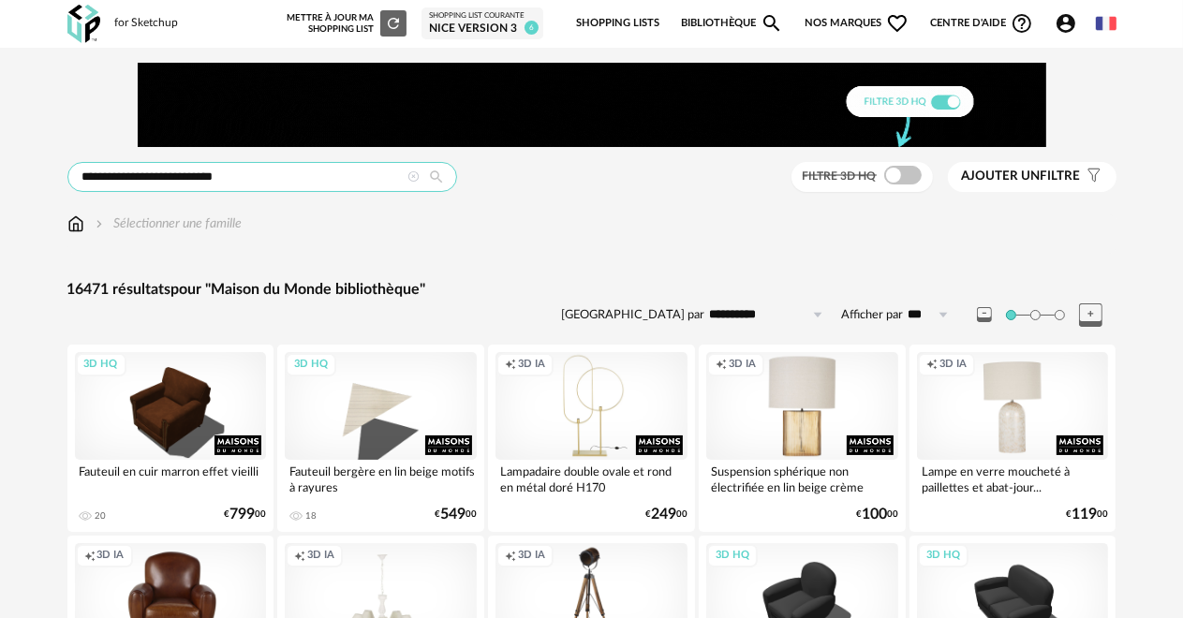
drag, startPoint x: 246, startPoint y: 174, endPoint x: 59, endPoint y: 181, distance: 187.4
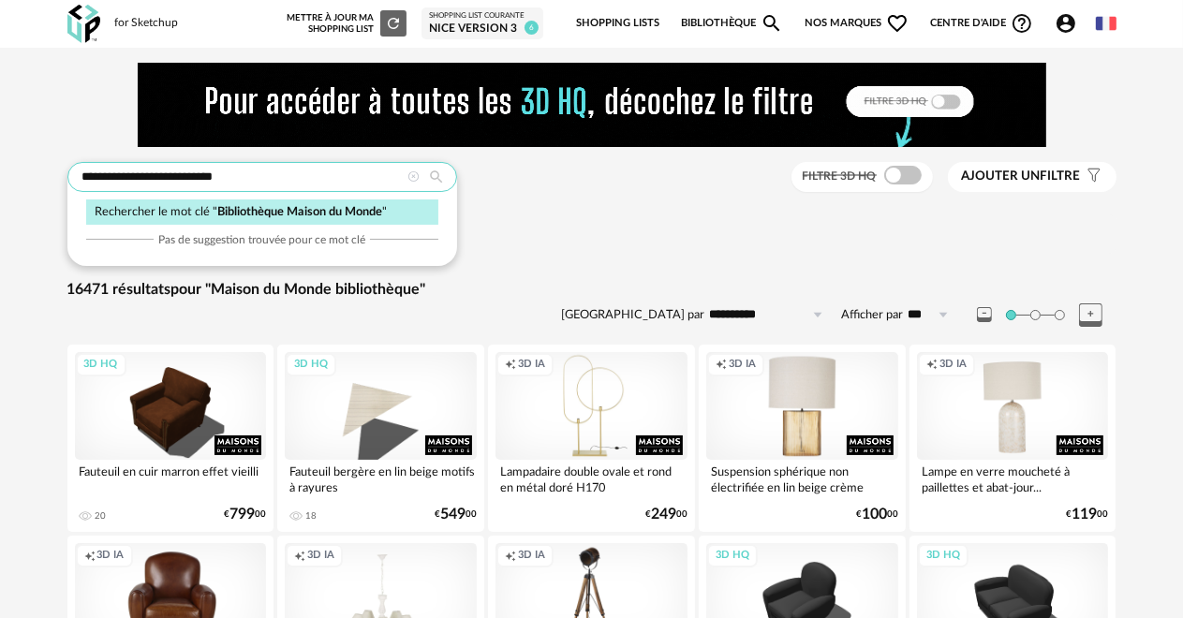
type input "**********"
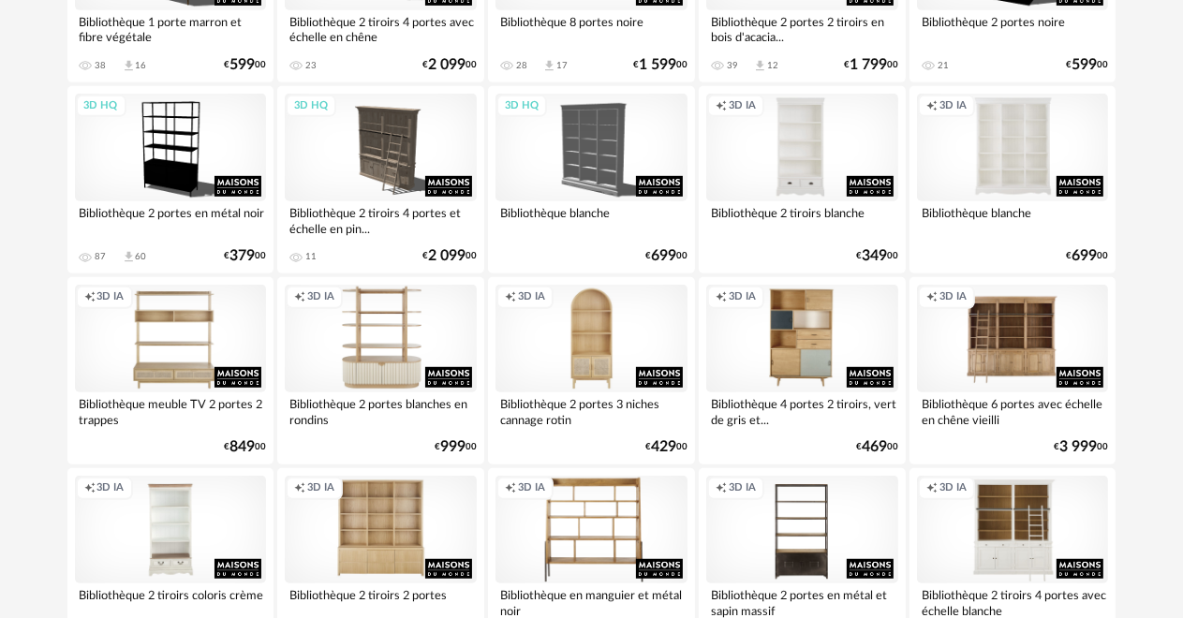
scroll to position [843, 0]
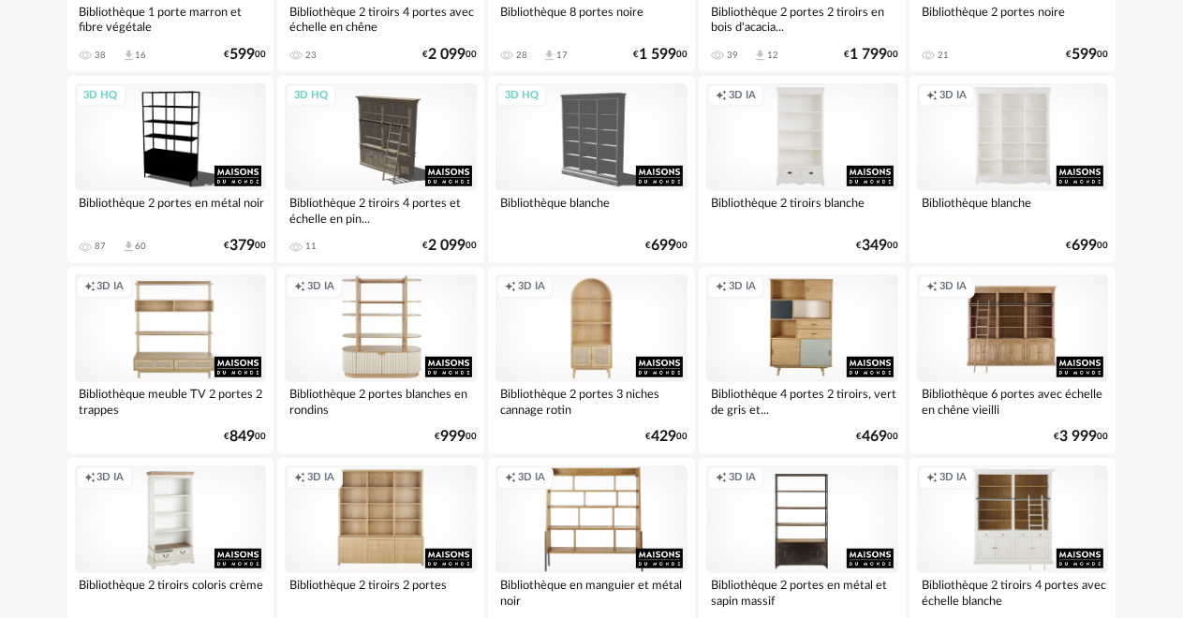
click at [234, 507] on div "Creation icon 3D IA" at bounding box center [171, 519] width 192 height 108
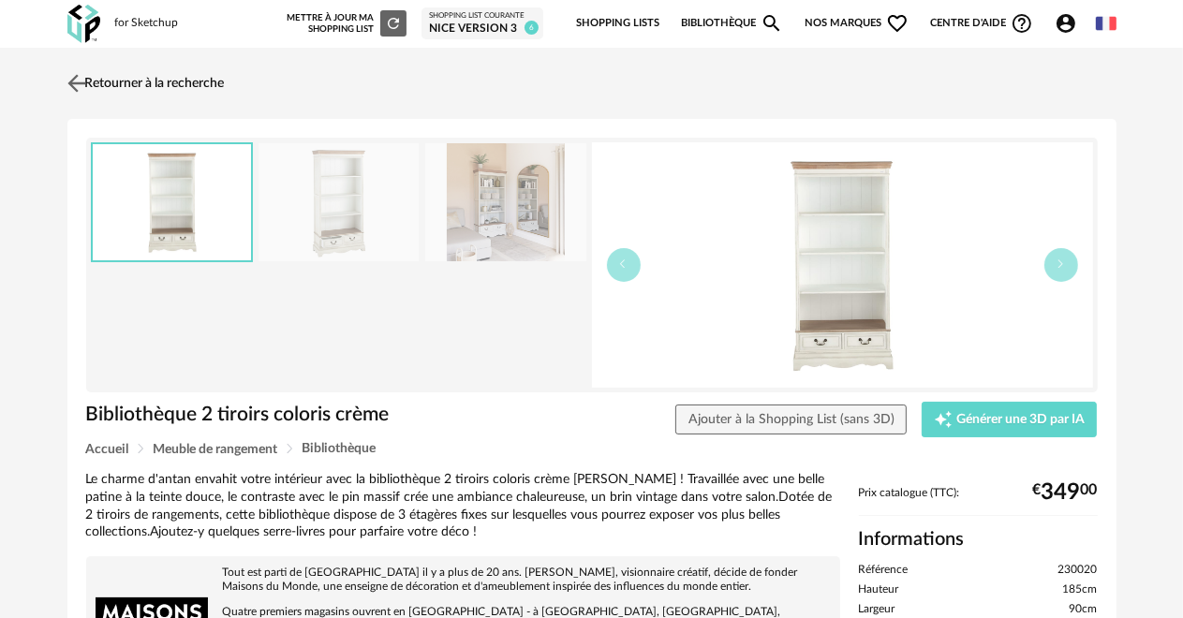
click at [78, 82] on img at bounding box center [76, 82] width 27 height 27
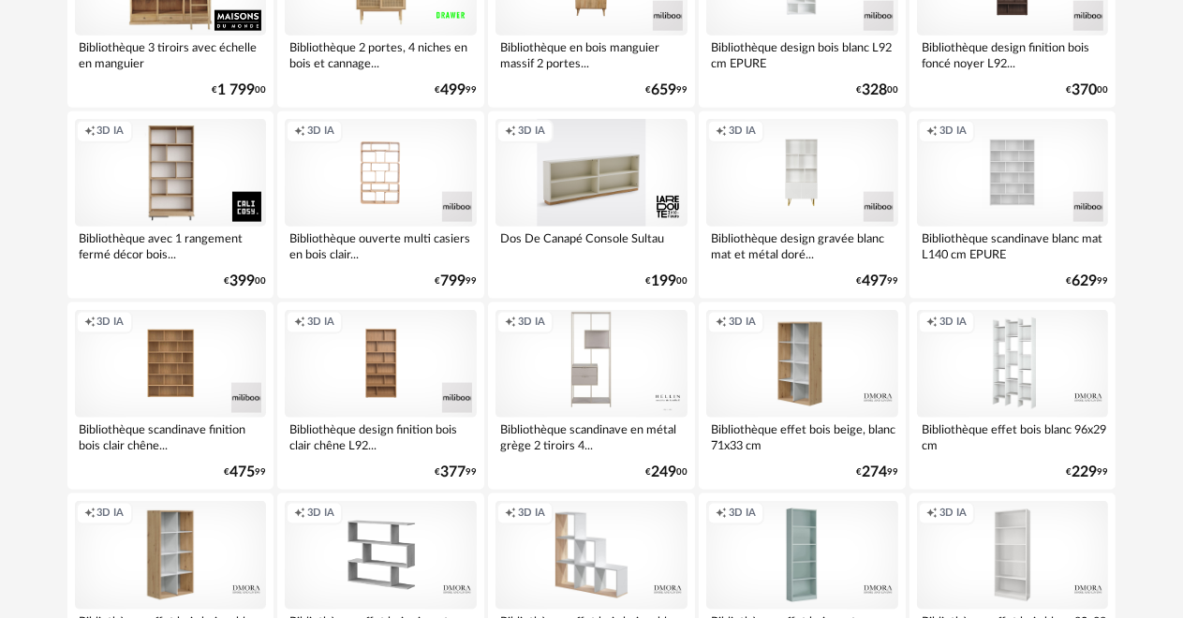
scroll to position [1967, 0]
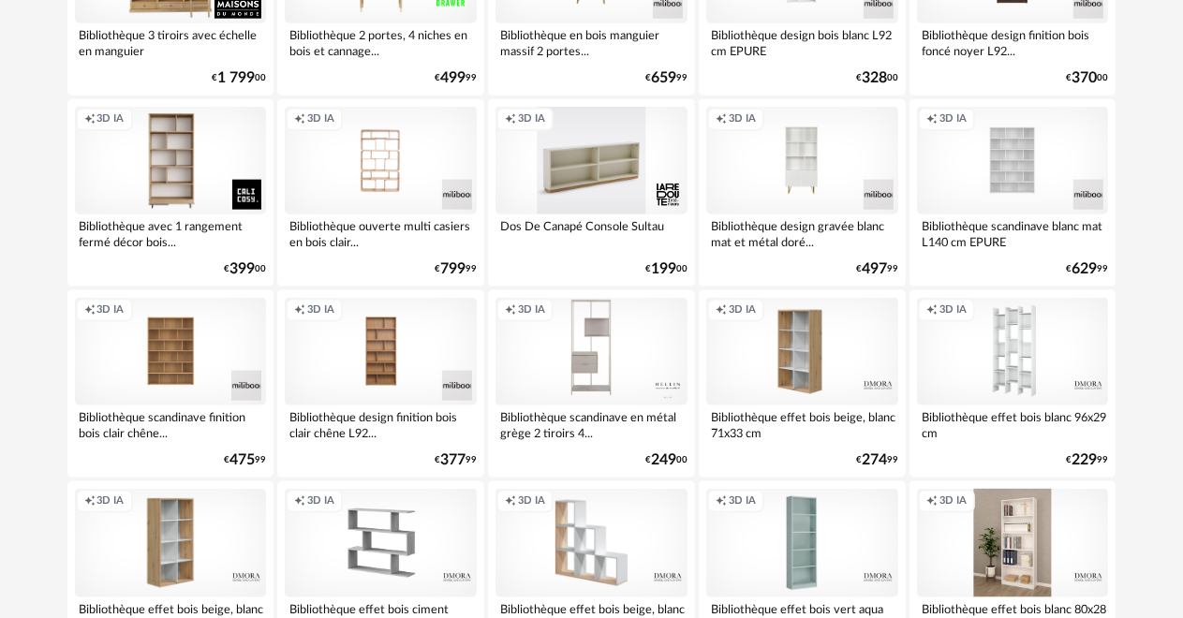
click at [962, 562] on div "Creation icon 3D IA" at bounding box center [1013, 543] width 192 height 108
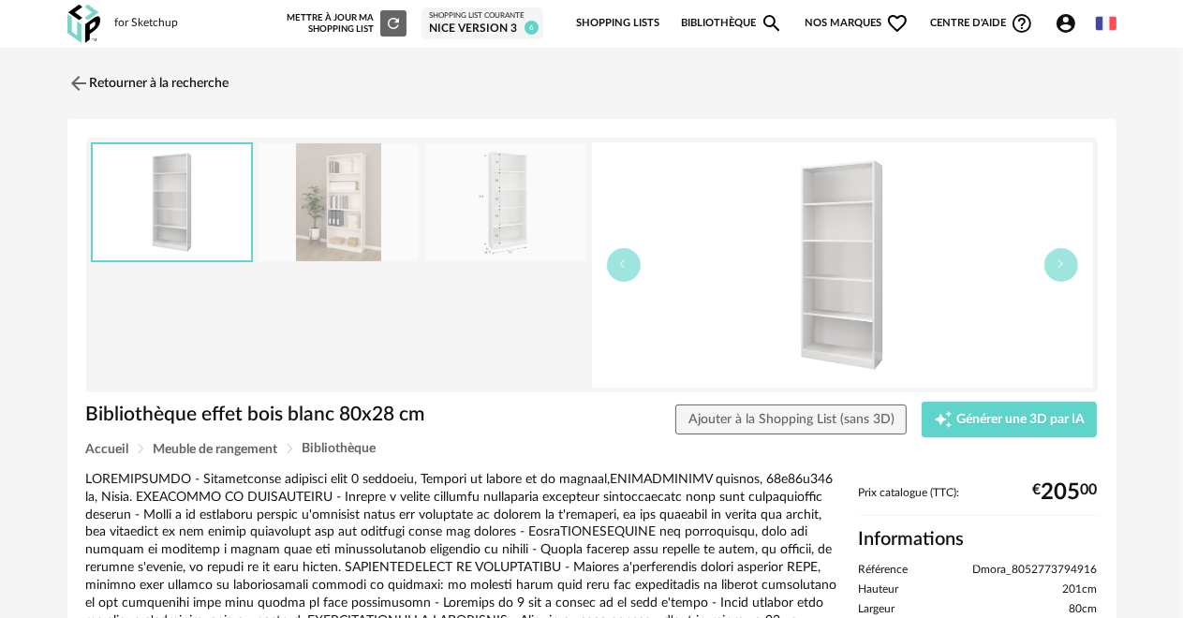
click at [489, 234] on img at bounding box center [505, 202] width 161 height 119
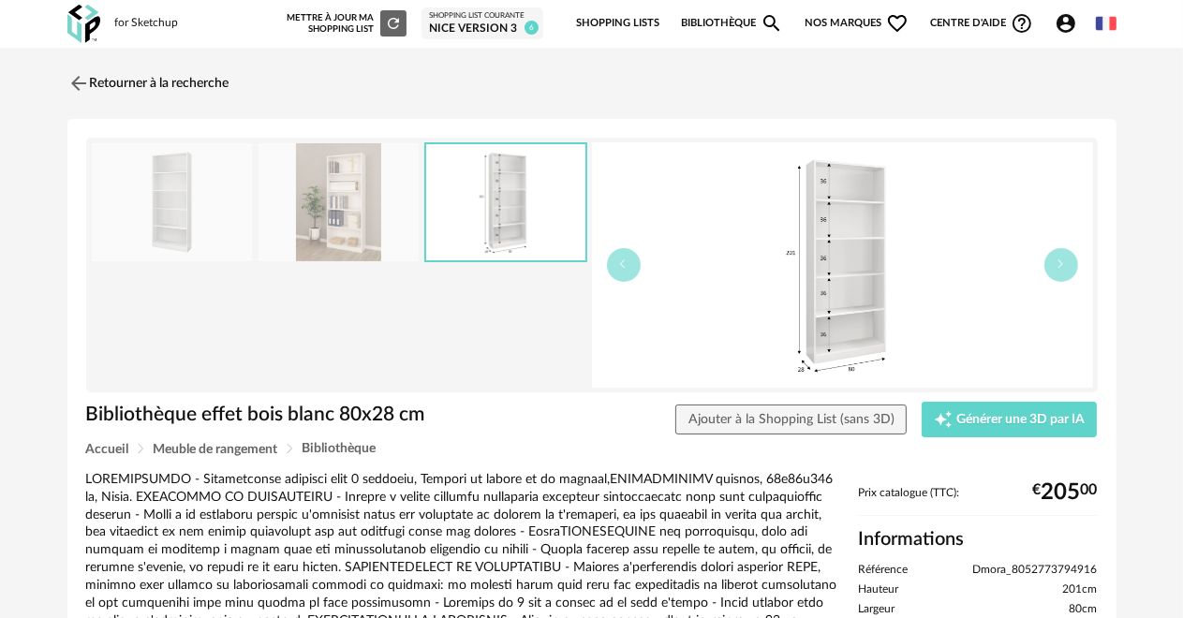
click at [811, 307] on img at bounding box center [842, 264] width 501 height 245
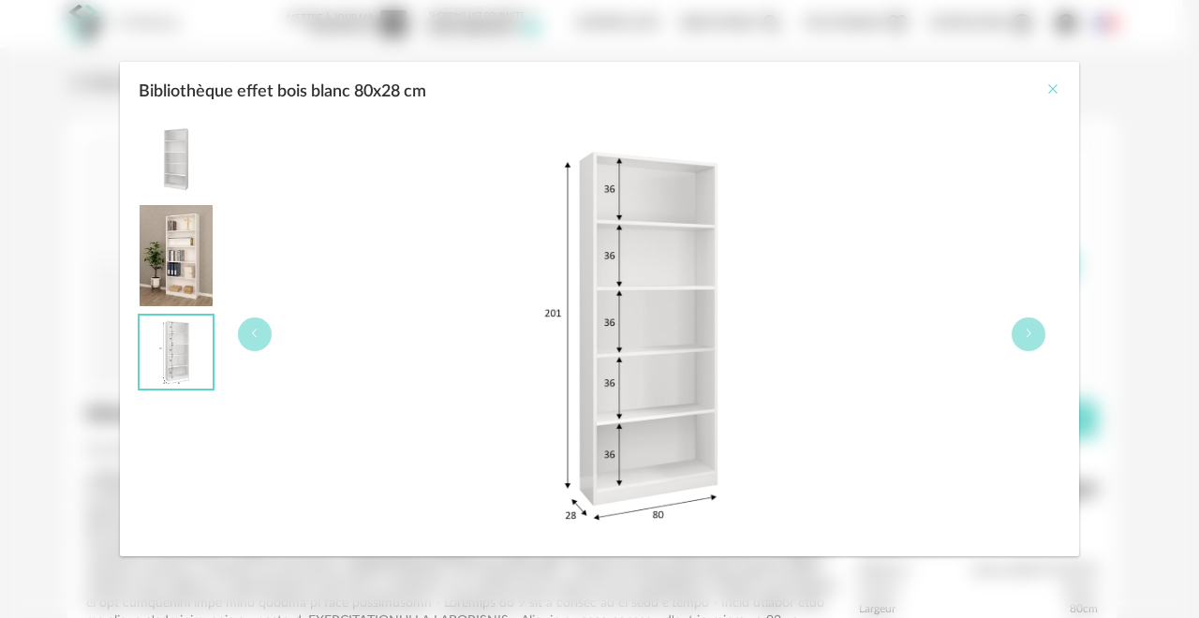
click at [1053, 87] on icon "Close" at bounding box center [1052, 88] width 15 height 15
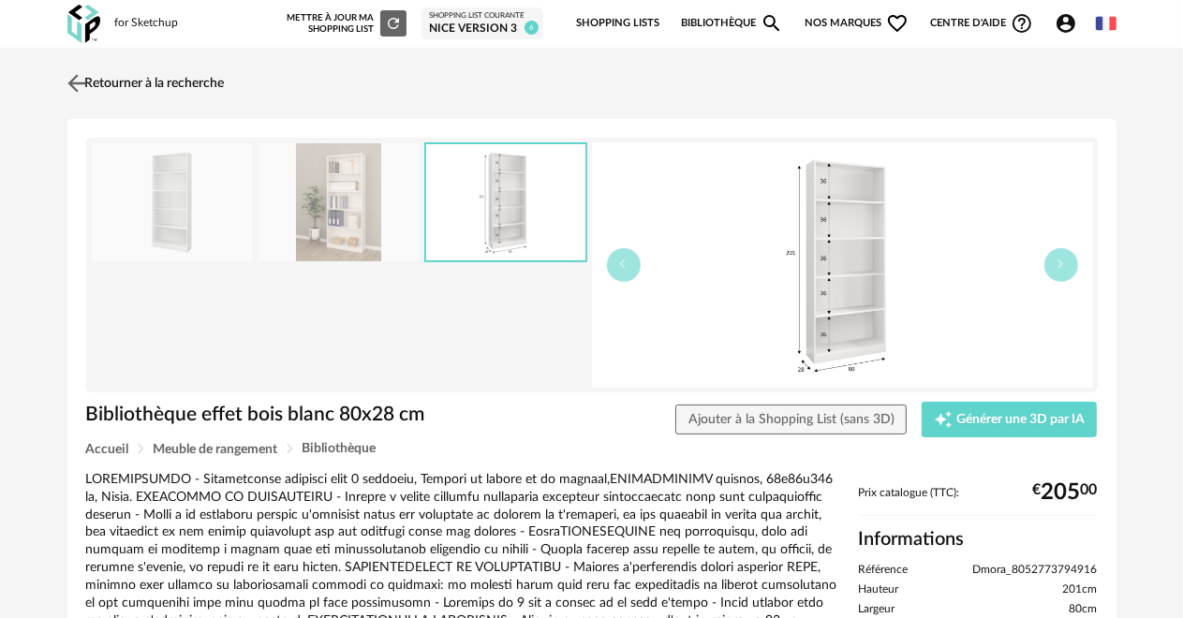
click at [73, 82] on img at bounding box center [76, 82] width 27 height 27
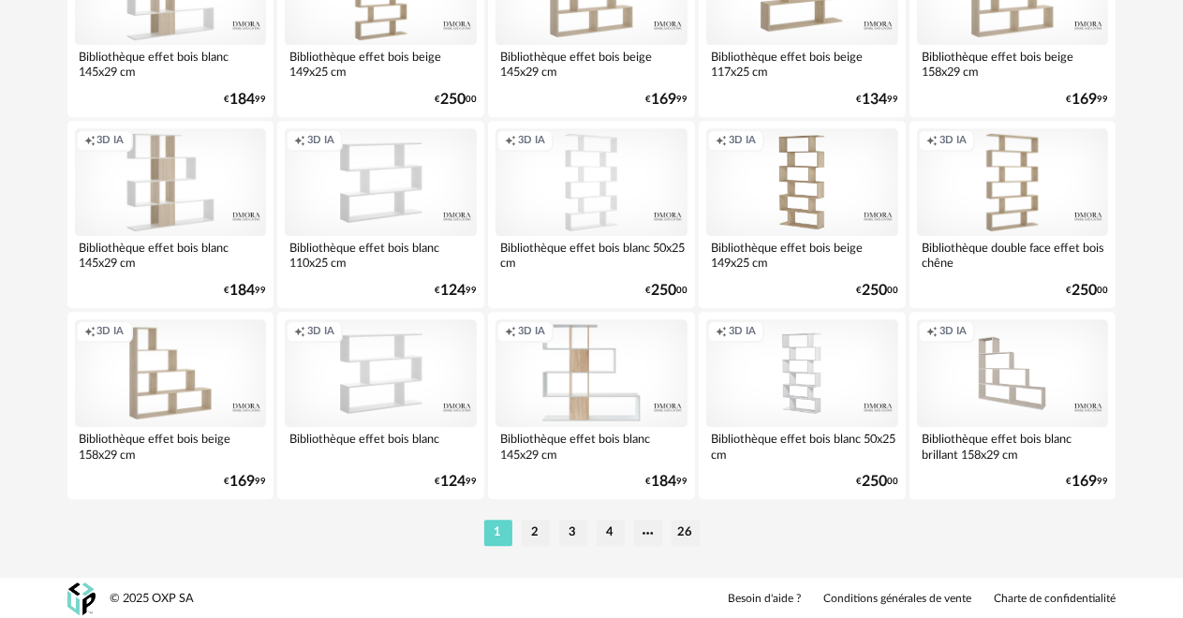
scroll to position [3669, 0]
click at [526, 524] on li "2" at bounding box center [536, 531] width 28 height 26
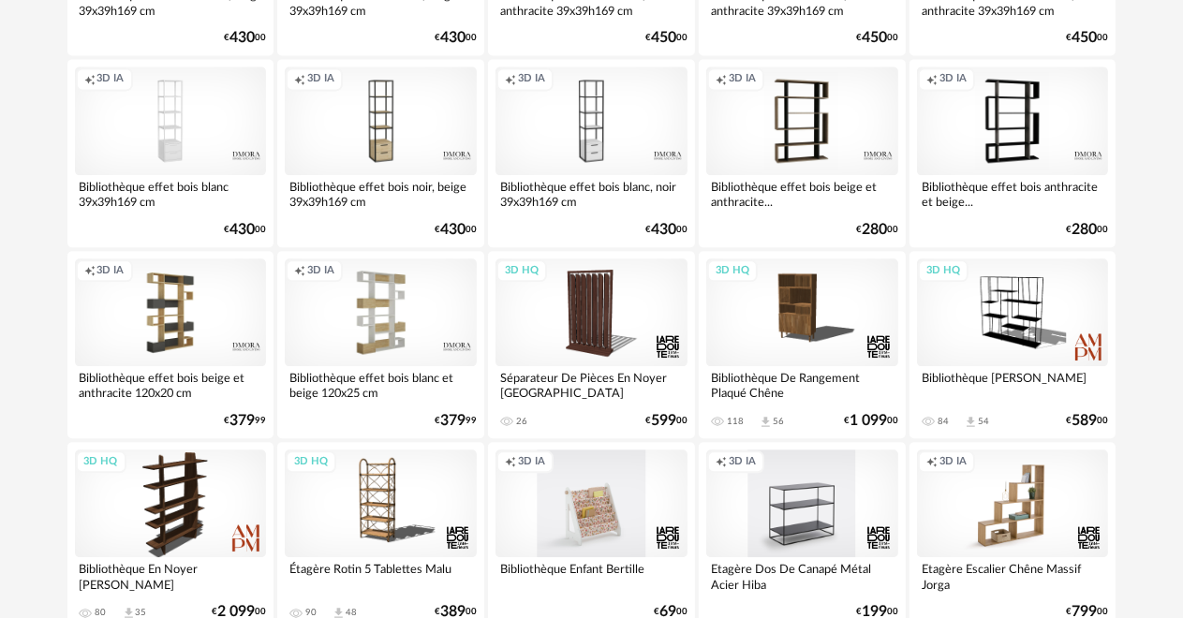
scroll to position [3669, 0]
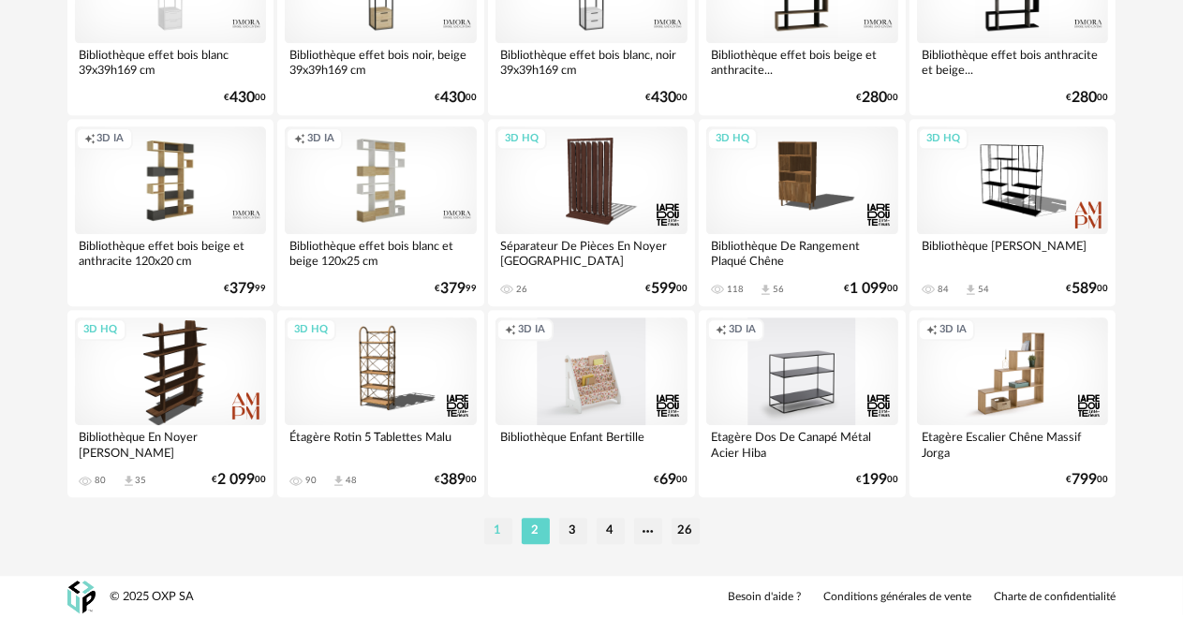
click at [489, 532] on li "1" at bounding box center [498, 531] width 28 height 26
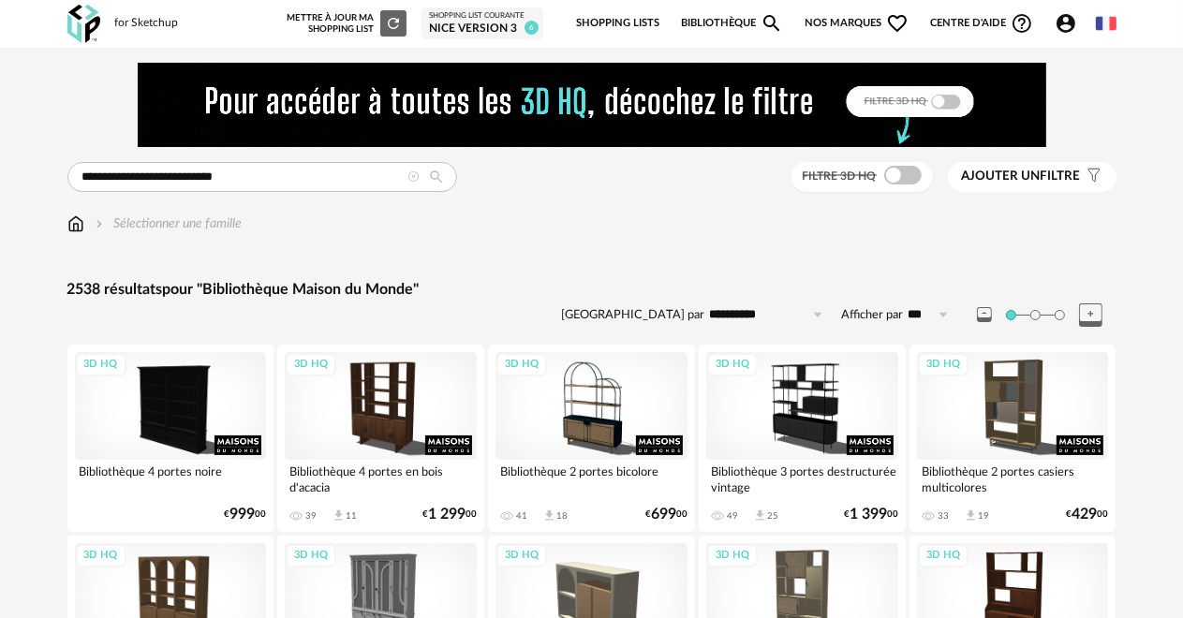
click at [434, 174] on icon at bounding box center [437, 177] width 32 height 17
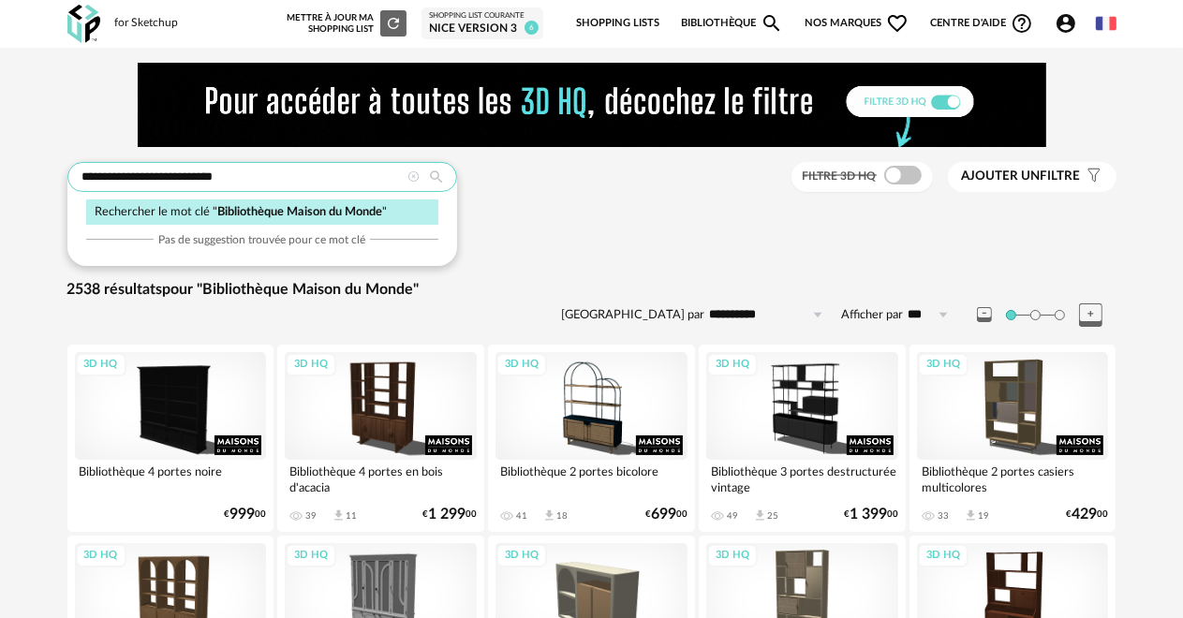
click at [146, 178] on input "**********" at bounding box center [262, 177] width 390 height 30
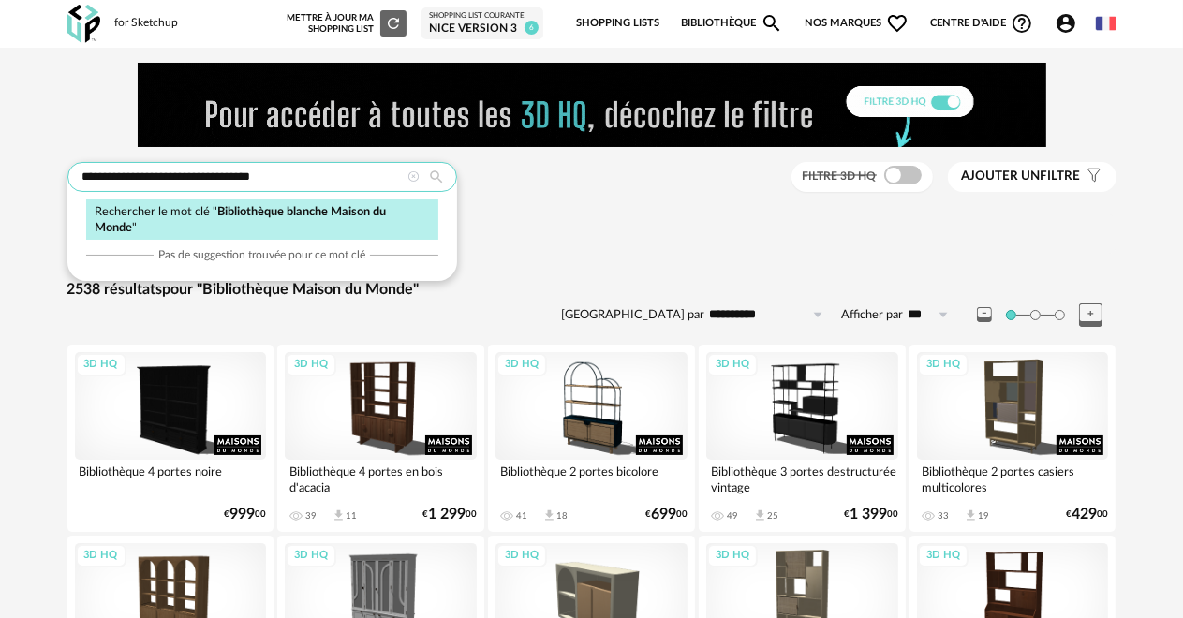
type input "**********"
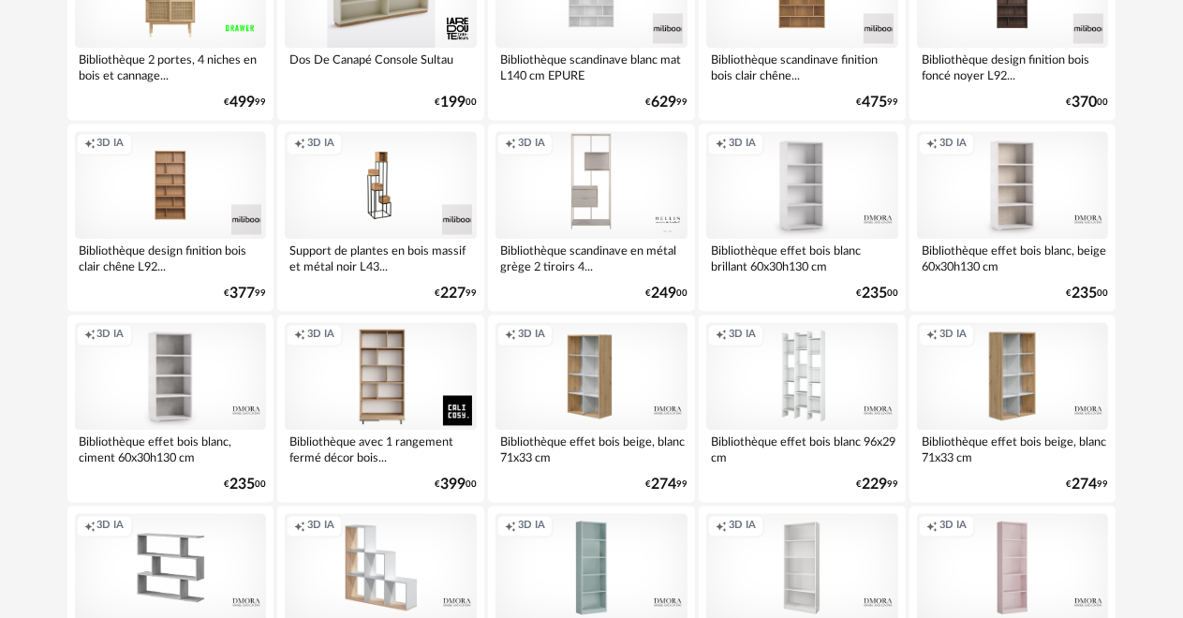
scroll to position [3091, 0]
click at [944, 216] on div "Creation icon 3D IA" at bounding box center [1013, 184] width 192 height 108
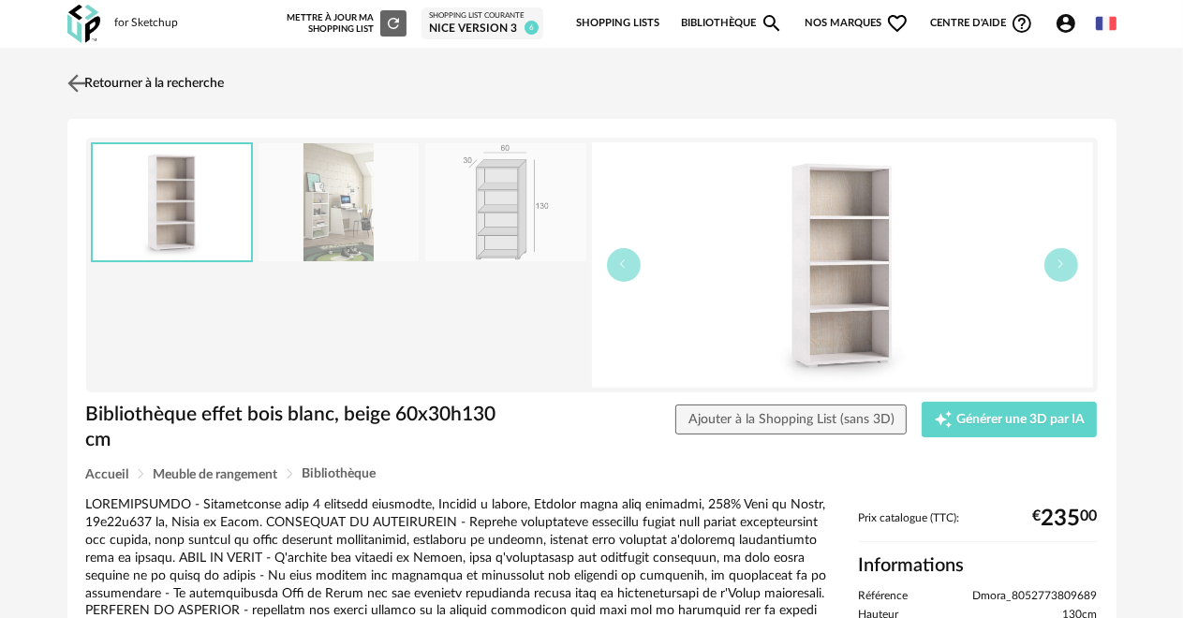
click at [77, 81] on img at bounding box center [76, 82] width 27 height 27
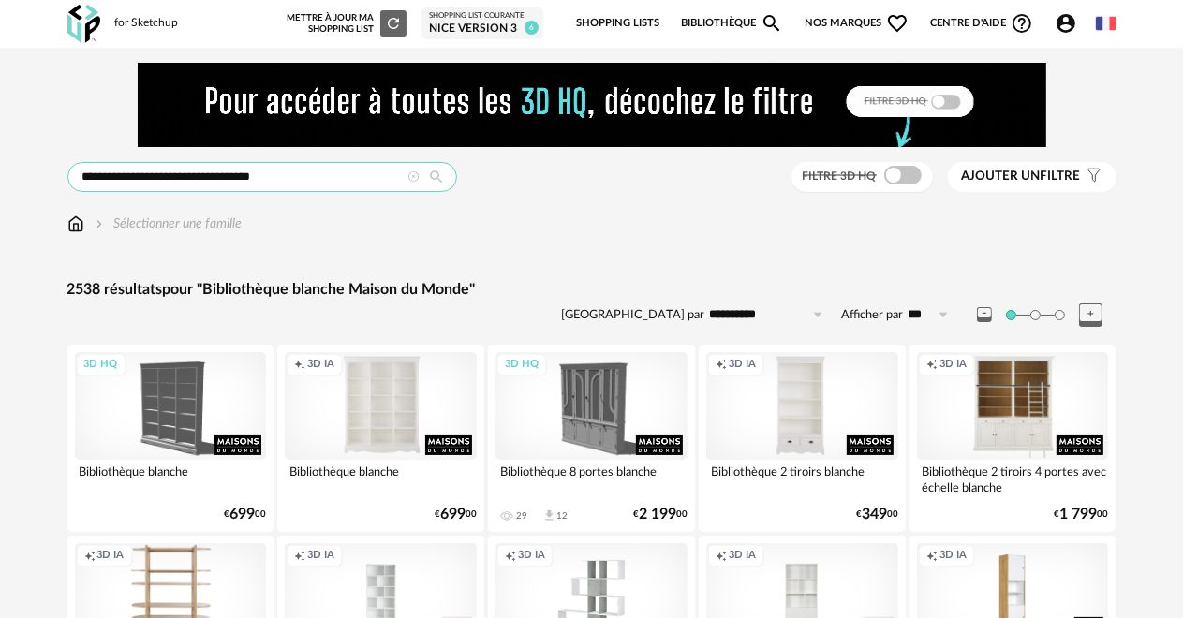
click at [288, 170] on input "**********" at bounding box center [262, 177] width 390 height 30
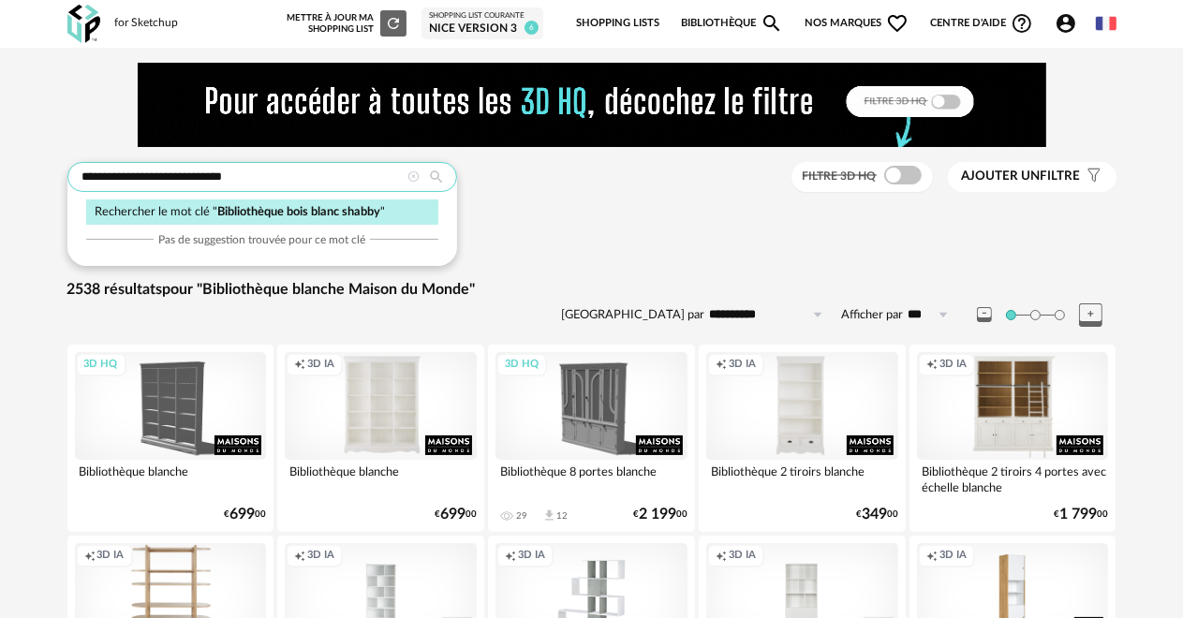
type input "**********"
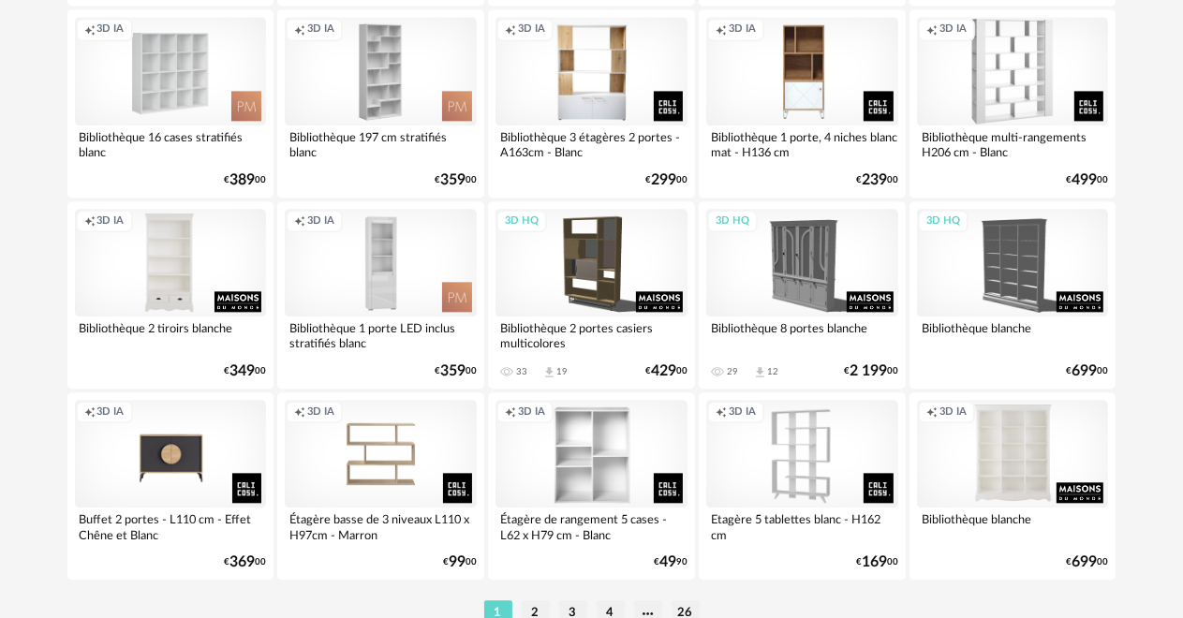
scroll to position [3653, 0]
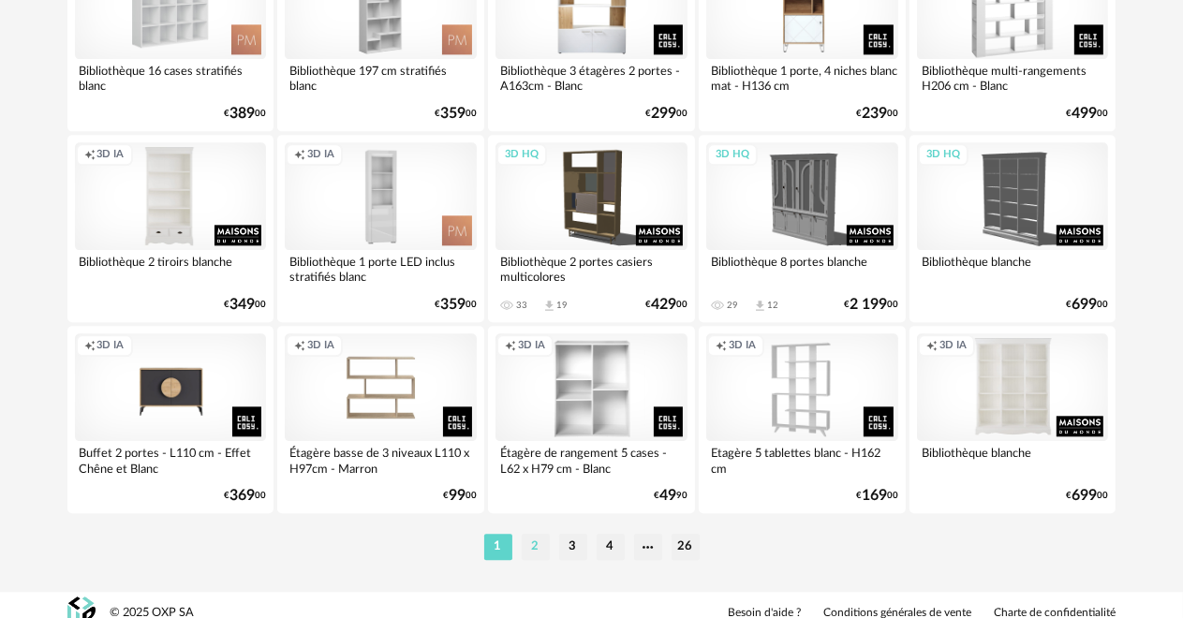
click at [532, 546] on li "2" at bounding box center [536, 547] width 28 height 26
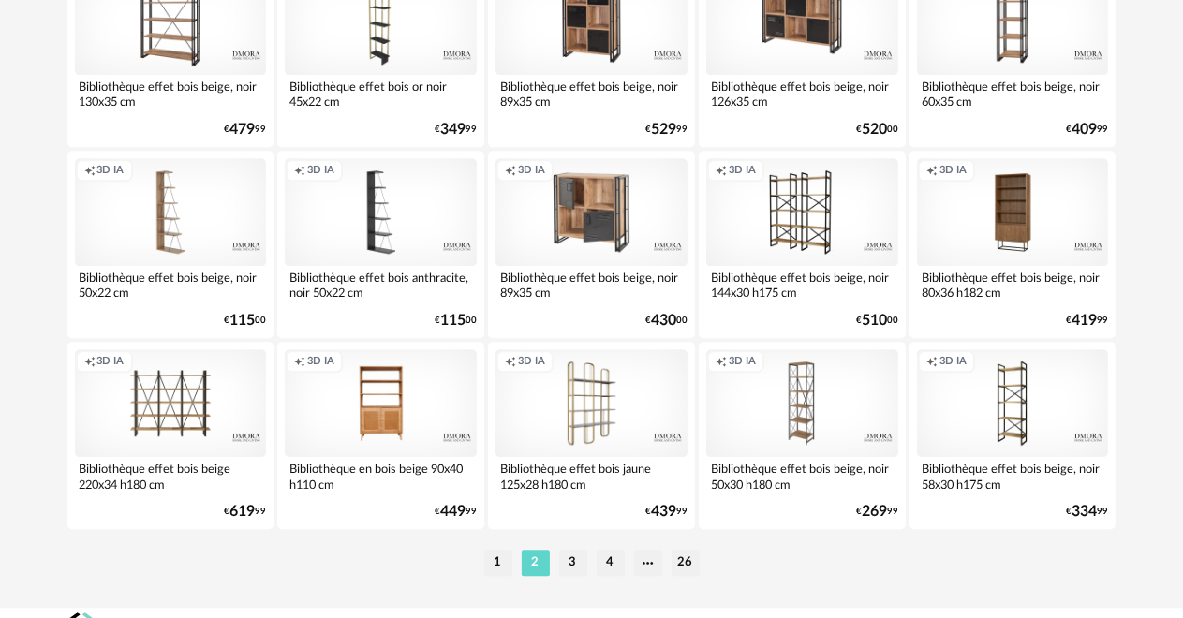
scroll to position [3653, 0]
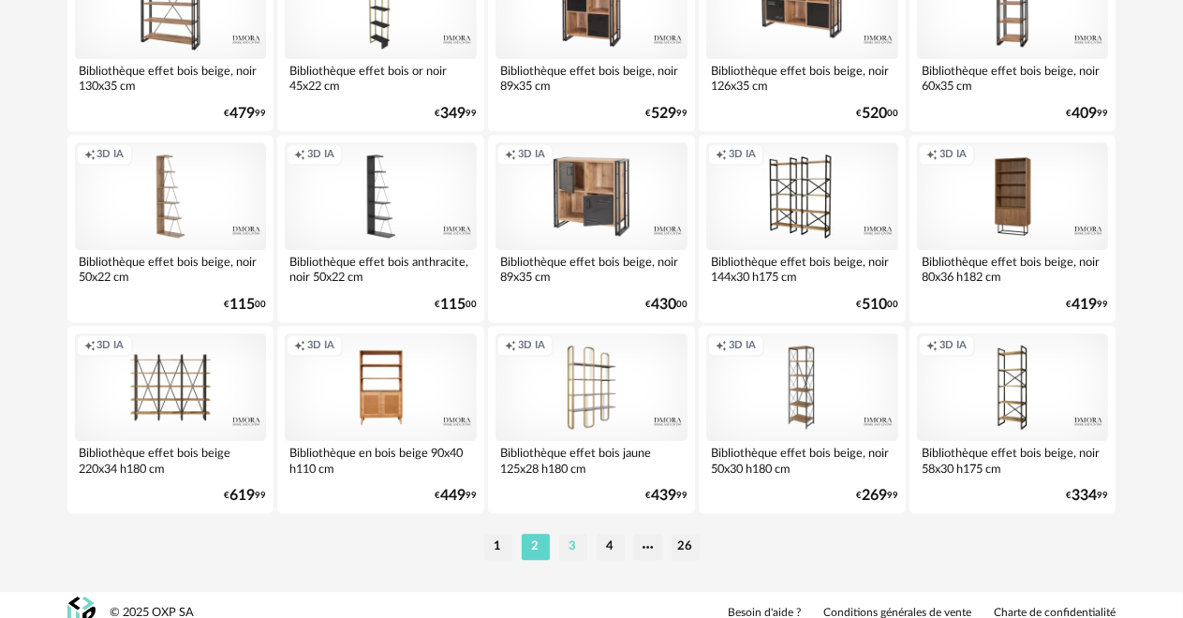
click at [581, 540] on li "3" at bounding box center [573, 547] width 28 height 26
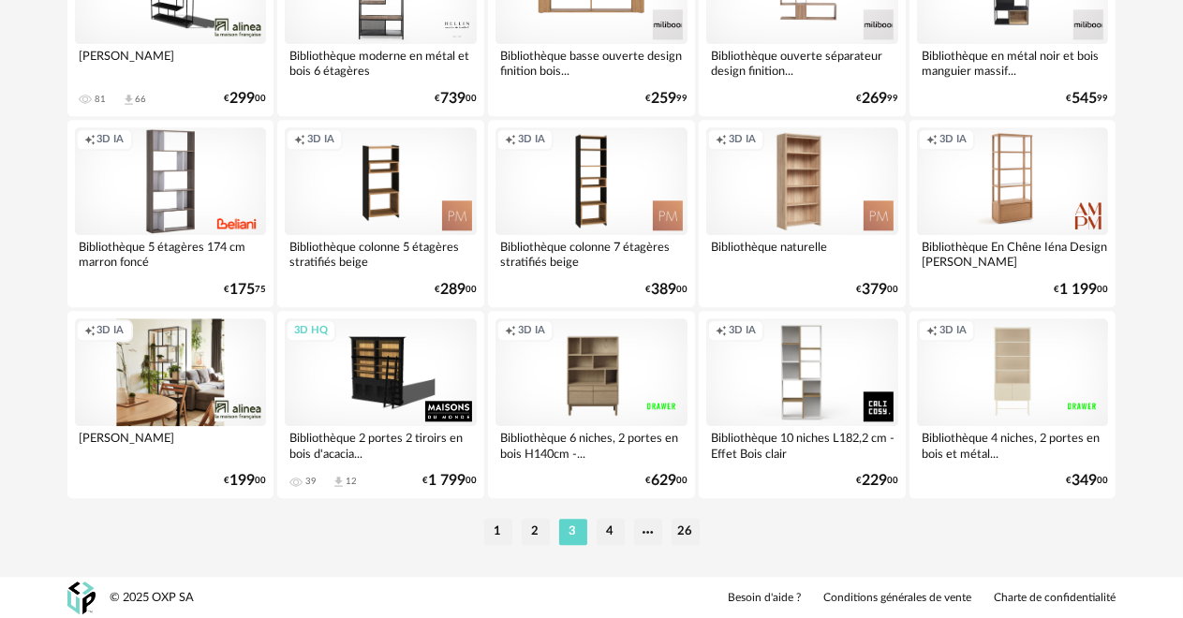
scroll to position [3669, 0]
click at [609, 524] on li "4" at bounding box center [611, 531] width 28 height 26
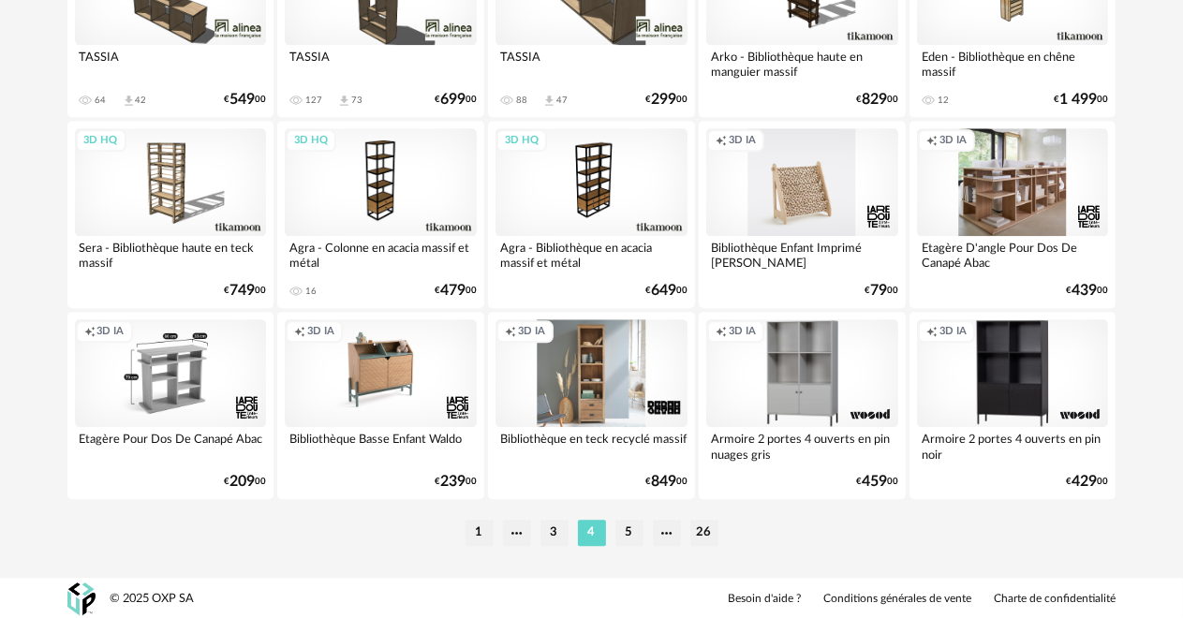
scroll to position [3669, 0]
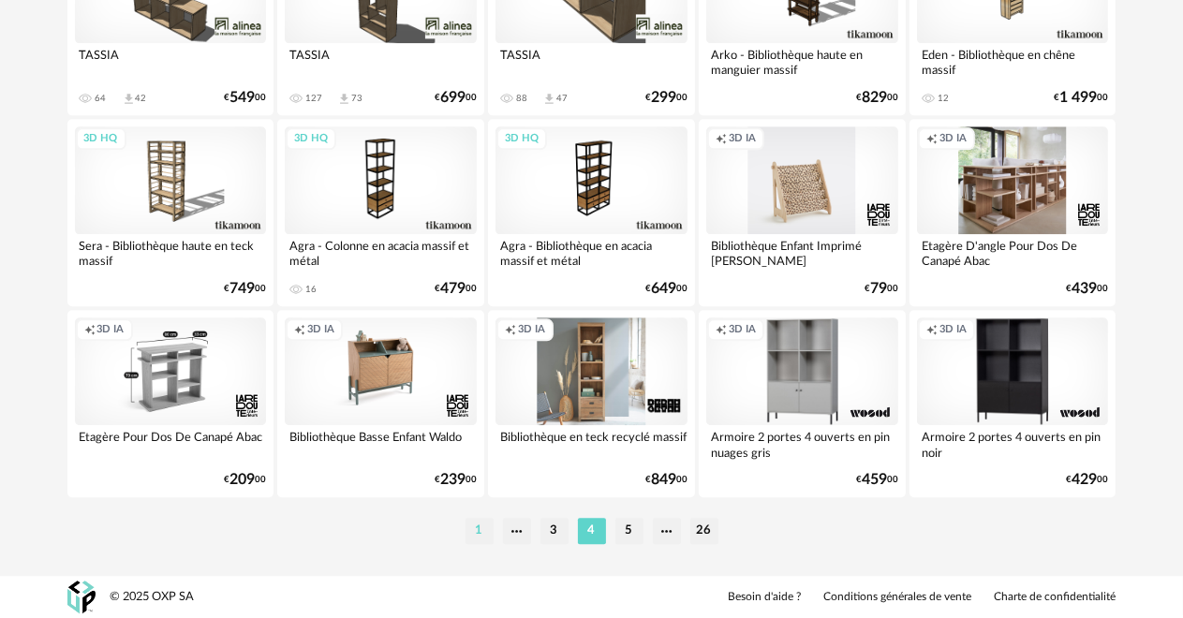
click at [470, 525] on li "1" at bounding box center [479, 531] width 28 height 26
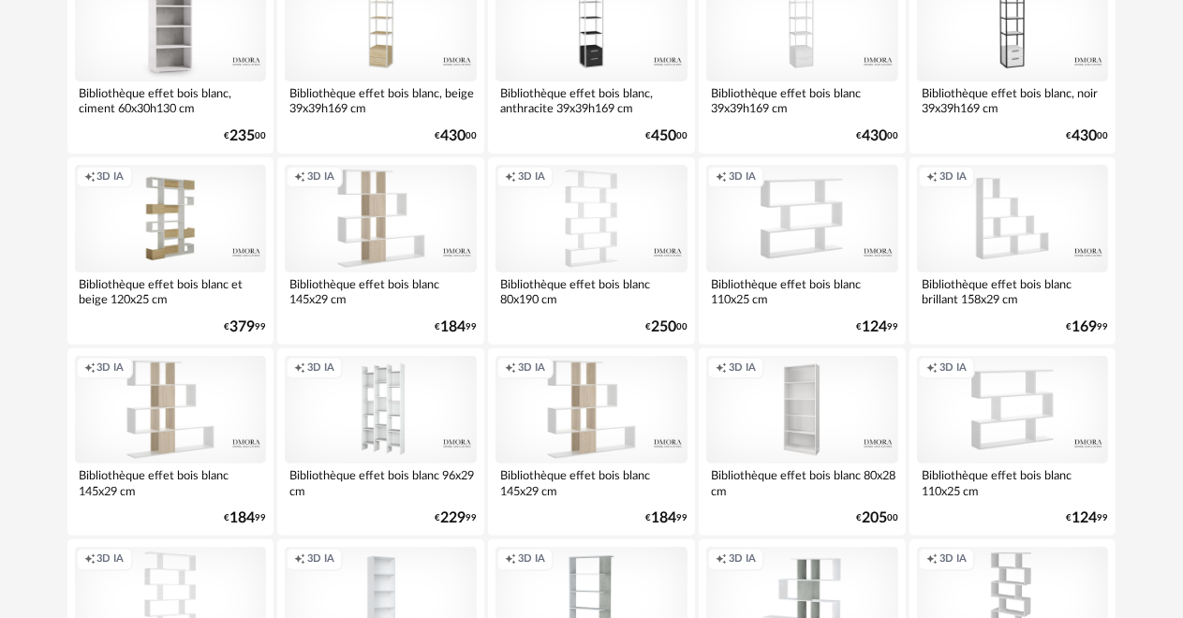
scroll to position [656, 0]
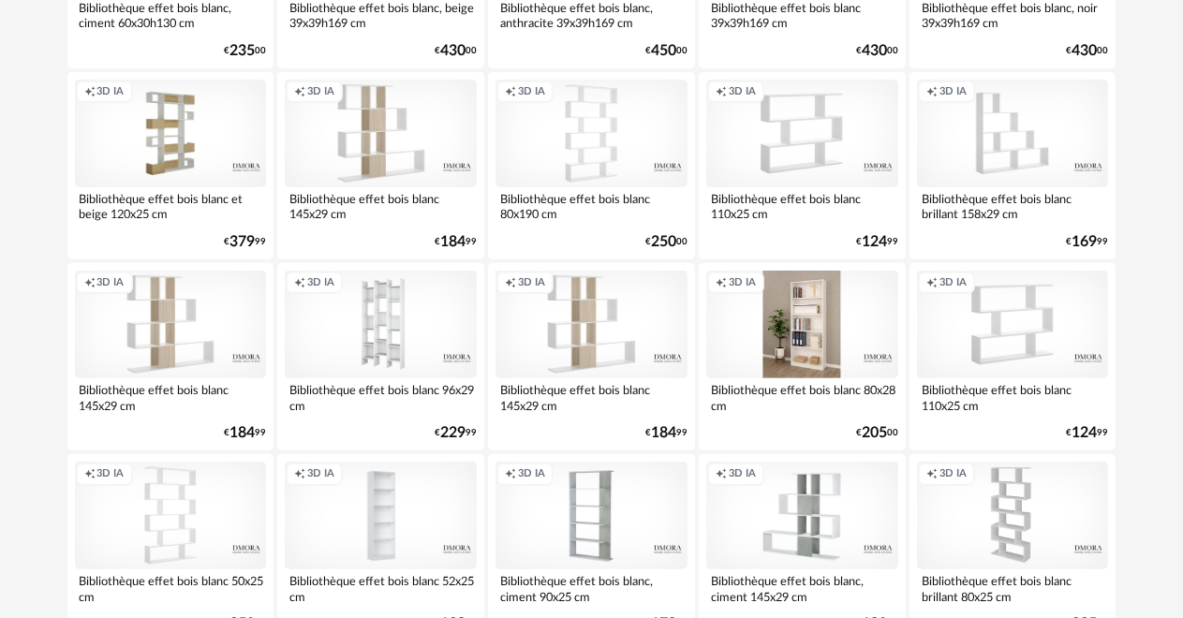
click at [760, 335] on div "Creation icon 3D IA" at bounding box center [802, 325] width 192 height 108
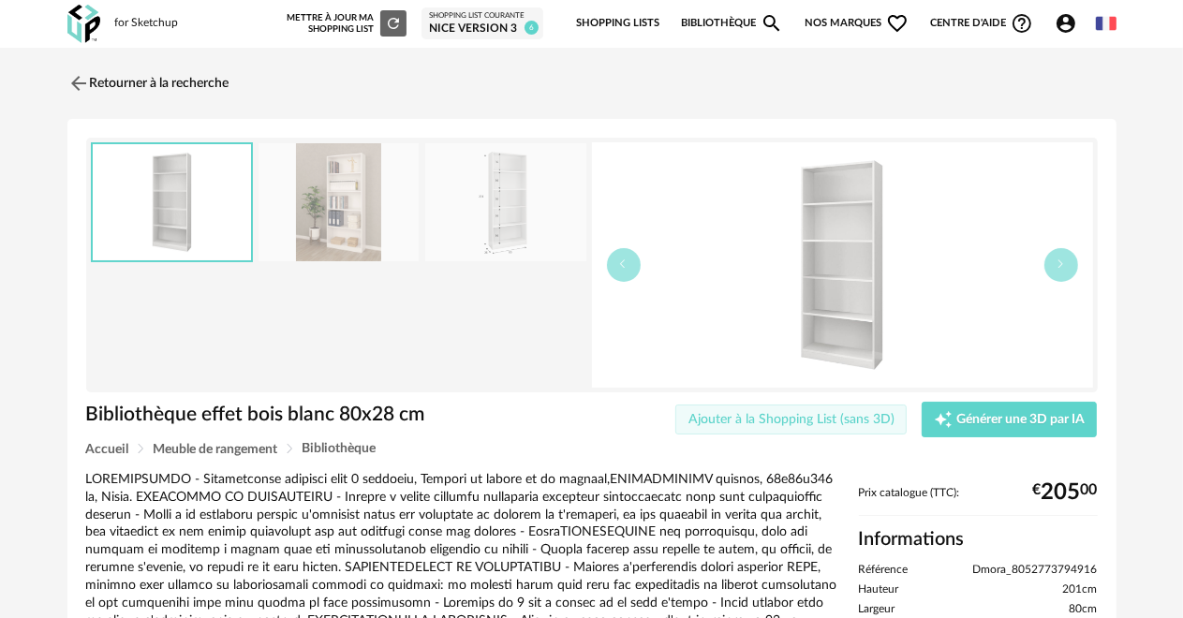
click at [763, 414] on span "Ajouter à la Shopping List (sans 3D)" at bounding box center [791, 419] width 206 height 13
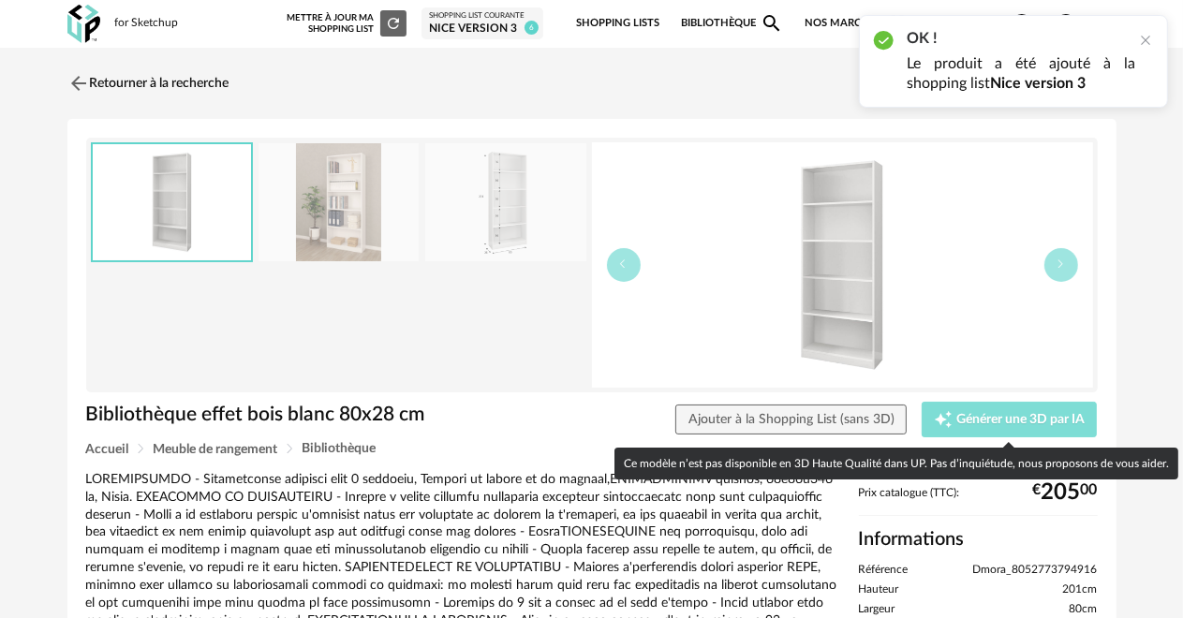
click at [946, 408] on button "Creation icon Générer une 3D par IA" at bounding box center [1010, 420] width 176 height 36
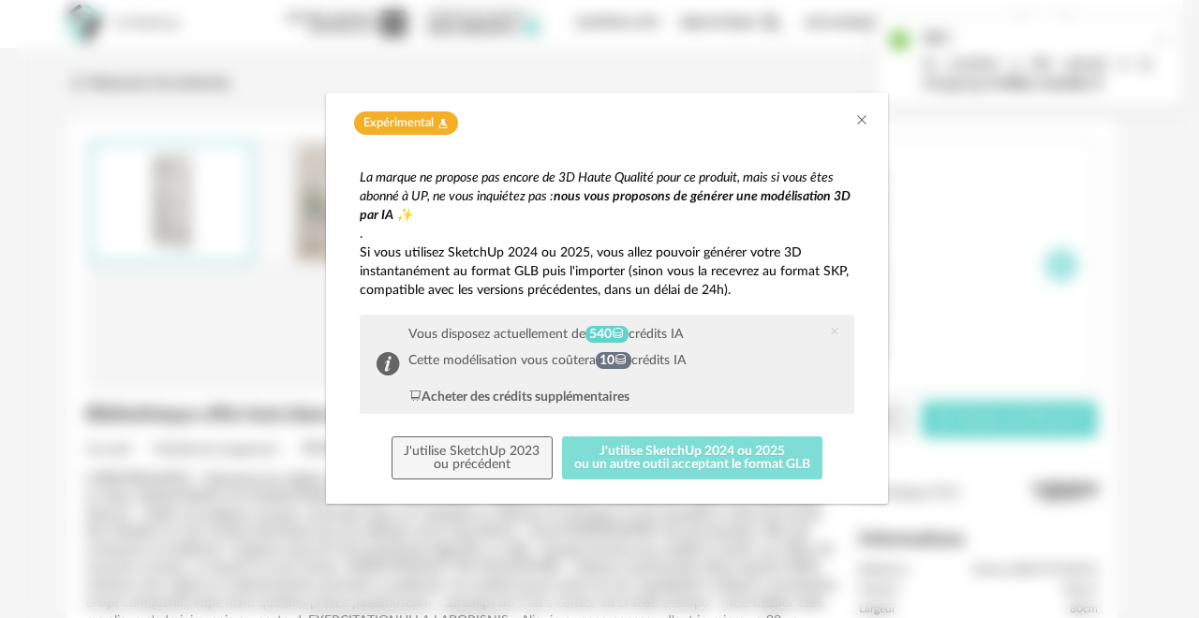
click at [731, 463] on button "J'utilise SketchUp 2024 ou 2025 ou un autre outil acceptant le format GLB" at bounding box center [692, 457] width 261 height 43
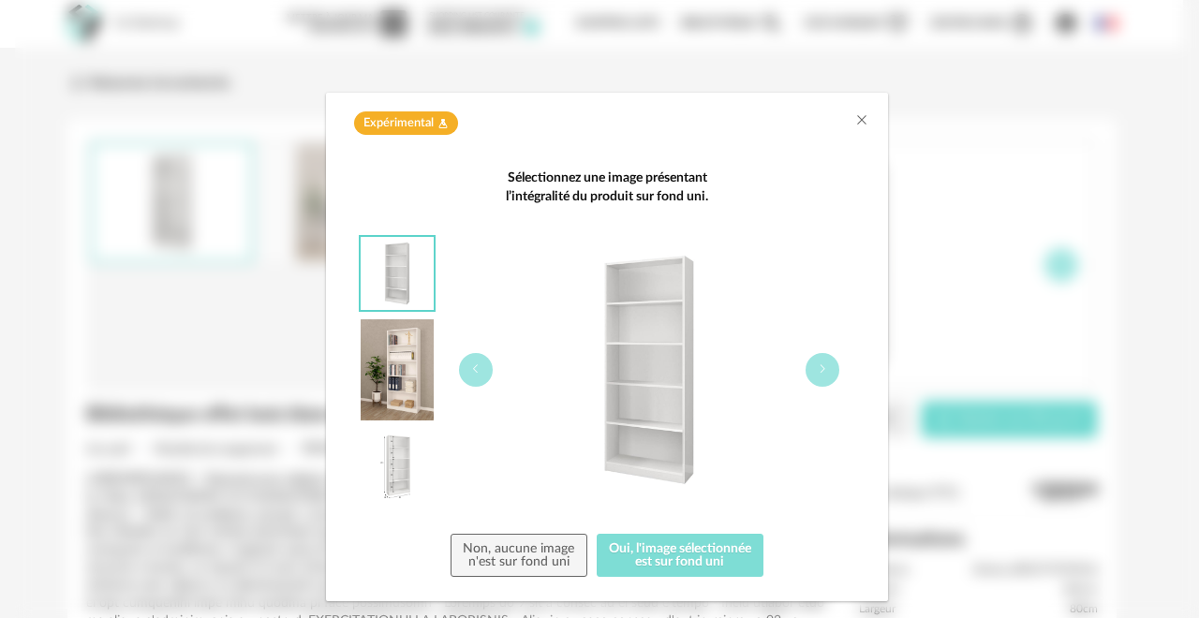
click at [685, 556] on button "Oui, l'image sélectionnée est sur fond uni" at bounding box center [681, 555] width 168 height 43
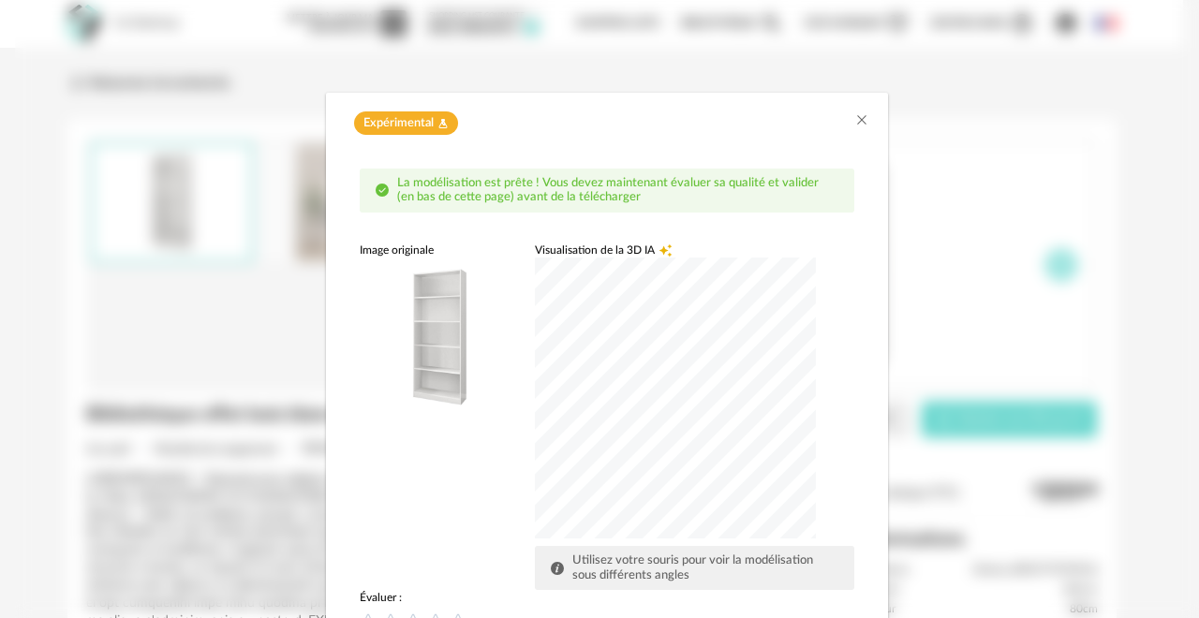
scroll to position [207, 0]
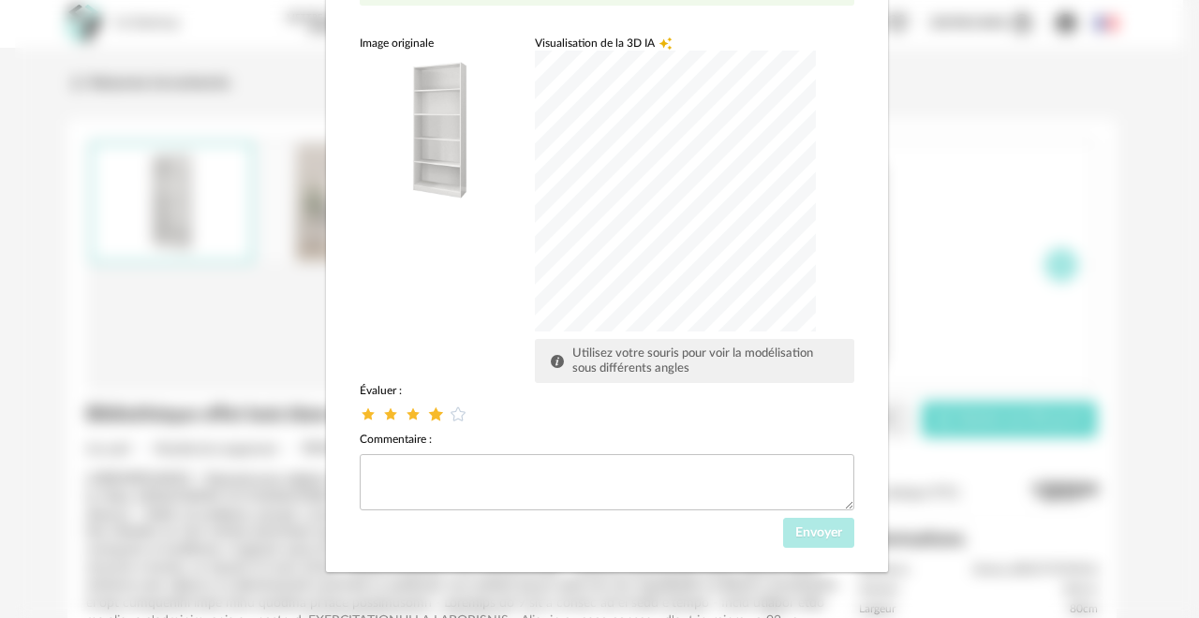
click at [427, 414] on icon "dialog" at bounding box center [436, 415] width 20 height 20
click at [799, 537] on span "Envoyer" at bounding box center [818, 532] width 47 height 13
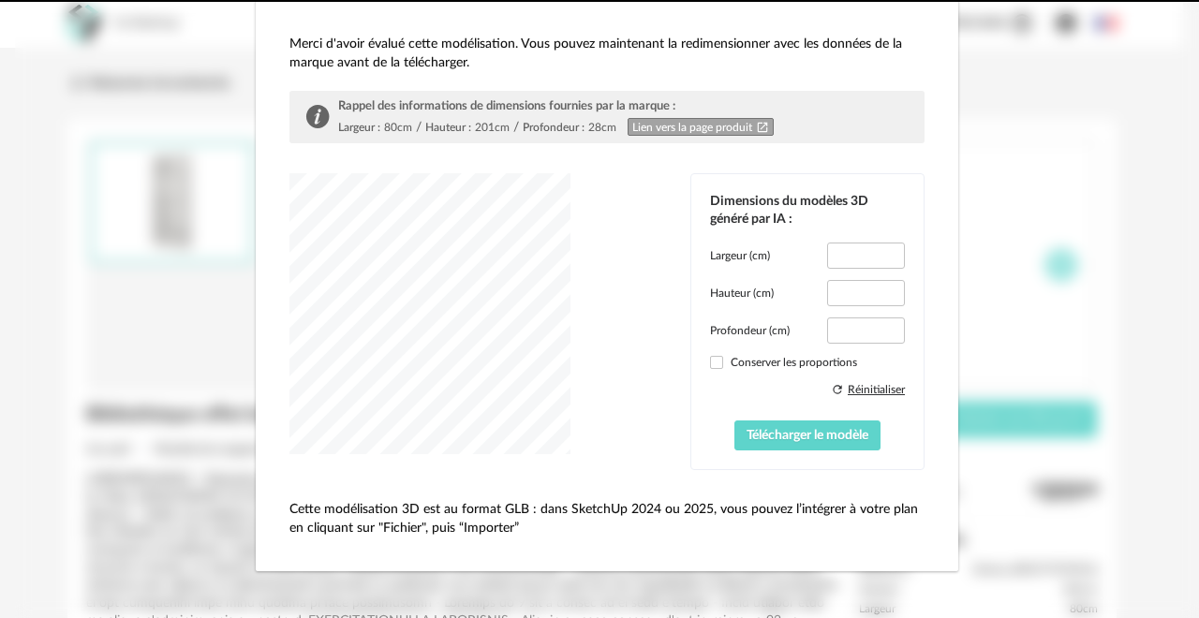
scroll to position [132, 0]
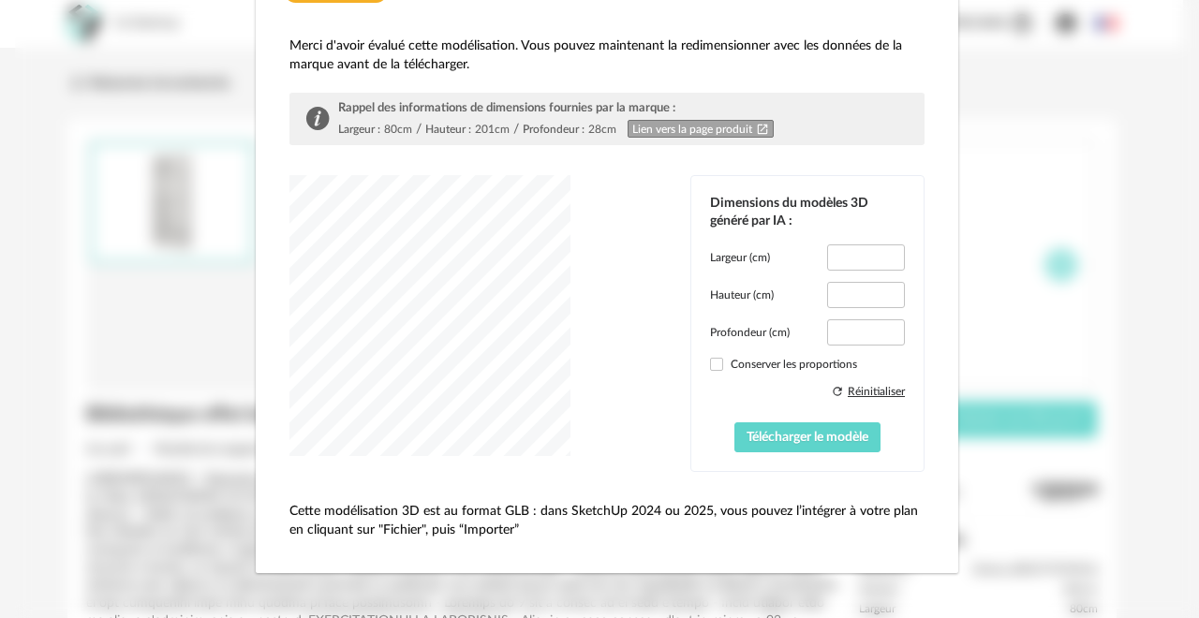
type input "****"
type input "*****"
type input "****"
click at [710, 365] on span "dialog" at bounding box center [716, 364] width 13 height 13
type input "*****"
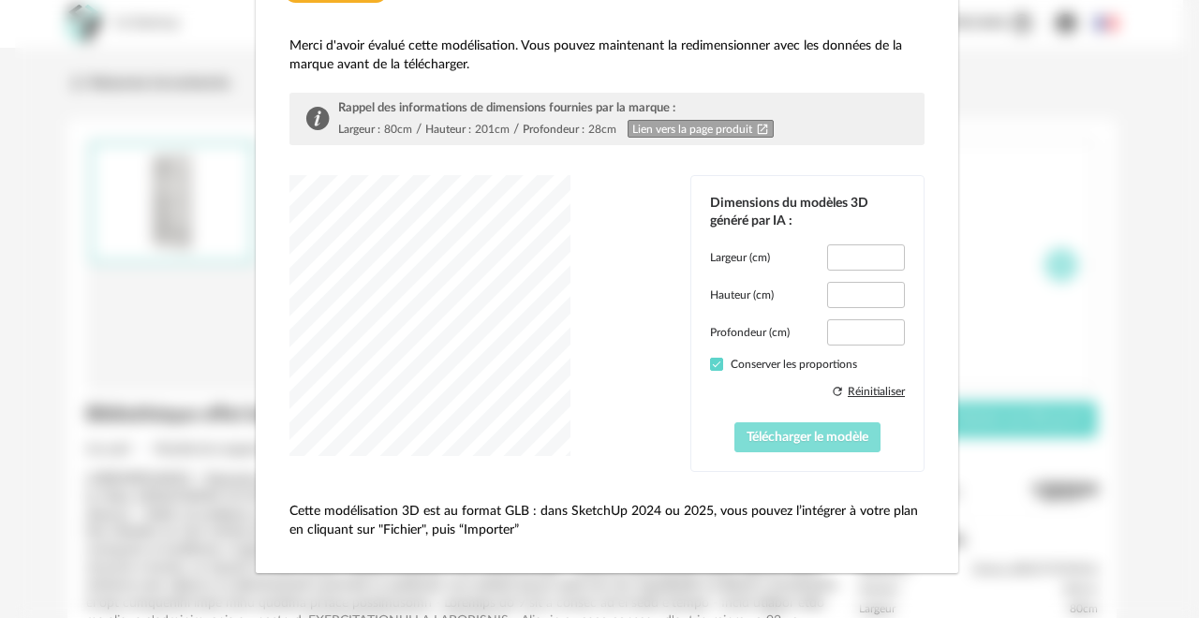
click at [762, 442] on button "Télécharger le modèle" at bounding box center [807, 437] width 147 height 30
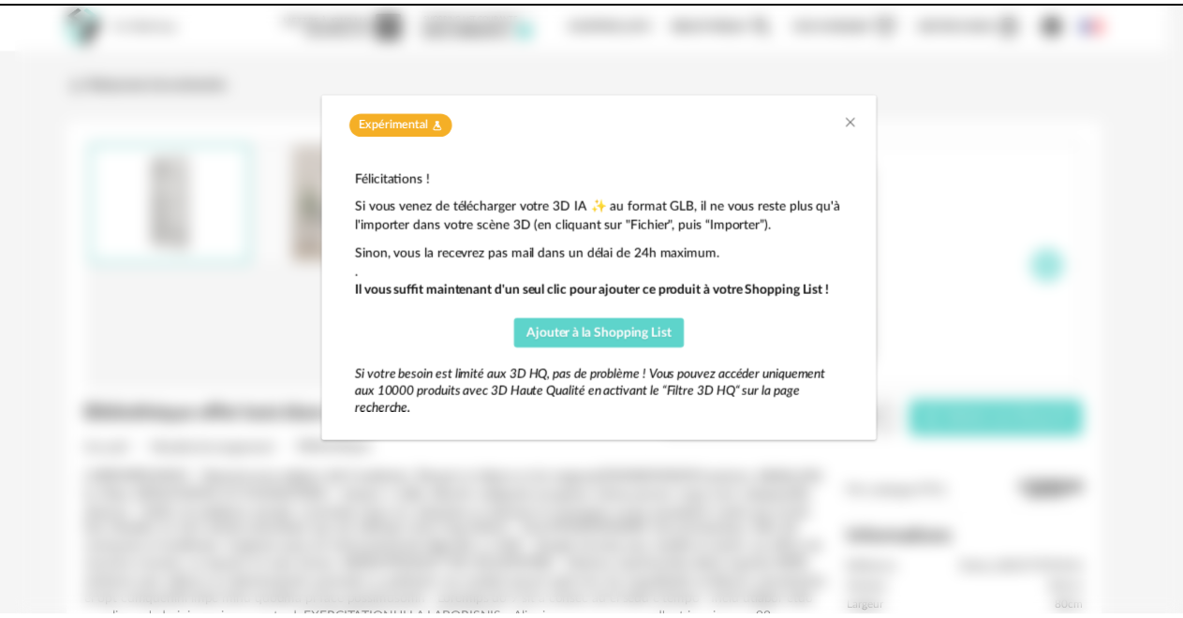
scroll to position [0, 0]
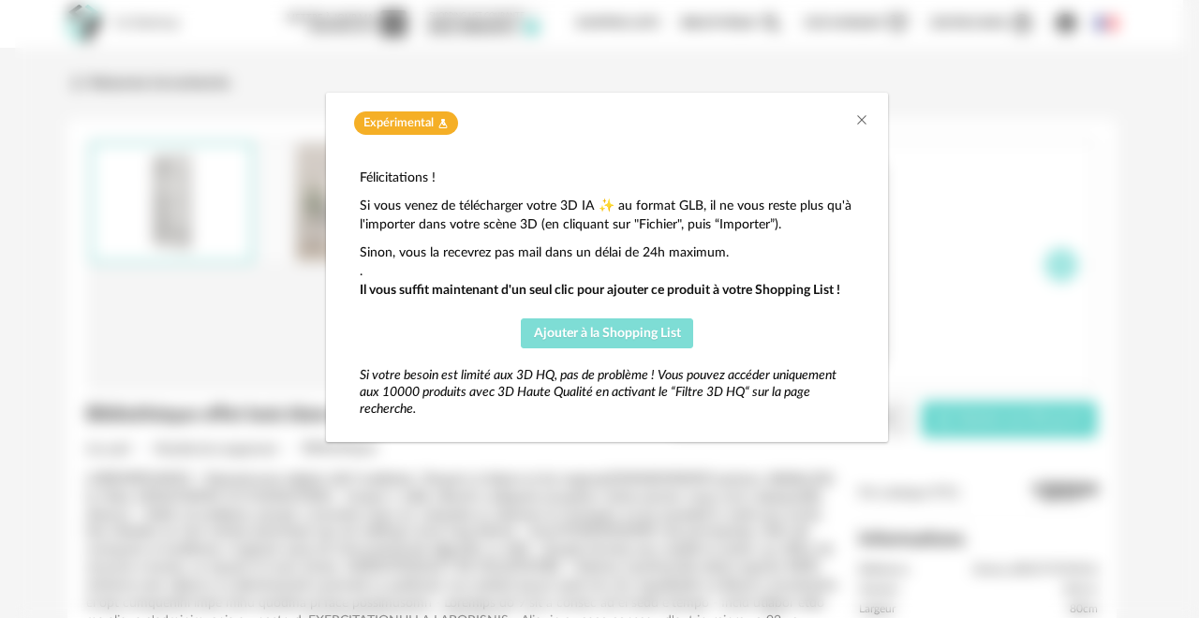
click at [617, 332] on span "Ajouter à la Shopping List" at bounding box center [607, 333] width 147 height 13
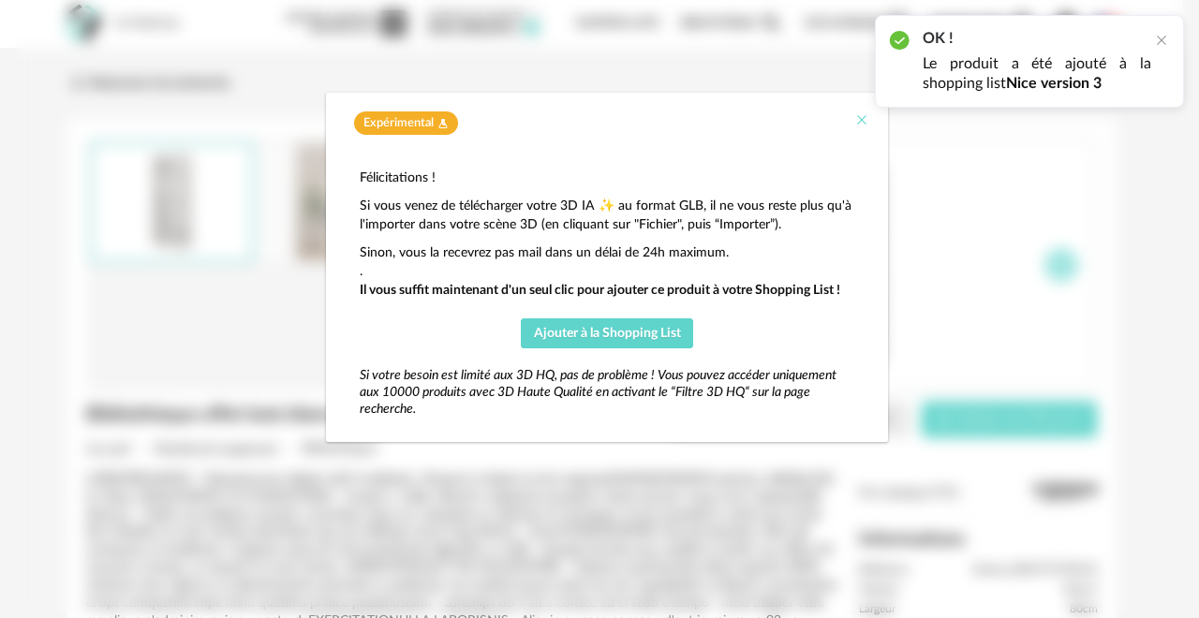
click at [865, 119] on icon "Close" at bounding box center [861, 119] width 15 height 15
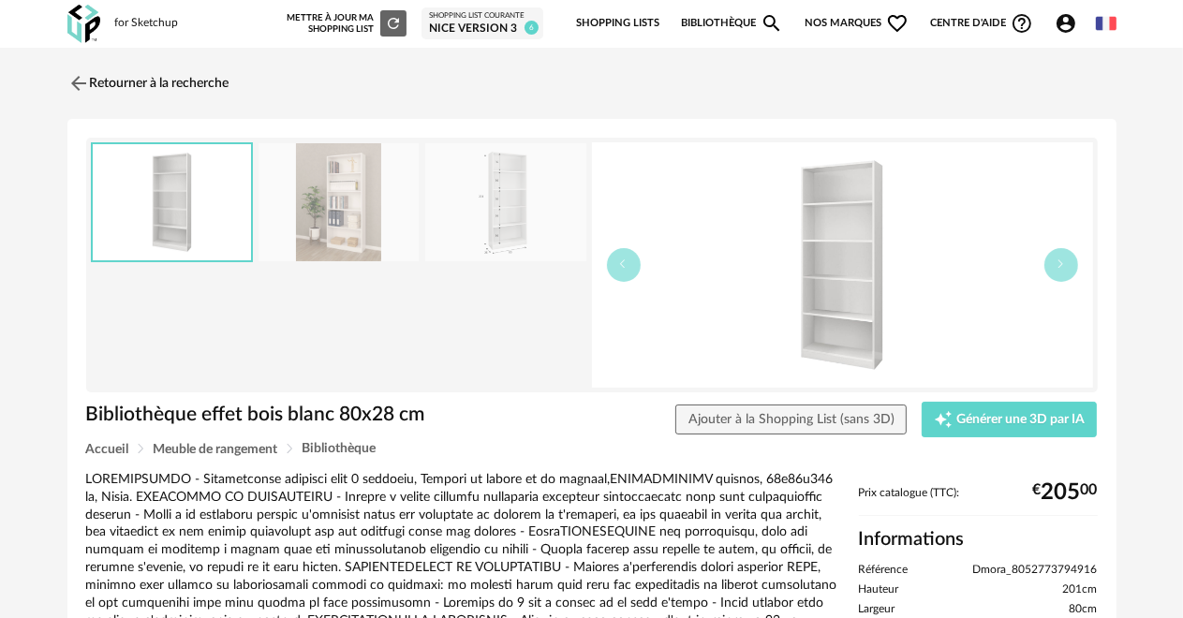
click at [638, 17] on link "Shopping Lists" at bounding box center [617, 23] width 83 height 39
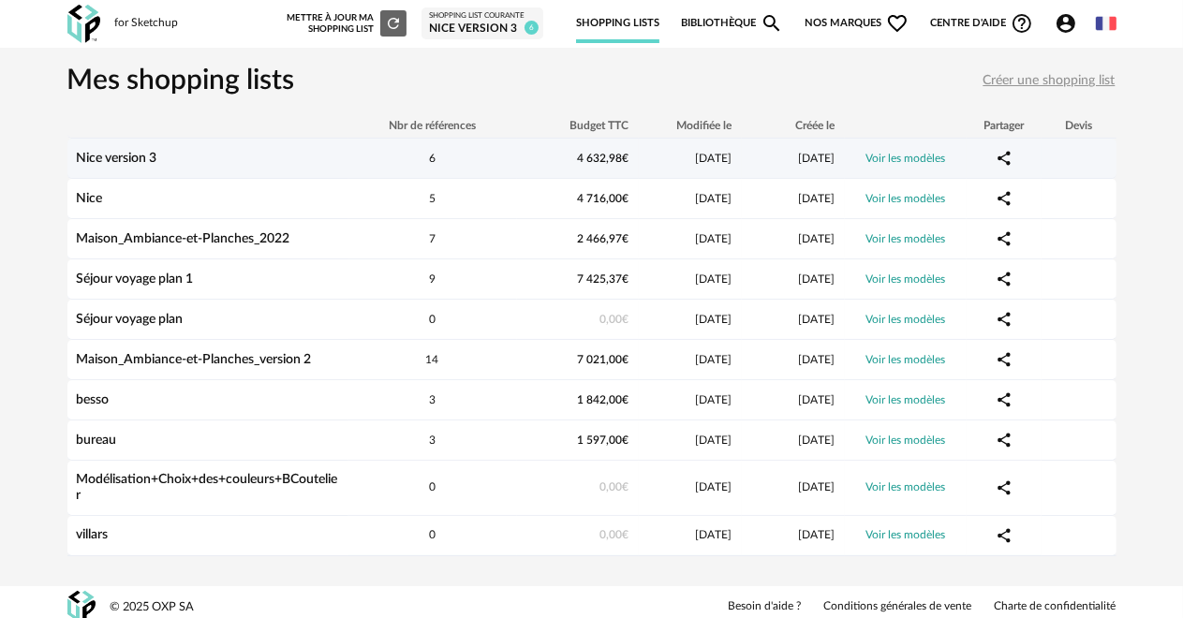
click at [288, 154] on div "Nice version 3" at bounding box center [207, 159] width 281 height 16
click at [920, 157] on link "Voir les modèles" at bounding box center [905, 158] width 80 height 11
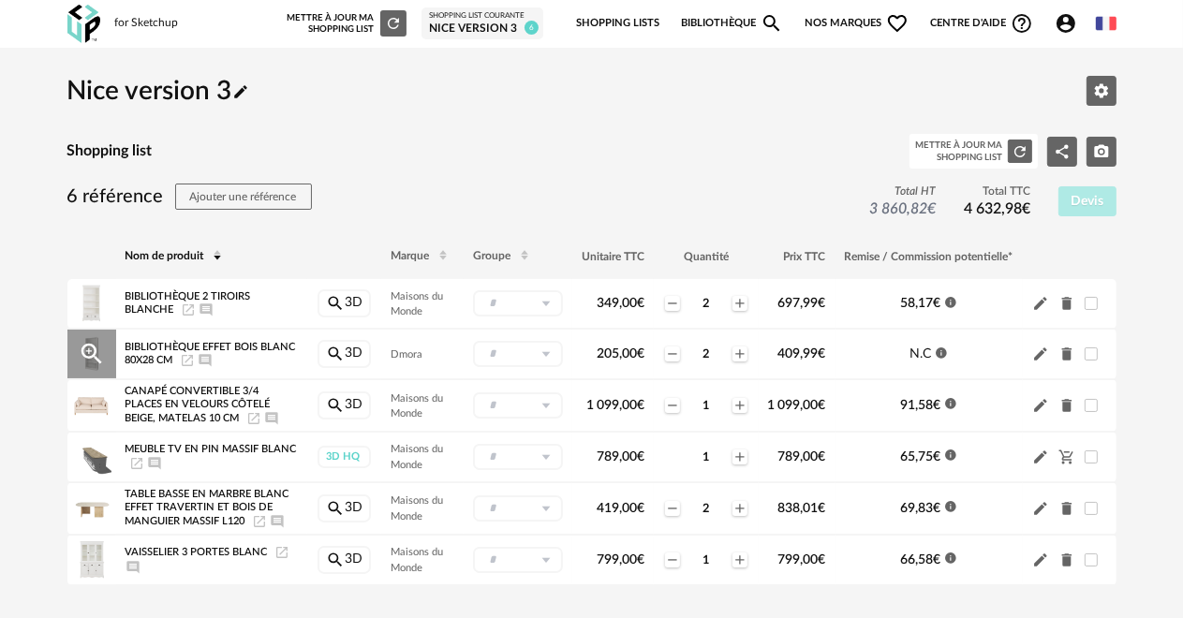
click at [1063, 354] on icon "Delete icon" at bounding box center [1066, 354] width 10 height 13
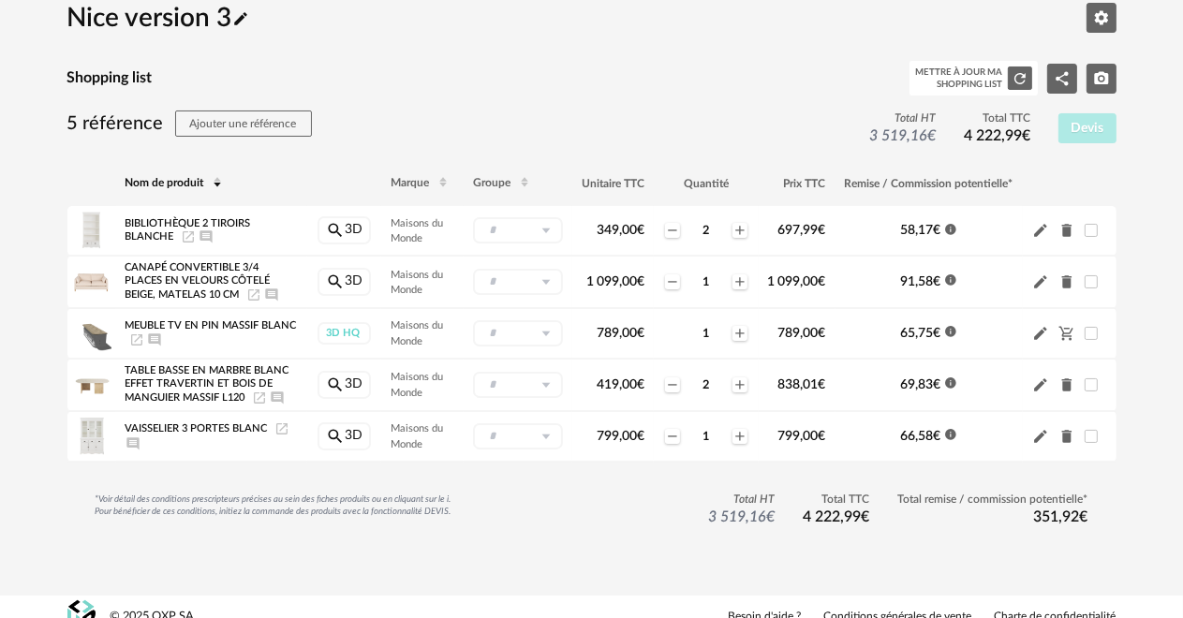
scroll to position [92, 0]
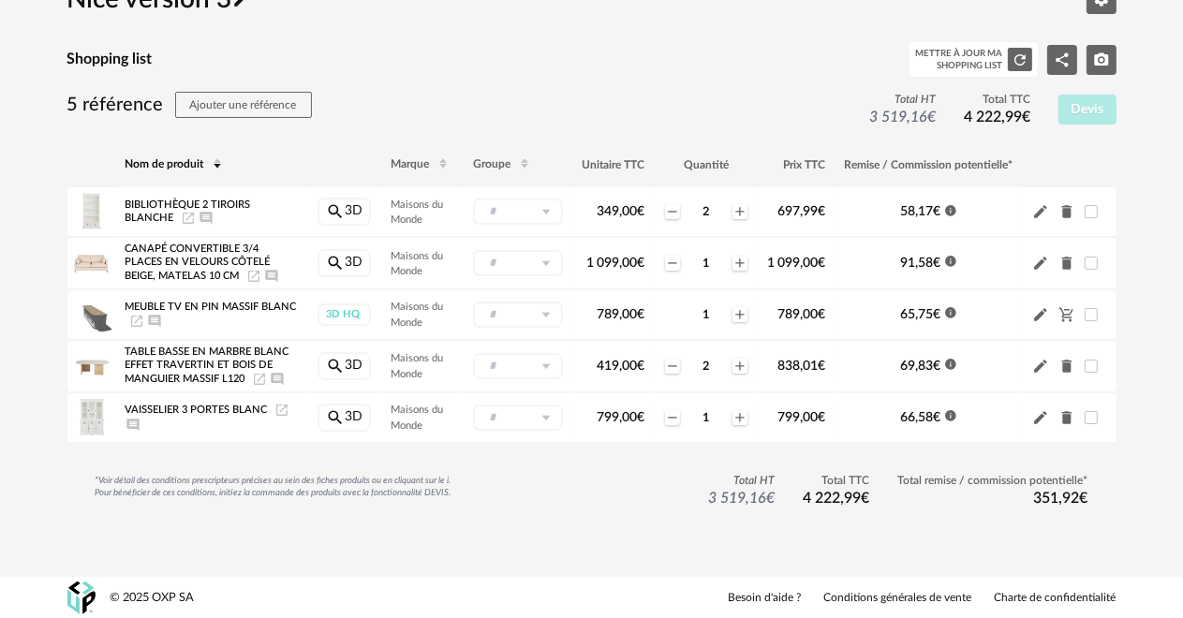
drag, startPoint x: 1139, startPoint y: 15, endPoint x: 864, endPoint y: 155, distance: 308.7
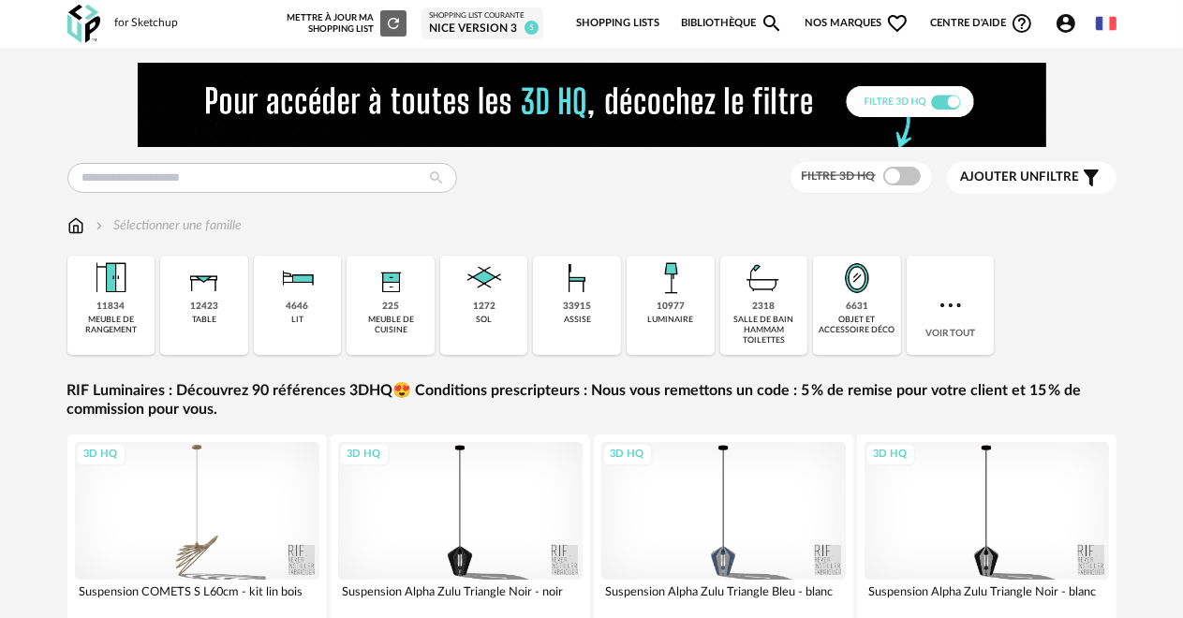
click at [475, 29] on div "Nice version 3" at bounding box center [482, 29] width 107 height 15
